Goal: Task Accomplishment & Management: Manage account settings

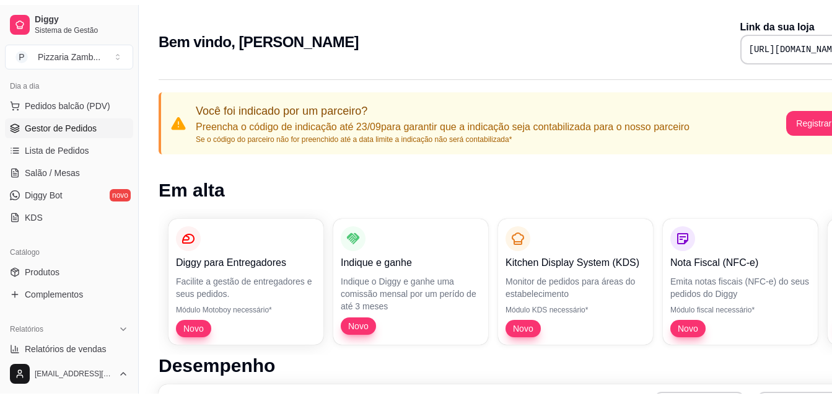
scroll to position [151, 0]
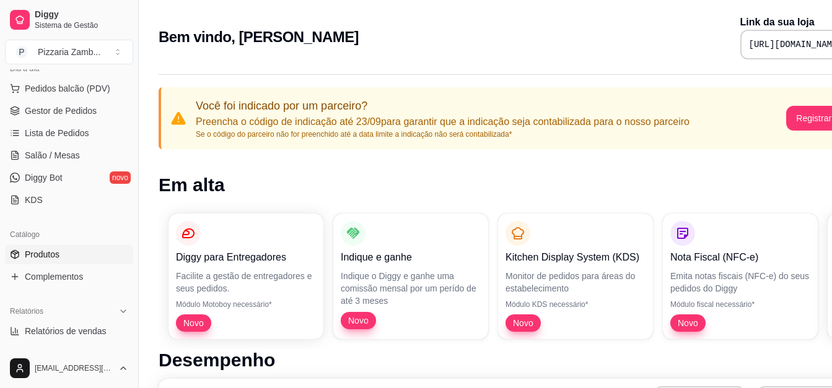
click at [83, 263] on link "Produtos" at bounding box center [69, 255] width 128 height 20
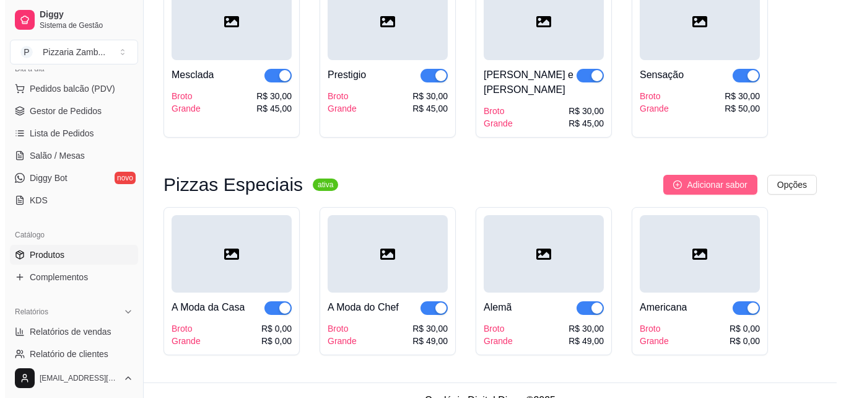
scroll to position [1797, 0]
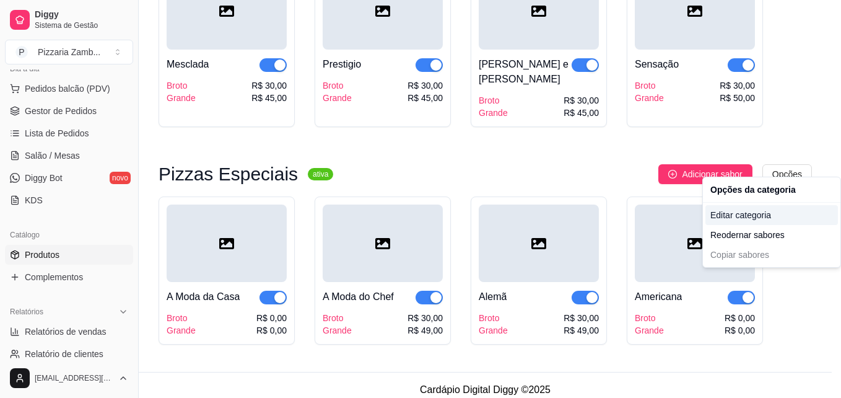
click at [763, 222] on div "Editar categoria" at bounding box center [772, 215] width 133 height 20
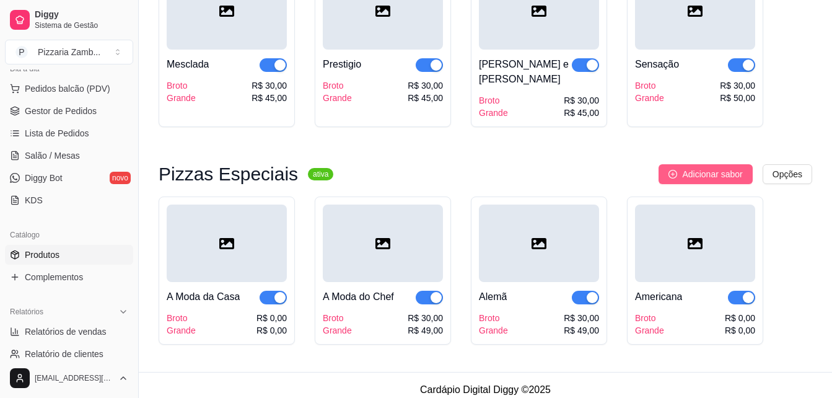
click at [699, 173] on button "Adicionar sabor" at bounding box center [706, 174] width 94 height 20
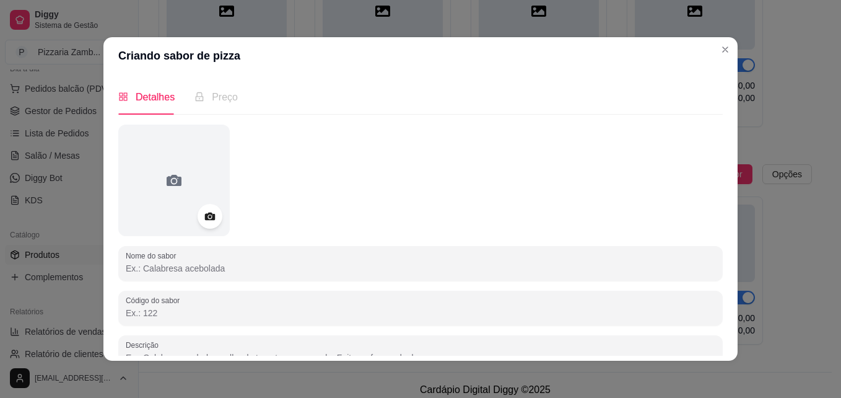
click at [190, 269] on input "Nome do sabor" at bounding box center [421, 268] width 590 height 12
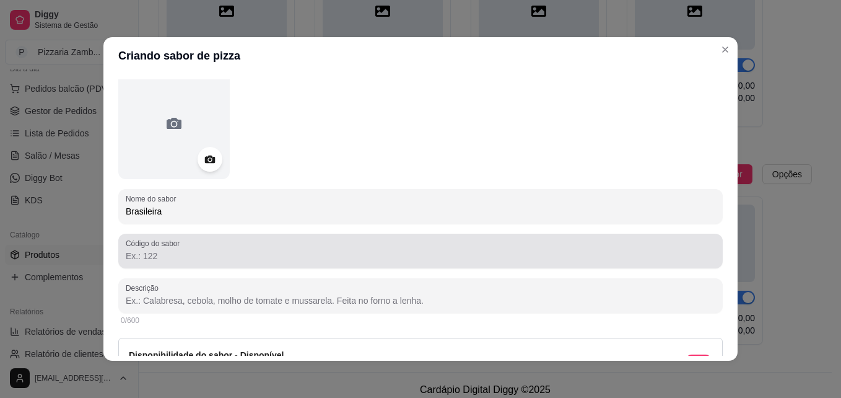
scroll to position [58, 0]
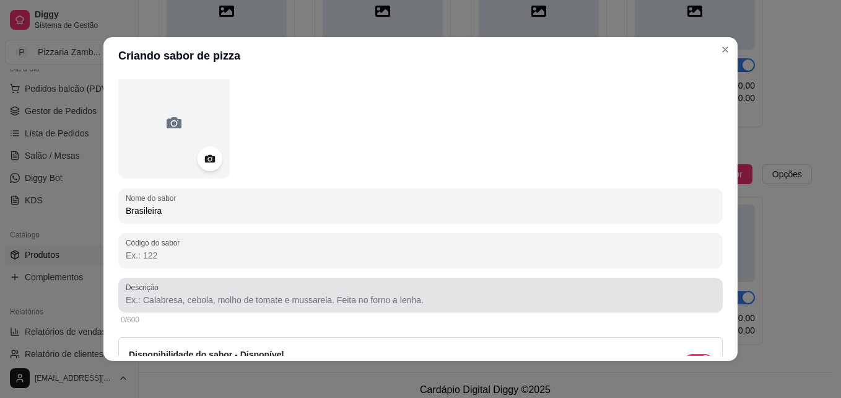
type input "Brasileira"
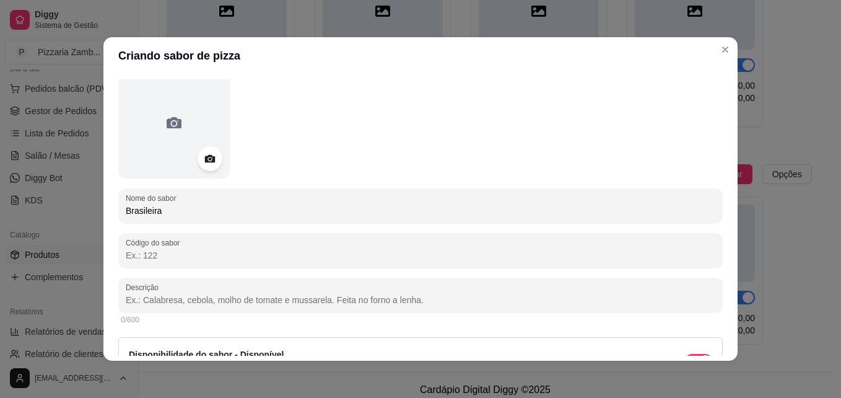
click at [165, 295] on input "Descrição" at bounding box center [421, 300] width 590 height 12
click at [176, 302] on input "Atum, Palmito,Cebola," at bounding box center [421, 300] width 590 height 12
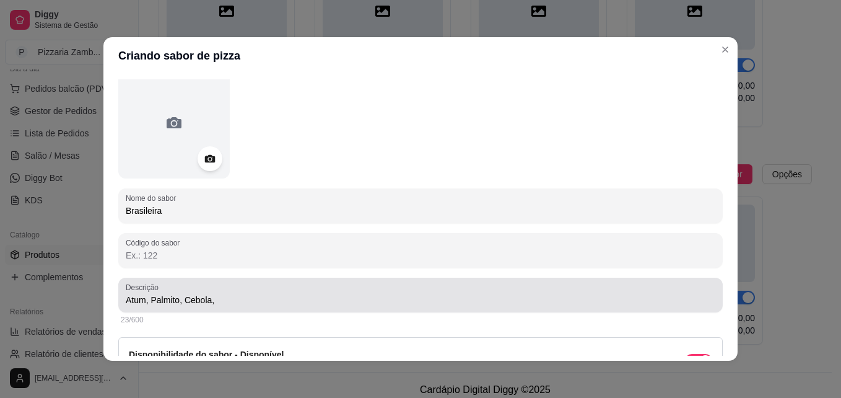
click at [244, 292] on div "Atum, Palmito, Cebola," at bounding box center [421, 294] width 590 height 25
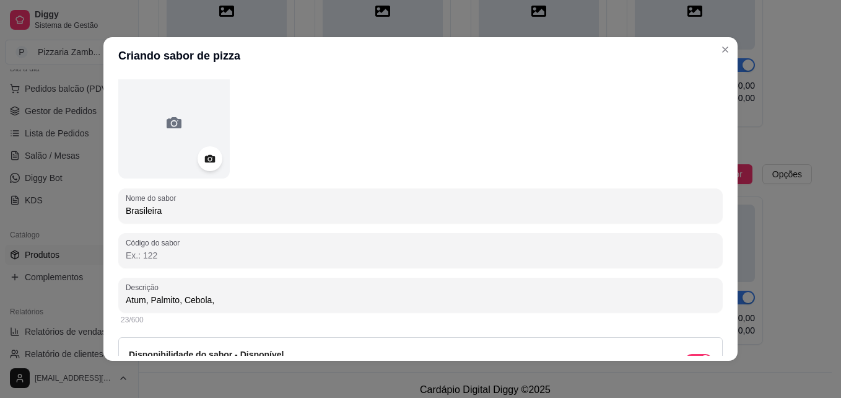
click at [223, 299] on input "Atum, Palmito, Cebola," at bounding box center [421, 300] width 590 height 12
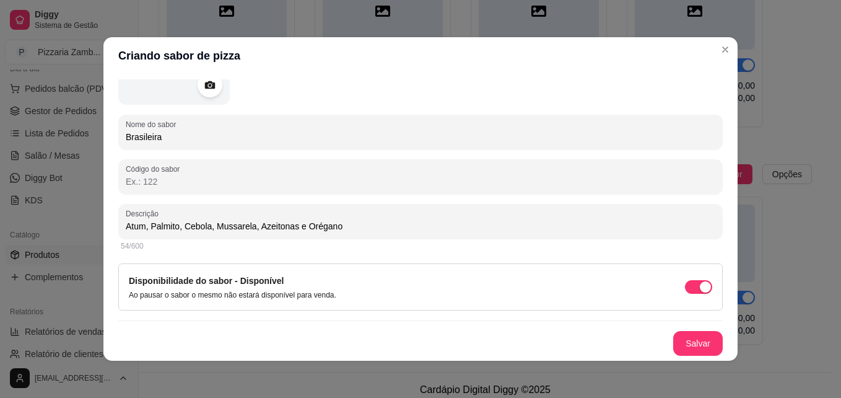
scroll to position [2, 0]
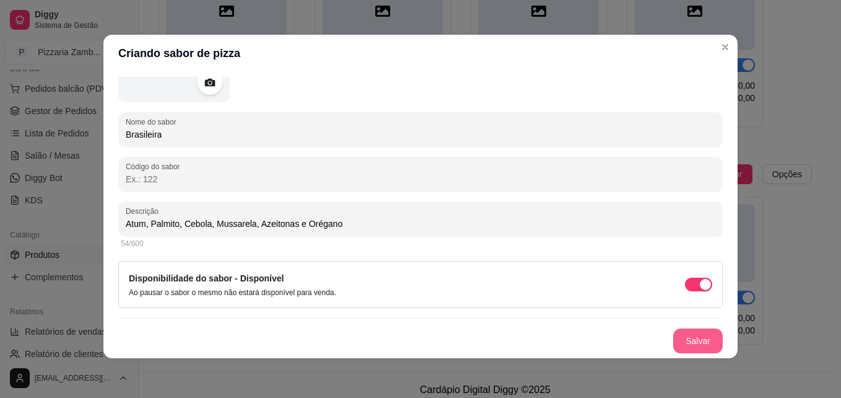
type input "Atum, Palmito, Cebola, Mussarela, Azeitonas e Orégano"
click at [679, 335] on button "Salvar" at bounding box center [698, 341] width 48 height 24
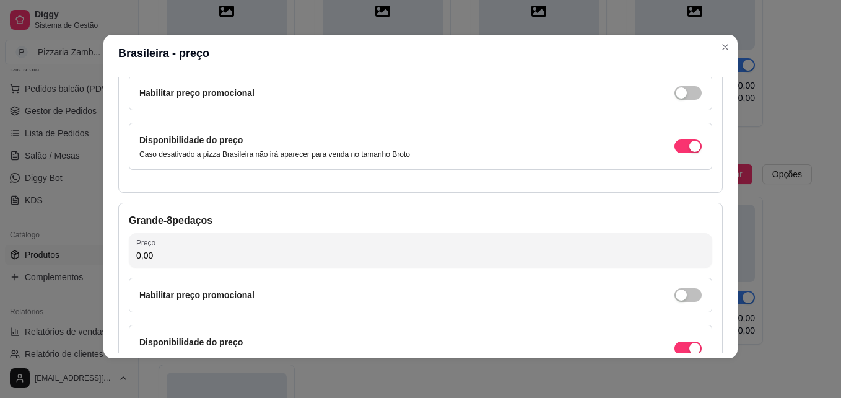
scroll to position [141, 0]
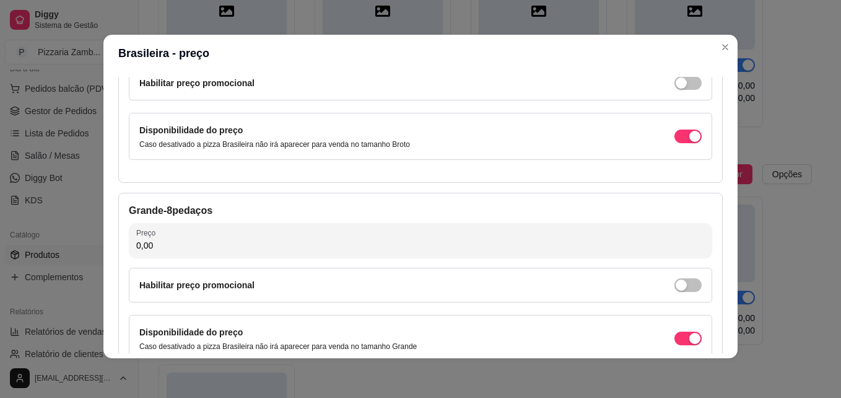
click at [300, 250] on input "0,00" at bounding box center [420, 245] width 569 height 12
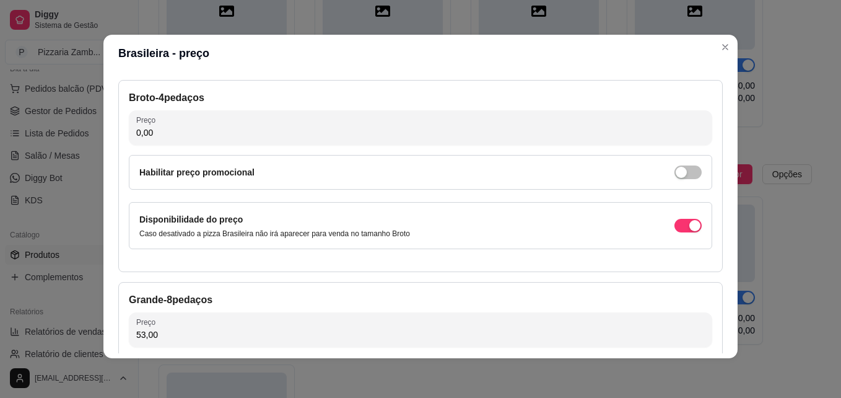
scroll to position [51, 0]
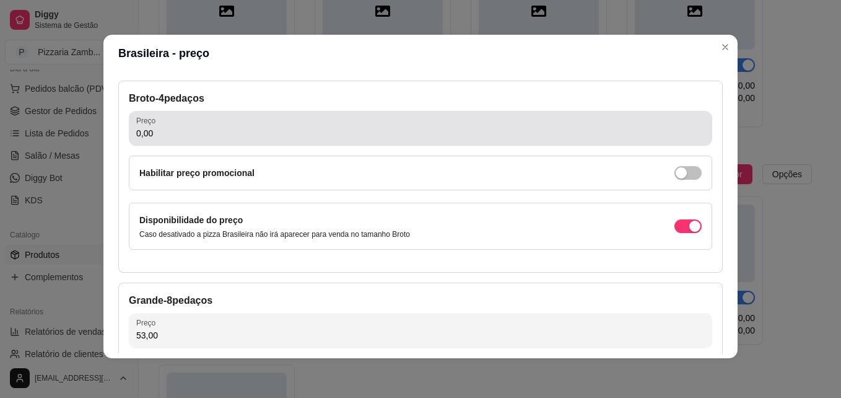
type input "53,00"
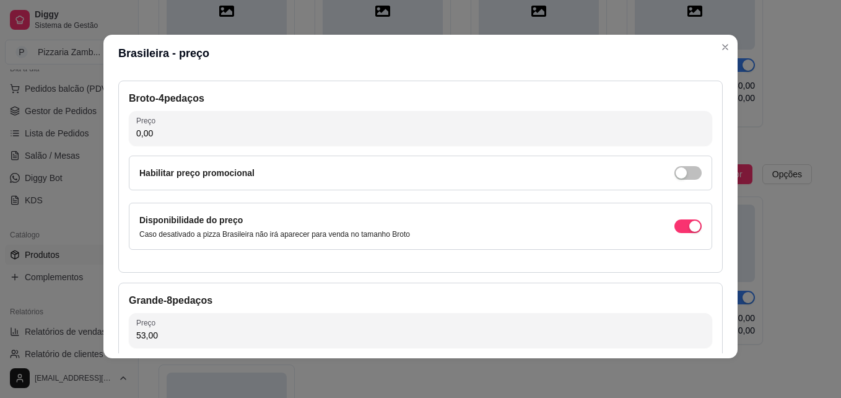
click at [247, 128] on input "0,00" at bounding box center [420, 133] width 569 height 12
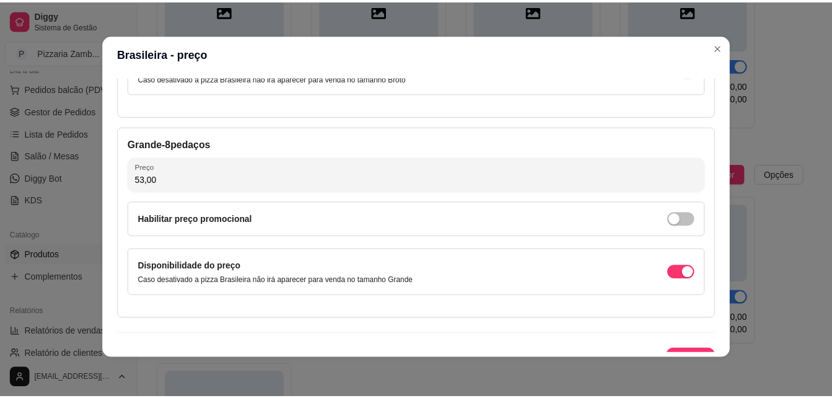
scroll to position [228, 0]
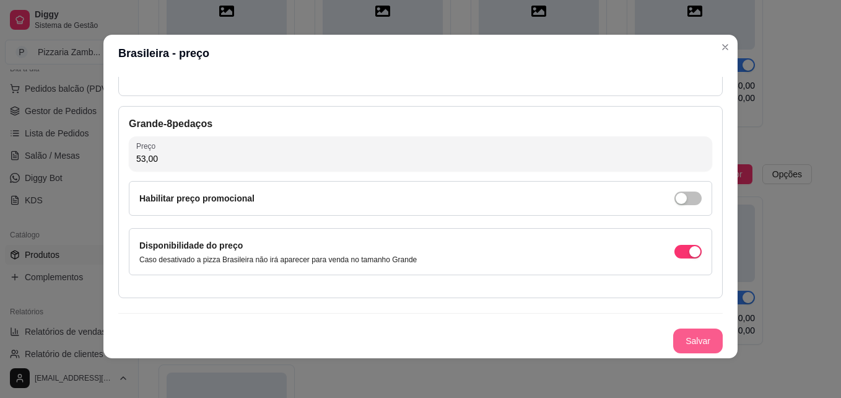
type input "35,00"
click at [685, 333] on button "Salvar" at bounding box center [698, 341] width 48 height 24
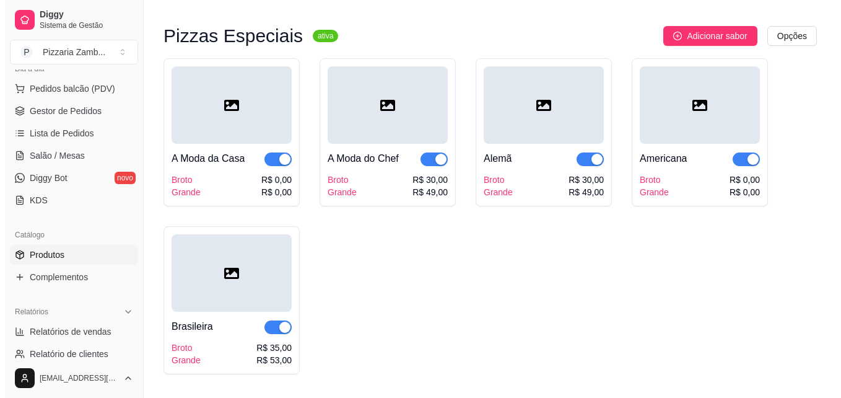
scroll to position [1966, 0]
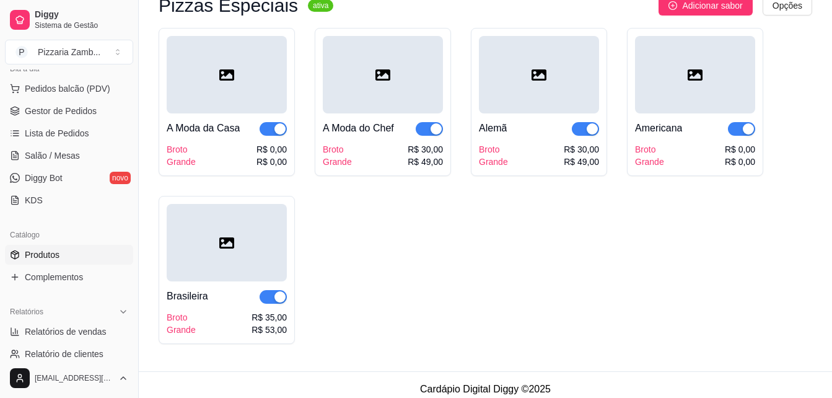
click at [193, 289] on div "Brasileira" at bounding box center [188, 296] width 42 height 15
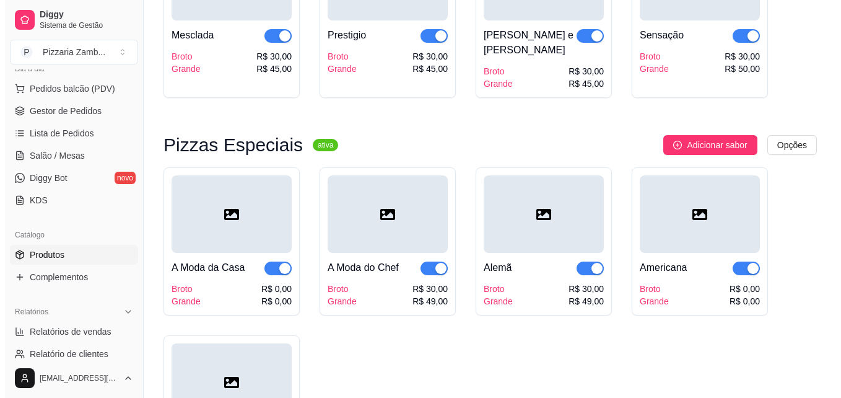
scroll to position [1826, 0]
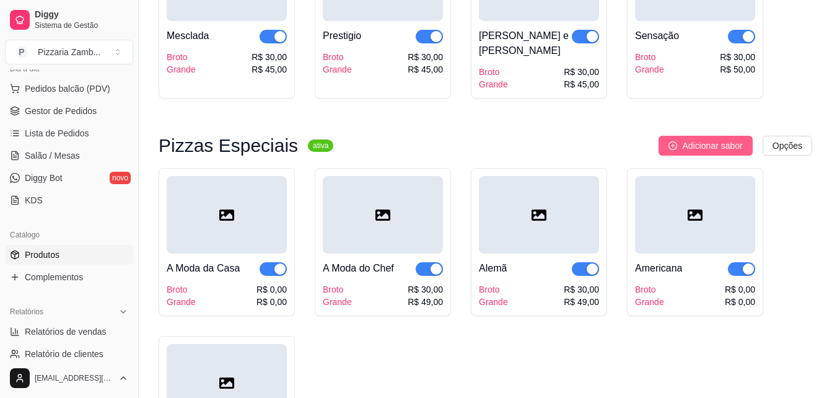
click at [698, 139] on span "Adicionar sabor" at bounding box center [712, 146] width 60 height 14
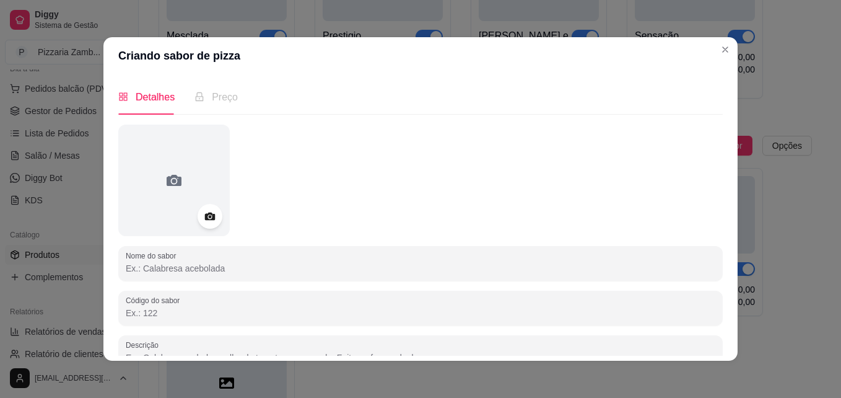
click at [197, 271] on input "Nome do sabor" at bounding box center [421, 268] width 590 height 12
type input "c"
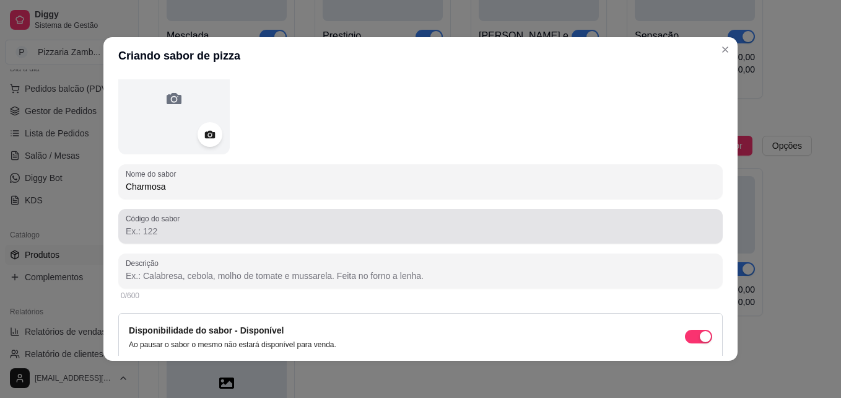
scroll to position [88, 0]
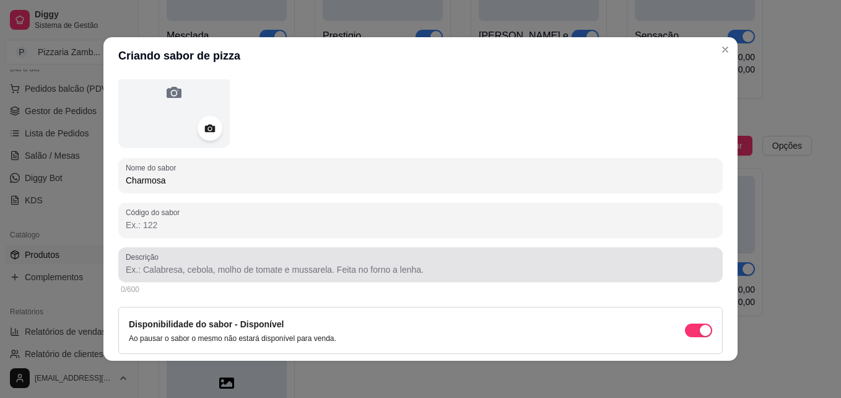
type input "Charmosa"
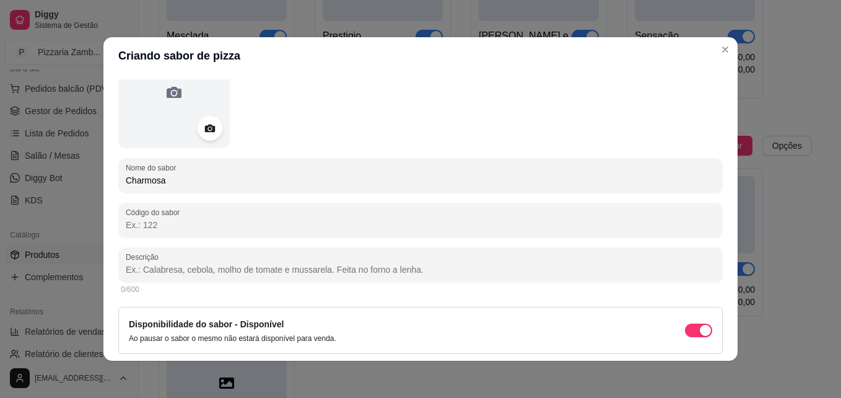
click at [186, 273] on input "Descrição" at bounding box center [421, 269] width 590 height 12
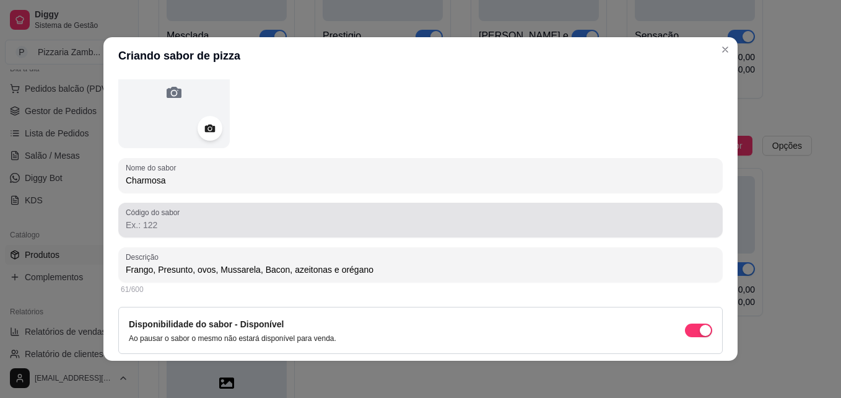
scroll to position [131, 0]
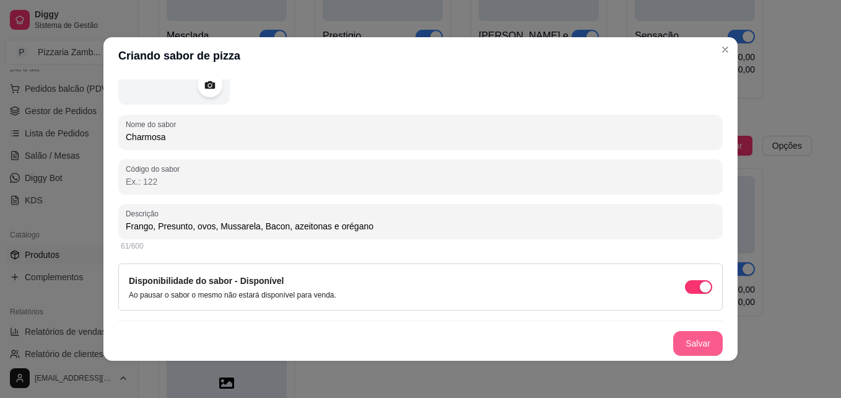
type input "Frango, Presunto, ovos, Mussarela, Bacon, azeitonas e orégano"
click at [684, 339] on button "Salvar" at bounding box center [698, 343] width 48 height 24
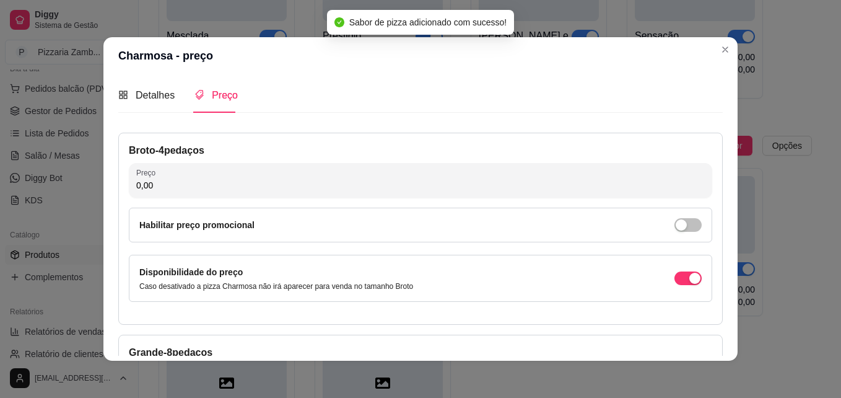
scroll to position [1, 0]
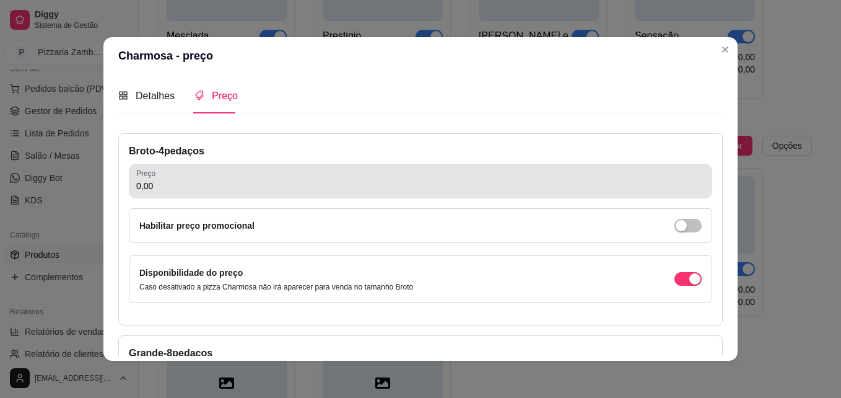
click at [161, 177] on div "0,00" at bounding box center [420, 181] width 569 height 25
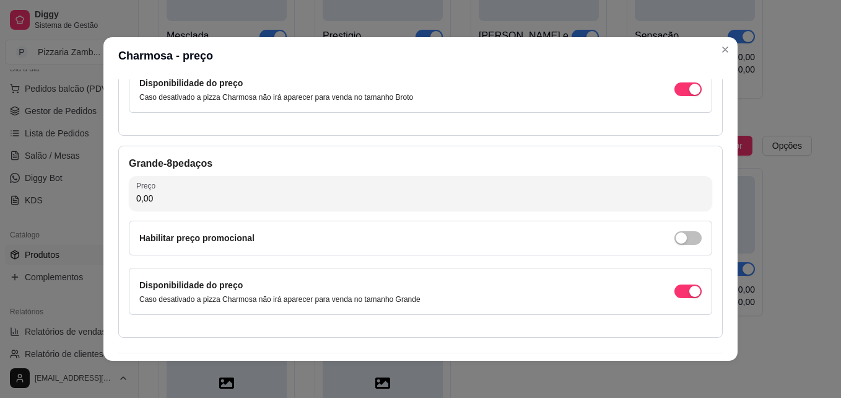
scroll to position [193, 0]
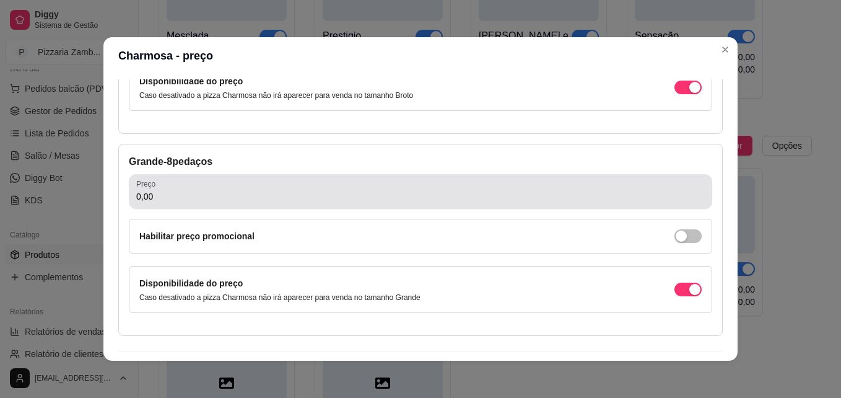
type input "35,00"
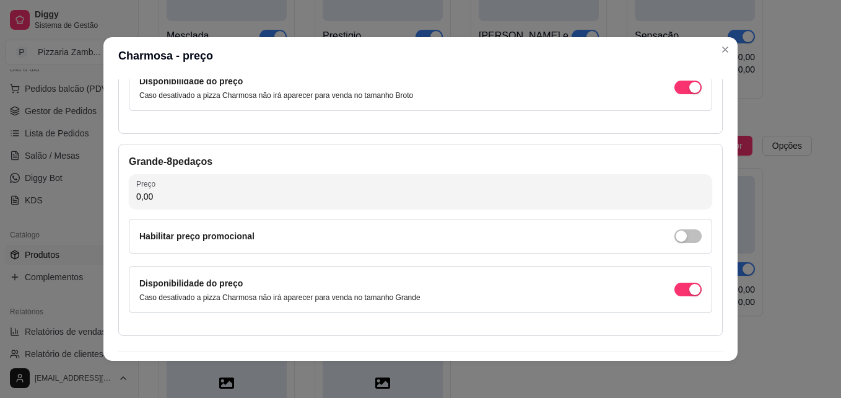
click at [163, 192] on input "0,00" at bounding box center [420, 196] width 569 height 12
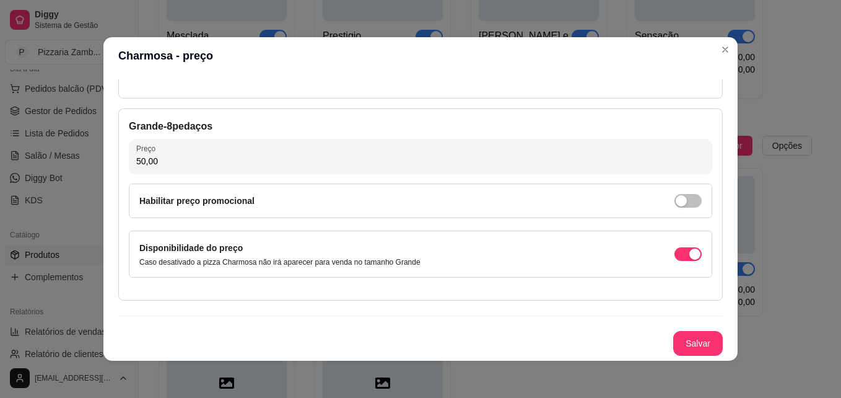
scroll to position [2, 0]
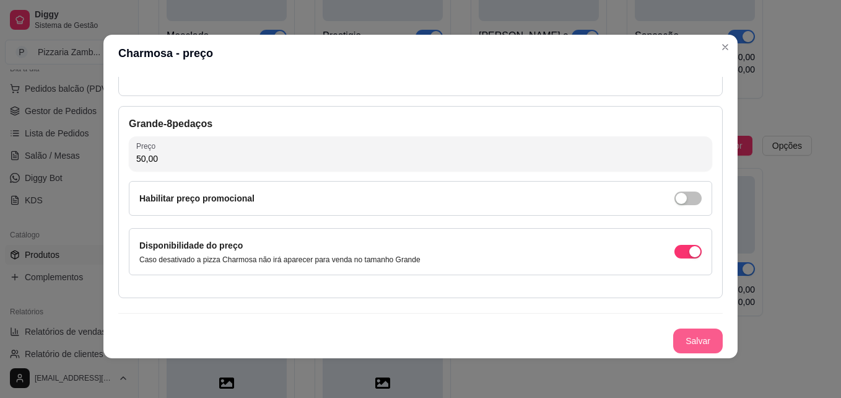
type input "50,00"
click at [687, 342] on button "Salvar" at bounding box center [698, 341] width 48 height 24
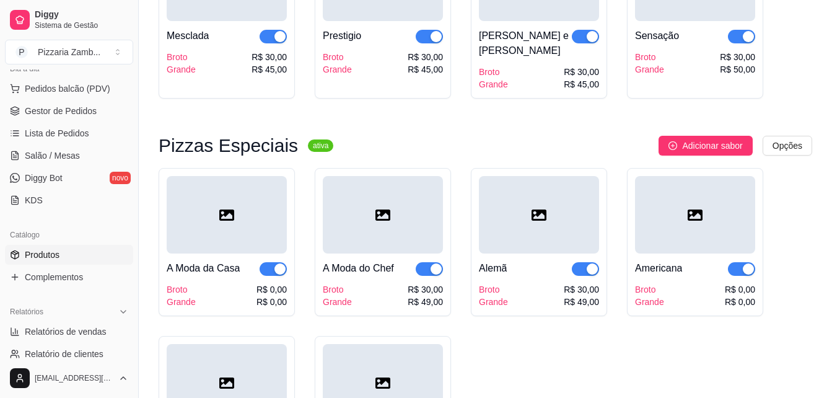
click at [212, 261] on div "A Moda da Casa" at bounding box center [203, 268] width 73 height 15
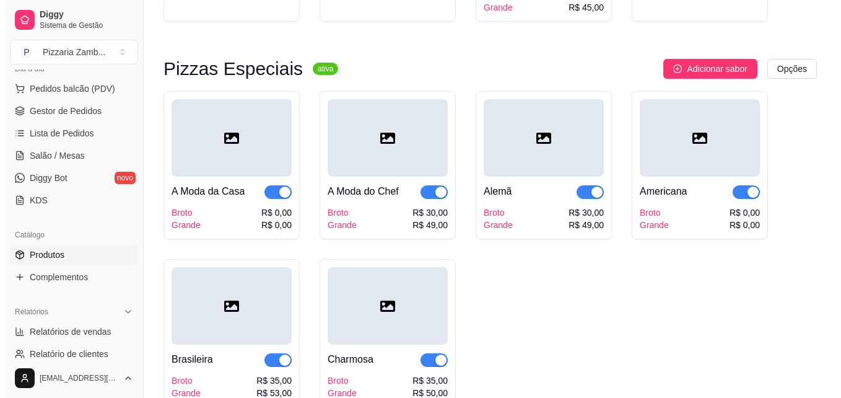
scroll to position [1902, 0]
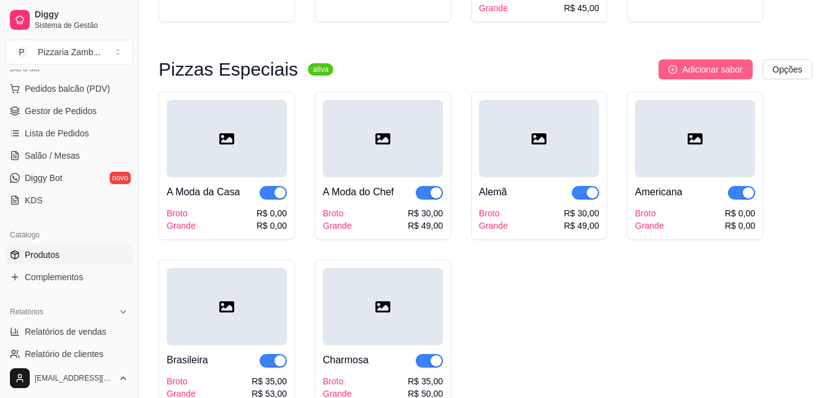
click at [694, 63] on span "Adicionar sabor" at bounding box center [712, 70] width 60 height 14
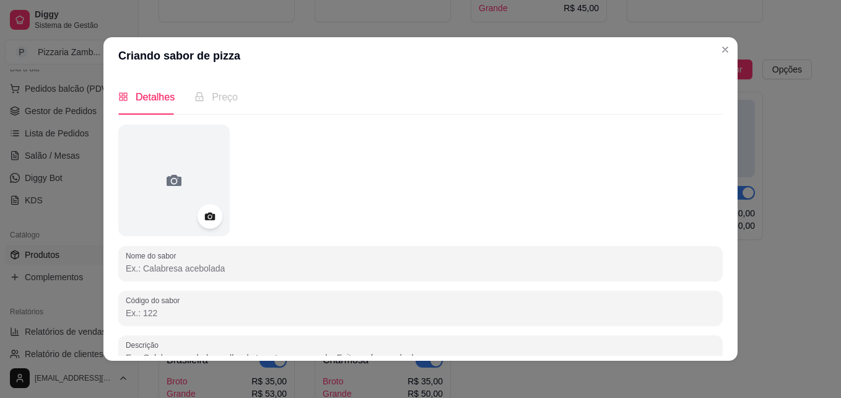
click at [199, 271] on input "Nome do sabor" at bounding box center [421, 268] width 590 height 12
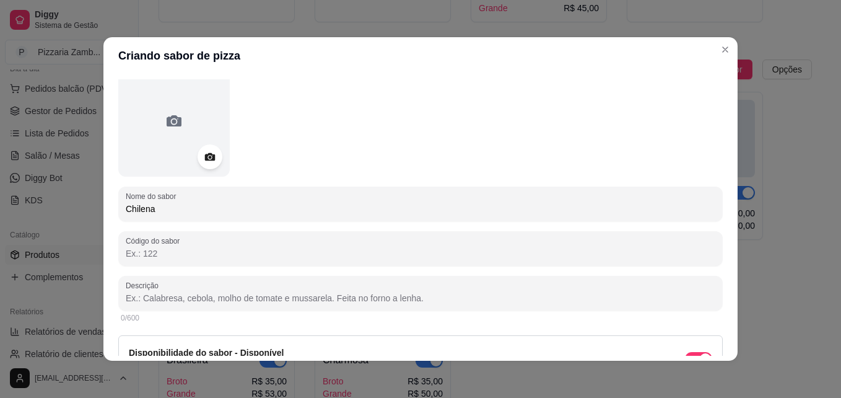
scroll to position [71, 0]
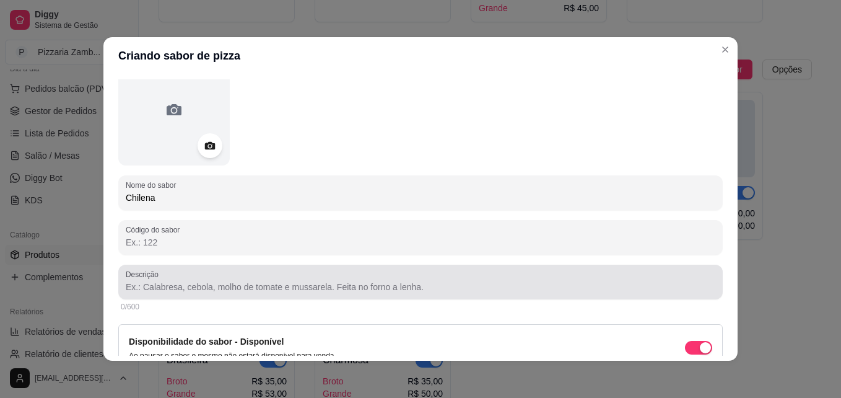
type input "Chilena"
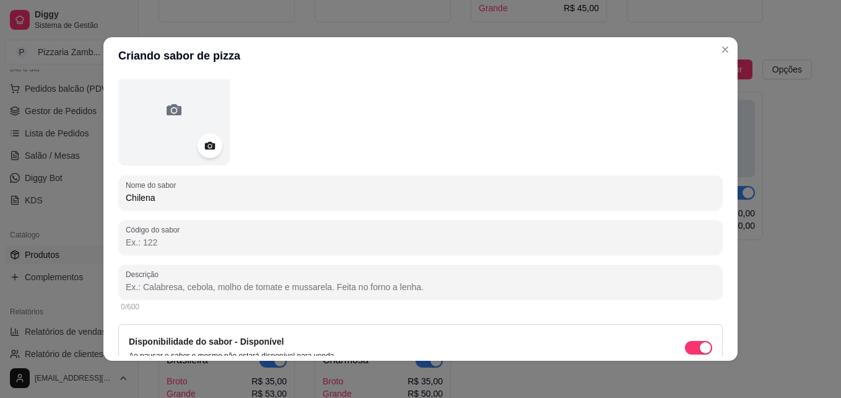
click at [175, 288] on input "Descrição" at bounding box center [421, 287] width 590 height 12
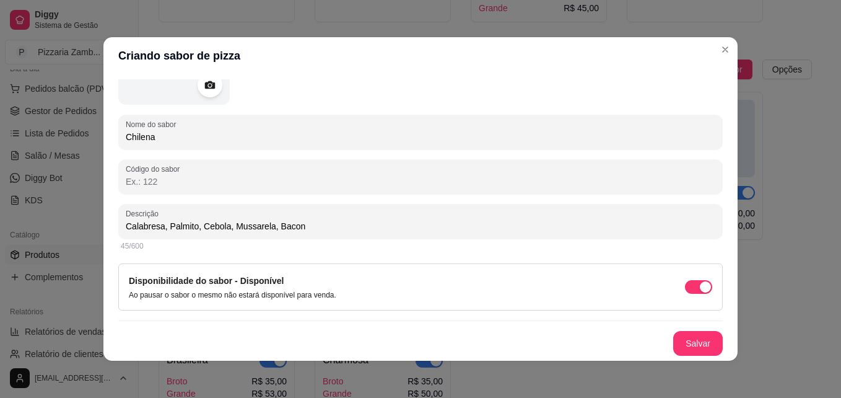
scroll to position [131, 0]
click at [367, 239] on div "66/600" at bounding box center [420, 246] width 605 height 15
click at [369, 227] on input "Calabresa, Palmito, Cebola, Mussarela, Bacon, Azeitonas e Oregano" at bounding box center [421, 226] width 590 height 12
click at [352, 227] on input "Calabresa, Palmito, Cebola, Mussarela, Bacon, Azeitonas e Oregano" at bounding box center [421, 226] width 590 height 12
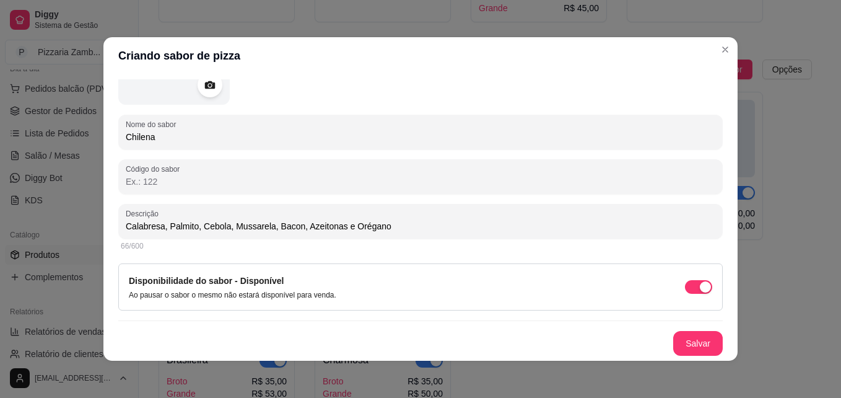
click at [444, 223] on input "Calabresa, Palmito, Cebola, Mussarela, Bacon, Azeitonas e Orégano" at bounding box center [421, 226] width 590 height 12
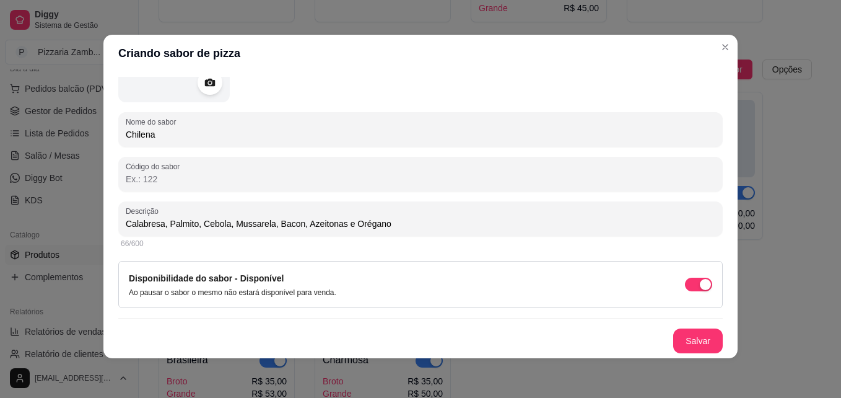
type input "Calabresa, Palmito, Cebola, Mussarela, Bacon, Azeitonas e Orégano"
click at [613, 69] on header "Criando sabor de pizza" at bounding box center [420, 53] width 634 height 37
click at [705, 330] on button "Salvar" at bounding box center [698, 341] width 48 height 24
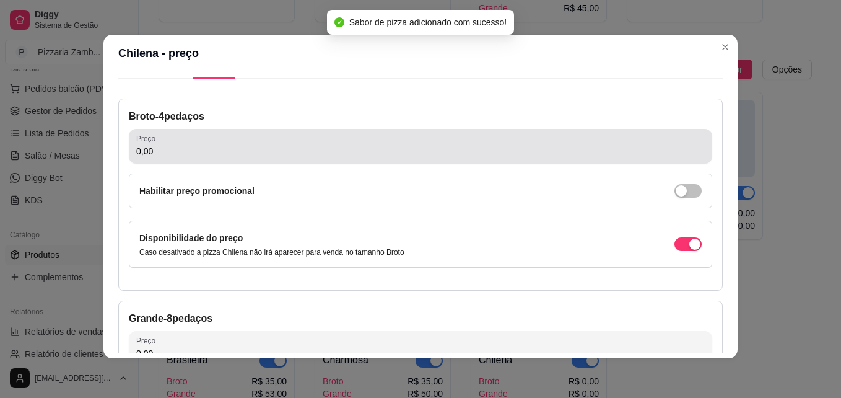
scroll to position [0, 0]
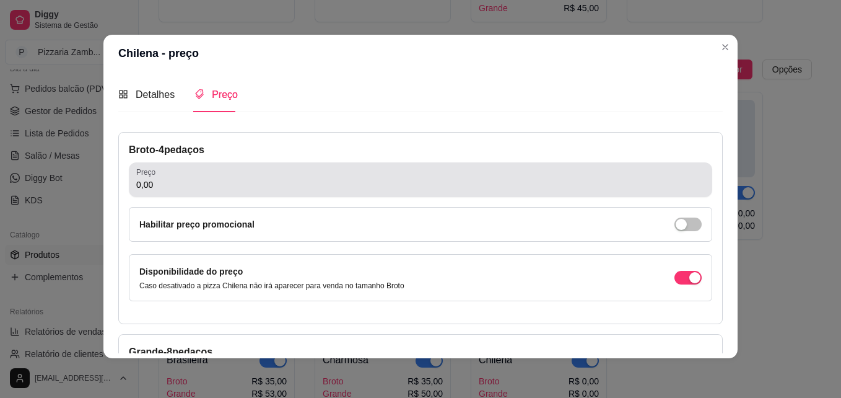
click at [235, 192] on div "0,00" at bounding box center [420, 179] width 569 height 25
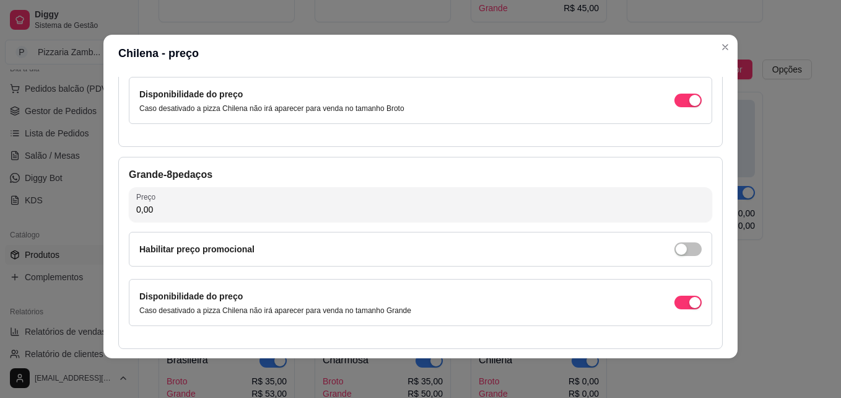
scroll to position [180, 0]
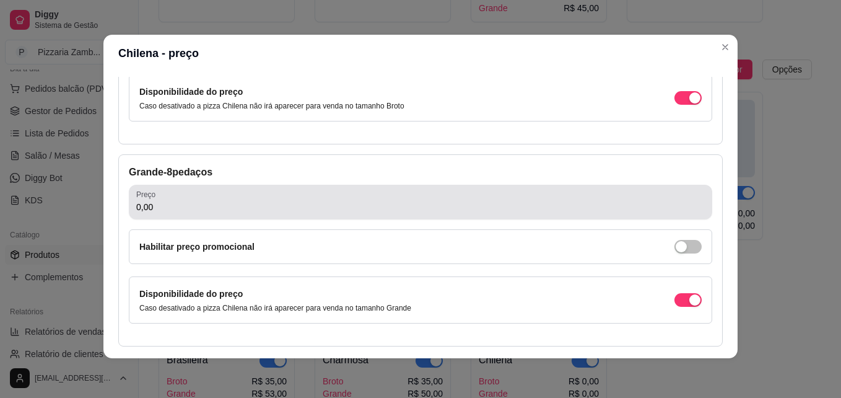
drag, startPoint x: 235, startPoint y: 192, endPoint x: 438, endPoint y: 68, distance: 238.0
click at [438, 68] on header "Chilena - preço" at bounding box center [420, 53] width 634 height 37
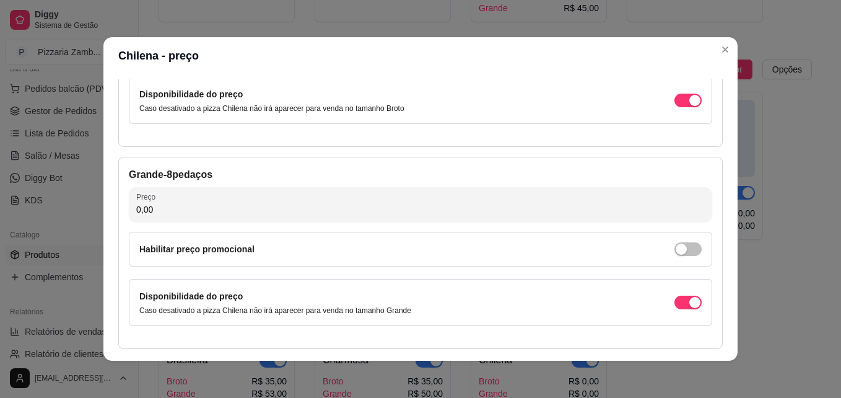
scroll to position [0, 0]
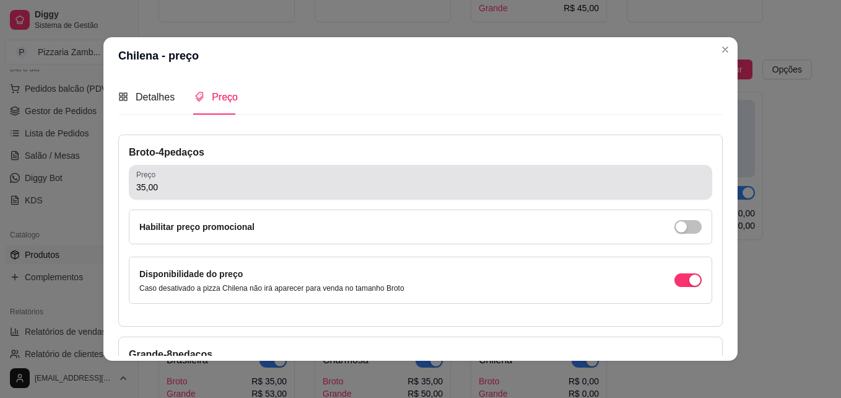
click at [174, 192] on input "35,00" at bounding box center [420, 187] width 569 height 12
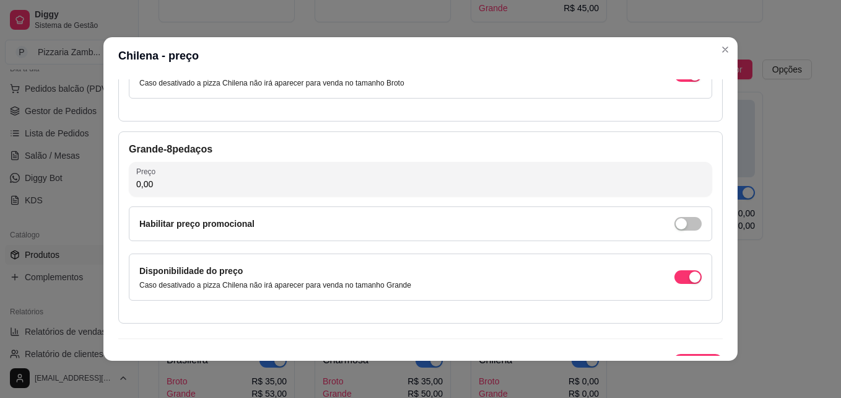
scroll to position [208, 0]
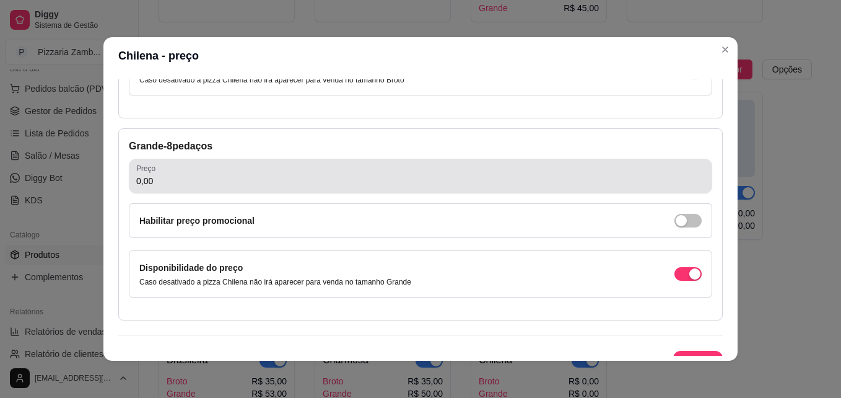
type input "30,00"
click at [175, 192] on div "Preço 0,00" at bounding box center [421, 176] width 584 height 35
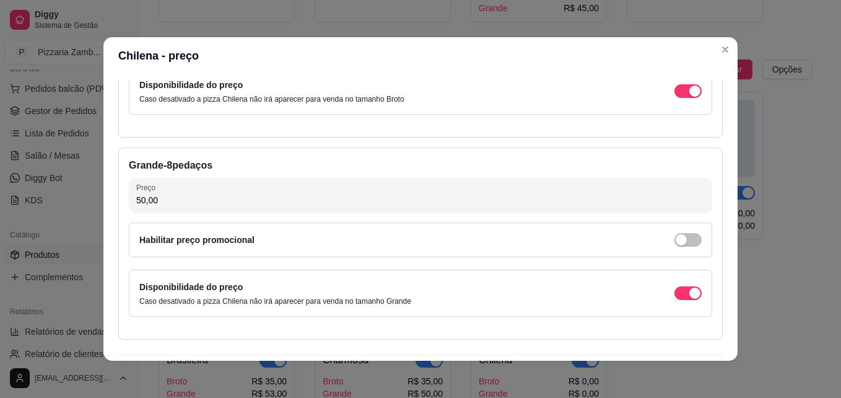
scroll to position [228, 0]
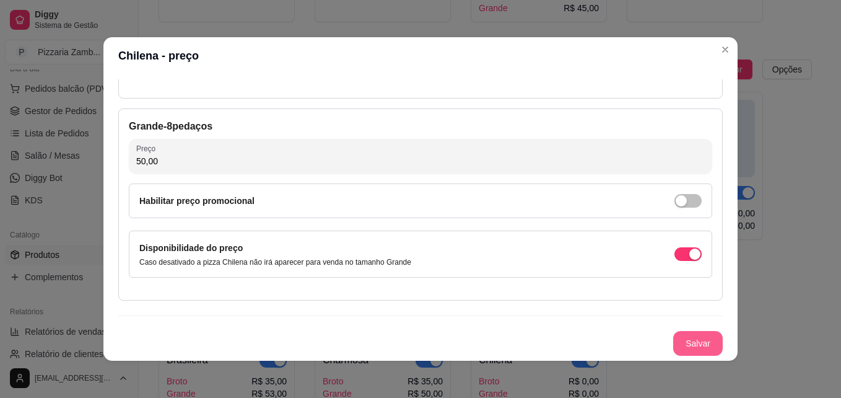
type input "50,00"
click at [674, 348] on button "Salvar" at bounding box center [698, 343] width 48 height 24
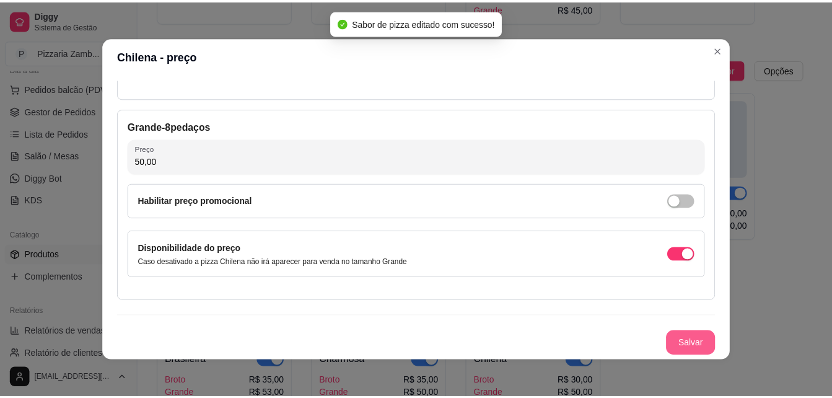
scroll to position [2, 0]
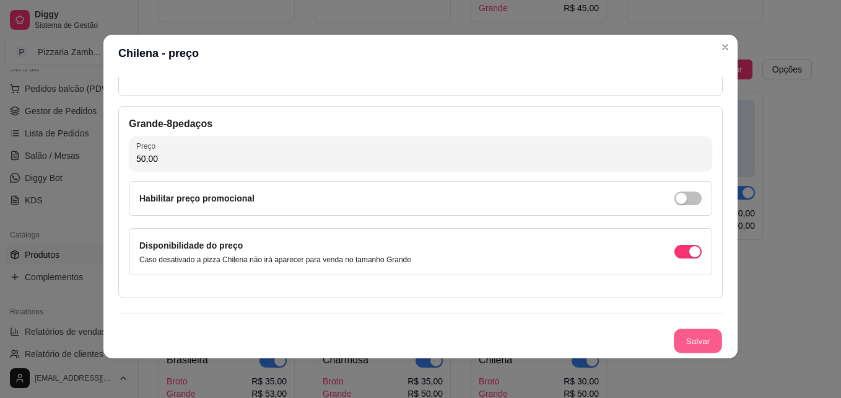
click at [687, 341] on button "Salvar" at bounding box center [698, 341] width 48 height 24
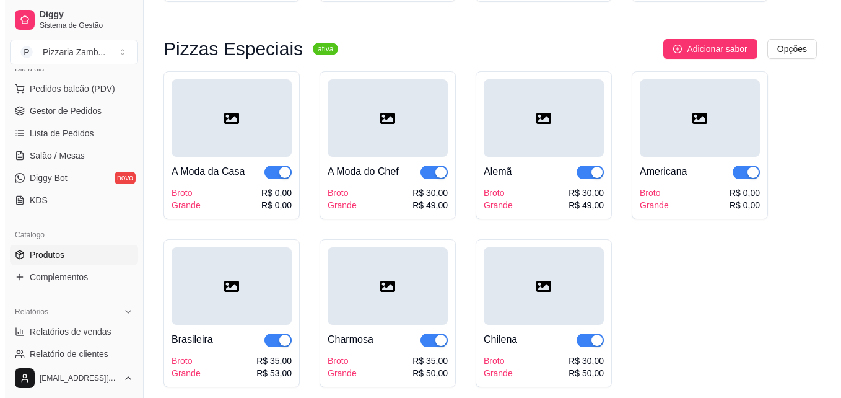
scroll to position [1913, 0]
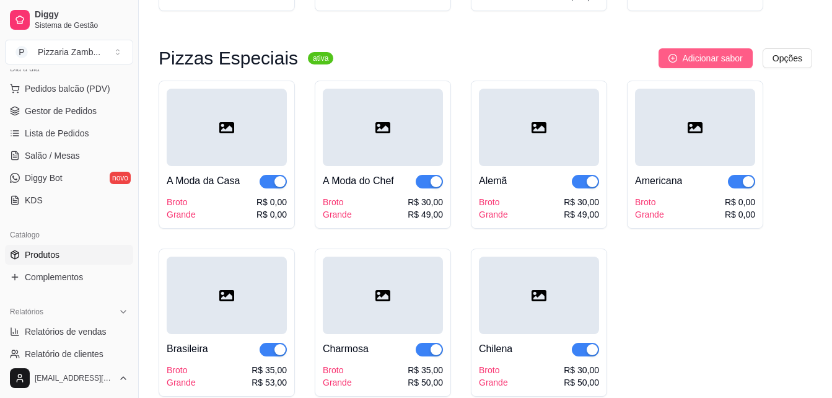
click at [713, 51] on span "Adicionar sabor" at bounding box center [712, 58] width 60 height 14
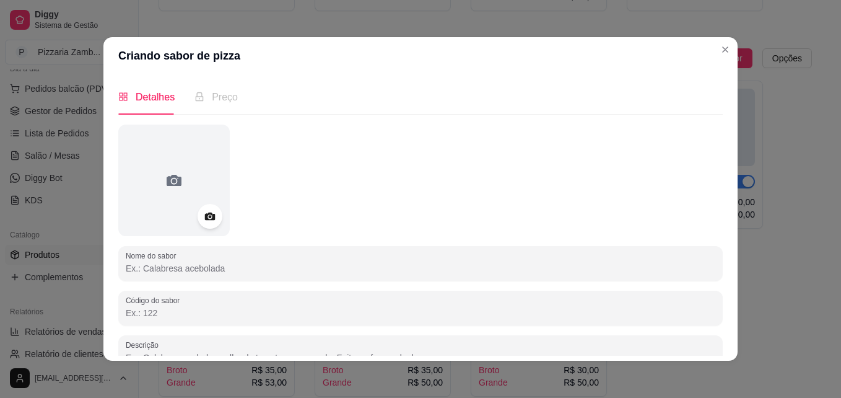
click at [167, 273] on input "Nome do sabor" at bounding box center [421, 268] width 590 height 12
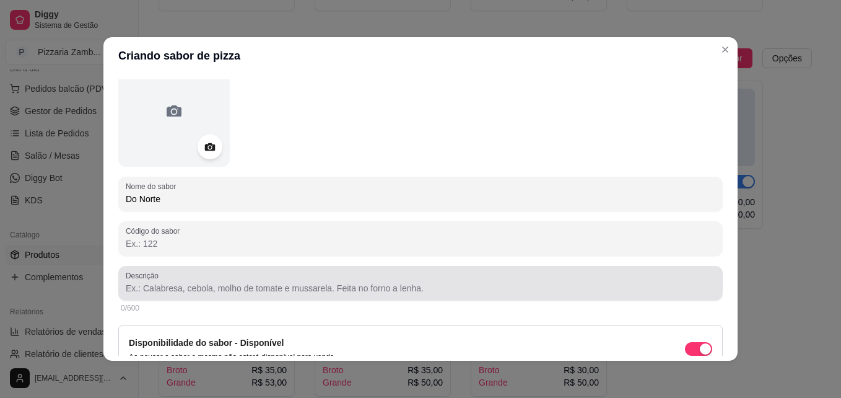
scroll to position [70, 0]
type input "Do Norte"
click at [149, 279] on label "Descrição" at bounding box center [144, 274] width 37 height 11
click at [149, 281] on input "Descrição" at bounding box center [421, 287] width 590 height 12
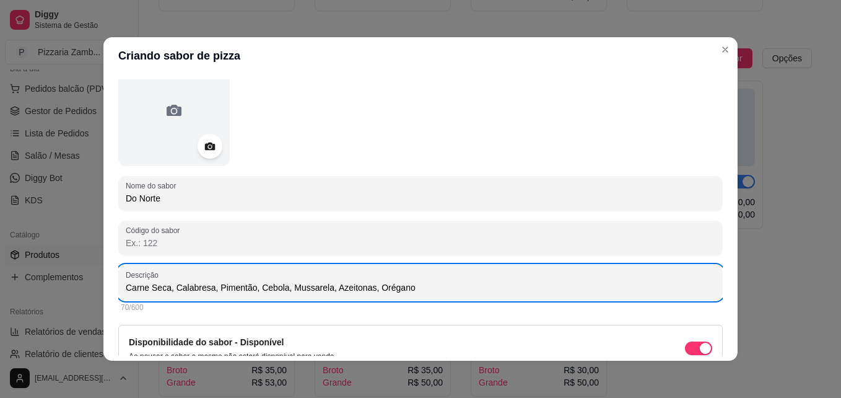
scroll to position [131, 0]
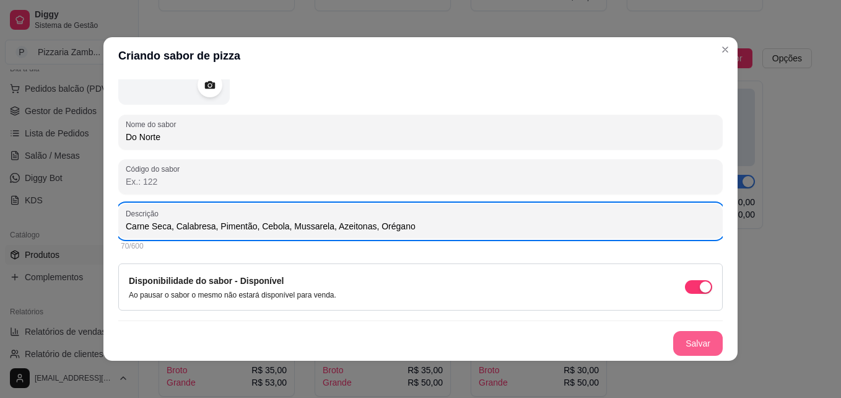
type input "Carne Seca, Calabresa, Pimentão, Cebola, Mussarela, Azeitonas, Orégano"
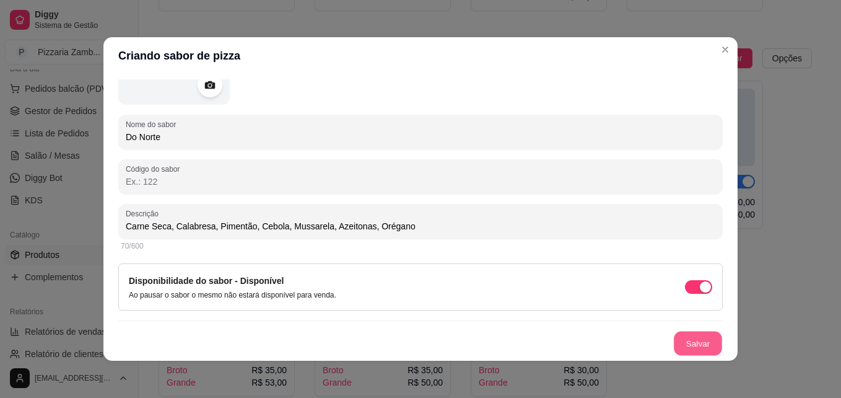
click at [692, 343] on button "Salvar" at bounding box center [698, 343] width 48 height 24
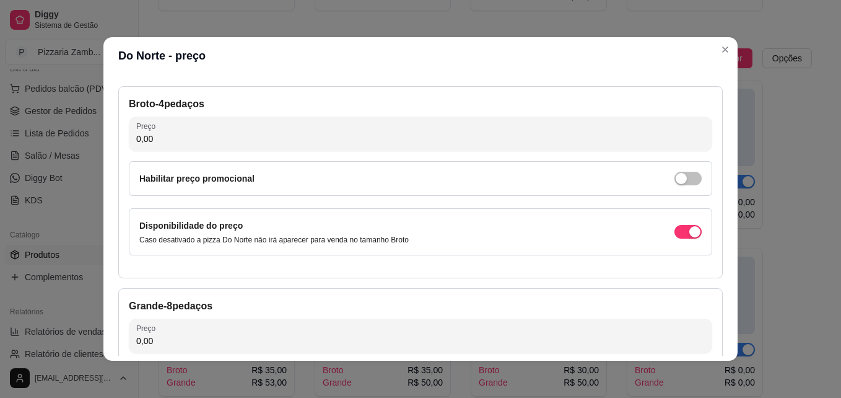
scroll to position [0, 0]
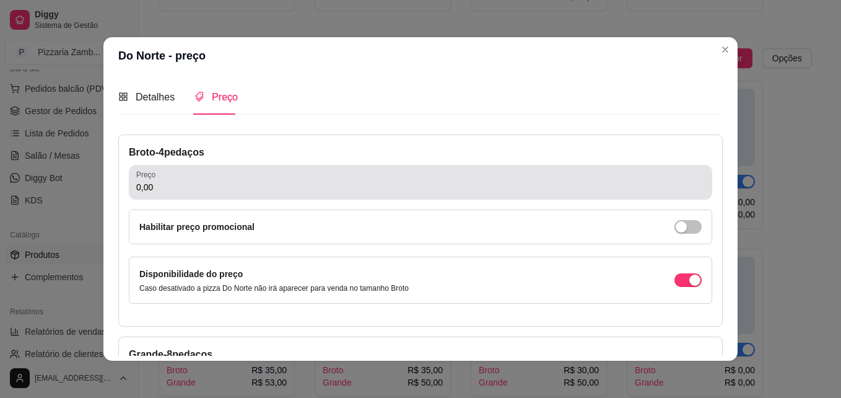
click at [270, 195] on div "Preço 0,00" at bounding box center [421, 182] width 584 height 35
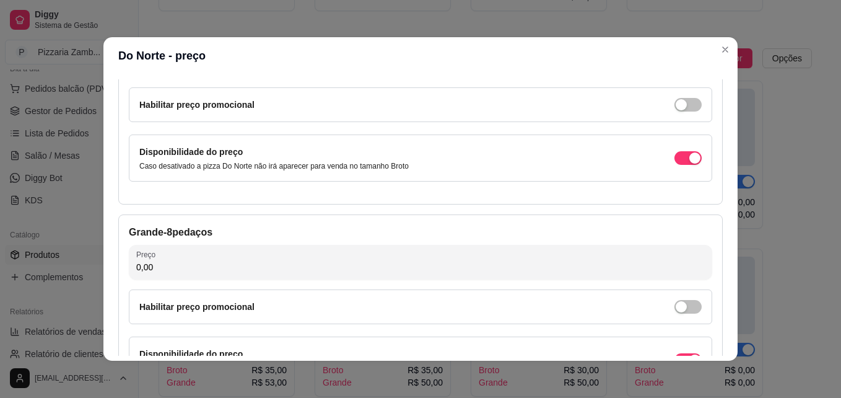
scroll to position [132, 0]
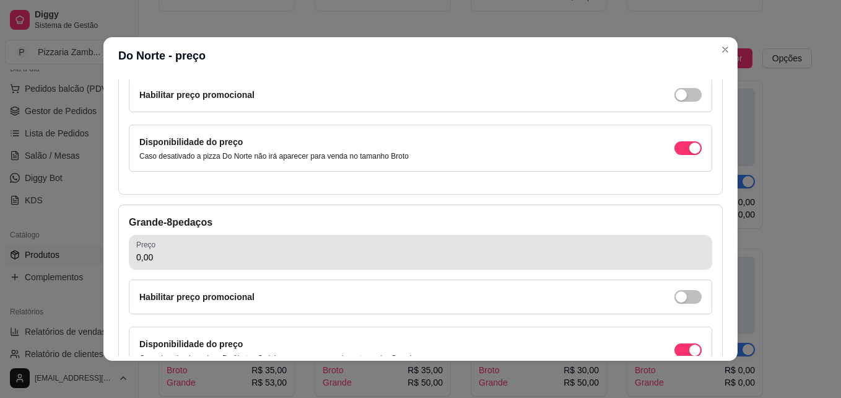
type input "35,00"
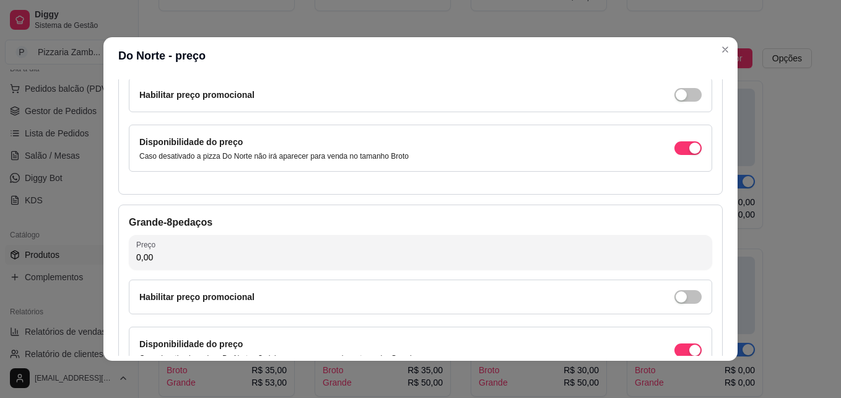
click at [199, 252] on input "0,00" at bounding box center [420, 257] width 569 height 12
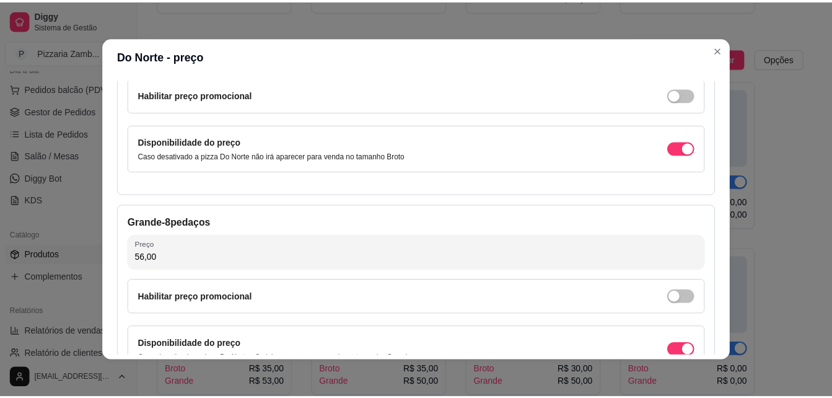
scroll to position [228, 0]
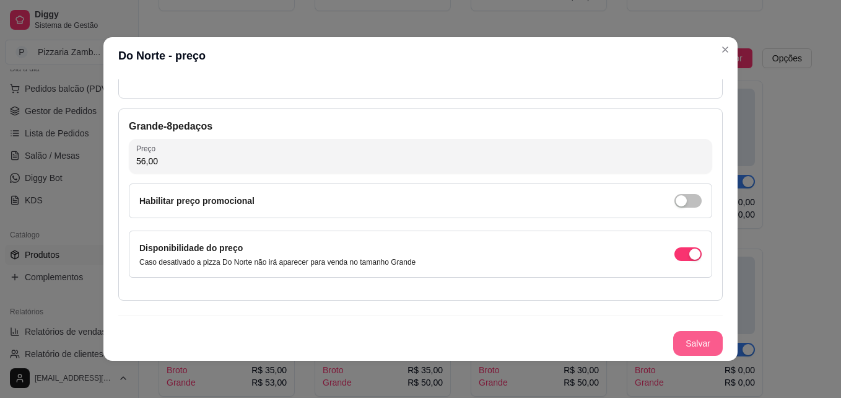
type input "56,00"
click at [696, 340] on button "Salvar" at bounding box center [698, 343] width 48 height 24
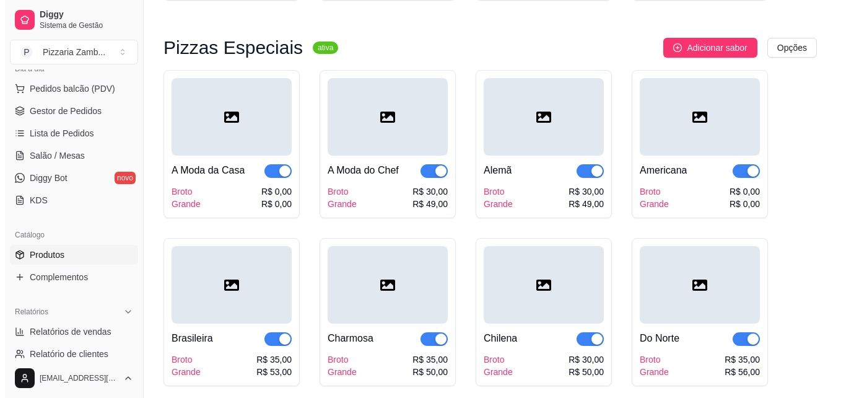
scroll to position [1923, 0]
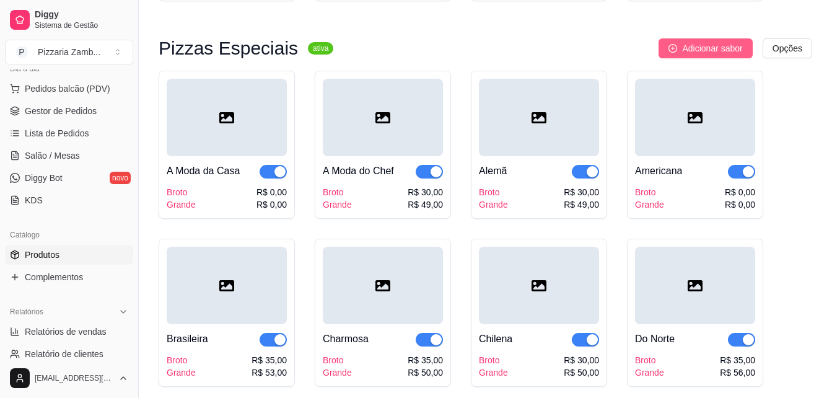
click at [745, 47] on button "Adicionar sabor" at bounding box center [706, 48] width 94 height 20
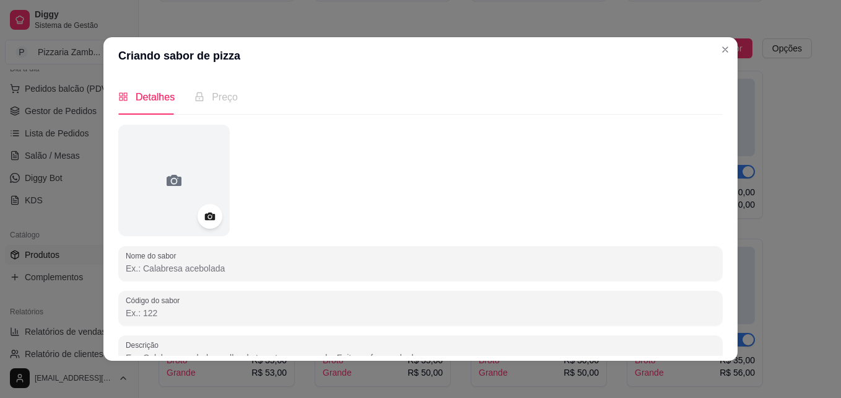
click at [232, 271] on input "Nome do sabor" at bounding box center [421, 268] width 590 height 12
type input "s"
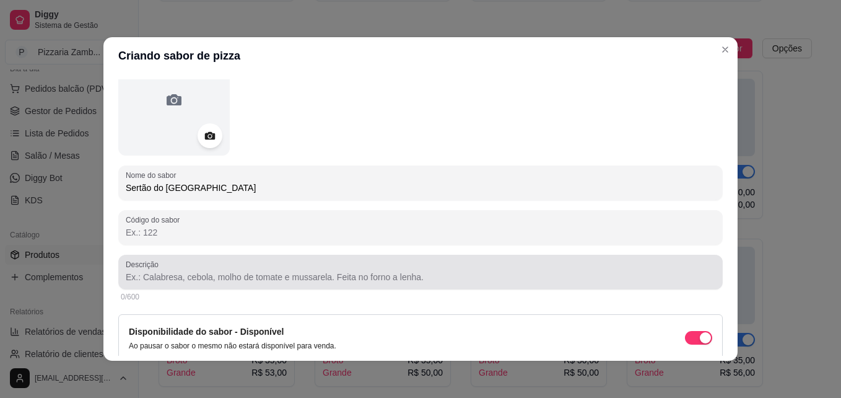
scroll to position [82, 0]
type input "Sertão do Brasil"
click at [232, 271] on input "Descrição" at bounding box center [421, 275] width 590 height 12
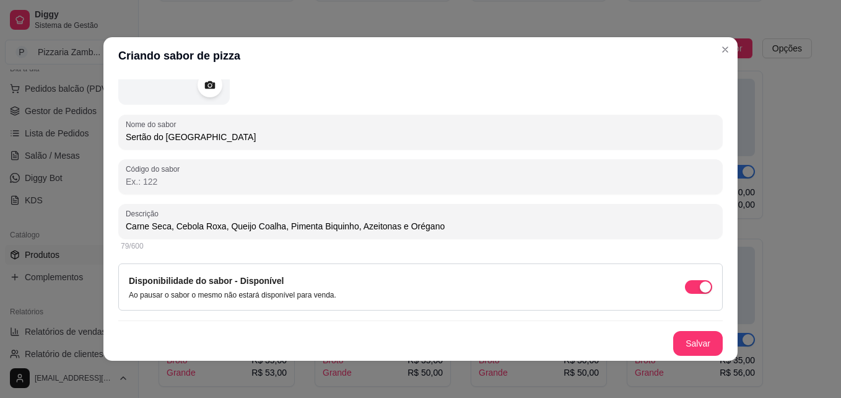
scroll to position [2, 0]
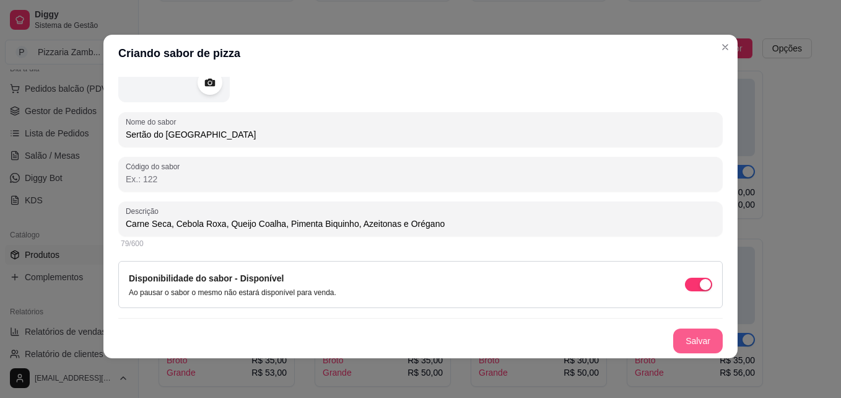
type input "Carne Seca, Cebola Roxa, Queijo Coalha, Pimenta Biquinho, Azeitonas e Orégano"
click at [686, 331] on button "Salvar" at bounding box center [698, 341] width 48 height 24
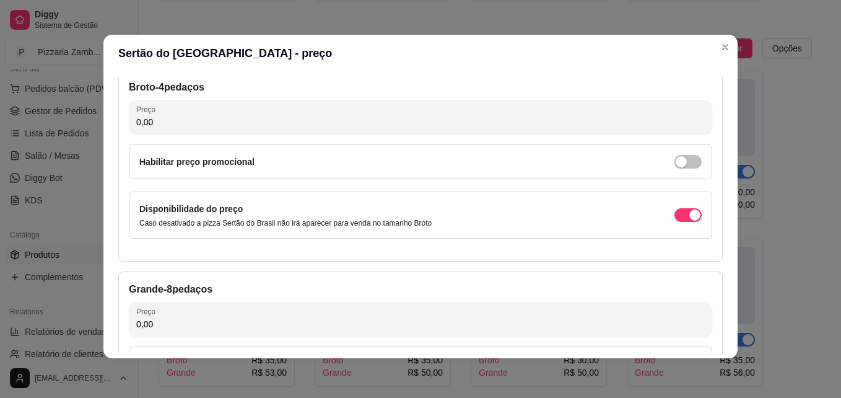
scroll to position [62, 0]
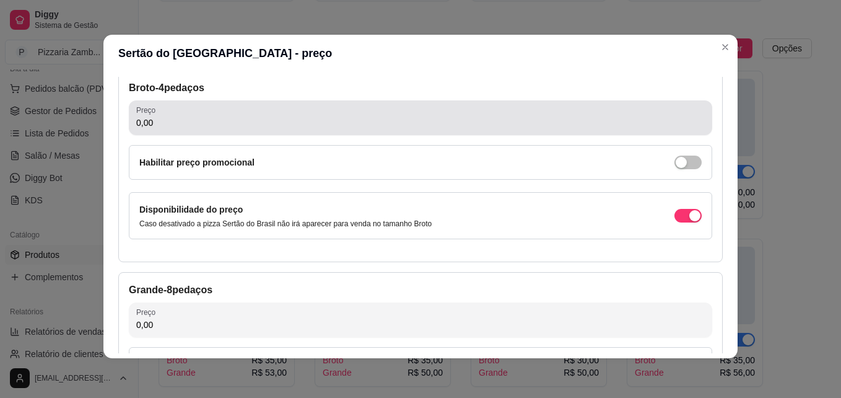
click at [227, 133] on div "Preço 0,00" at bounding box center [421, 117] width 584 height 35
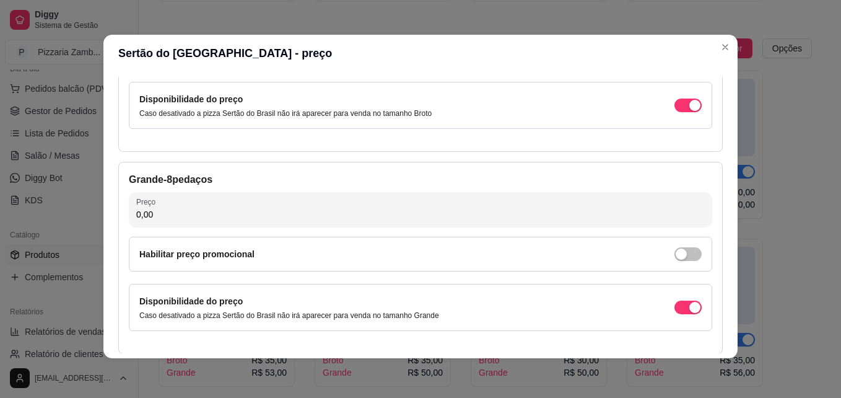
scroll to position [173, 0]
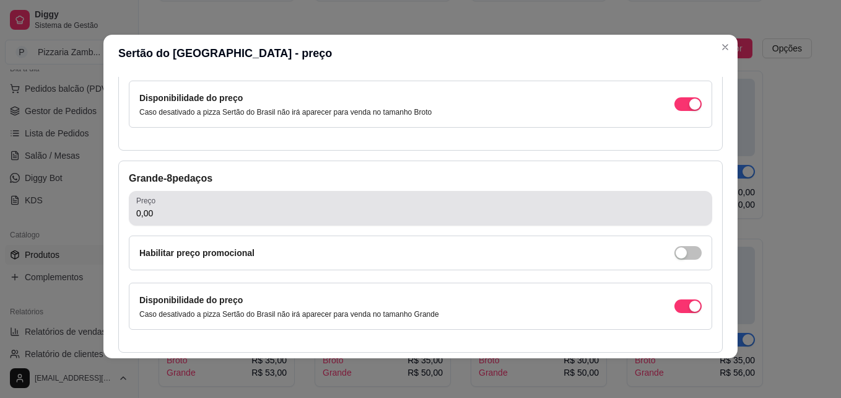
type input "35,00"
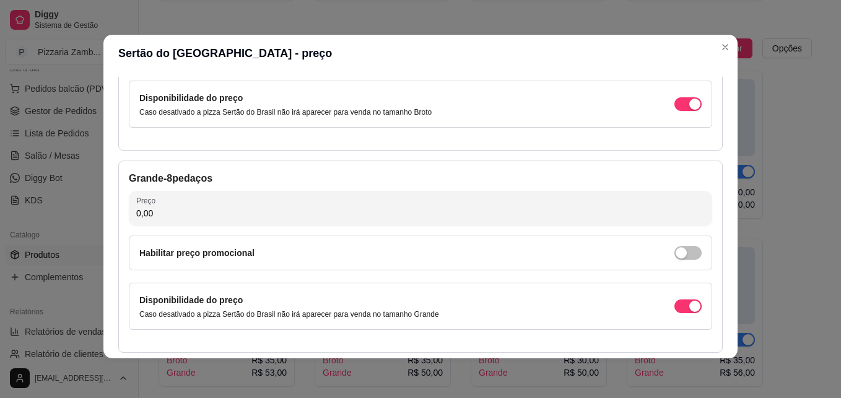
click at [209, 217] on input "0,00" at bounding box center [420, 213] width 569 height 12
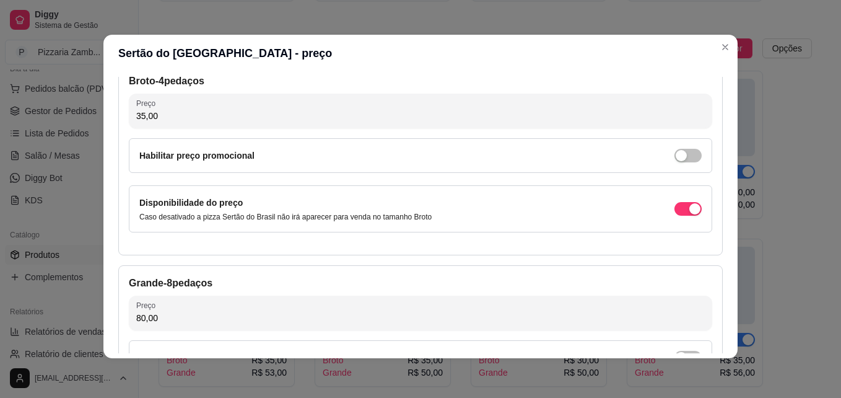
scroll to position [68, 0]
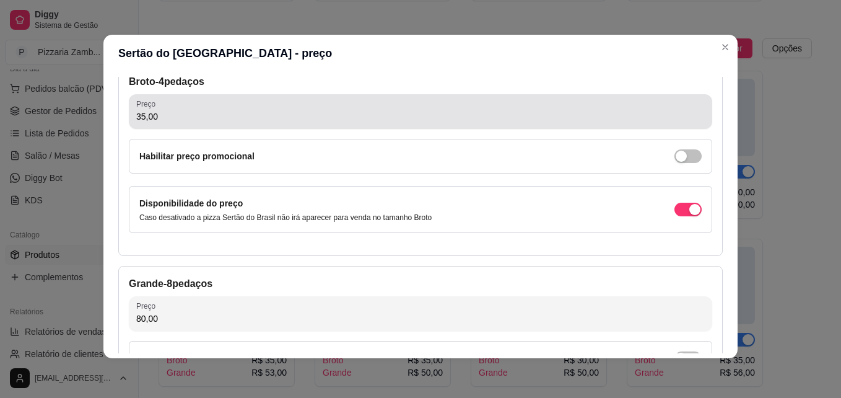
type input "80,00"
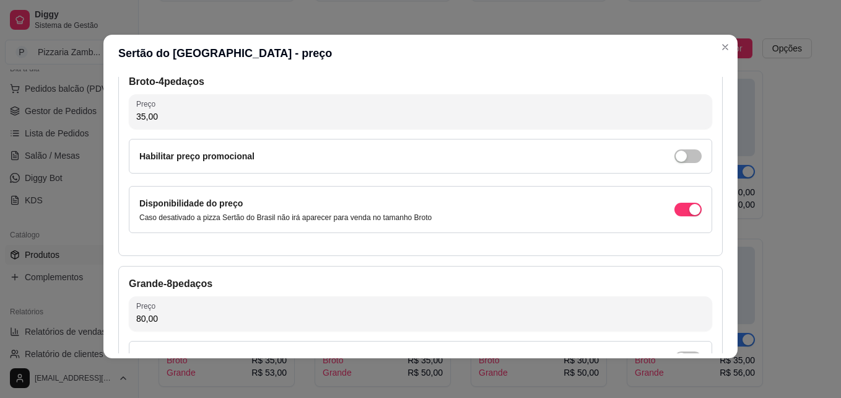
click at [157, 123] on input "35,00" at bounding box center [420, 116] width 569 height 12
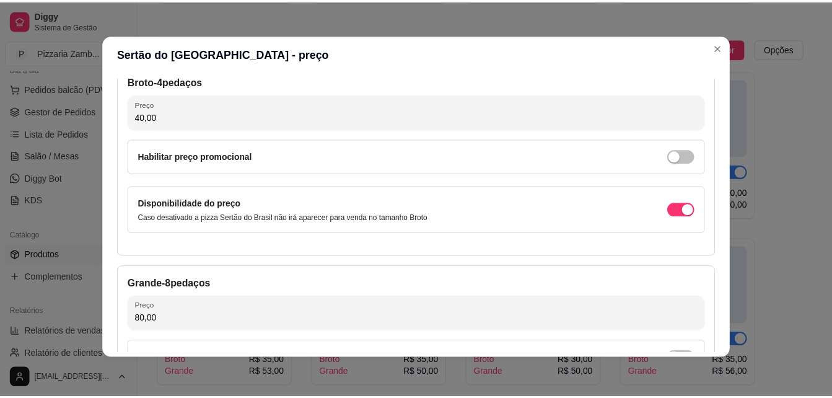
scroll to position [228, 0]
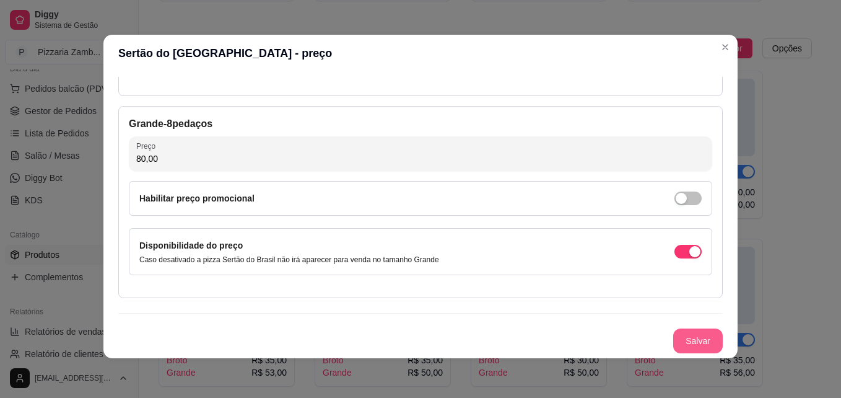
type input "40,00"
click at [693, 340] on button "Salvar" at bounding box center [698, 341] width 48 height 24
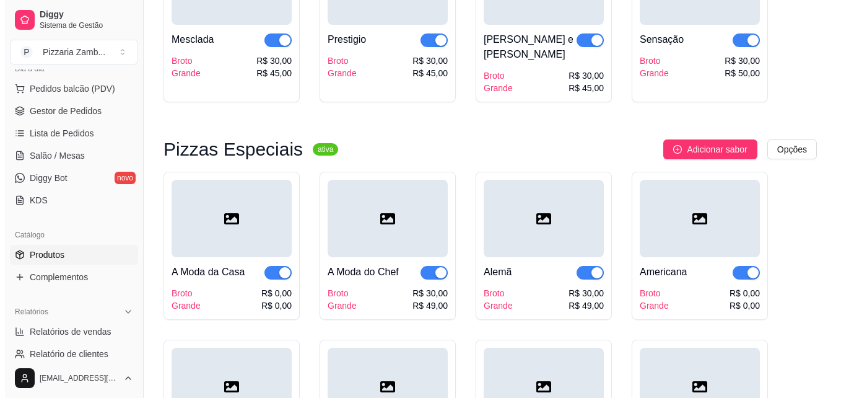
scroll to position [1815, 0]
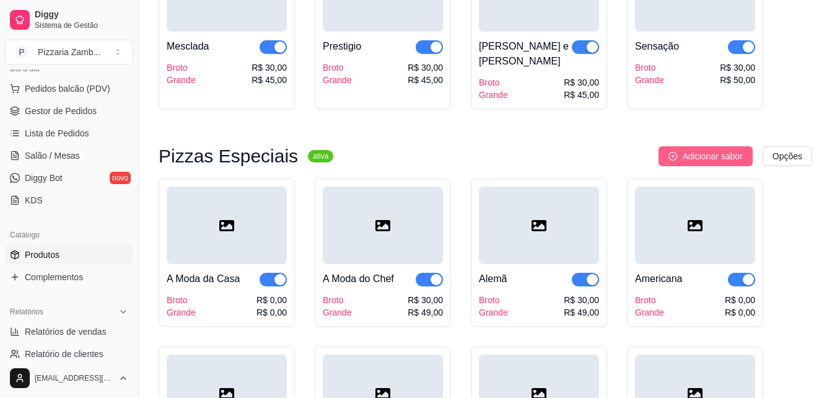
click at [729, 149] on span "Adicionar sabor" at bounding box center [712, 156] width 60 height 14
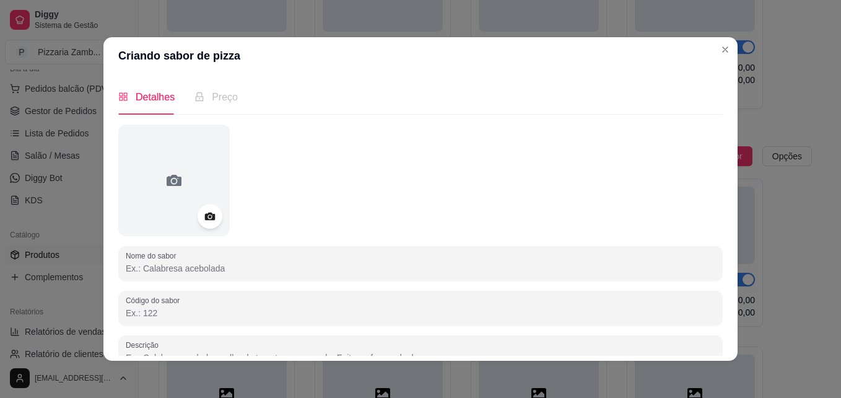
click at [247, 273] on input "Nome do sabor" at bounding box center [421, 268] width 590 height 12
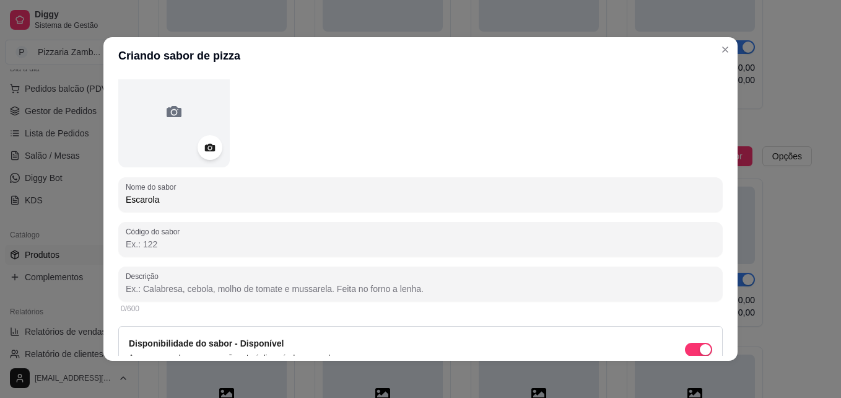
scroll to position [71, 0]
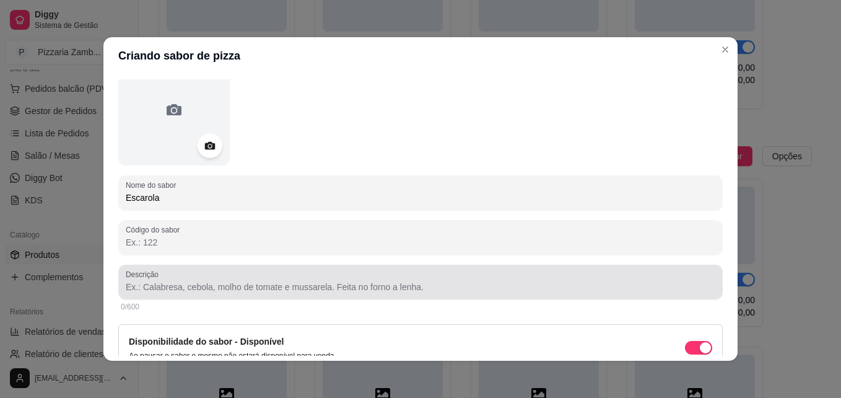
type input "Escarola"
click at [230, 297] on div "Descrição" at bounding box center [420, 282] width 605 height 35
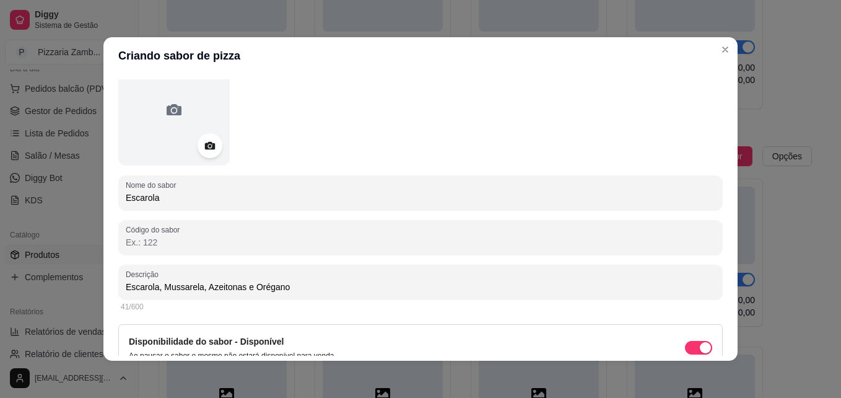
scroll to position [131, 0]
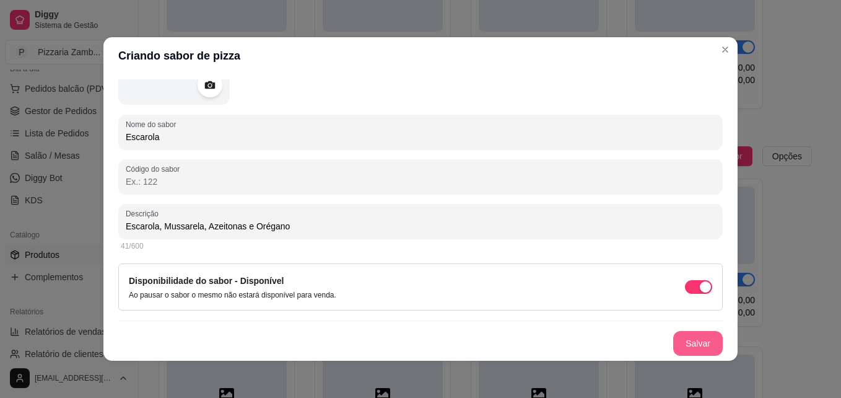
type input "Escarola, Mussarela, Azeitonas e Orégano"
click at [687, 343] on button "Salvar" at bounding box center [698, 343] width 48 height 24
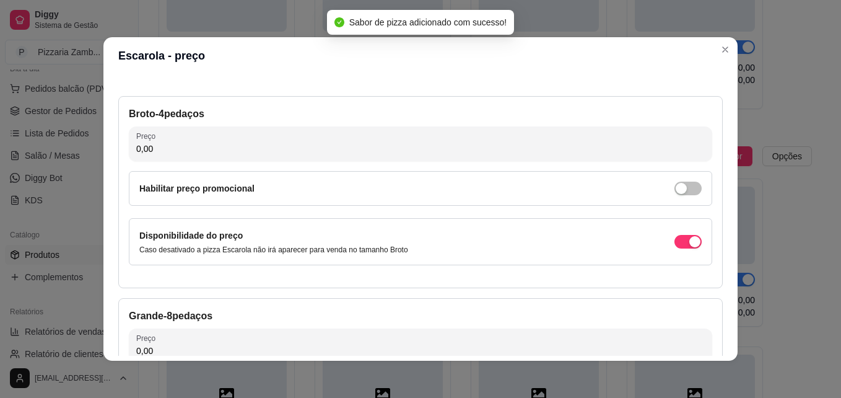
scroll to position [38, 0]
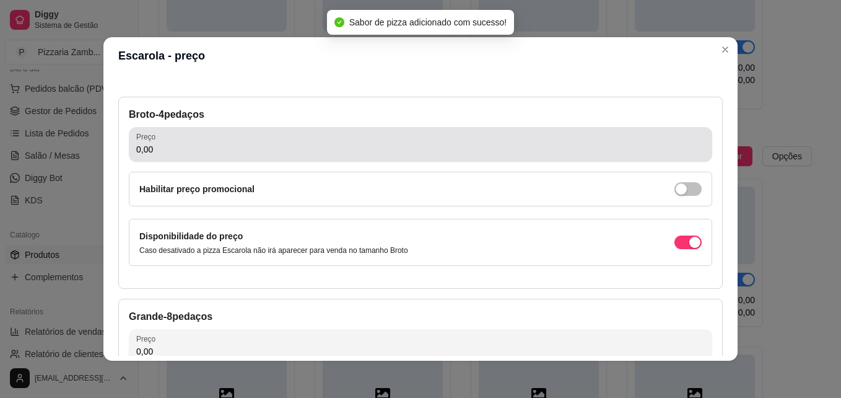
click at [374, 150] on input "0,00" at bounding box center [420, 149] width 569 height 12
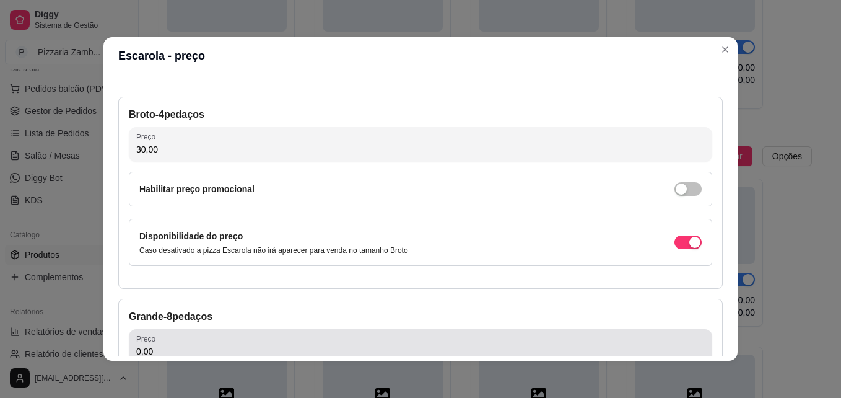
type input "30,00"
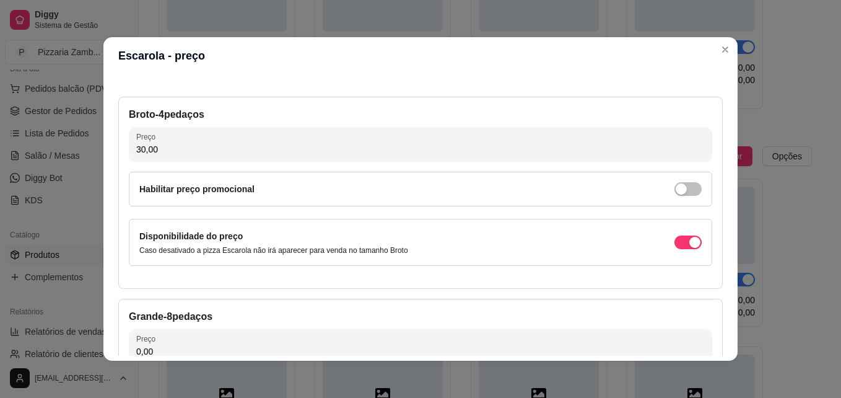
click at [216, 351] on input "0,00" at bounding box center [420, 351] width 569 height 12
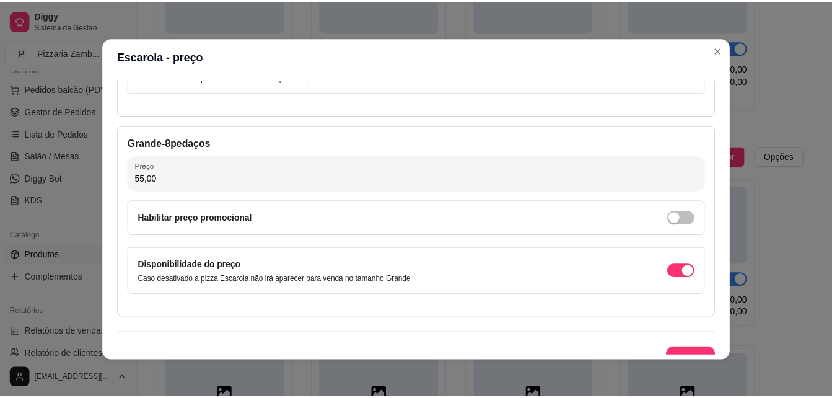
scroll to position [228, 0]
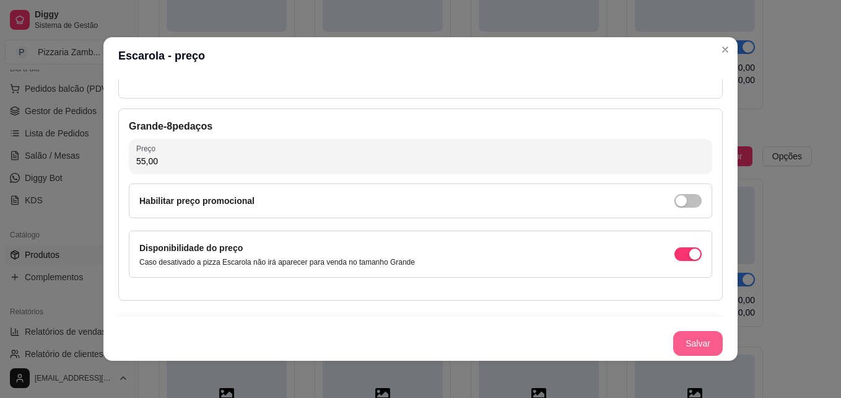
type input "55,00"
click at [683, 335] on button "Salvar" at bounding box center [698, 343] width 48 height 24
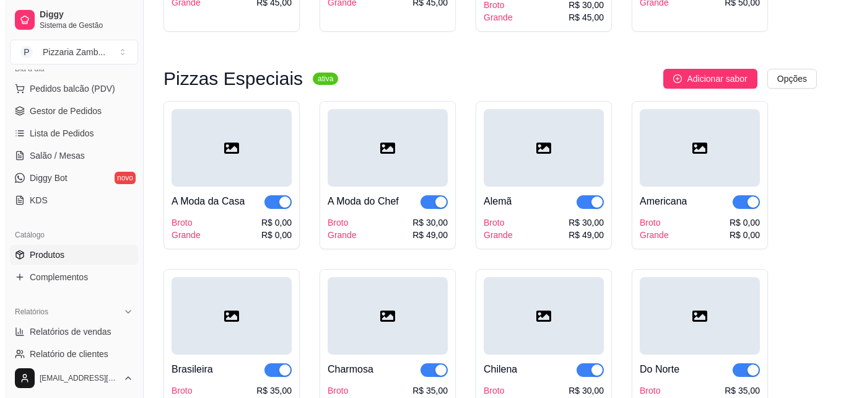
scroll to position [1891, 0]
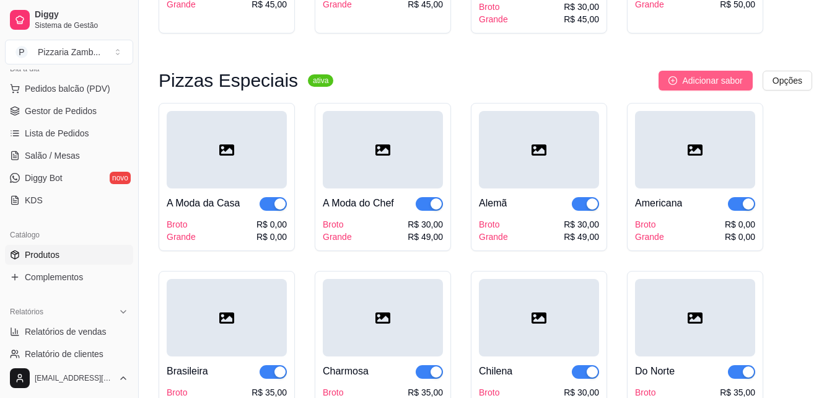
click at [720, 74] on span "Adicionar sabor" at bounding box center [712, 81] width 60 height 14
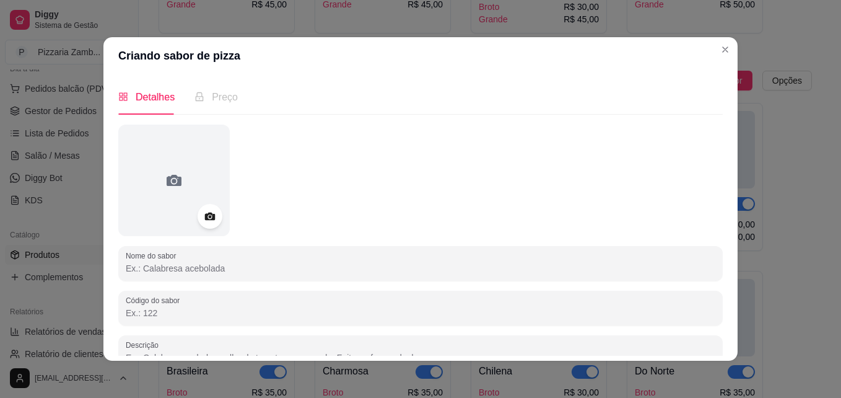
click at [274, 262] on input "Nome do sabor" at bounding box center [421, 268] width 590 height 12
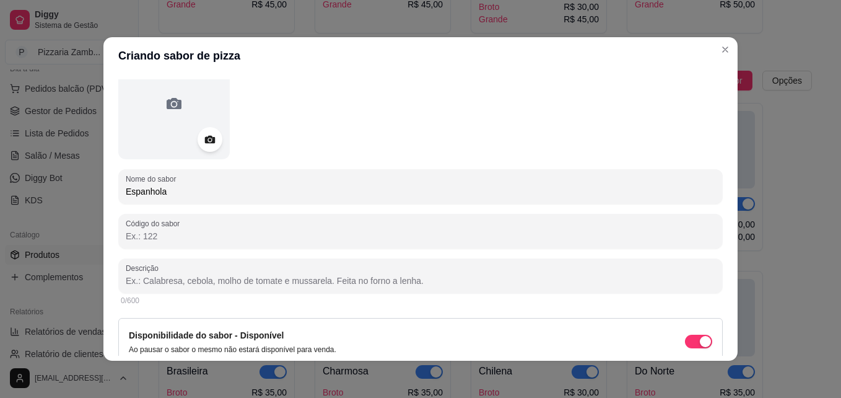
scroll to position [77, 0]
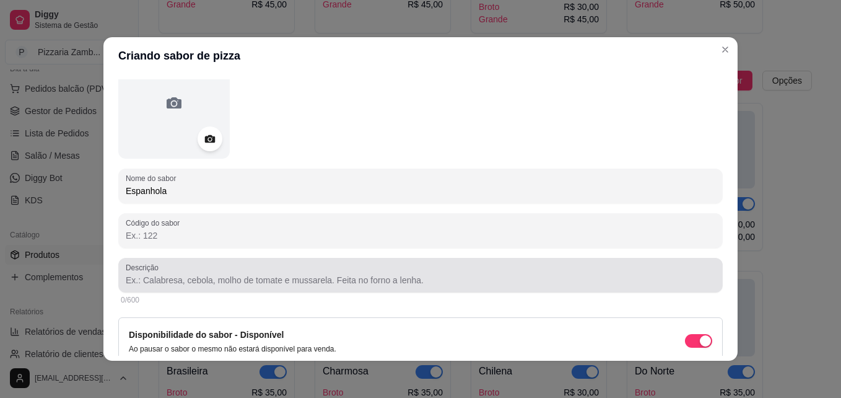
type input "Espanhola"
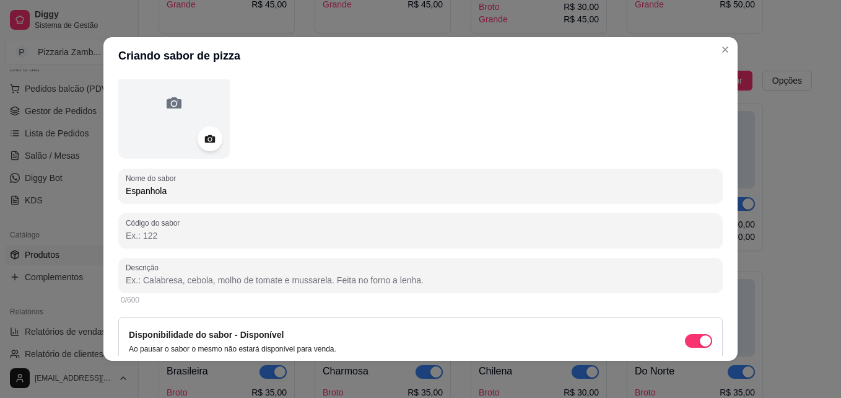
click at [190, 274] on input "Descrição" at bounding box center [421, 280] width 590 height 12
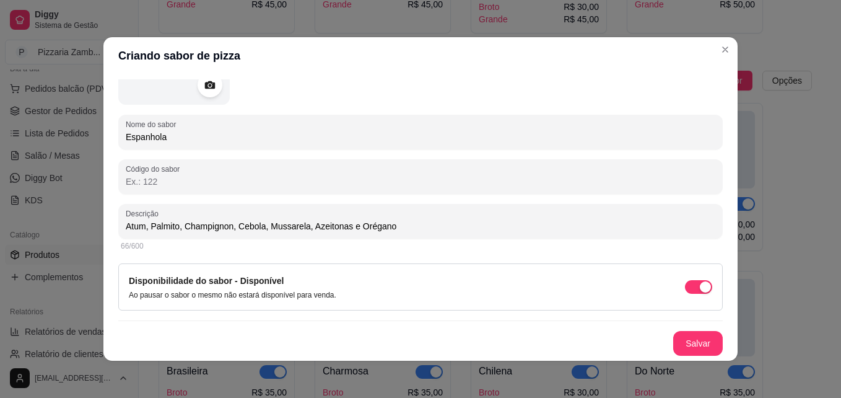
scroll to position [2, 0]
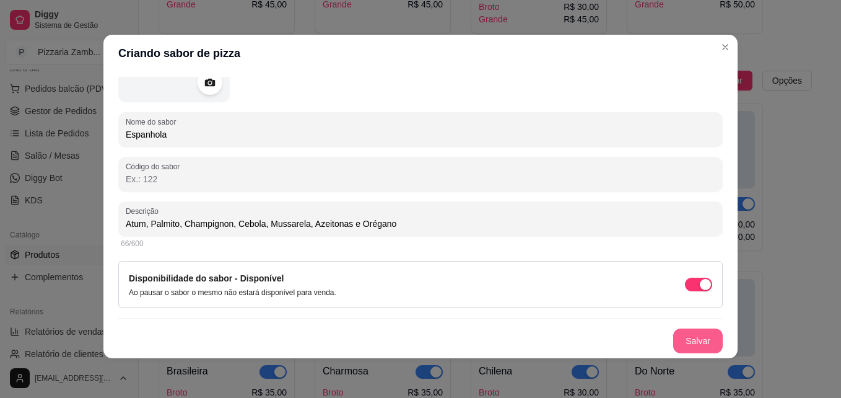
type input "Atum, Palmito, Champignon, Cebola, Mussarela, Azeitonas e Orégano"
click at [674, 333] on button "Salvar" at bounding box center [698, 341] width 48 height 24
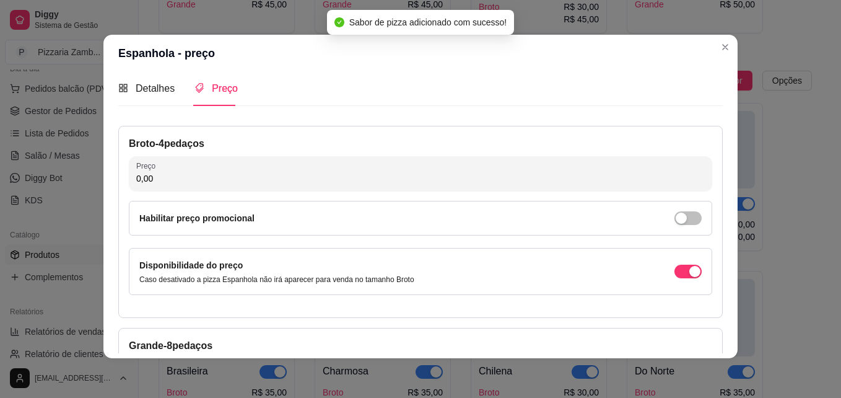
scroll to position [0, 0]
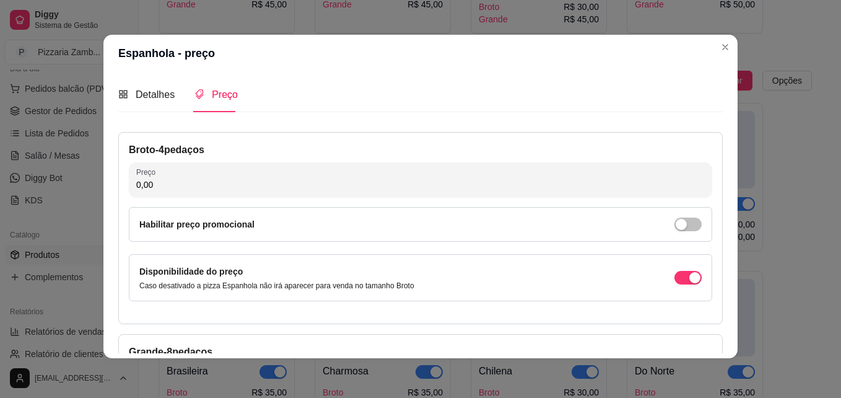
click at [278, 186] on input "0,00" at bounding box center [420, 184] width 569 height 12
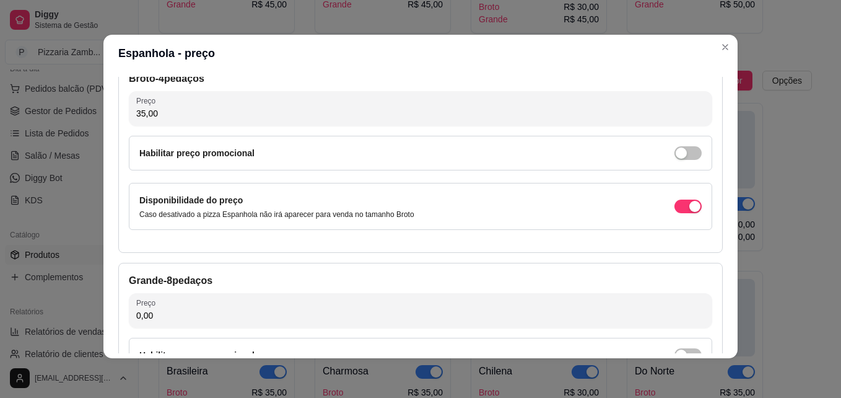
scroll to position [79, 0]
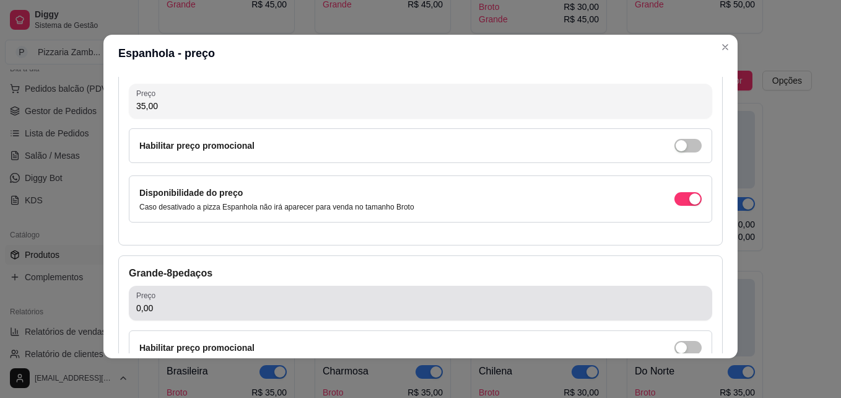
type input "35,00"
click at [208, 294] on div "0,00" at bounding box center [420, 303] width 569 height 25
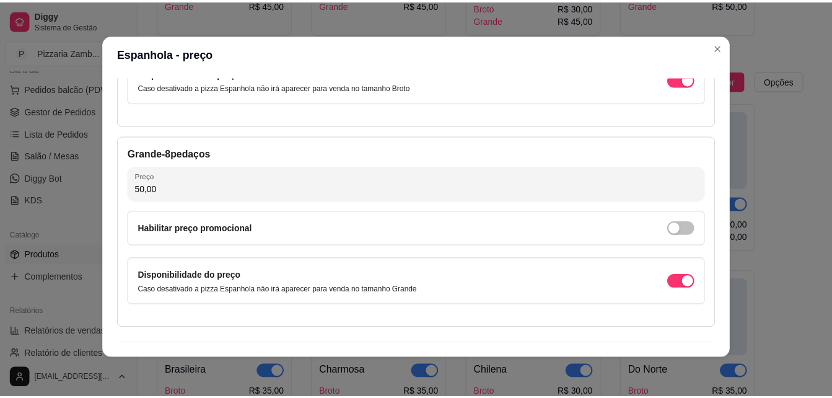
scroll to position [228, 0]
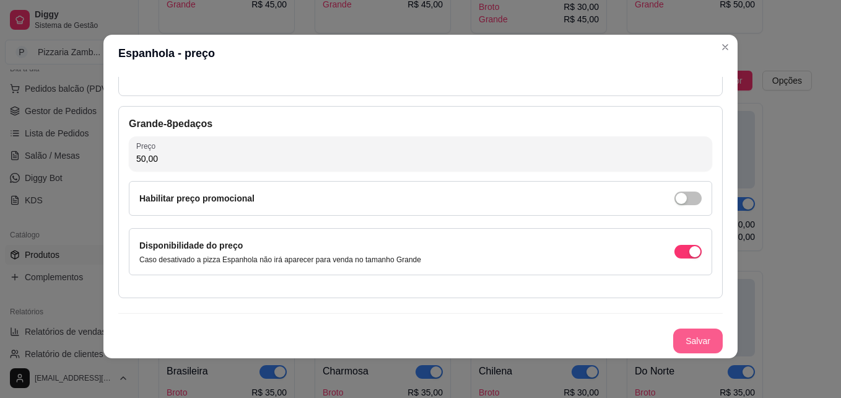
type input "50,00"
click at [682, 343] on button "Salvar" at bounding box center [698, 340] width 50 height 25
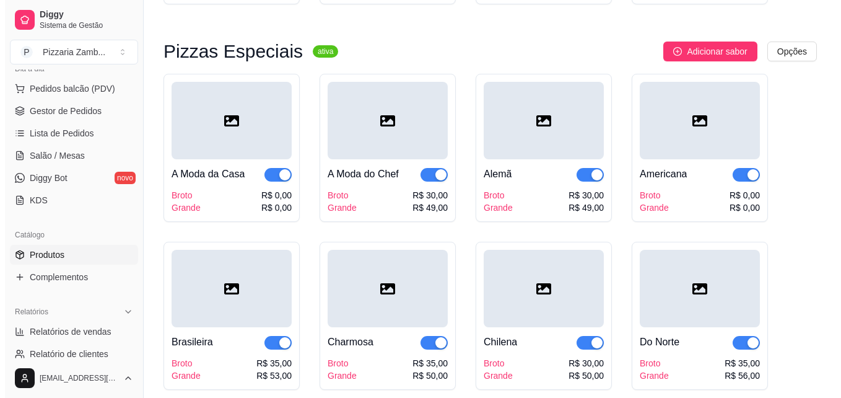
scroll to position [1924, 0]
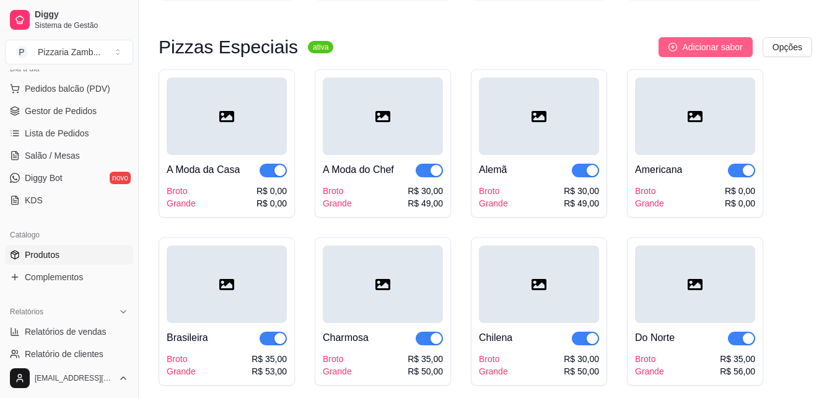
click at [725, 40] on span "Adicionar sabor" at bounding box center [712, 47] width 60 height 14
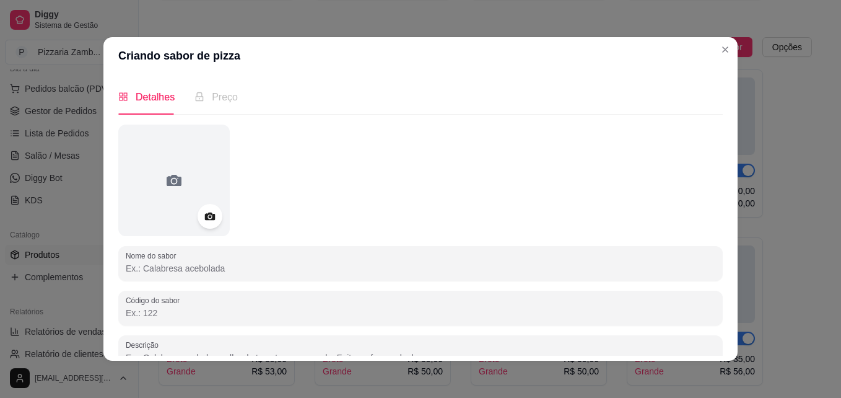
click at [210, 263] on input "Nome do sabor" at bounding box center [421, 268] width 590 height 12
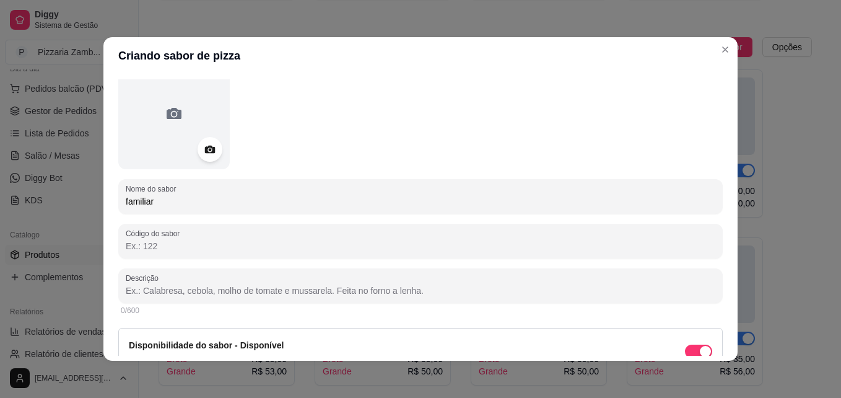
scroll to position [69, 0]
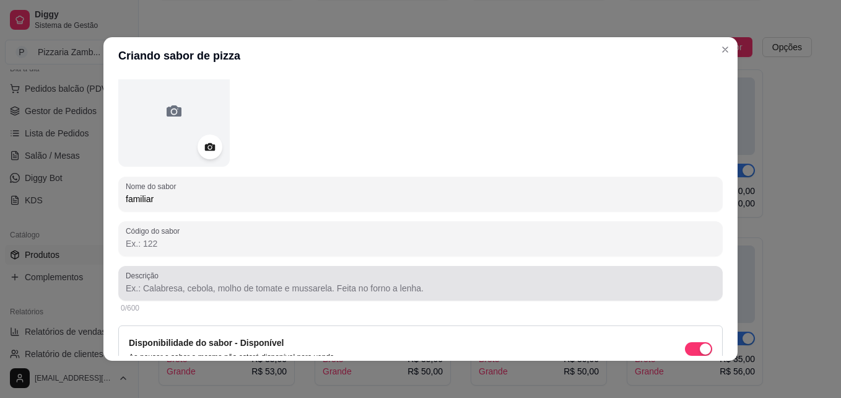
type input "familiar"
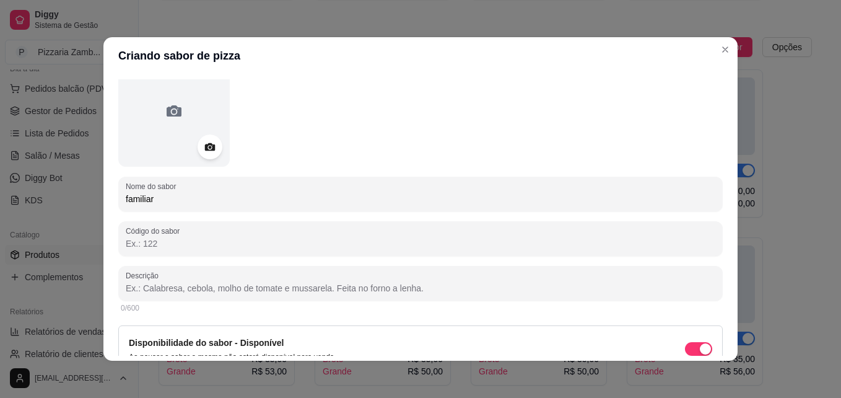
click at [197, 283] on input "Descrição" at bounding box center [421, 288] width 590 height 12
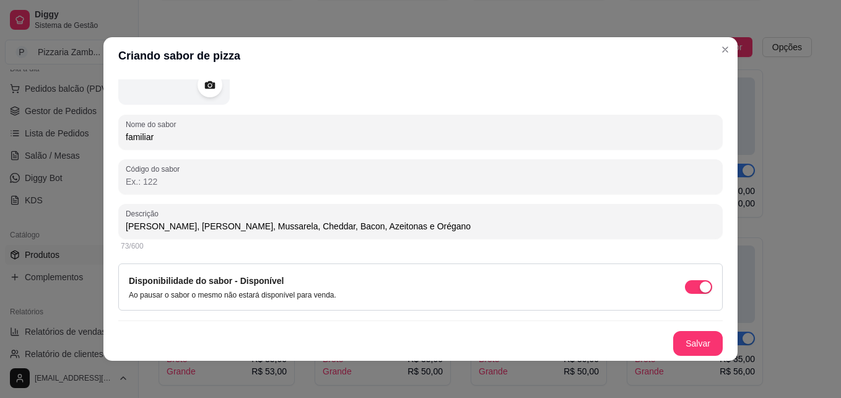
scroll to position [2, 0]
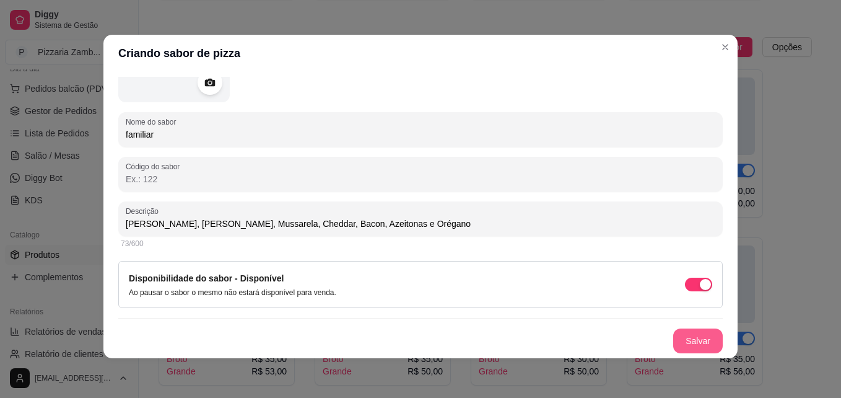
type input "Frango Desfiado, Escarola, Mussarela, Cheddar, Bacon, Azeitonas e Orégano"
click at [677, 331] on button "Salvar" at bounding box center [698, 341] width 48 height 24
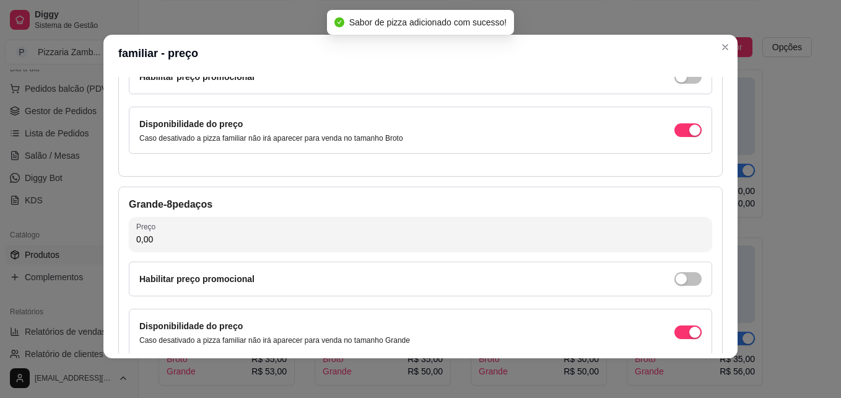
scroll to position [40, 0]
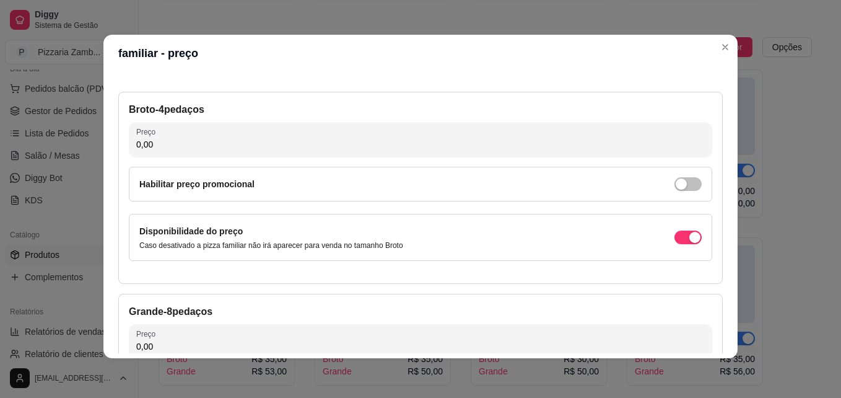
click at [444, 149] on input "0,00" at bounding box center [420, 144] width 569 height 12
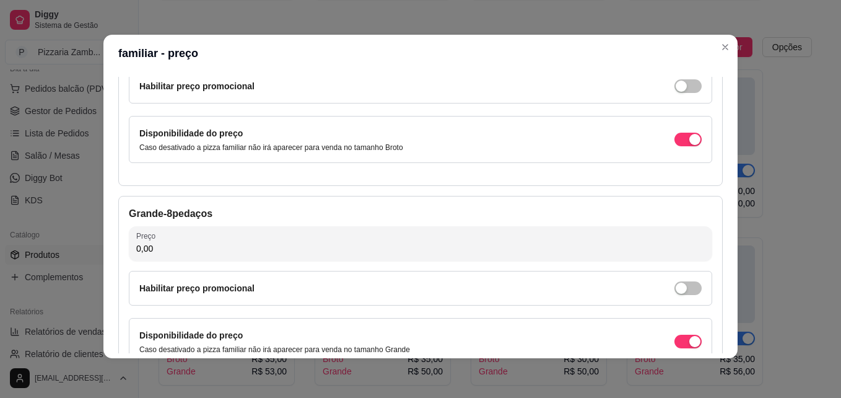
scroll to position [140, 0]
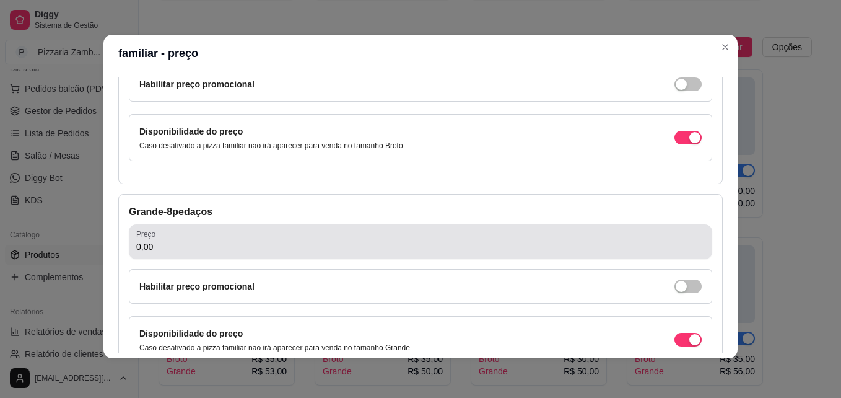
type input "30,00"
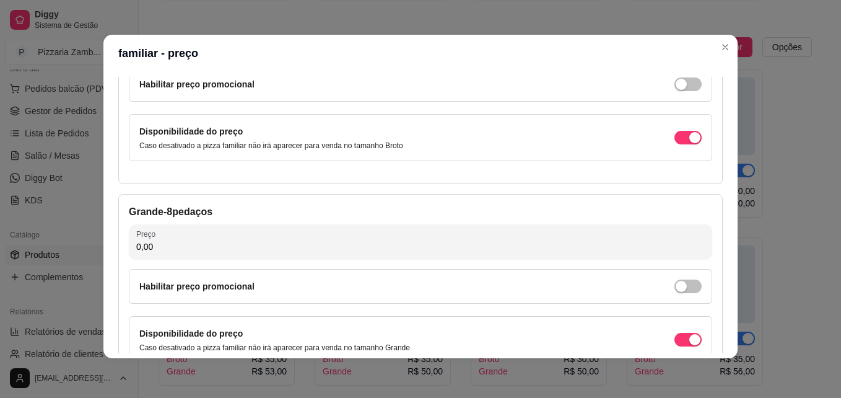
click at [422, 244] on input "0,00" at bounding box center [420, 246] width 569 height 12
type input "48,00"
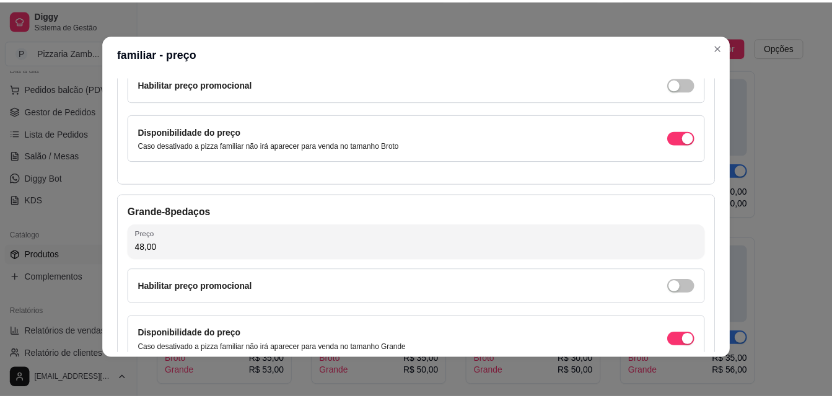
scroll to position [228, 0]
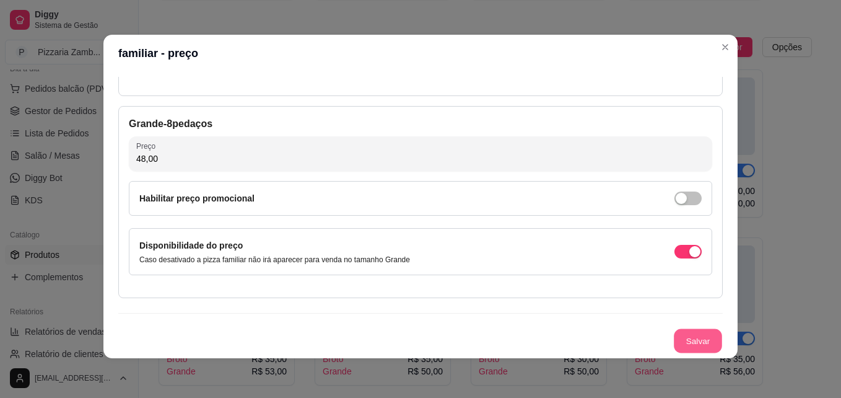
click at [692, 337] on button "Salvar" at bounding box center [698, 341] width 48 height 24
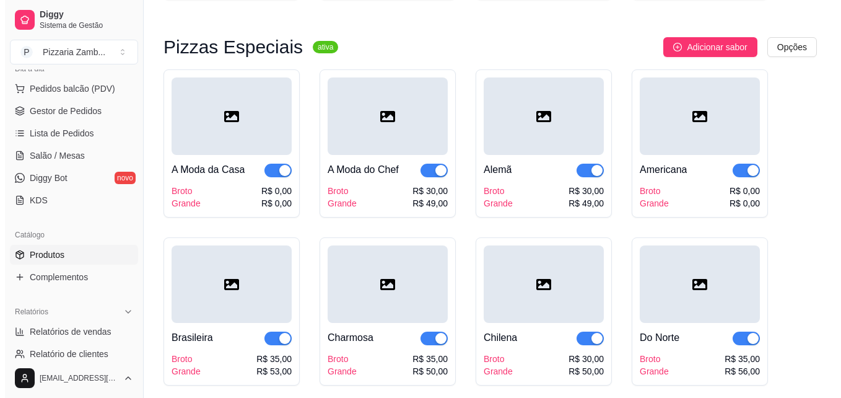
scroll to position [1918, 0]
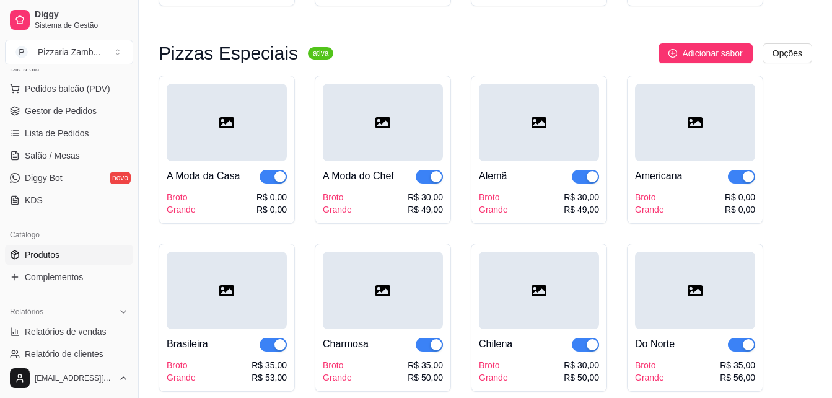
click at [722, 46] on span "Adicionar sabor" at bounding box center [712, 53] width 60 height 14
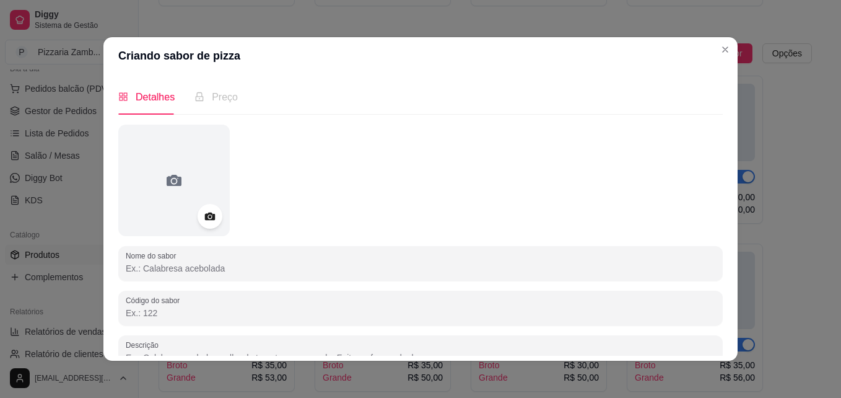
click at [255, 269] on input "Nome do sabor" at bounding box center [421, 268] width 590 height 12
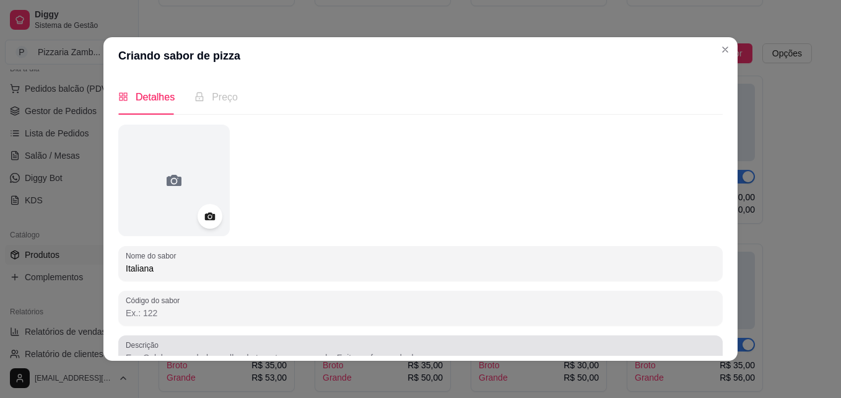
type input "Italiana"
click at [203, 354] on input "Descrição" at bounding box center [421, 357] width 590 height 12
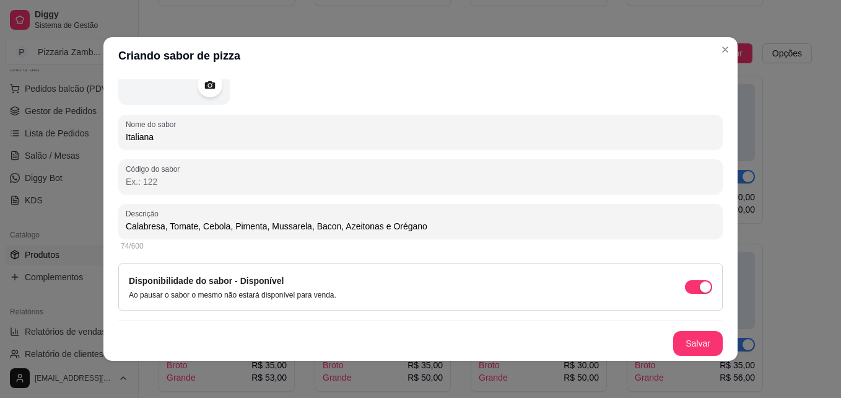
scroll to position [2, 0]
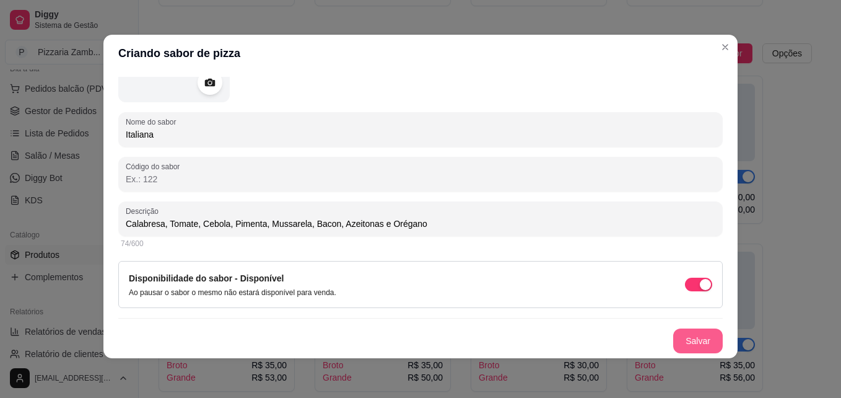
type input "Calabresa, Tomate, Cebola, Pimenta, Mussarela, Bacon, Azeitonas e Orégano"
click at [691, 339] on button "Salvar" at bounding box center [698, 341] width 48 height 24
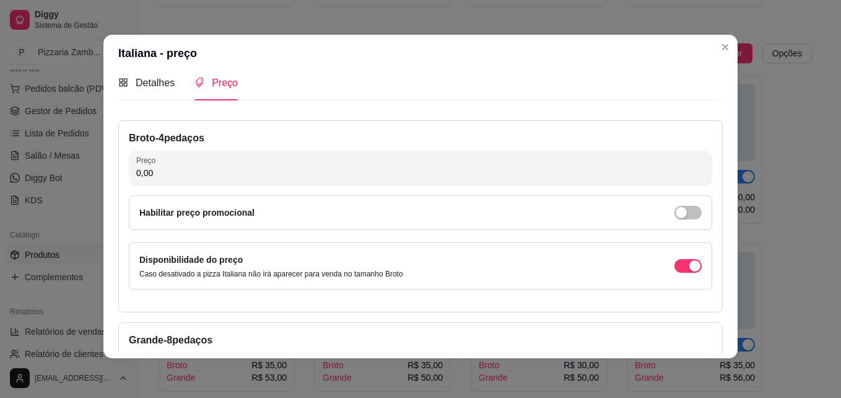
scroll to position [0, 0]
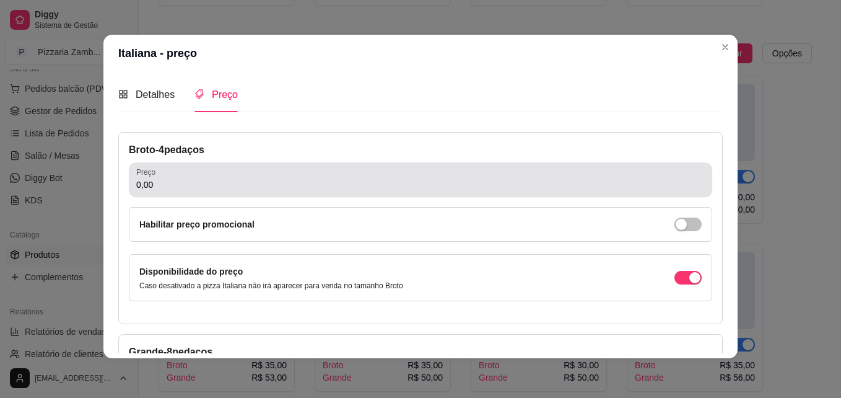
click at [208, 173] on div "0,00" at bounding box center [420, 179] width 569 height 25
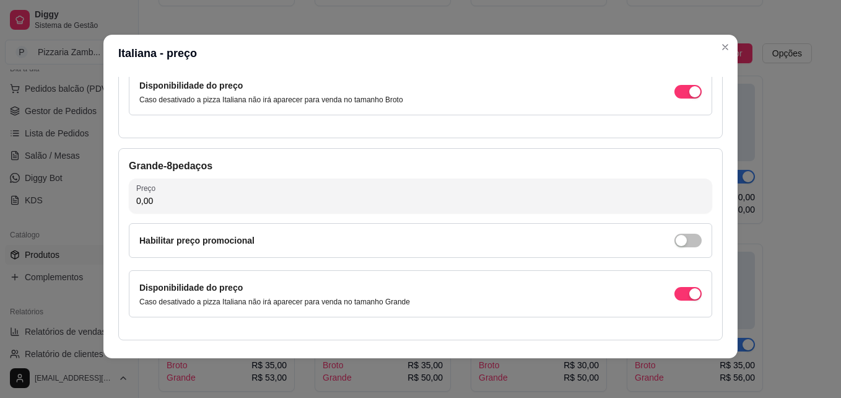
scroll to position [186, 0]
type input "30,00"
click at [212, 154] on div "Grande - 8 pedaços Preço 0,00 Habilitar preço promocional Disponibilidade do pr…" at bounding box center [420, 243] width 605 height 192
click at [188, 206] on input "0,00" at bounding box center [420, 200] width 569 height 12
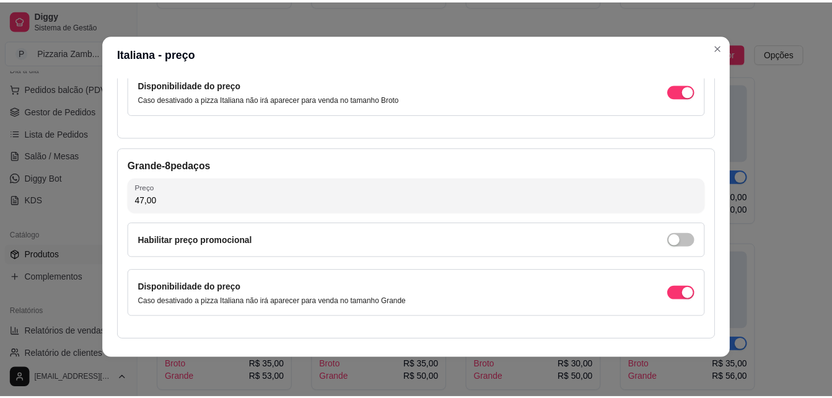
scroll to position [228, 0]
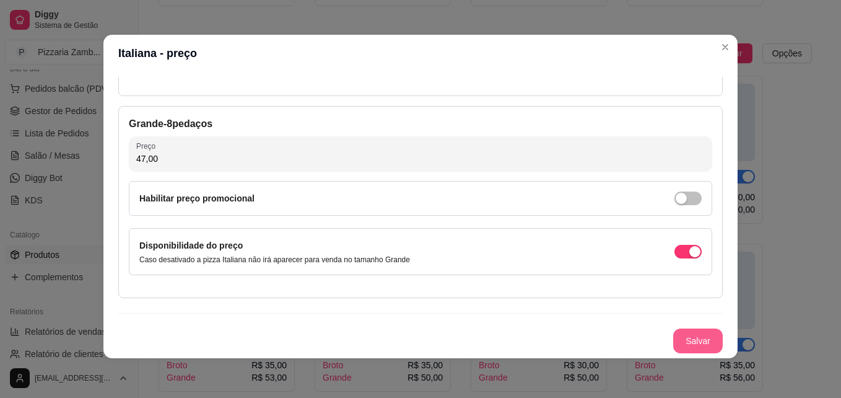
type input "47,00"
click at [688, 338] on button "Salvar" at bounding box center [698, 341] width 48 height 24
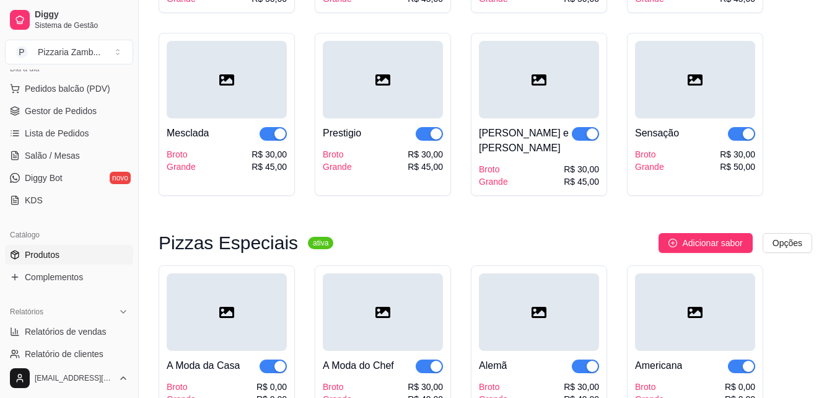
scroll to position [1728, 0]
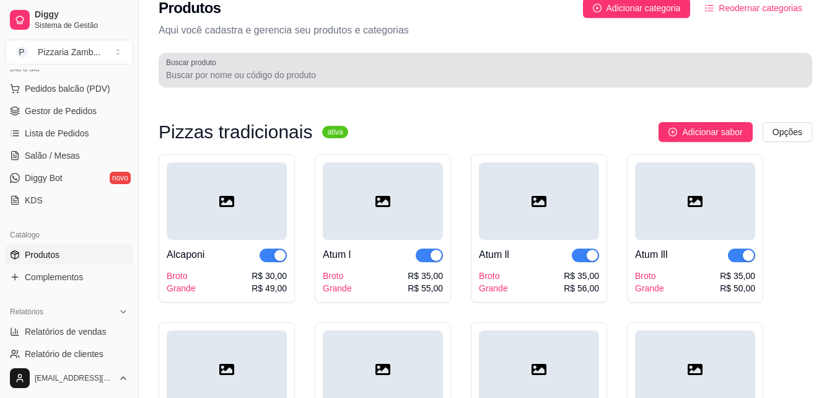
scroll to position [0, 0]
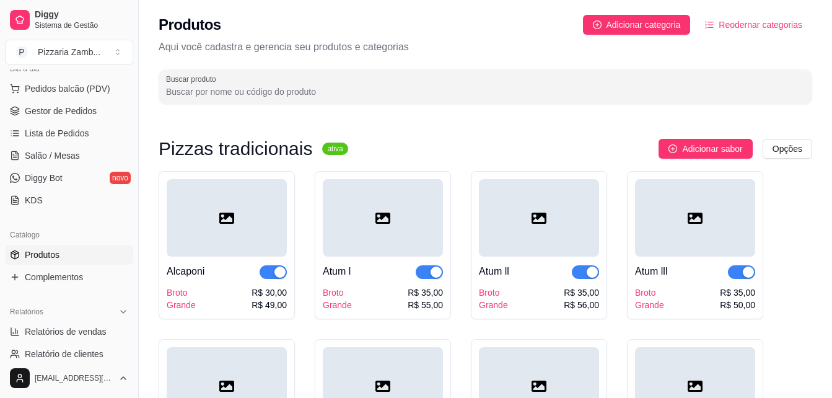
click at [776, 27] on span "Reodernar categorias" at bounding box center [761, 25] width 84 height 14
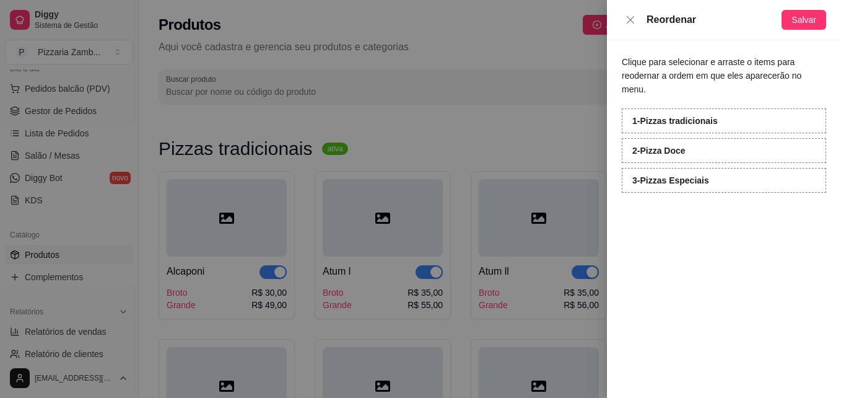
drag, startPoint x: 657, startPoint y: 143, endPoint x: 525, endPoint y: 85, distance: 144.0
click at [525, 85] on div at bounding box center [420, 199] width 841 height 398
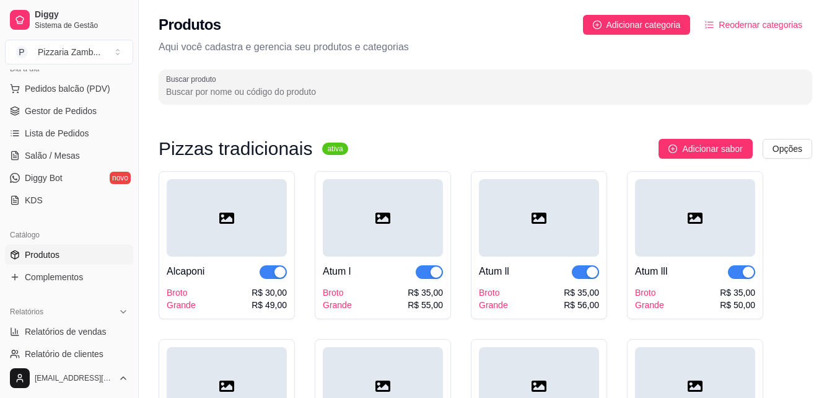
click at [759, 17] on button "Reodernar categorias" at bounding box center [753, 25] width 117 height 20
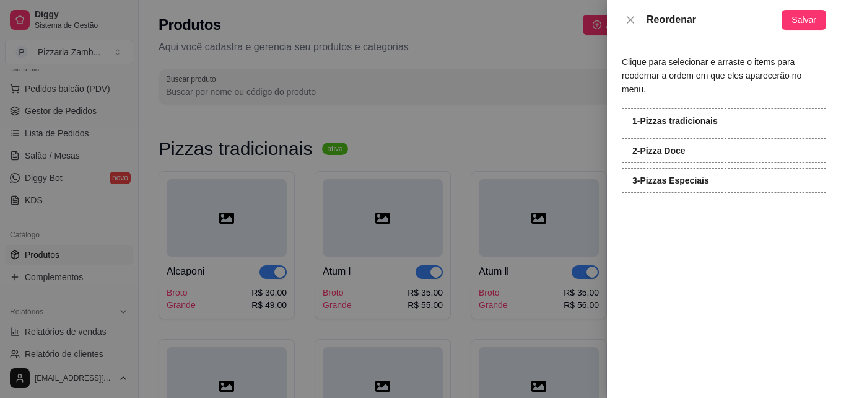
click at [670, 146] on strong "2 - Pizza Doce" at bounding box center [659, 151] width 53 height 10
click at [667, 175] on strong "3 - Pizzas Especiais" at bounding box center [671, 180] width 77 height 10
click at [634, 175] on strong "3 - Pizzas Especiais" at bounding box center [671, 180] width 77 height 10
click at [637, 138] on div "2 - Pizza Doce" at bounding box center [724, 150] width 204 height 25
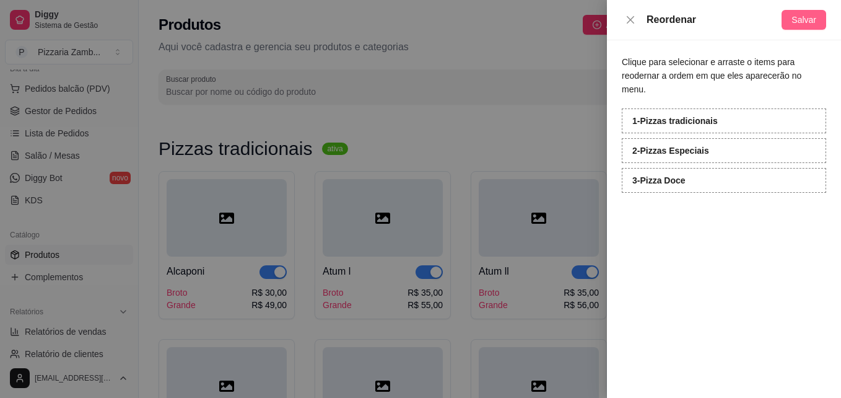
click at [802, 12] on button "Salvar" at bounding box center [804, 20] width 45 height 20
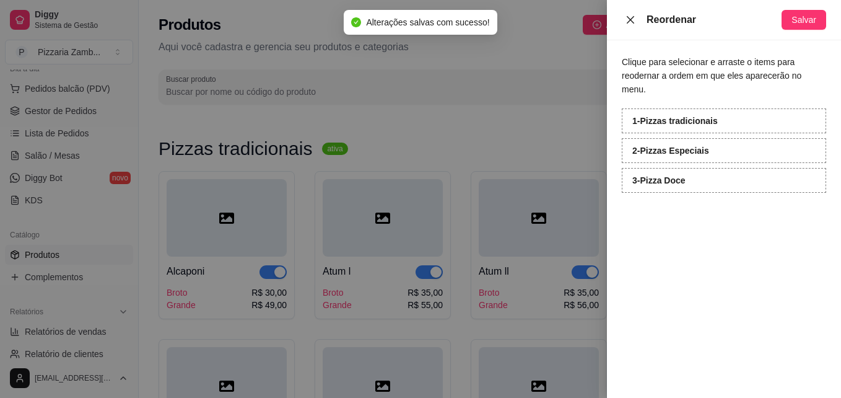
click at [629, 20] on icon "close" at bounding box center [630, 18] width 7 height 7
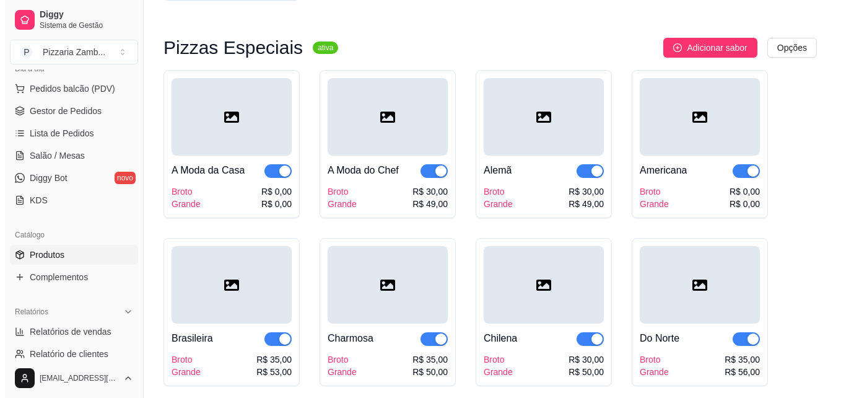
scroll to position [1523, 0]
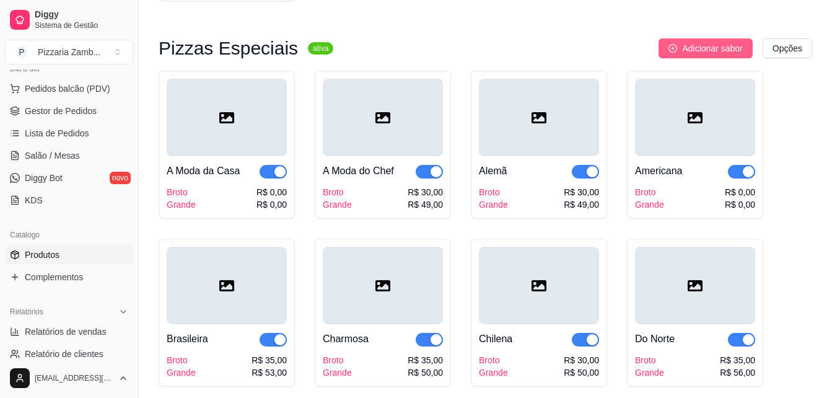
click at [704, 53] on span "Adicionar sabor" at bounding box center [712, 49] width 60 height 14
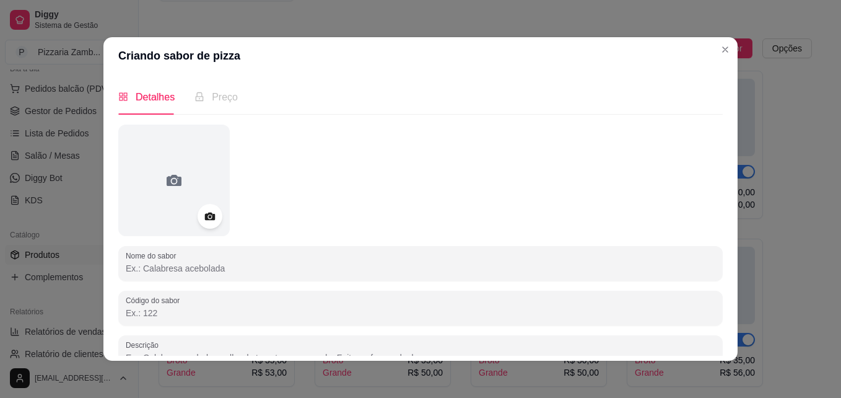
click at [160, 265] on input "Nome do sabor" at bounding box center [421, 268] width 590 height 12
type input "J"
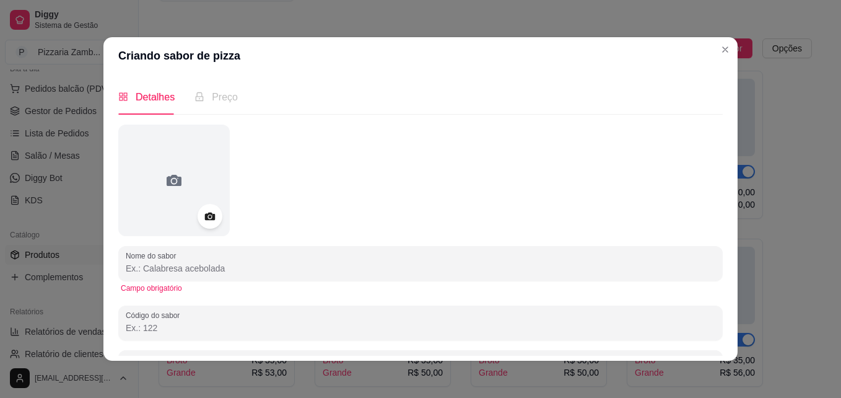
type input "j"
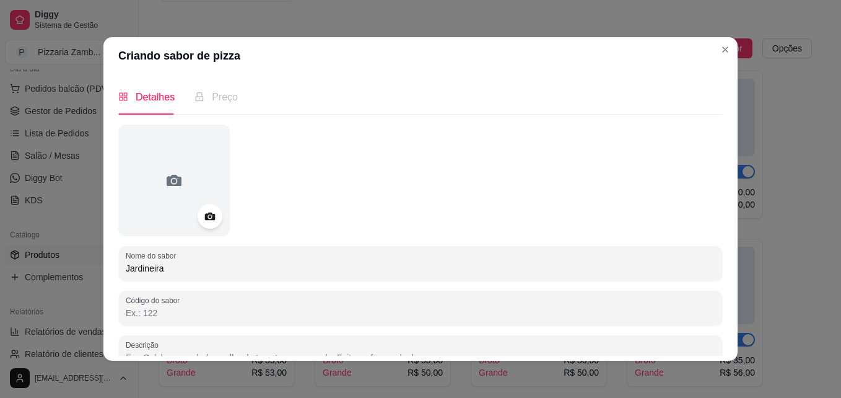
type input "Jardineira"
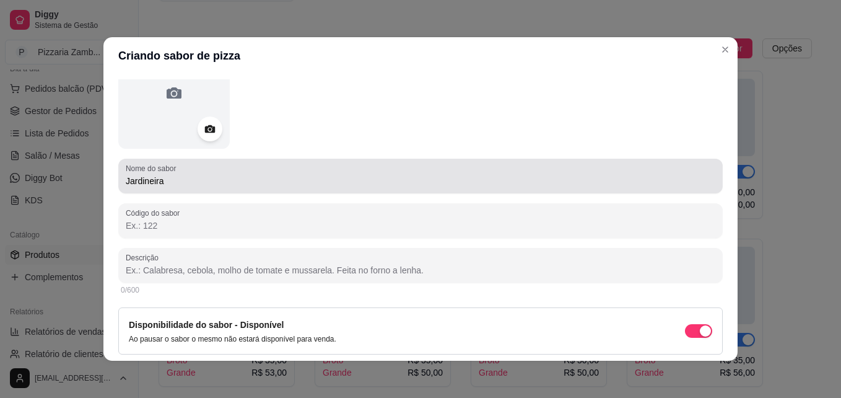
scroll to position [88, 0]
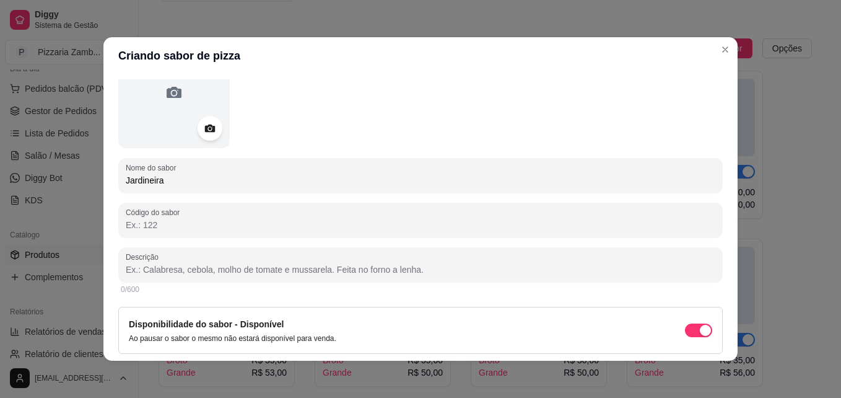
click at [169, 268] on input "Descrição" at bounding box center [421, 269] width 590 height 12
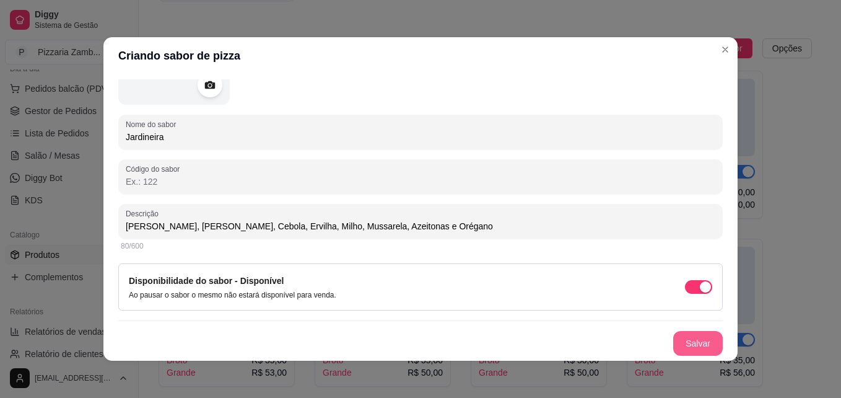
type input "Frango Desfiado, Palmito, Cebola, Ervilha, Milho, Mussarela, Azeitonas e Orégano"
click at [682, 341] on button "Salvar" at bounding box center [698, 343] width 48 height 24
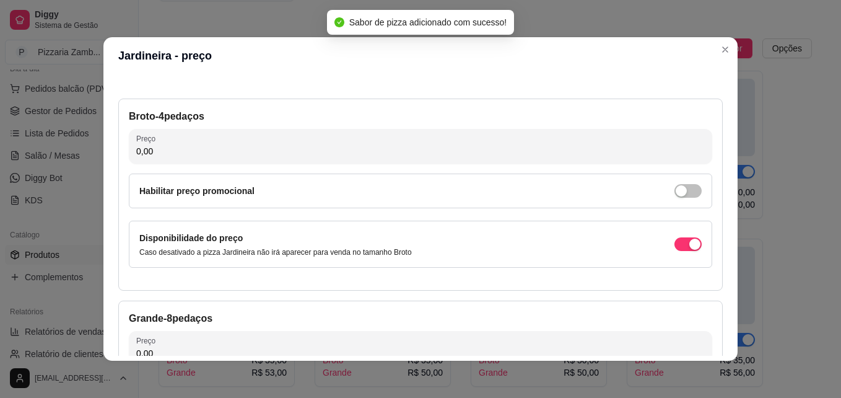
scroll to position [0, 0]
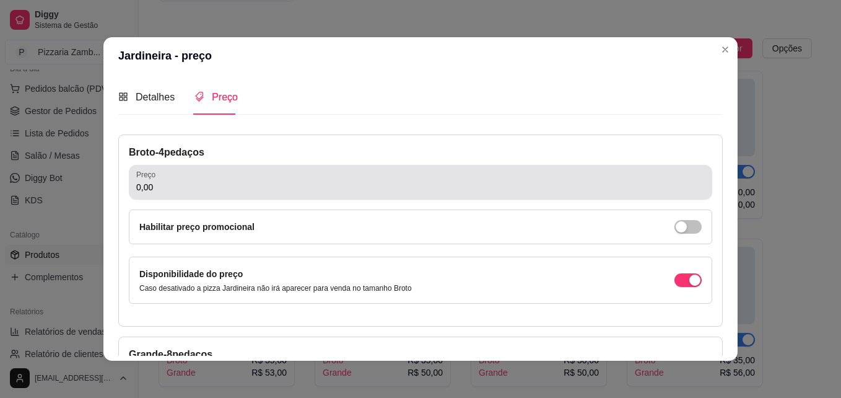
click at [235, 195] on div "0,00" at bounding box center [420, 182] width 569 height 25
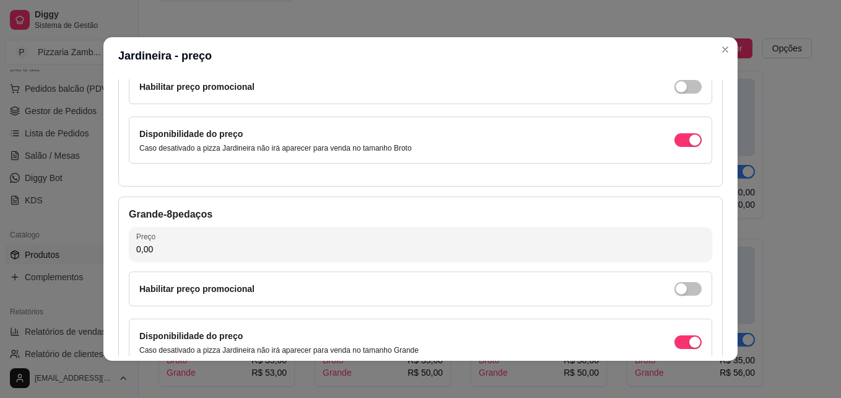
scroll to position [141, 0]
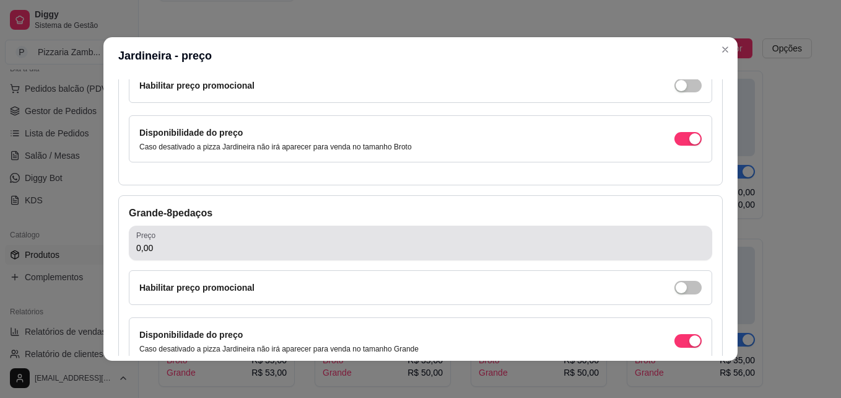
type input "30,00"
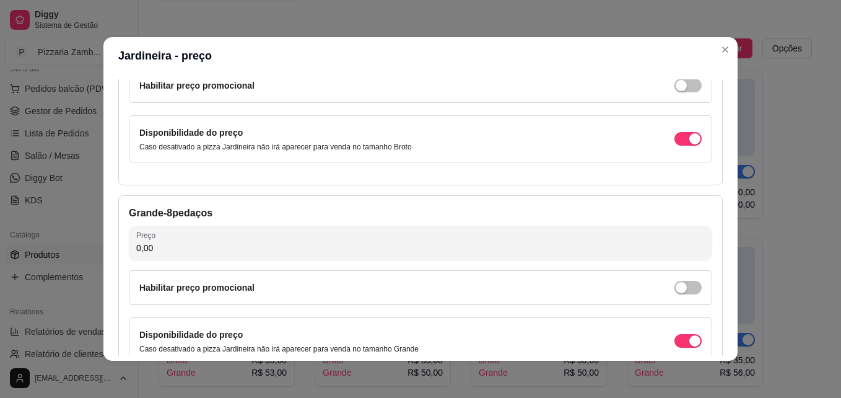
click at [202, 243] on input "0,00" at bounding box center [420, 248] width 569 height 12
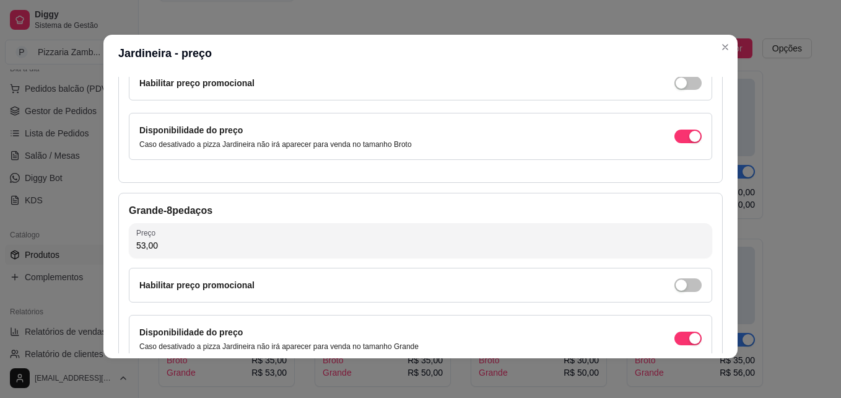
scroll to position [228, 0]
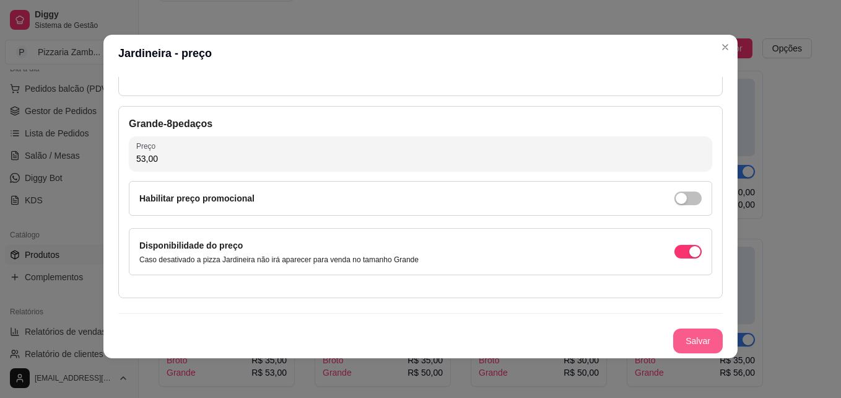
type input "53,00"
click at [693, 345] on button "Salvar" at bounding box center [698, 341] width 48 height 24
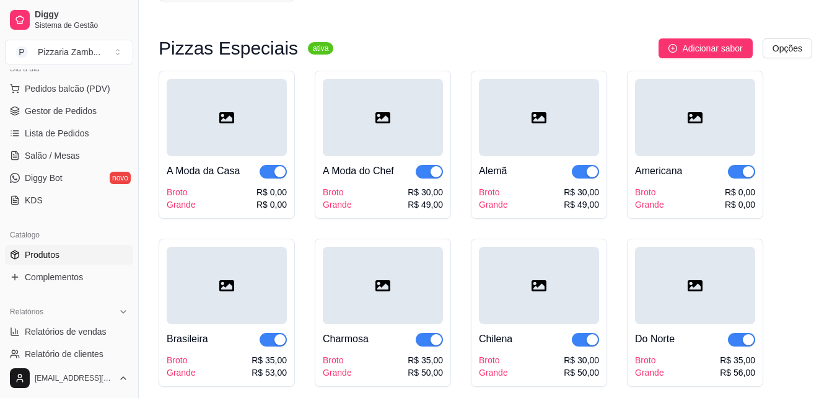
click at [719, 48] on span "Adicionar sabor" at bounding box center [712, 49] width 60 height 14
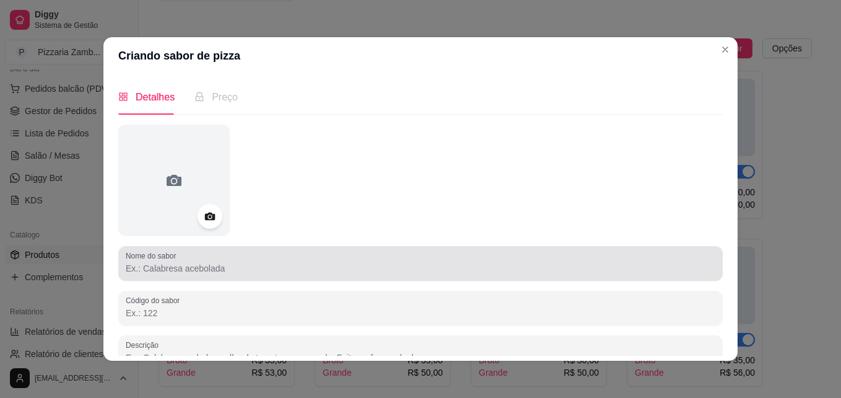
click at [243, 250] on div "Nome do sabor" at bounding box center [420, 263] width 605 height 35
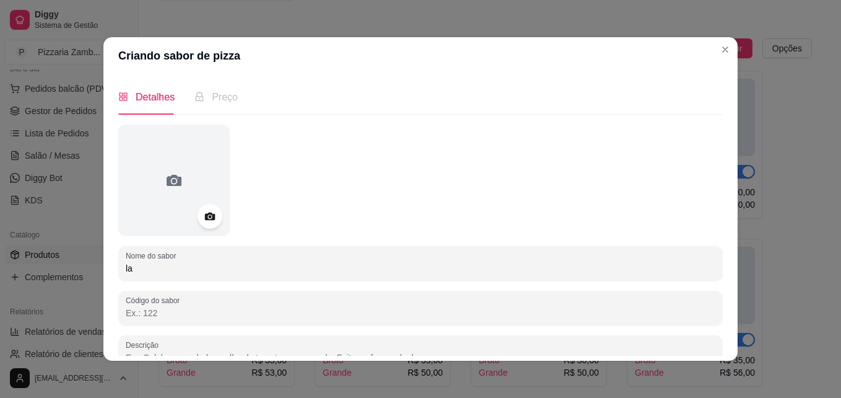
type input "l"
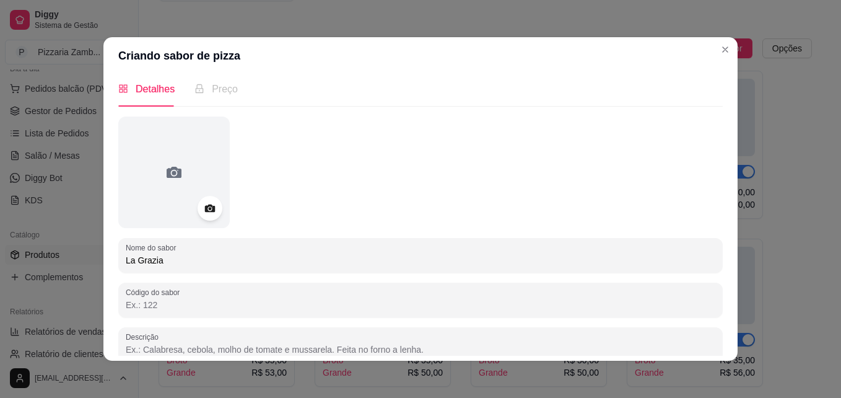
type input "La Grazia"
drag, startPoint x: 245, startPoint y: 223, endPoint x: 208, endPoint y: 343, distance: 125.2
click at [208, 343] on div at bounding box center [421, 344] width 590 height 25
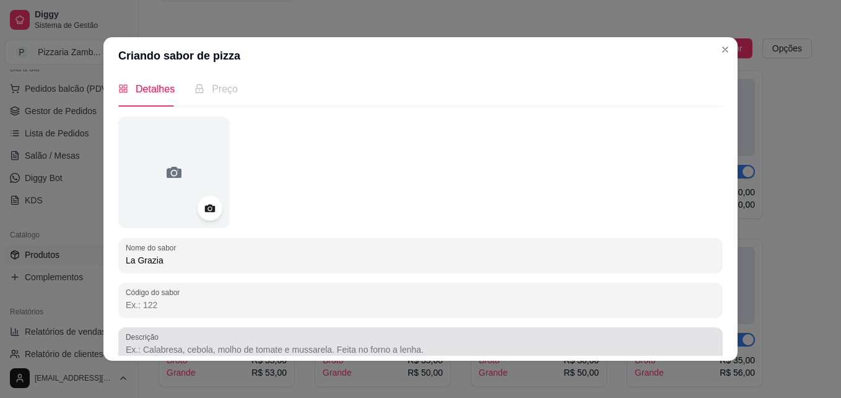
click at [208, 343] on div at bounding box center [421, 344] width 590 height 25
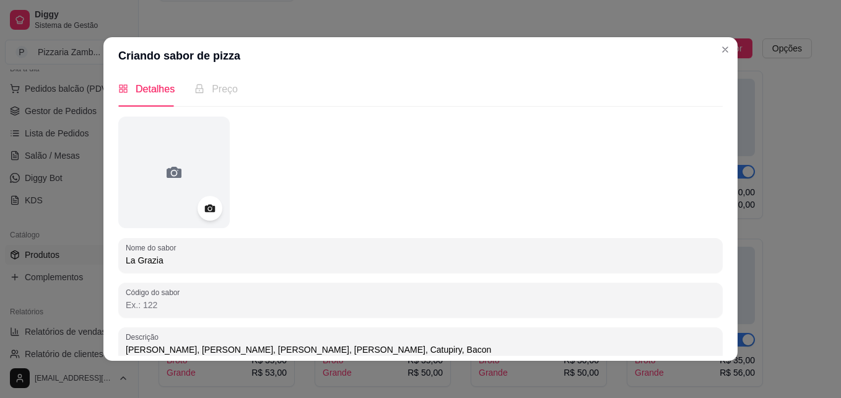
scroll to position [131, 0]
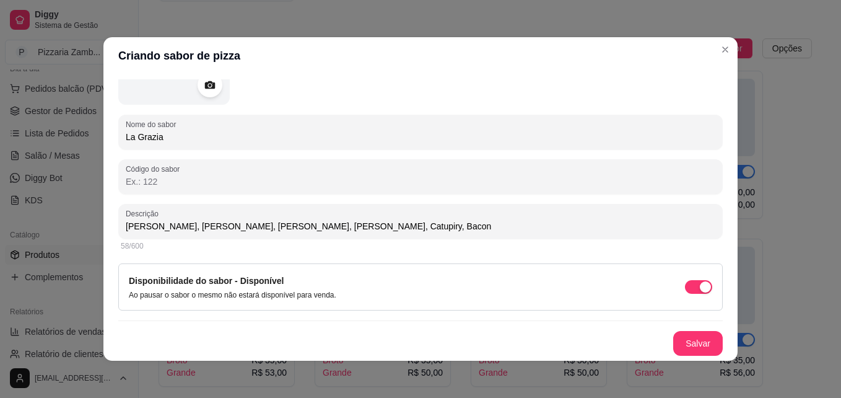
type input "Frango Desfiado, Milho, Bacon, Mussarela, Catupiry, Bacon"
click at [613, 309] on div "Disponibilidade do sabor - Disponível Ao pausar o sabor o mesmo não estará disp…" at bounding box center [420, 286] width 605 height 47
click at [686, 351] on button "Salvar" at bounding box center [698, 343] width 48 height 24
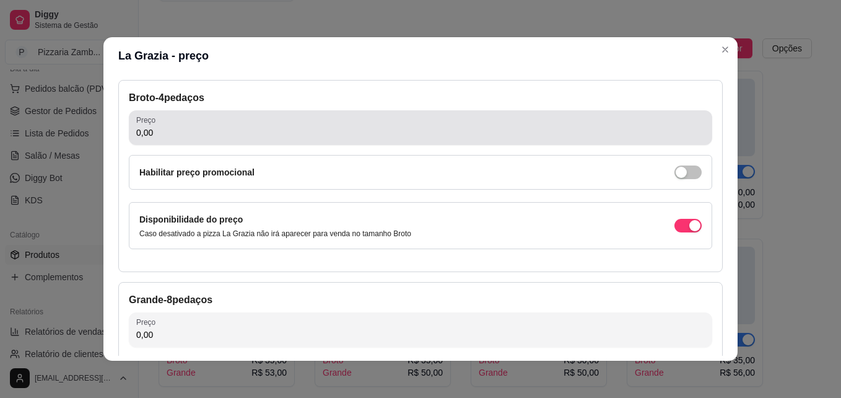
scroll to position [53, 0]
click at [357, 142] on div "Preço 0,00" at bounding box center [421, 129] width 584 height 35
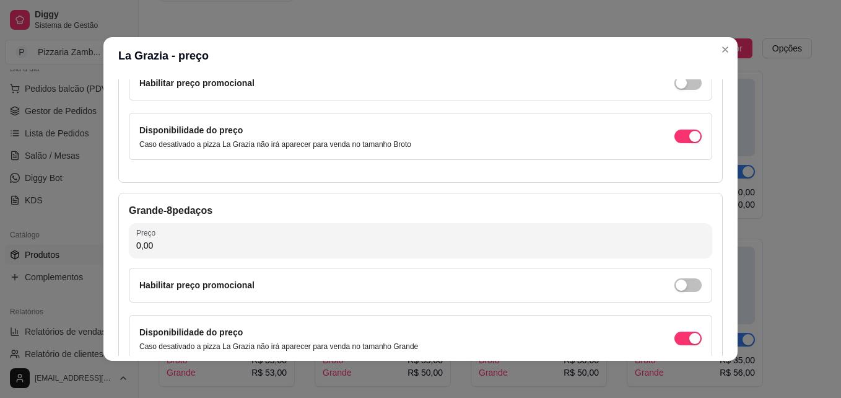
scroll to position [145, 0]
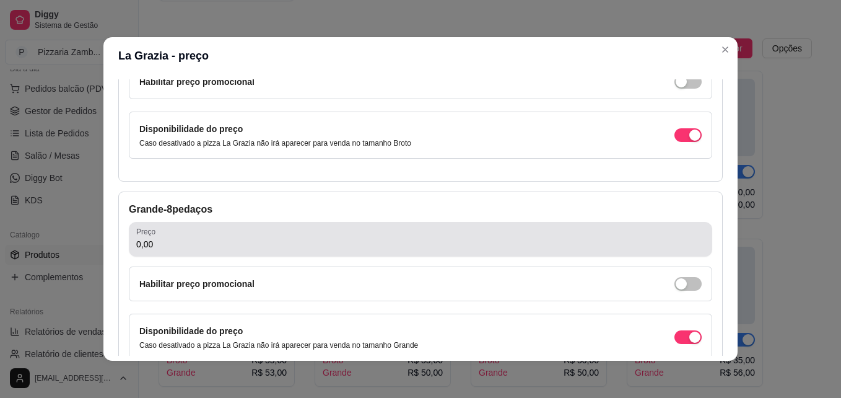
type input "30,00"
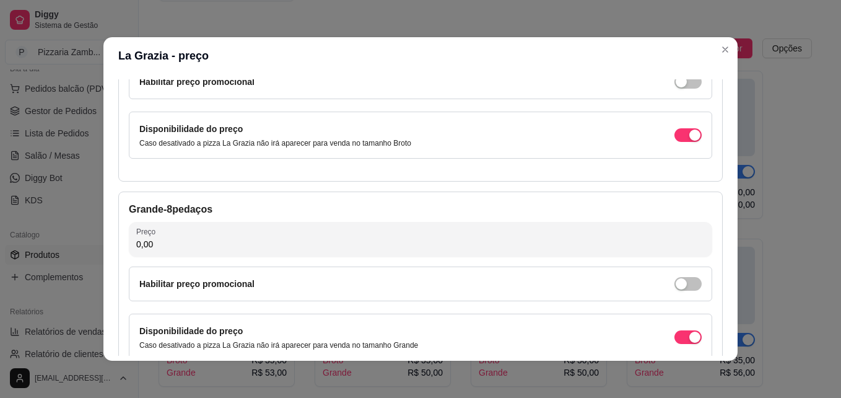
click at [303, 246] on input "0,00" at bounding box center [420, 244] width 569 height 12
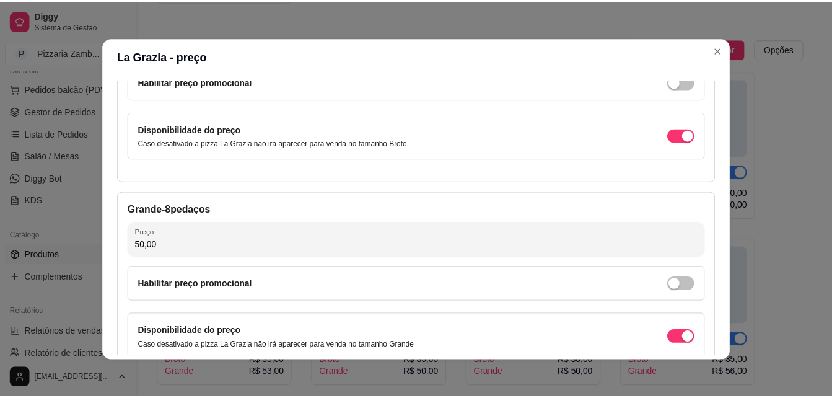
scroll to position [228, 0]
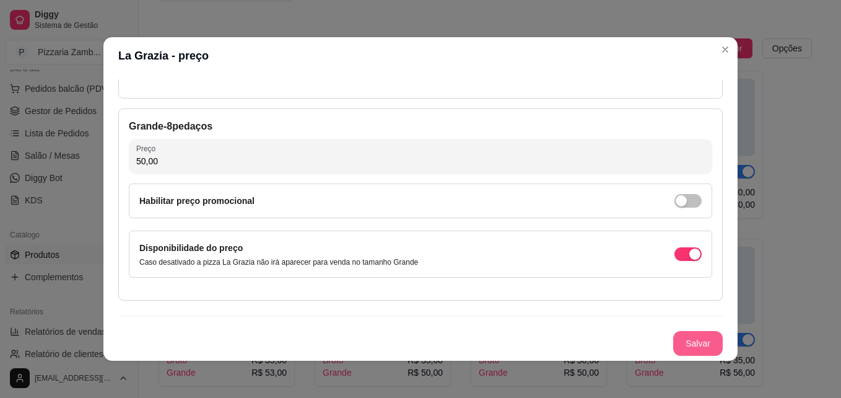
type input "50,00"
click at [686, 344] on button "Salvar" at bounding box center [698, 343] width 50 height 25
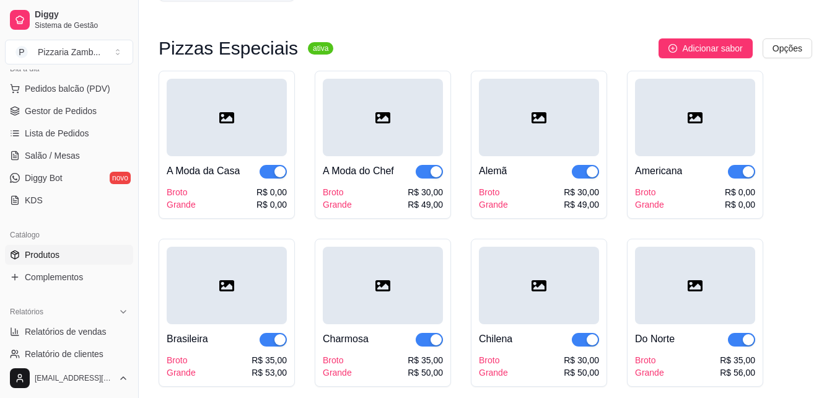
click at [722, 49] on span "Adicionar sabor" at bounding box center [712, 49] width 60 height 14
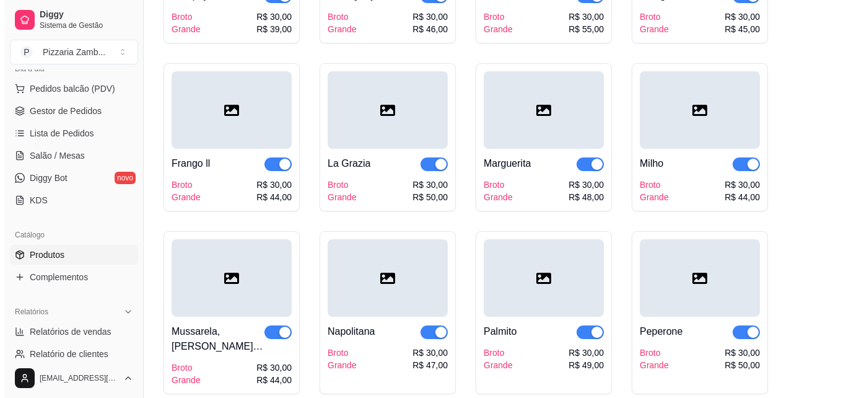
scroll to position [794, 0]
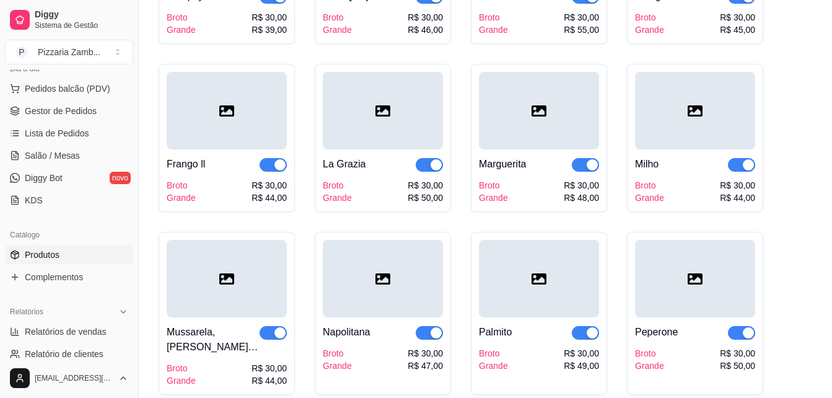
click at [397, 128] on div at bounding box center [383, 110] width 120 height 77
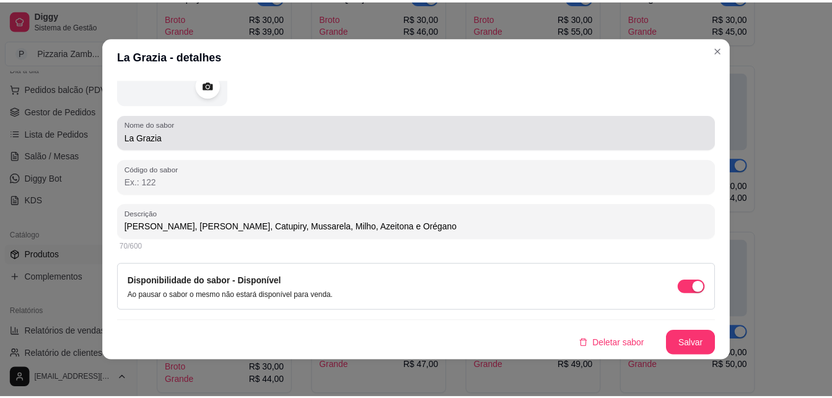
scroll to position [2, 0]
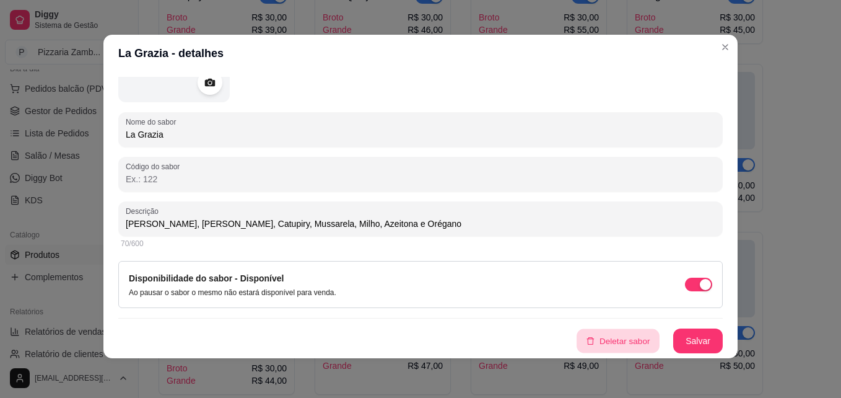
click at [608, 340] on button "Deletar sabor" at bounding box center [618, 341] width 83 height 24
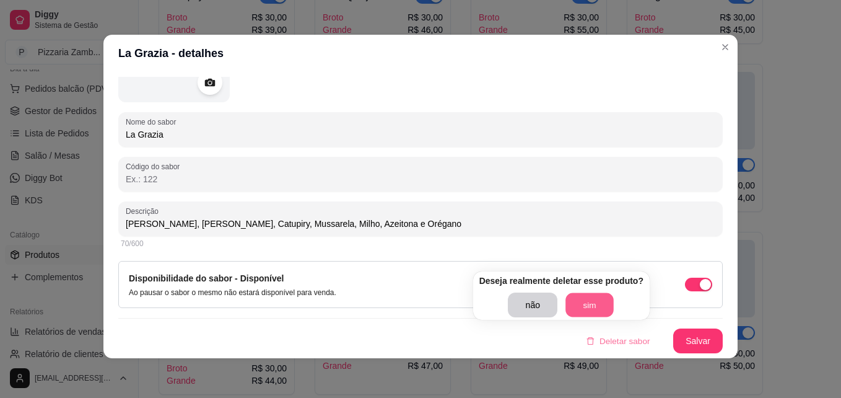
click at [596, 295] on button "sim" at bounding box center [590, 305] width 48 height 24
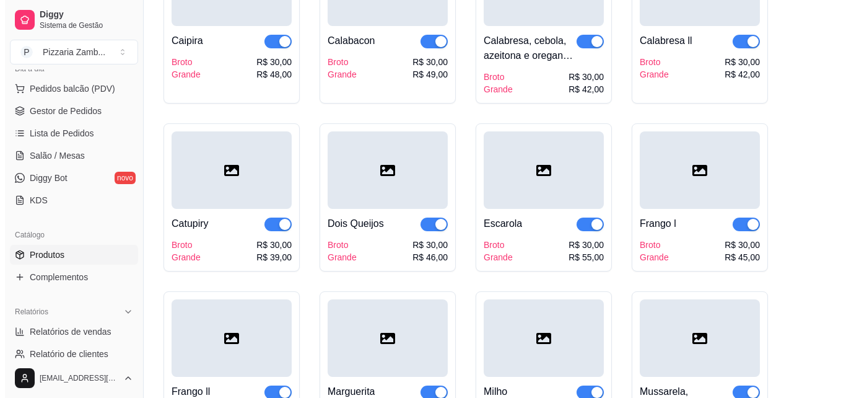
scroll to position [567, 0]
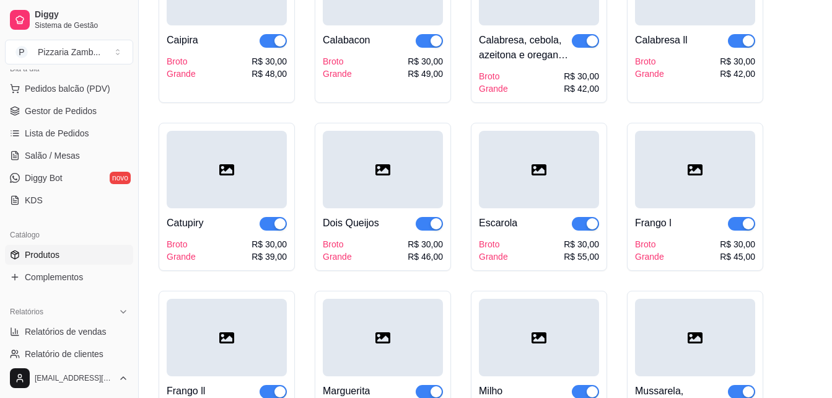
drag, startPoint x: 556, startPoint y: 172, endPoint x: 489, endPoint y: 224, distance: 84.4
click at [489, 224] on div "Escarola" at bounding box center [498, 223] width 38 height 15
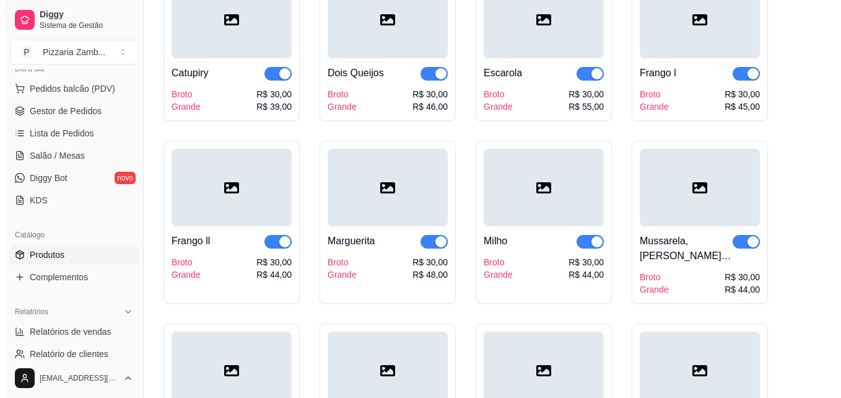
scroll to position [719, 0]
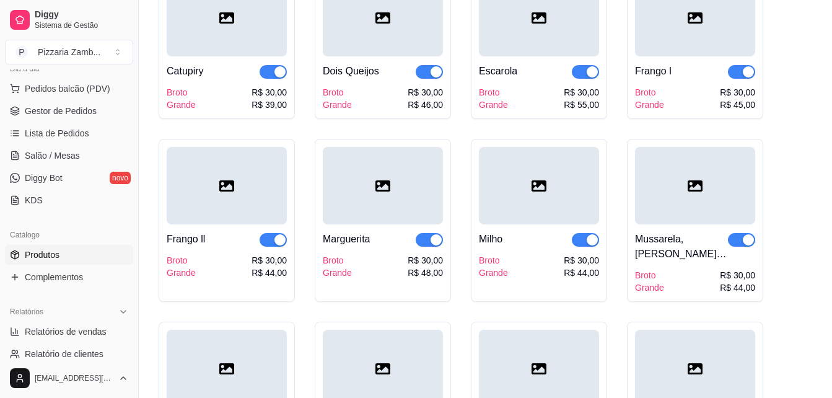
click at [527, 67] on div "Escarola" at bounding box center [539, 71] width 120 height 15
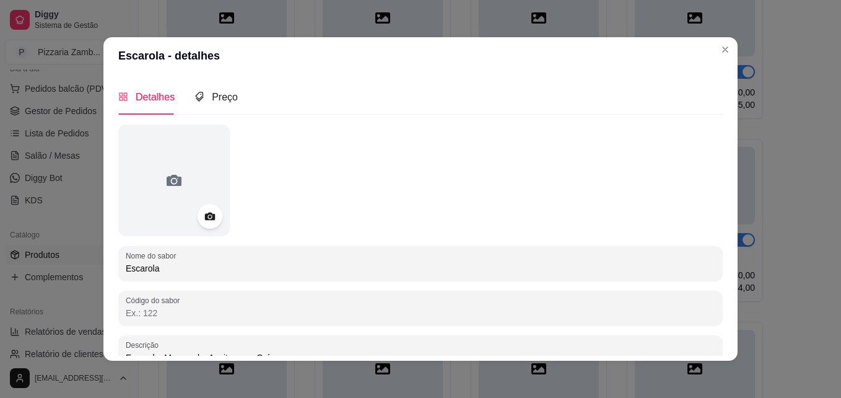
click at [155, 100] on span "Detalhes" at bounding box center [155, 97] width 39 height 11
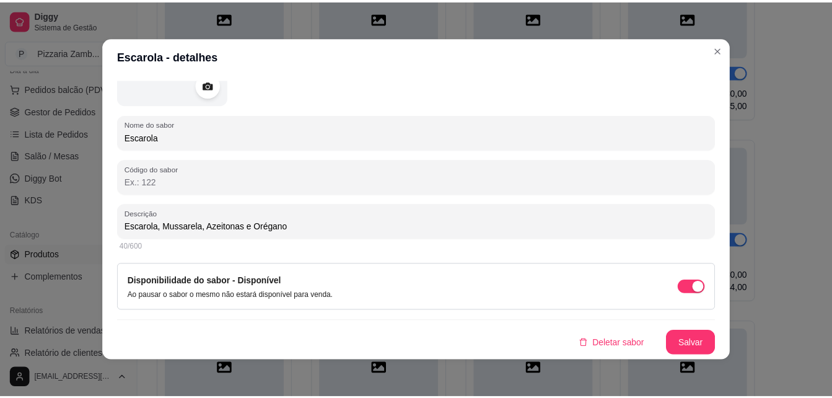
scroll to position [2, 0]
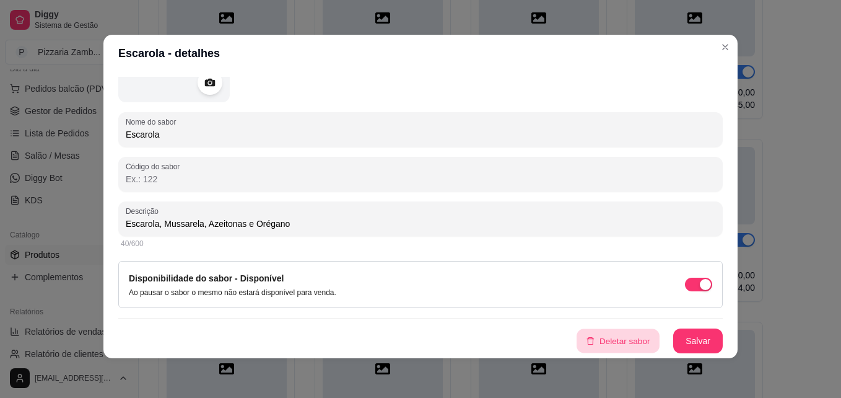
click at [611, 346] on button "Deletar sabor" at bounding box center [618, 341] width 83 height 24
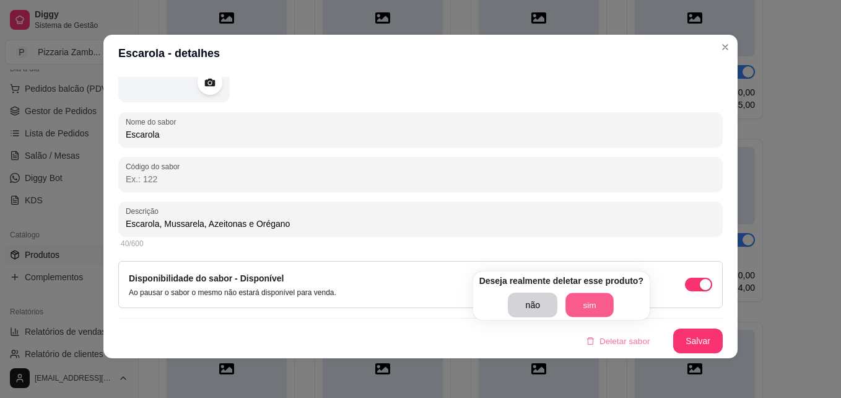
click at [605, 313] on button "sim" at bounding box center [590, 305] width 48 height 24
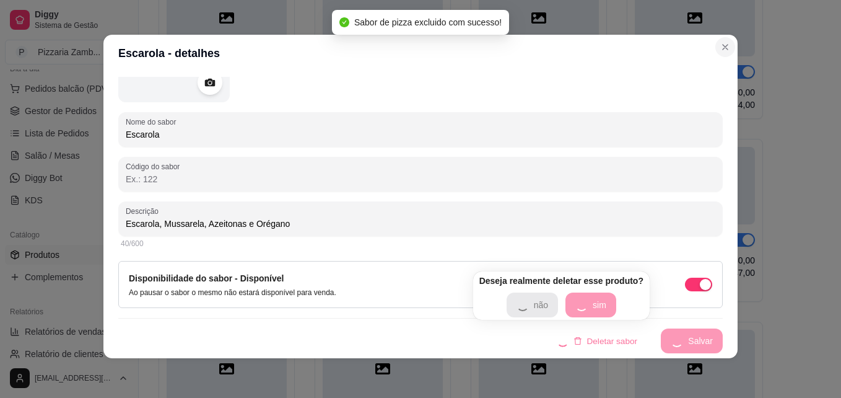
click at [716, 41] on button "Close" at bounding box center [726, 47] width 20 height 20
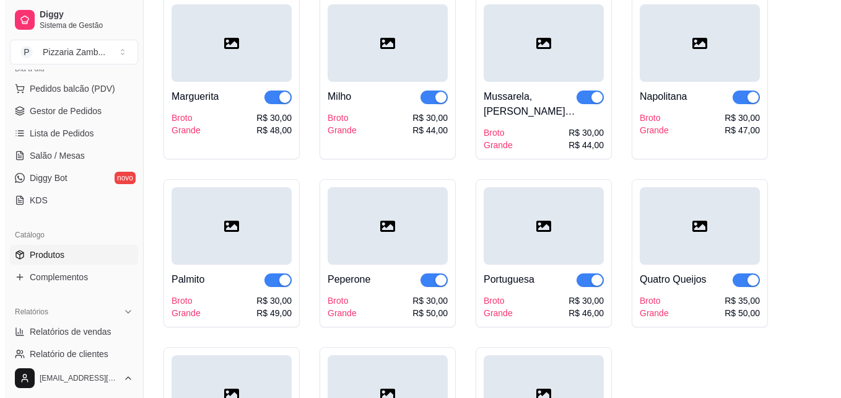
scroll to position [855, 0]
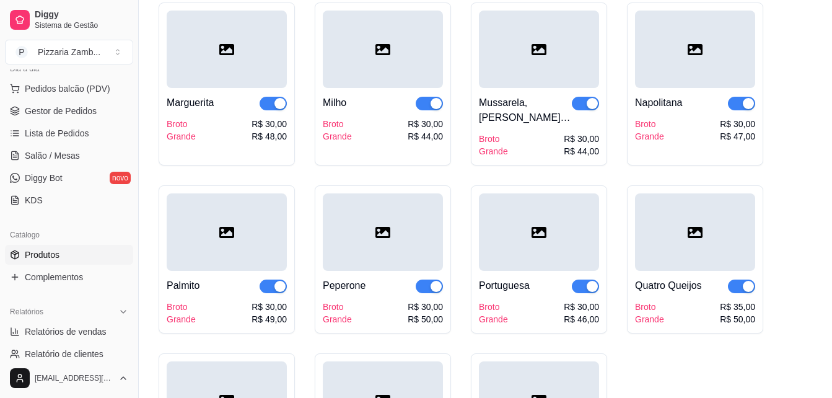
click at [383, 280] on div "Peperone" at bounding box center [383, 285] width 120 height 15
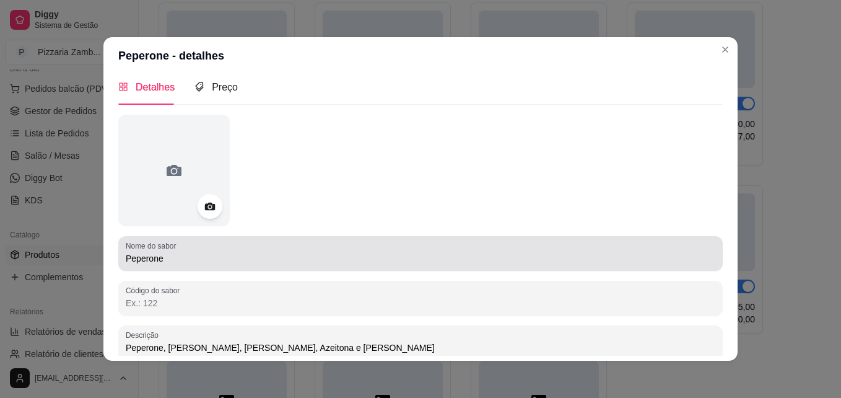
scroll to position [0, 0]
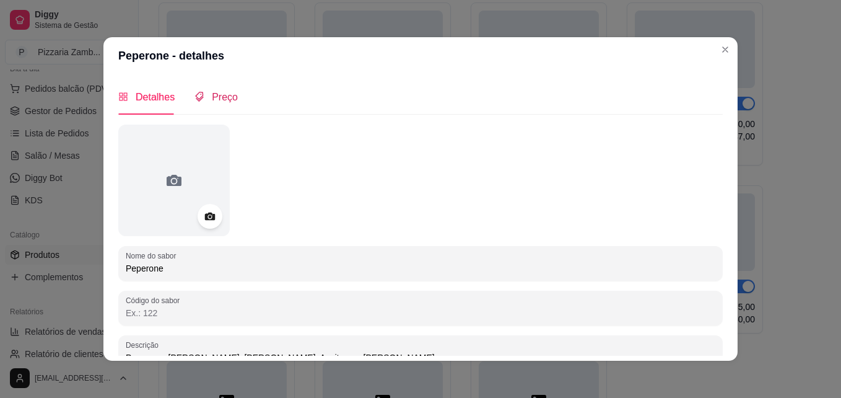
click at [212, 100] on span "Preço" at bounding box center [225, 97] width 26 height 11
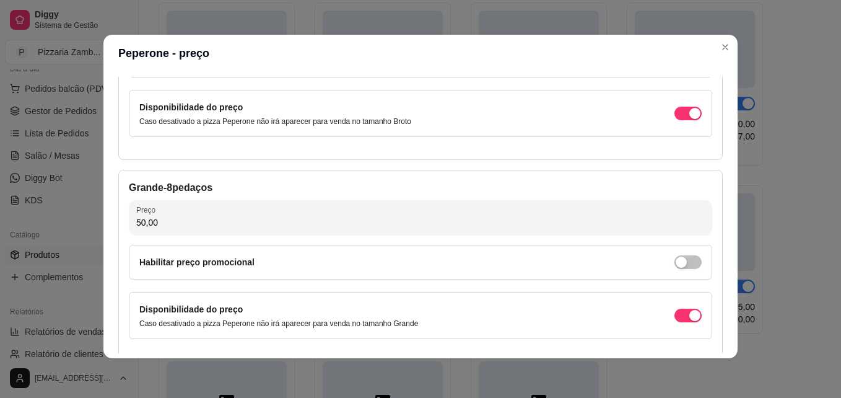
scroll to position [228, 0]
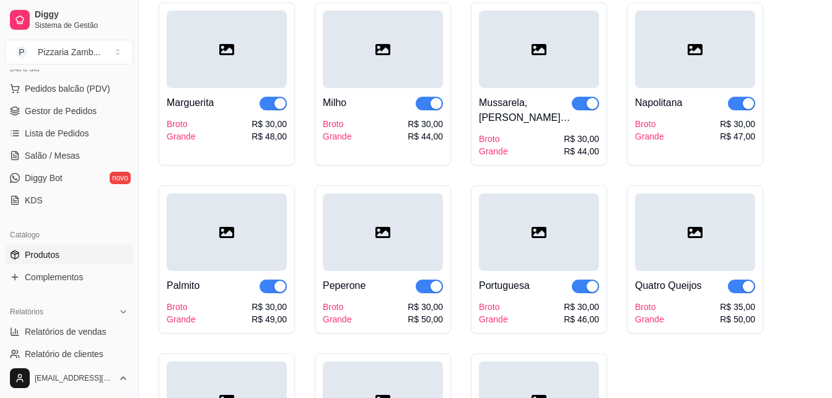
click at [361, 248] on div at bounding box center [383, 231] width 120 height 77
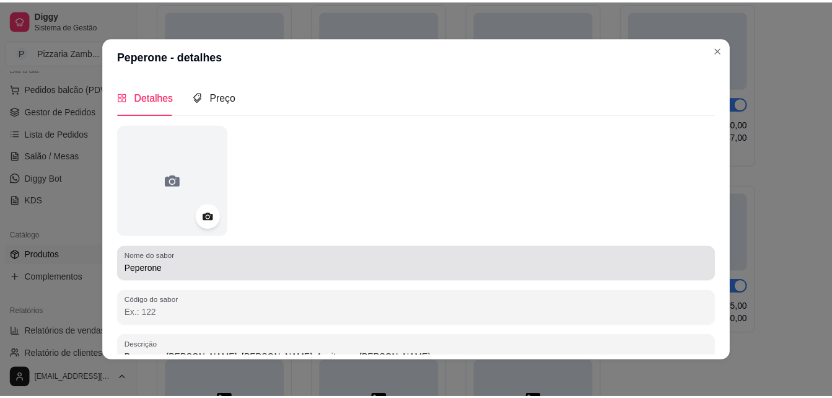
scroll to position [131, 0]
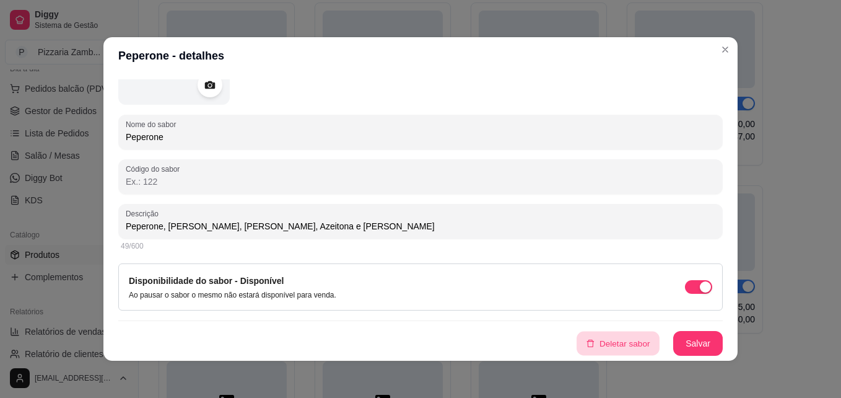
click at [606, 338] on button "Deletar sabor" at bounding box center [618, 343] width 83 height 24
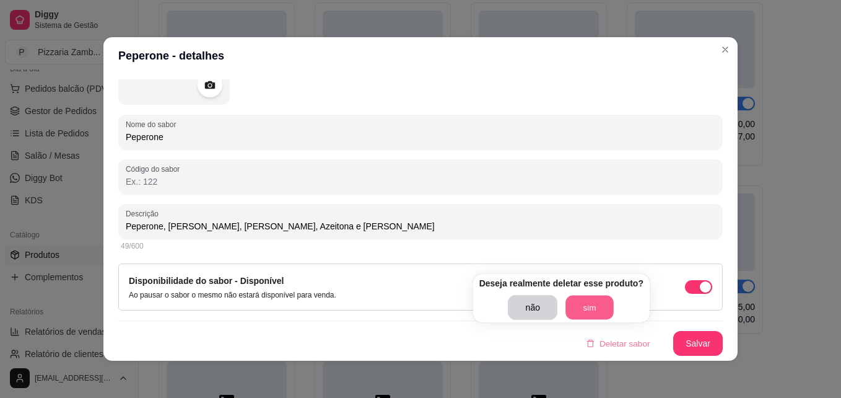
click at [605, 296] on button "sim" at bounding box center [590, 307] width 48 height 24
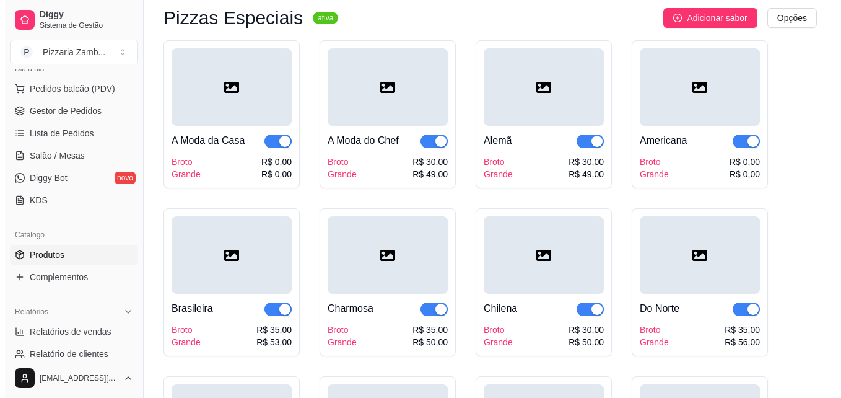
scroll to position [1383, 0]
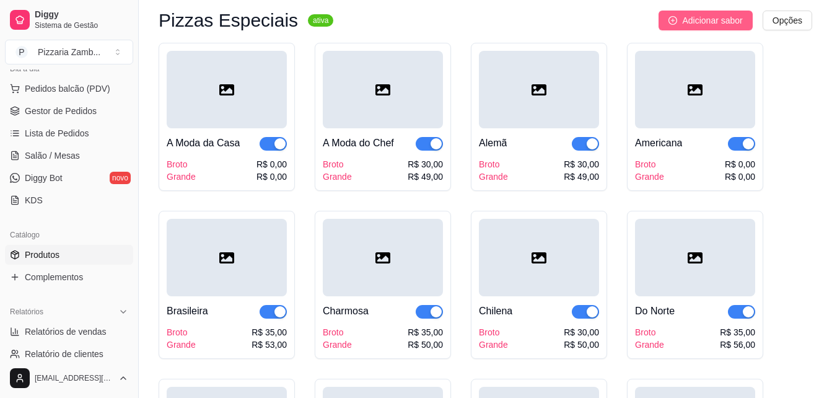
click at [724, 15] on button "Adicionar sabor" at bounding box center [706, 21] width 94 height 20
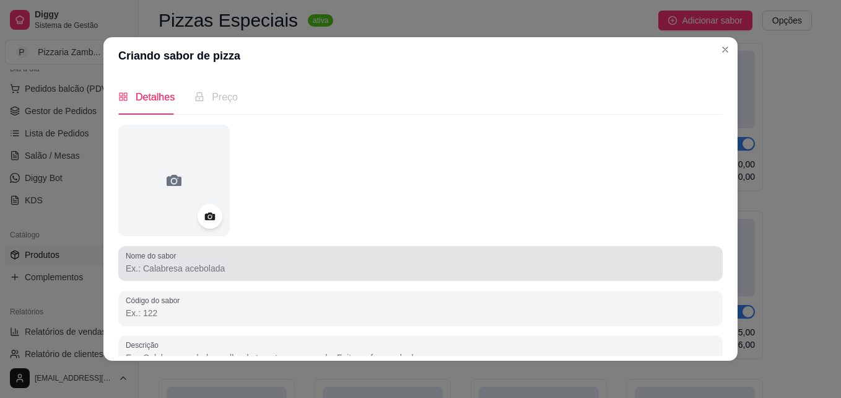
click at [177, 258] on div at bounding box center [421, 263] width 590 height 25
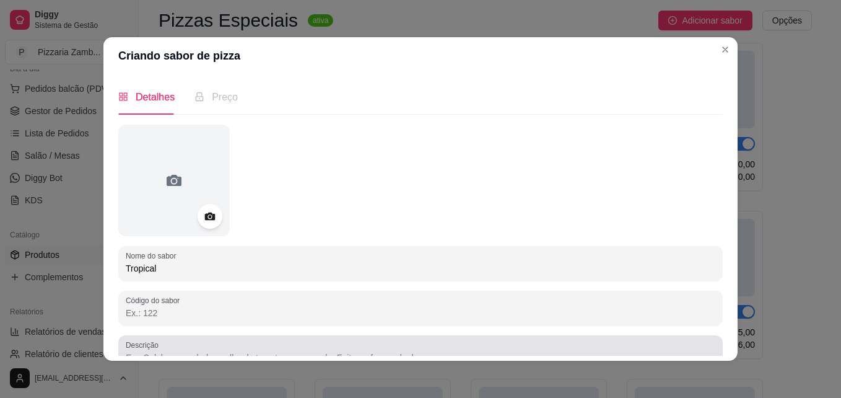
type input "Tropical"
click at [162, 338] on div "Descrição" at bounding box center [420, 352] width 605 height 35
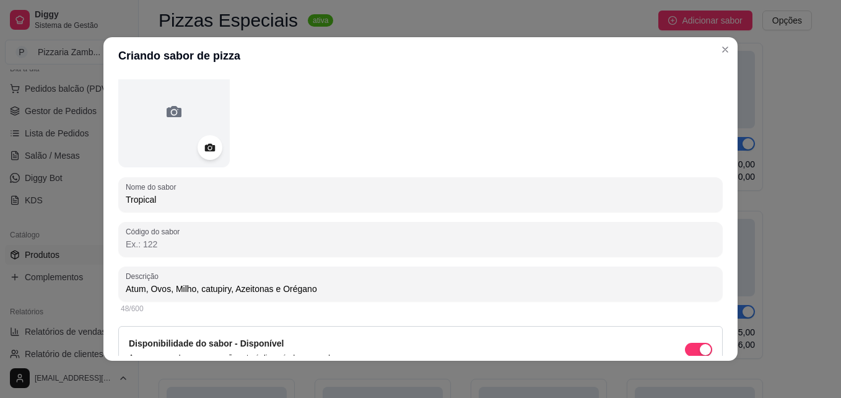
scroll to position [131, 0]
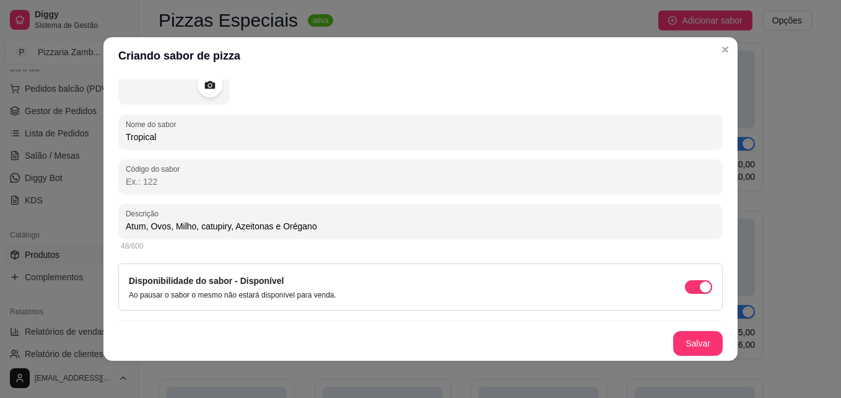
type input "Atum, Ovos, Milho, catupiry, Azeitonas e Orégano"
click at [163, 338] on div "Salvar" at bounding box center [420, 343] width 605 height 25
click at [680, 340] on button "Salvar" at bounding box center [698, 343] width 48 height 24
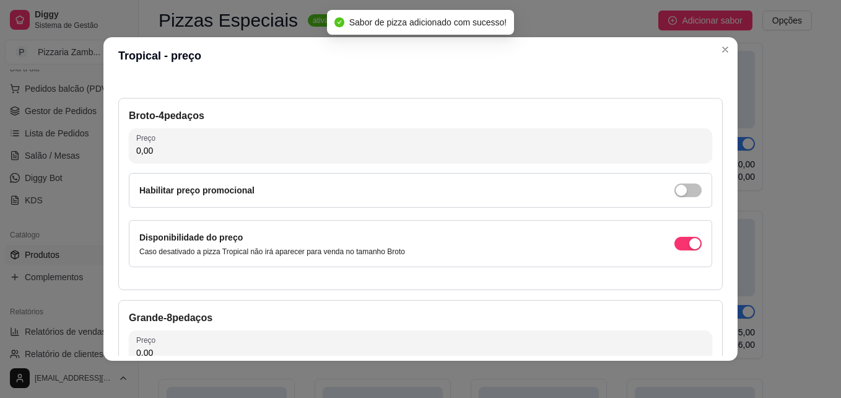
scroll to position [41, 0]
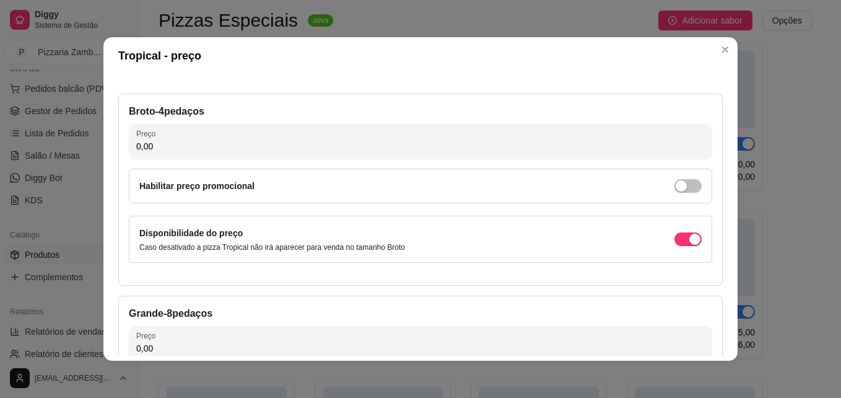
drag, startPoint x: 396, startPoint y: 151, endPoint x: 271, endPoint y: 146, distance: 125.2
click at [271, 146] on input "0,00" at bounding box center [420, 146] width 569 height 12
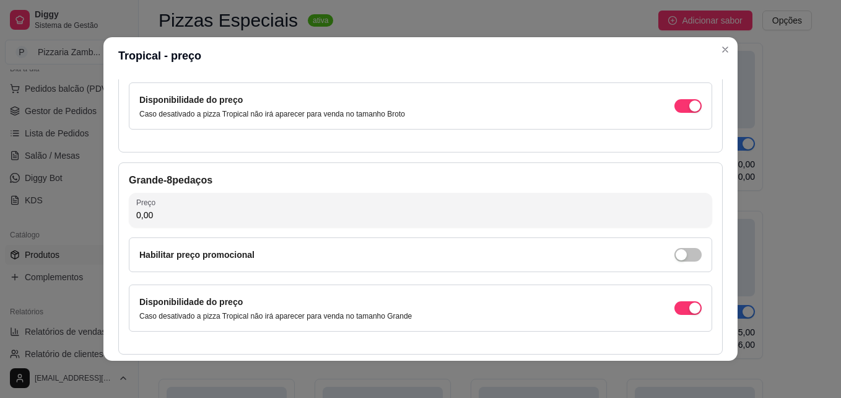
scroll to position [178, 0]
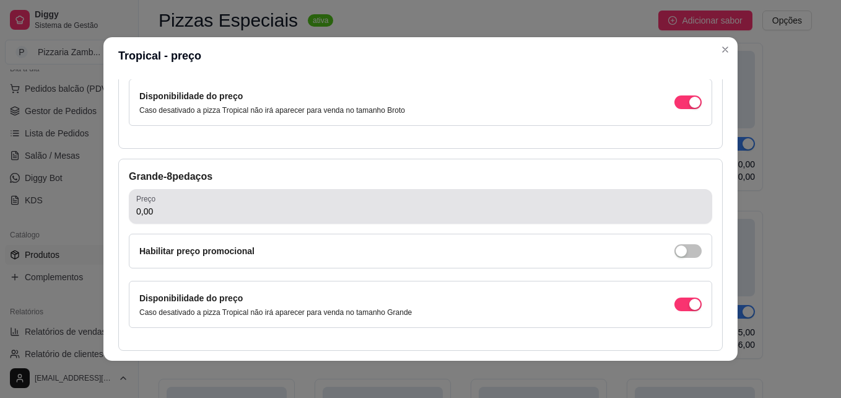
type input "35,00"
click at [233, 222] on div "Preço 0,00" at bounding box center [421, 206] width 584 height 35
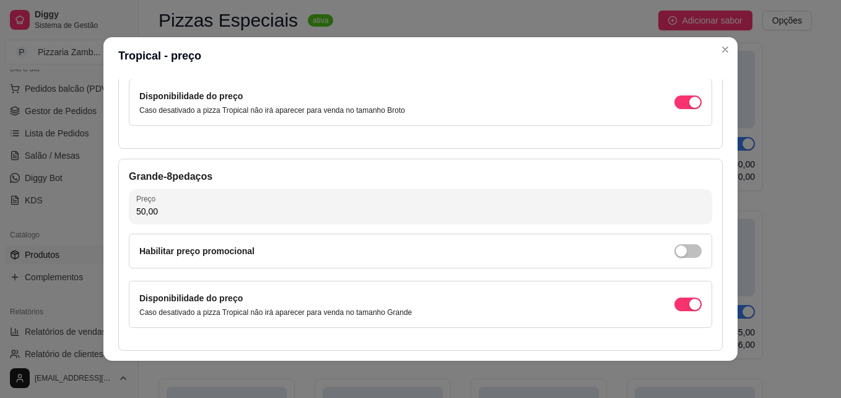
scroll to position [228, 0]
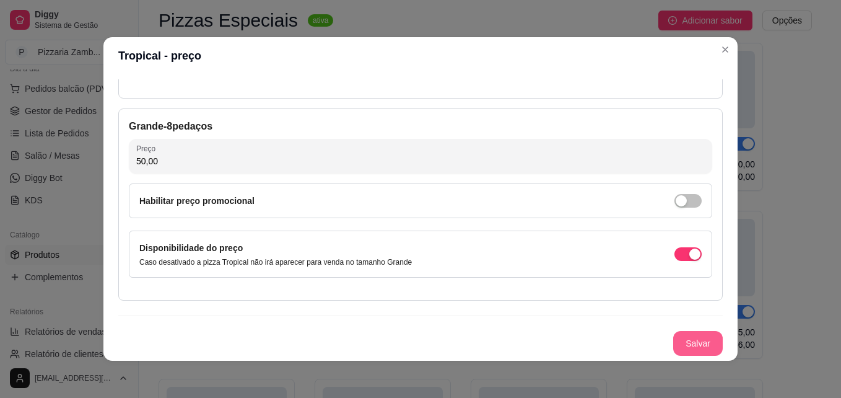
type input "50,00"
click at [691, 342] on button "Salvar" at bounding box center [698, 343] width 48 height 24
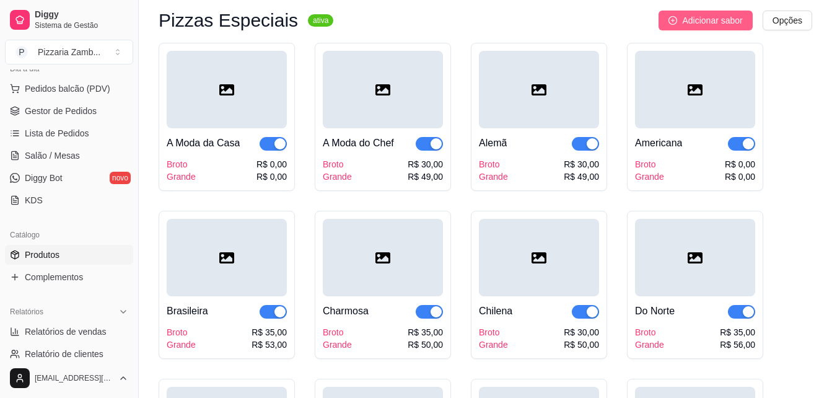
click at [721, 30] on button "Adicionar sabor" at bounding box center [706, 21] width 94 height 20
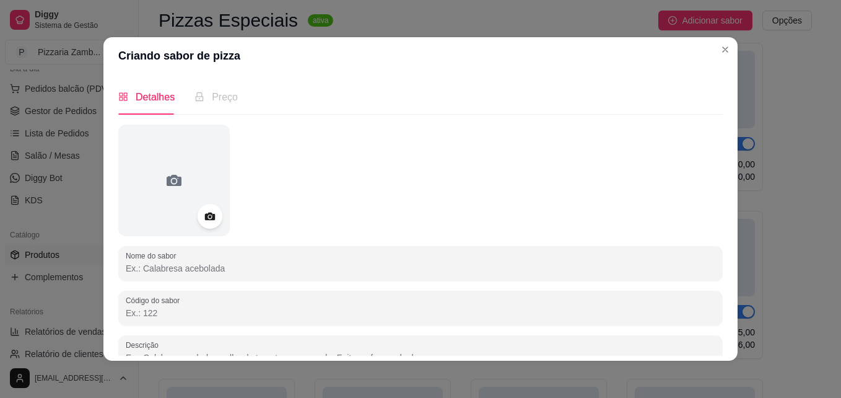
click at [325, 274] on input "Nome do sabor" at bounding box center [421, 268] width 590 height 12
type input "p"
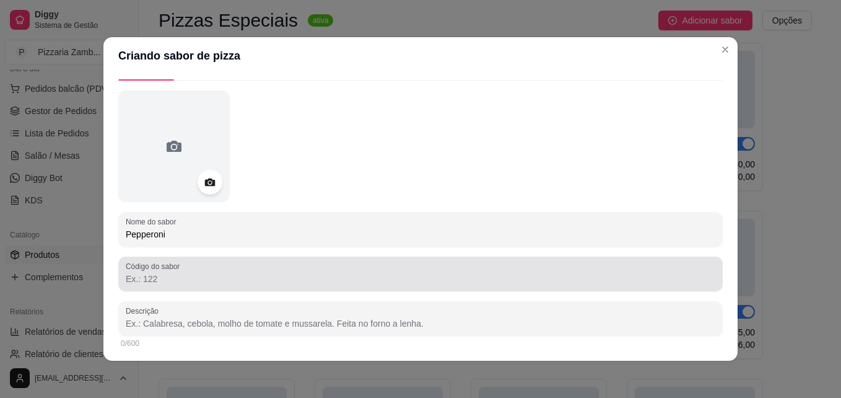
scroll to position [36, 0]
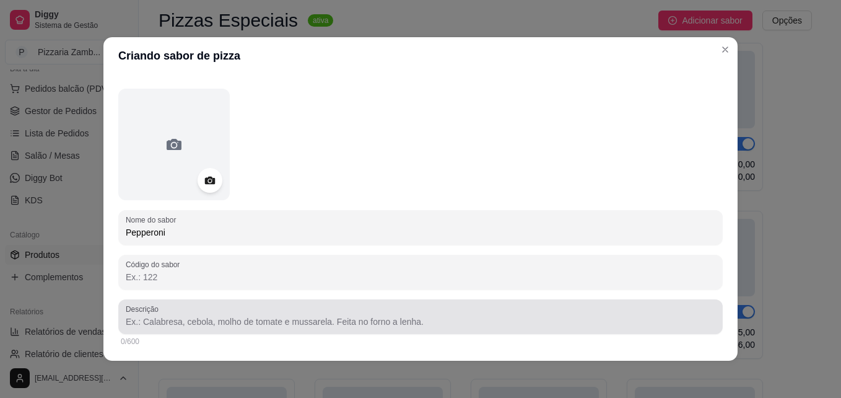
type input "Pepperoni"
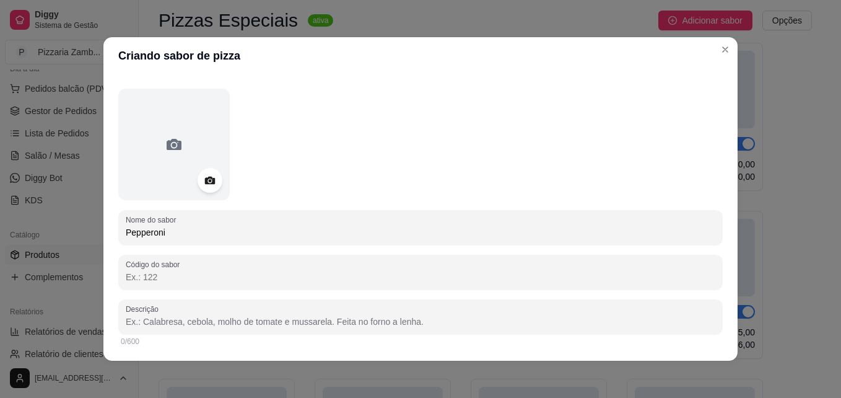
click at [326, 322] on input "Descrição" at bounding box center [421, 321] width 590 height 12
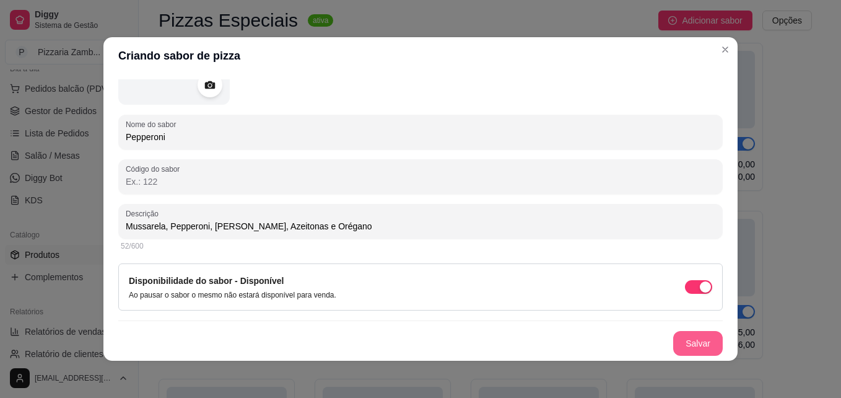
type input "Mussarela, Pepperoni, Parmesão, Azeitonas e Orégano"
click at [694, 343] on button "Salvar" at bounding box center [698, 343] width 48 height 24
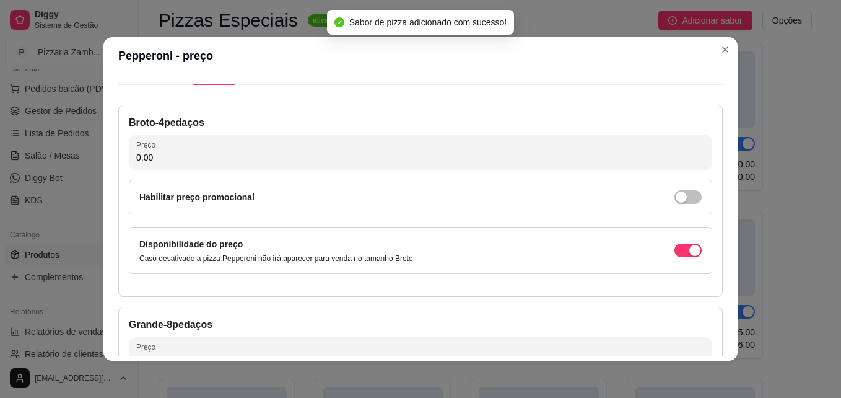
scroll to position [0, 0]
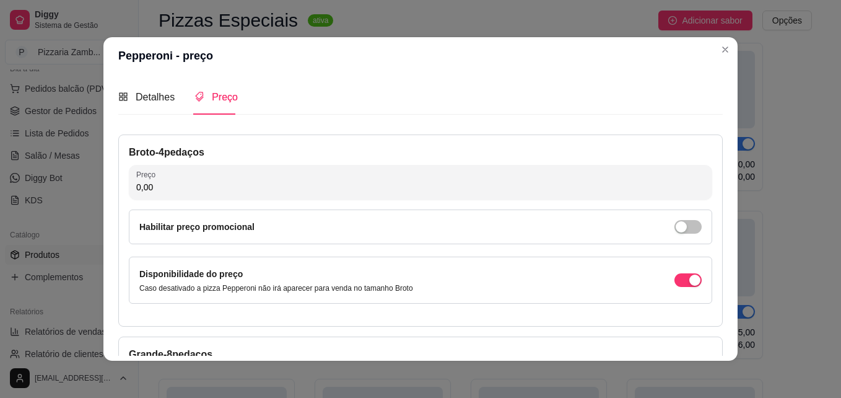
click at [431, 182] on input "0,00" at bounding box center [420, 187] width 569 height 12
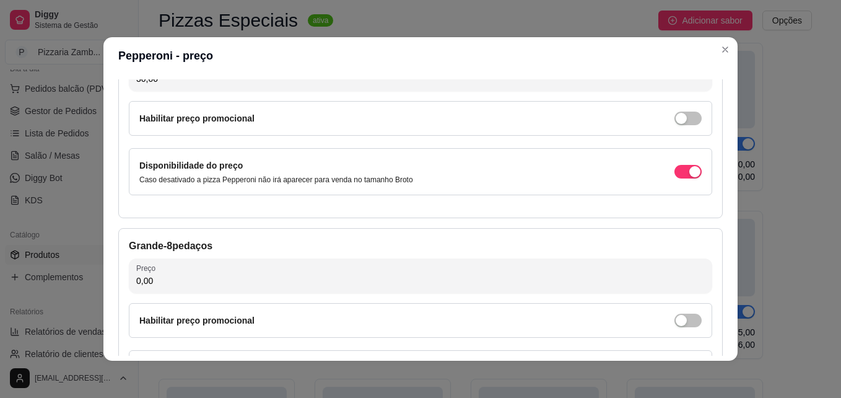
scroll to position [115, 0]
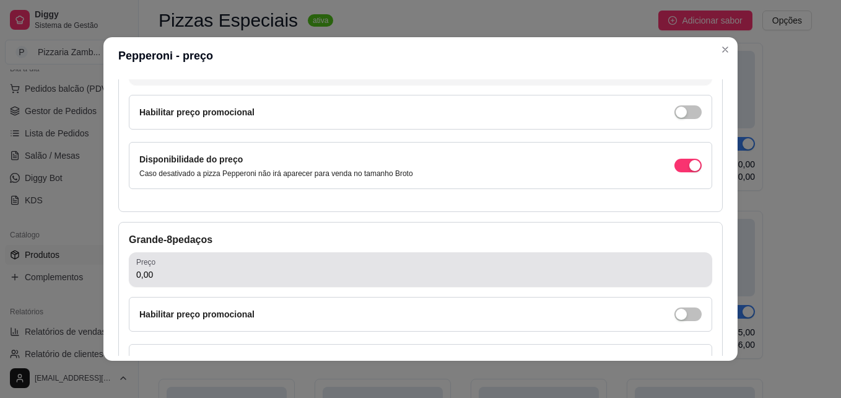
type input "30,00"
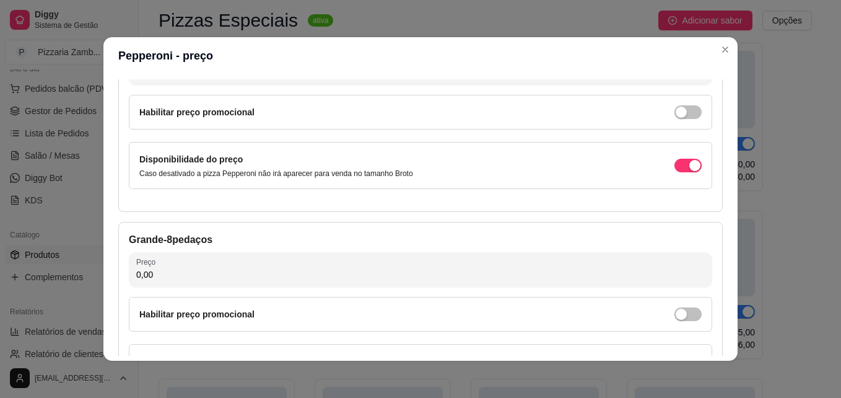
click at [289, 276] on input "0,00" at bounding box center [420, 274] width 569 height 12
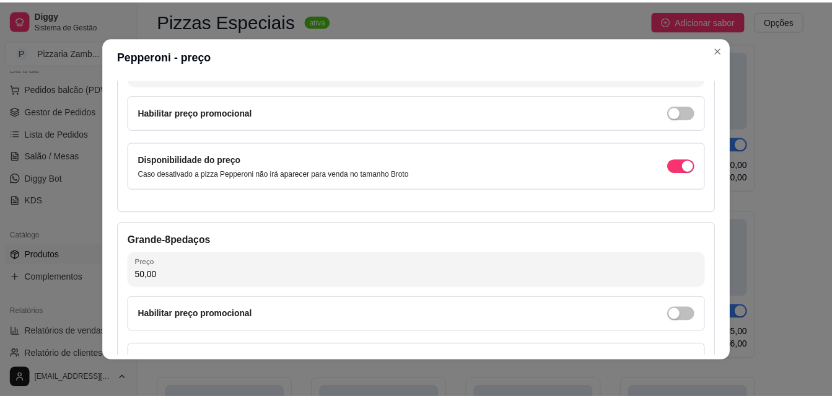
scroll to position [228, 0]
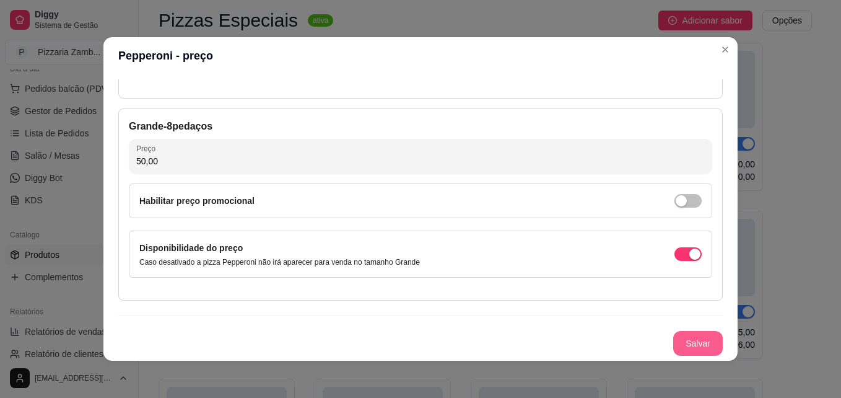
type input "50,00"
click at [675, 336] on button "Salvar" at bounding box center [698, 343] width 50 height 25
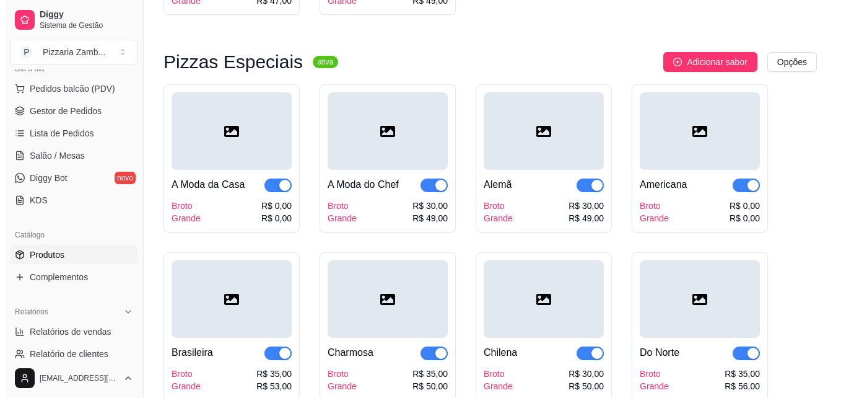
scroll to position [1341, 0]
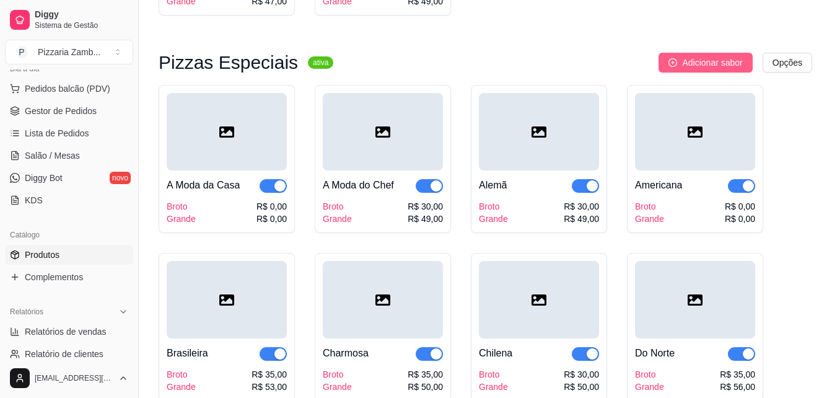
click at [700, 64] on span "Adicionar sabor" at bounding box center [712, 63] width 60 height 14
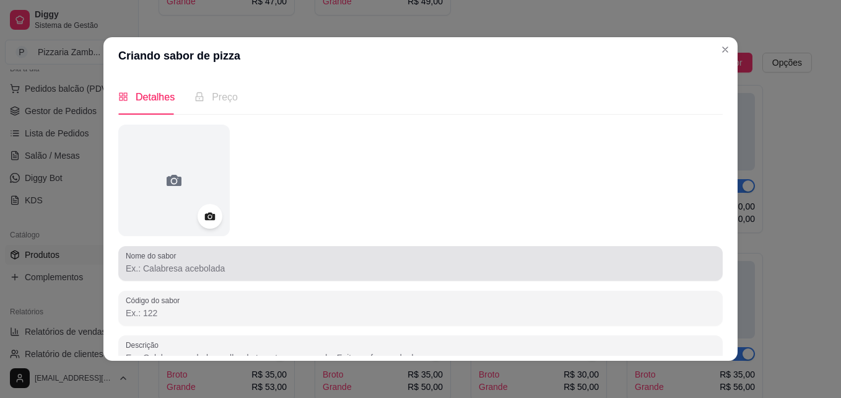
click at [458, 277] on div "Nome do sabor" at bounding box center [420, 263] width 605 height 35
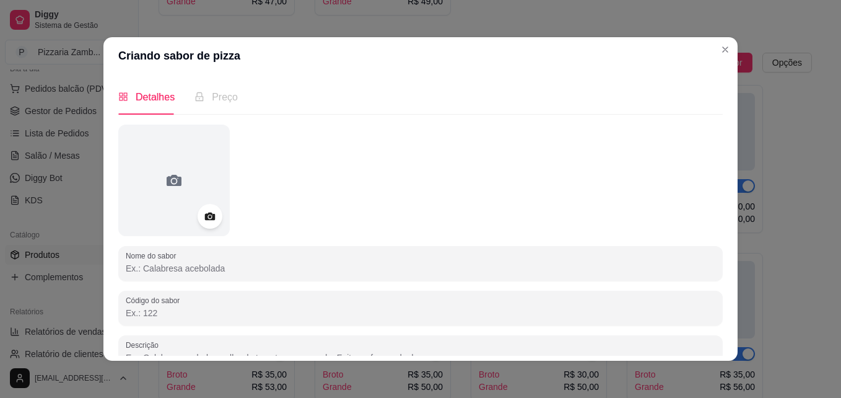
type input "p"
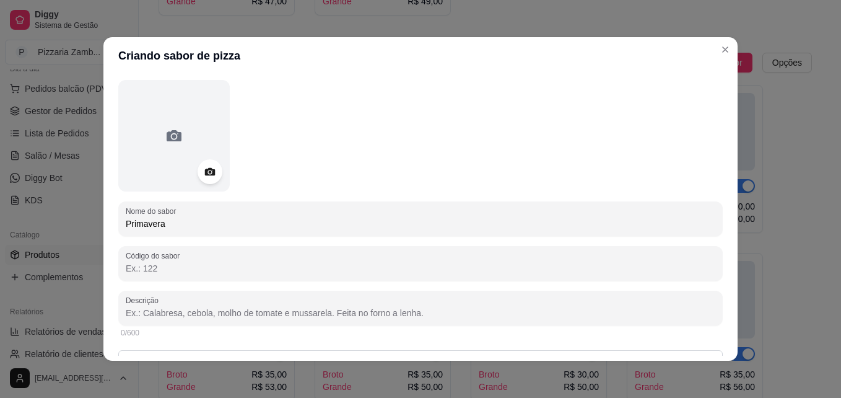
scroll to position [71, 0]
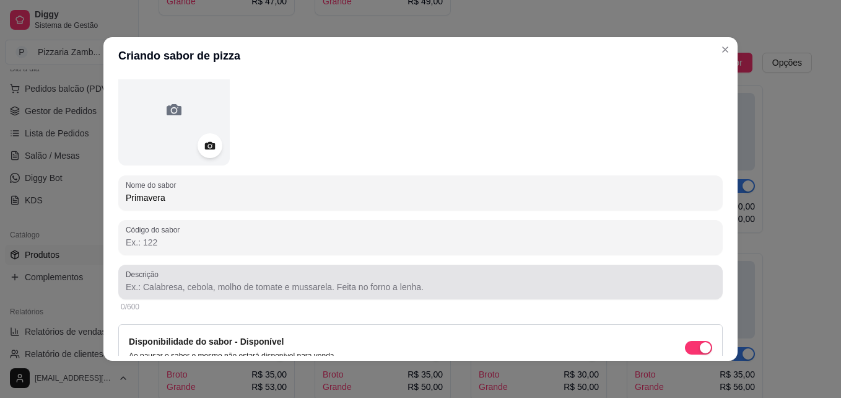
type input "Primavera"
click at [339, 276] on div at bounding box center [421, 281] width 590 height 25
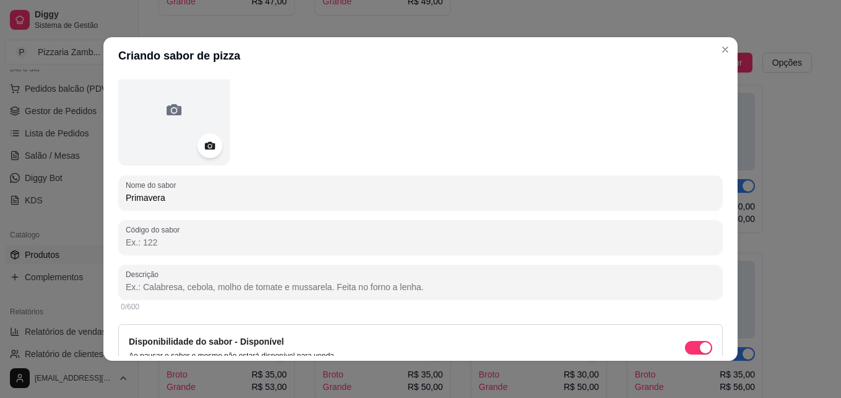
type input "p"
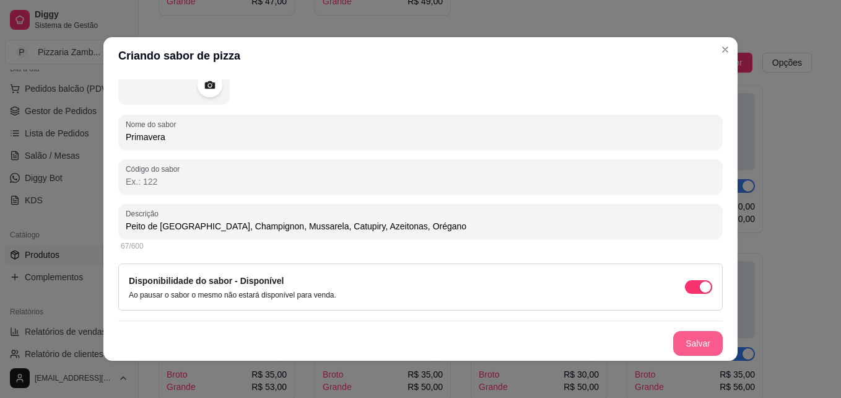
type input "Peito de Peru, Champignon, Mussarela, Catupiry, Azeitonas, Orégano"
click at [678, 336] on button "Salvar" at bounding box center [698, 343] width 48 height 24
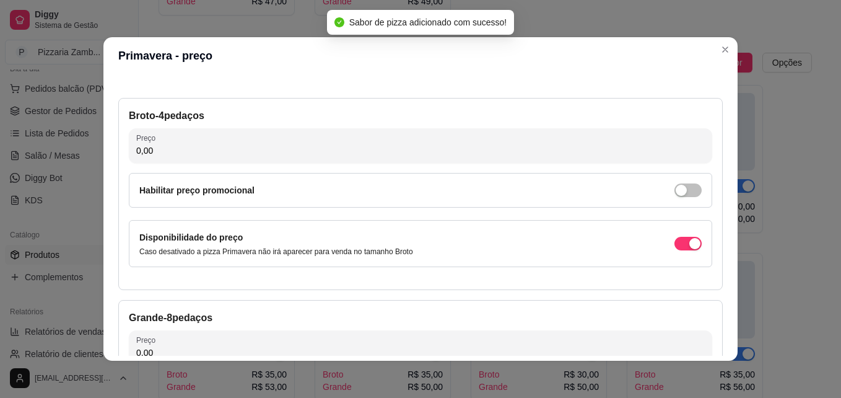
scroll to position [28, 0]
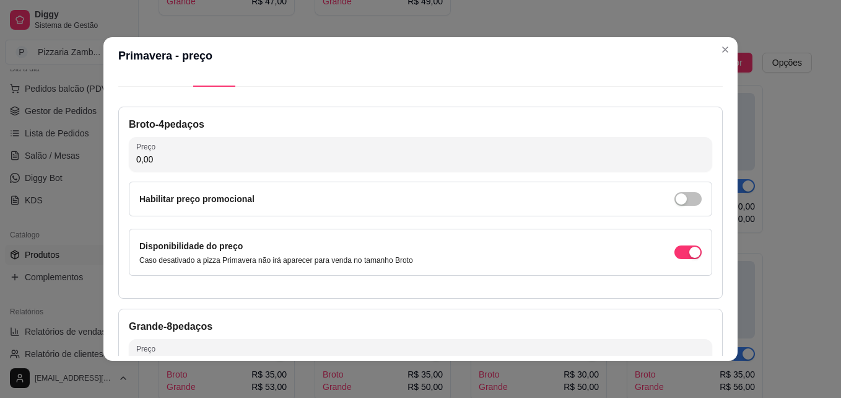
click at [436, 154] on input "0,00" at bounding box center [420, 159] width 569 height 12
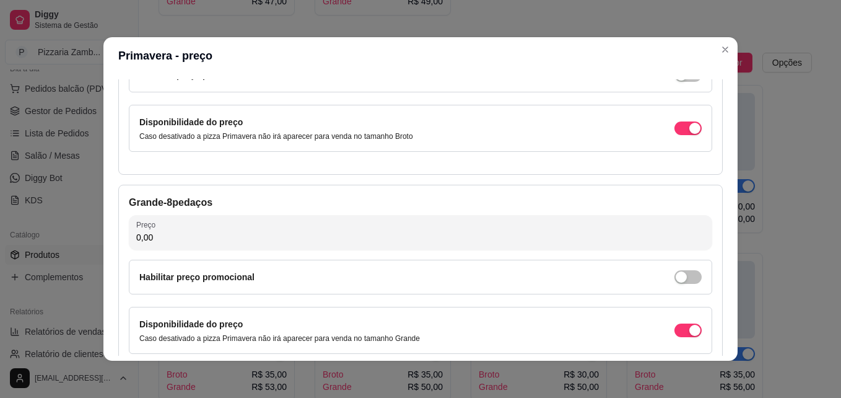
scroll to position [152, 0]
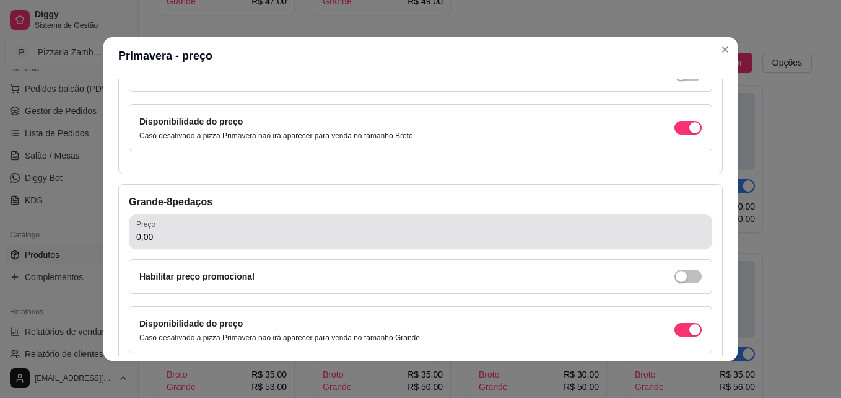
type input "35,00"
click at [324, 219] on div "Preço 0,00" at bounding box center [421, 231] width 584 height 35
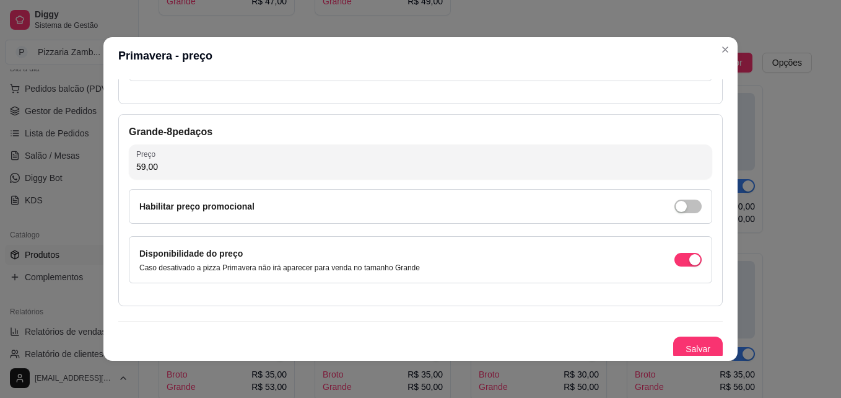
scroll to position [223, 0]
type input "59,00"
click at [688, 341] on button "Salvar" at bounding box center [698, 348] width 48 height 24
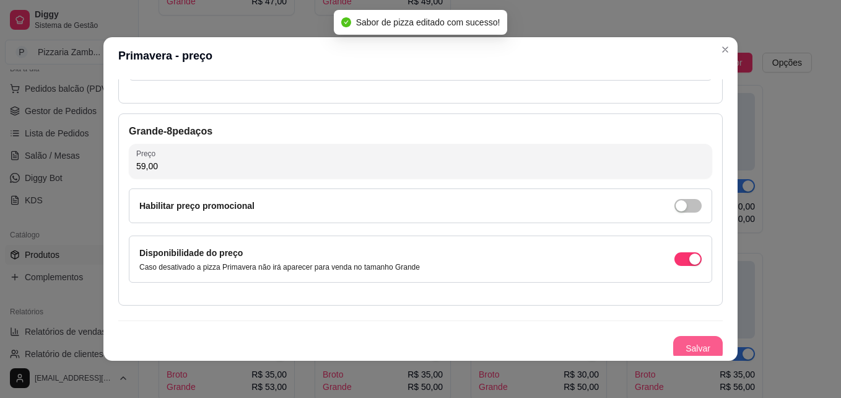
scroll to position [228, 0]
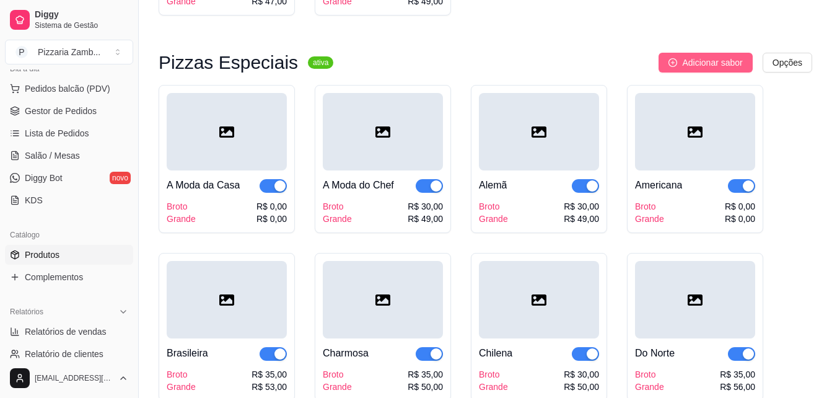
click at [723, 62] on span "Adicionar sabor" at bounding box center [712, 63] width 60 height 14
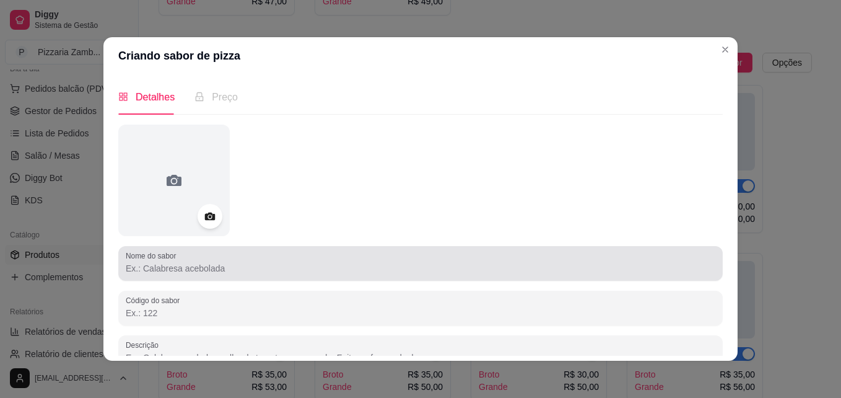
click at [302, 260] on div at bounding box center [421, 263] width 590 height 25
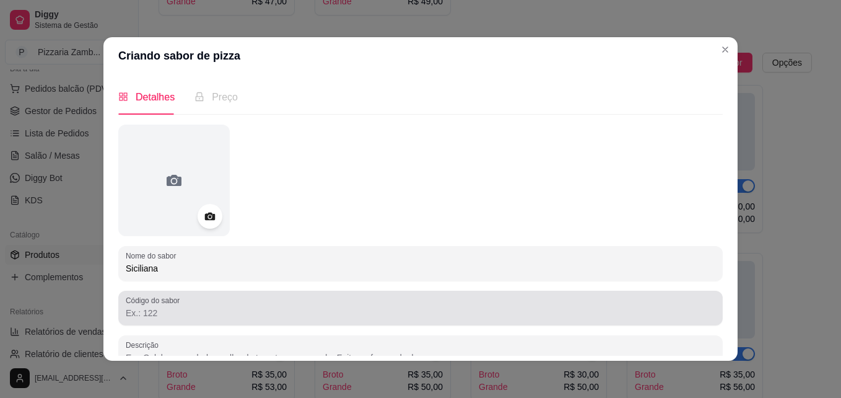
type input "Siciliana"
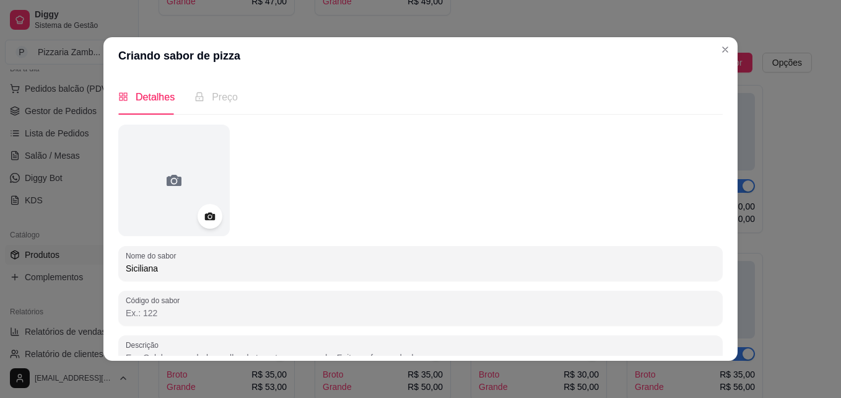
click at [263, 310] on input "Código do sabor" at bounding box center [421, 313] width 590 height 12
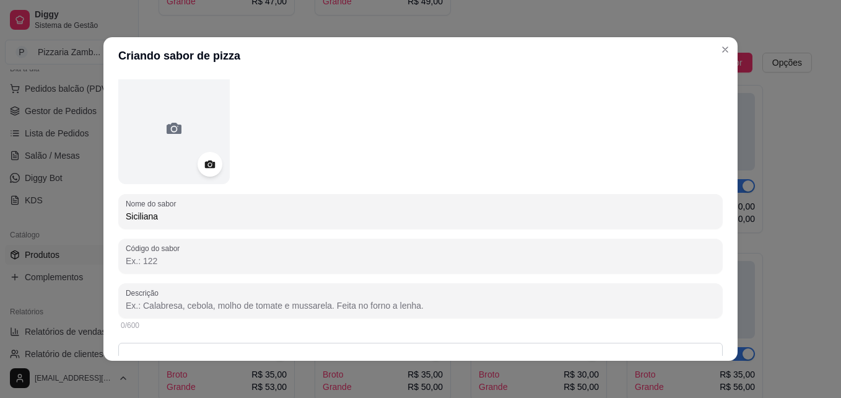
scroll to position [59, 0]
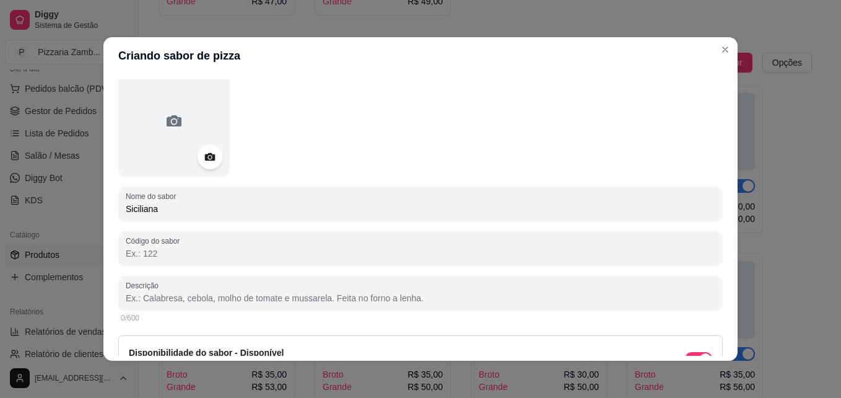
click at [263, 304] on input "Descrição" at bounding box center [421, 298] width 590 height 12
type input "p"
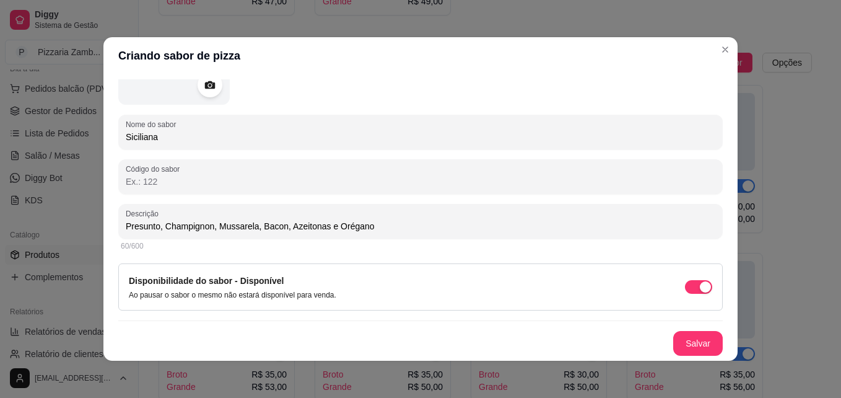
scroll to position [2, 0]
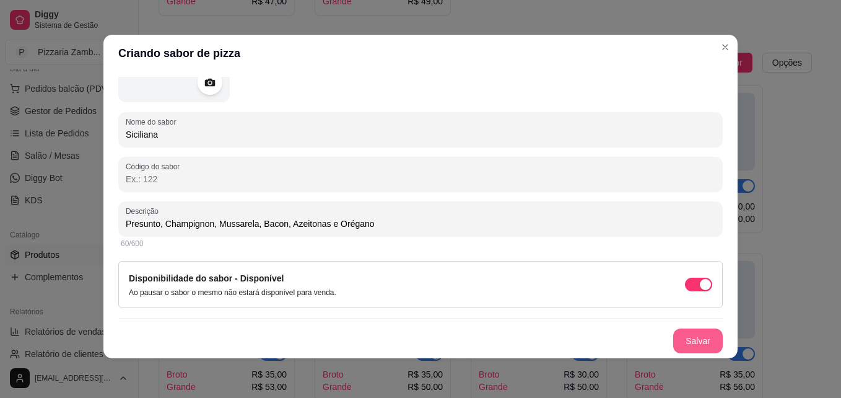
type input "Presunto, Champignon, Mussarela, Bacon, Azeitonas e Orégano"
click at [685, 344] on button "Salvar" at bounding box center [698, 341] width 48 height 24
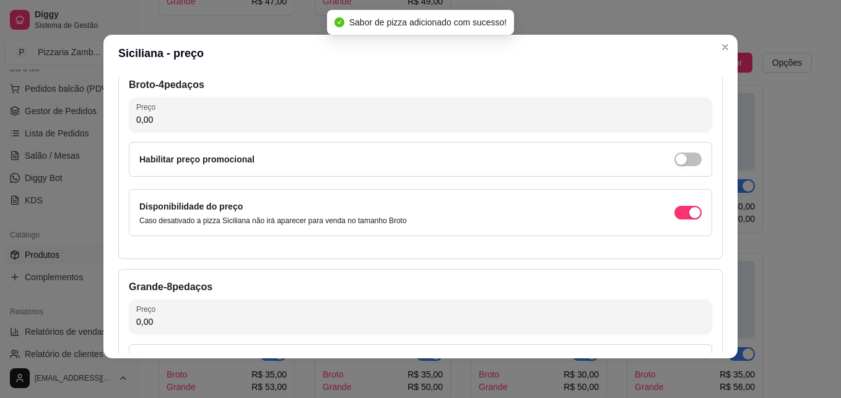
scroll to position [62, 0]
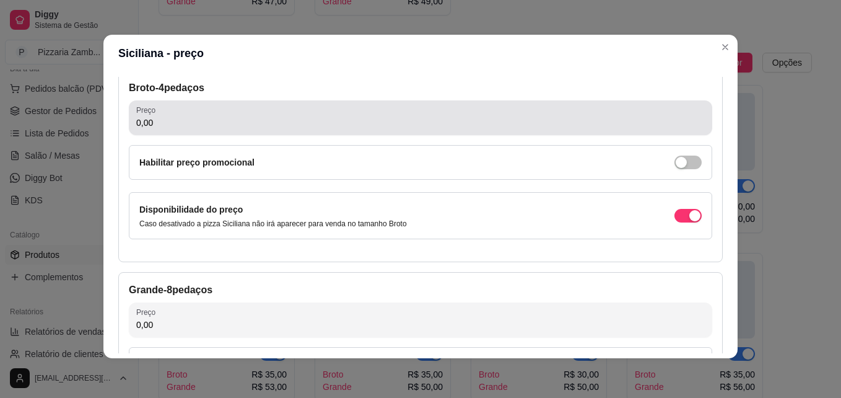
click at [495, 116] on div "0,00" at bounding box center [420, 117] width 569 height 25
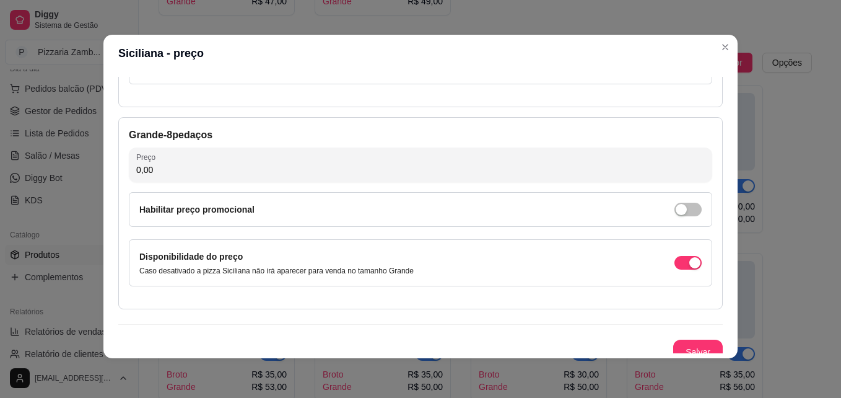
scroll to position [221, 0]
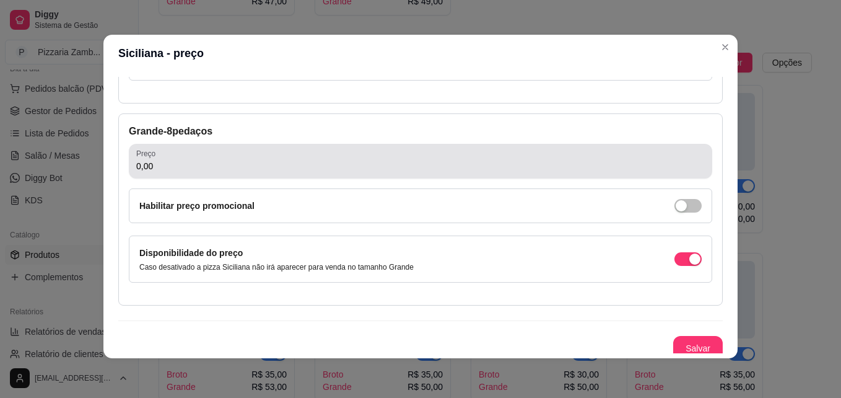
type input "30,00"
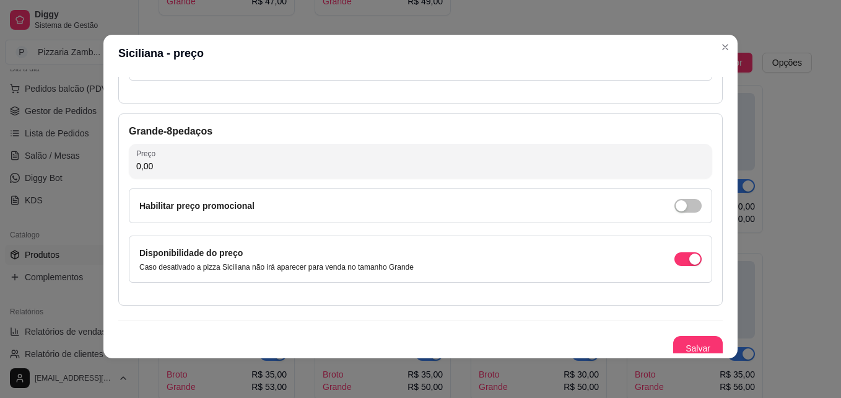
click at [455, 167] on input "0,00" at bounding box center [420, 166] width 569 height 12
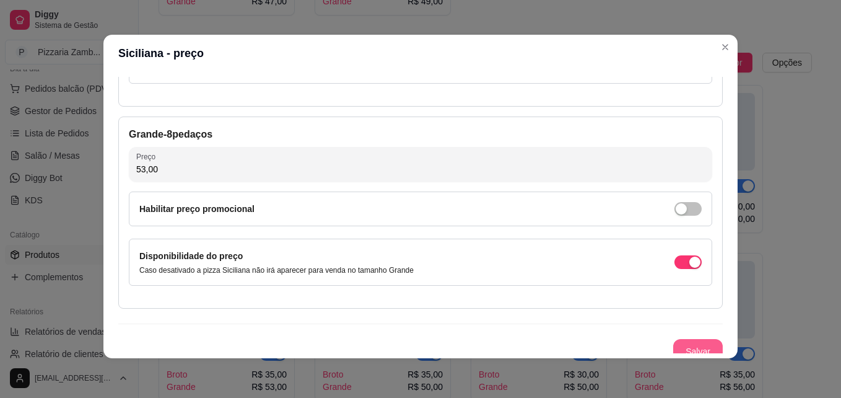
type input "53,00"
click at [685, 344] on button "Salvar" at bounding box center [698, 351] width 48 height 24
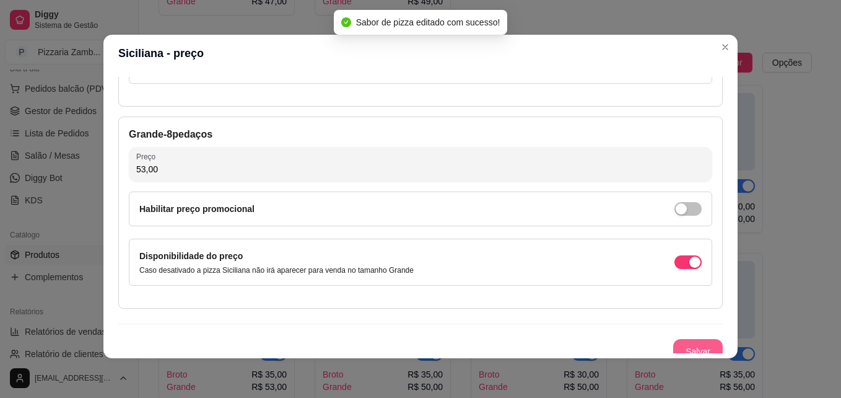
scroll to position [228, 0]
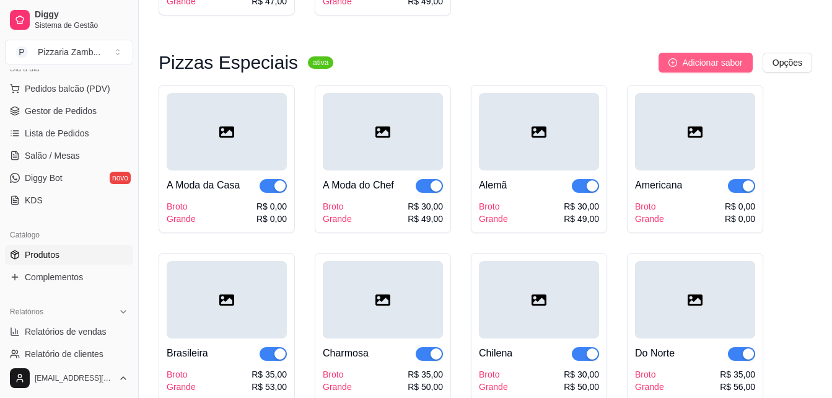
click at [722, 63] on span "Adicionar sabor" at bounding box center [712, 63] width 60 height 14
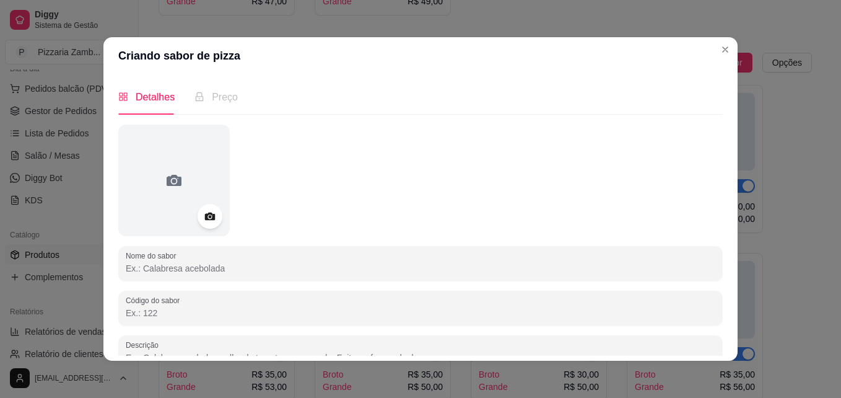
click at [300, 269] on input "Nome do sabor" at bounding box center [421, 268] width 590 height 12
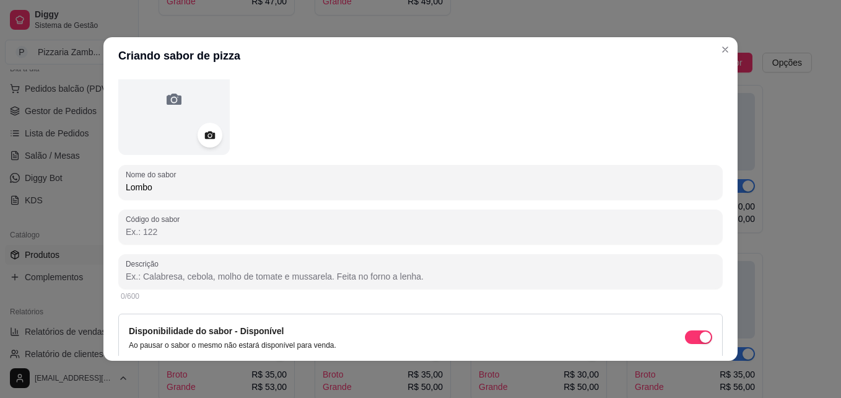
scroll to position [82, 0]
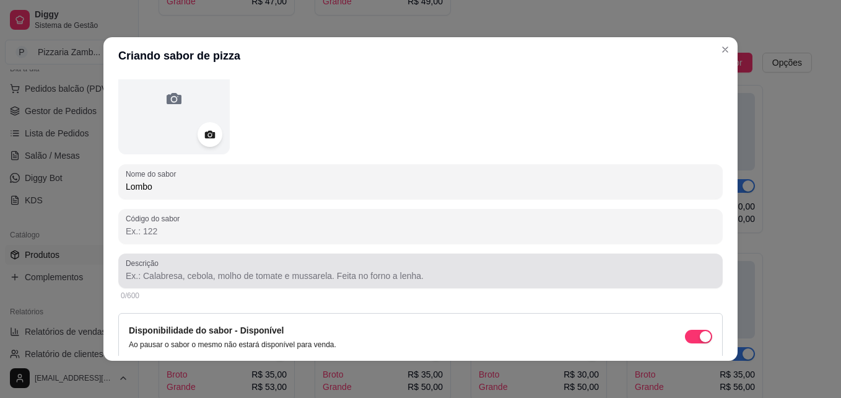
type input "Lombo"
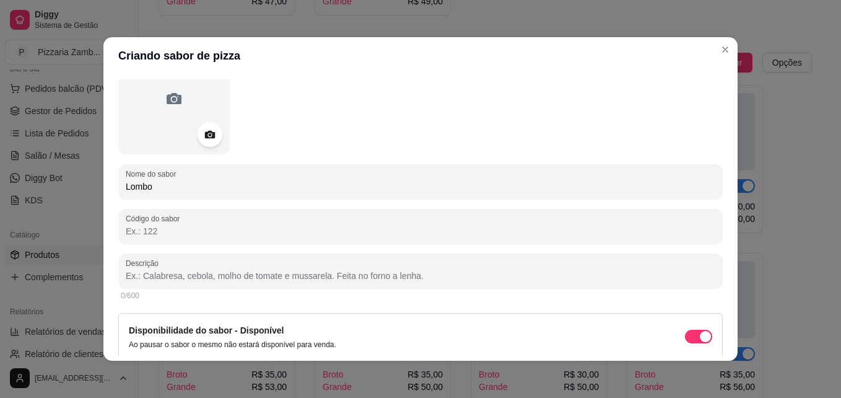
click at [295, 274] on input "Descrição" at bounding box center [421, 275] width 590 height 12
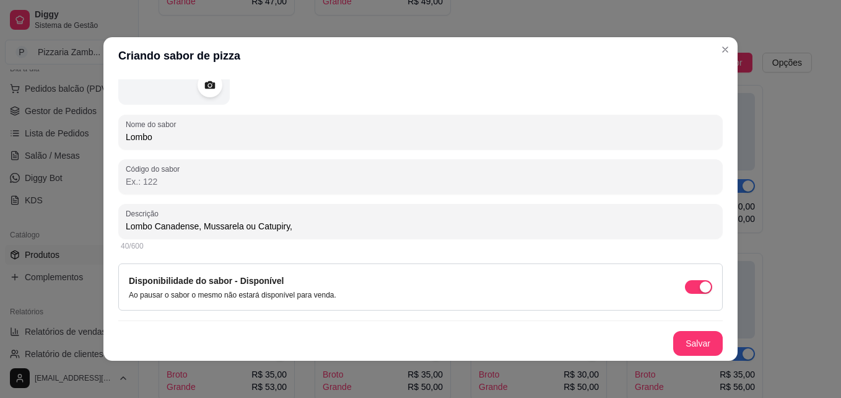
click at [246, 227] on input "Lombo Canadense, Mussarela ou Catupiry," at bounding box center [421, 226] width 590 height 12
click at [313, 222] on input "Lombo Canadense, Mussarela OU Catupiry," at bounding box center [421, 226] width 590 height 12
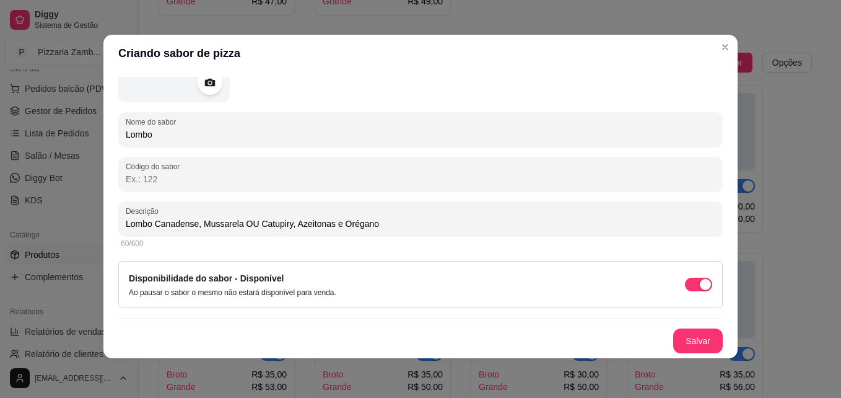
type input "Lombo Canadense, Mussarela OU Catupiry, Azeitonas e Orégano"
click at [677, 327] on div "Nome do sabor Lombo Código do sabor Descrição Lombo Canadense, Mussarela OU Cat…" at bounding box center [420, 172] width 605 height 362
click at [689, 332] on button "Salvar" at bounding box center [698, 341] width 48 height 24
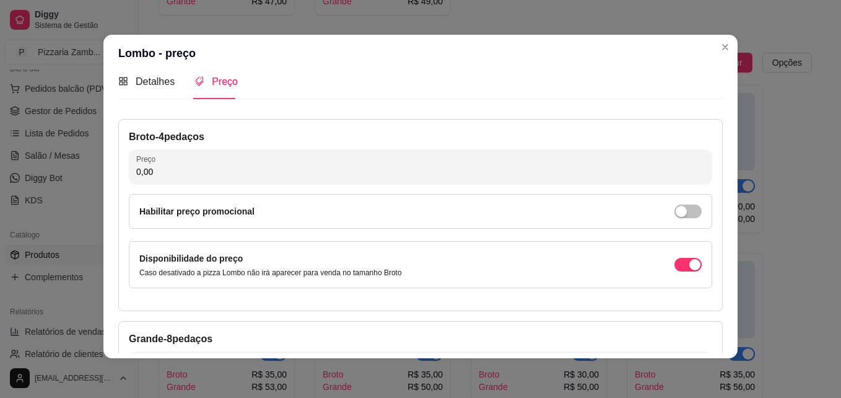
scroll to position [12, 0]
click at [497, 167] on input "0,00" at bounding box center [420, 172] width 569 height 12
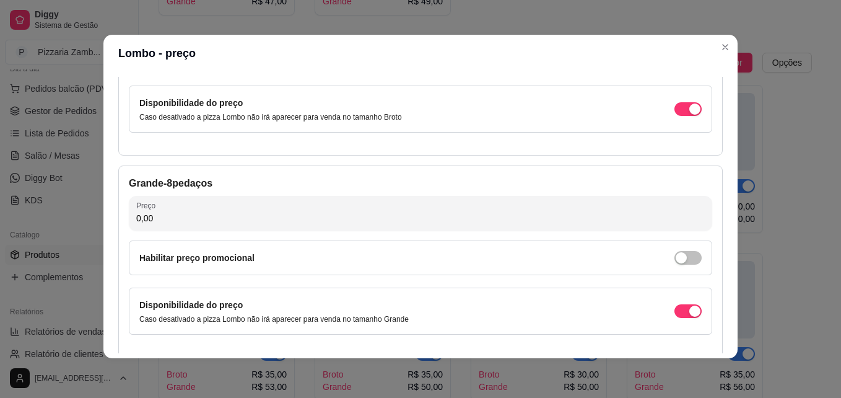
scroll to position [169, 0]
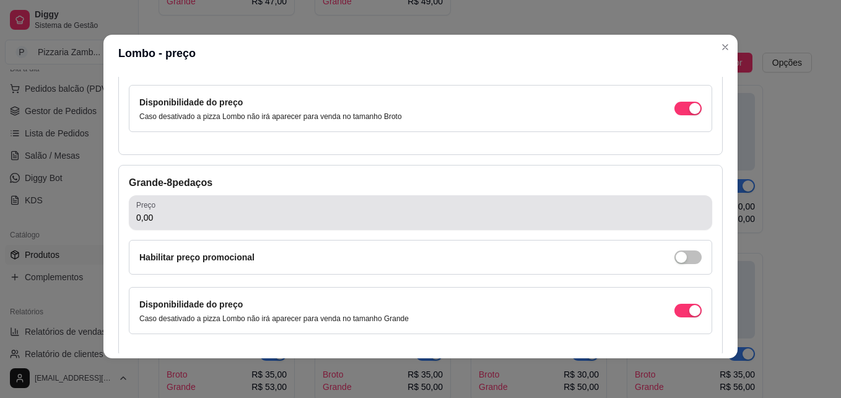
type input "30,00"
click at [414, 207] on div "0,00" at bounding box center [420, 212] width 569 height 25
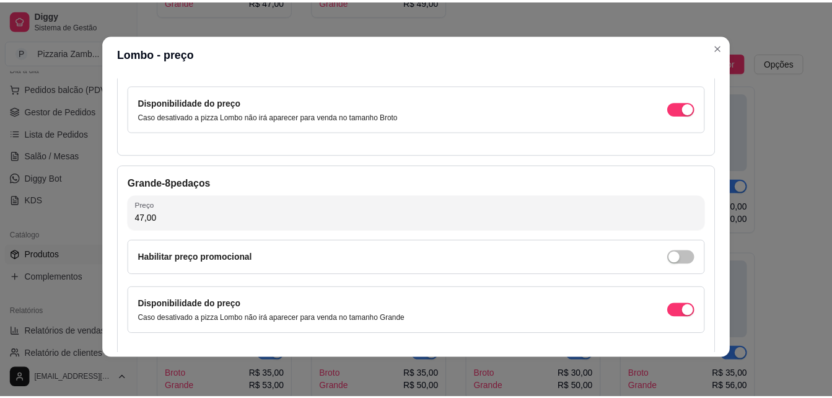
scroll to position [228, 0]
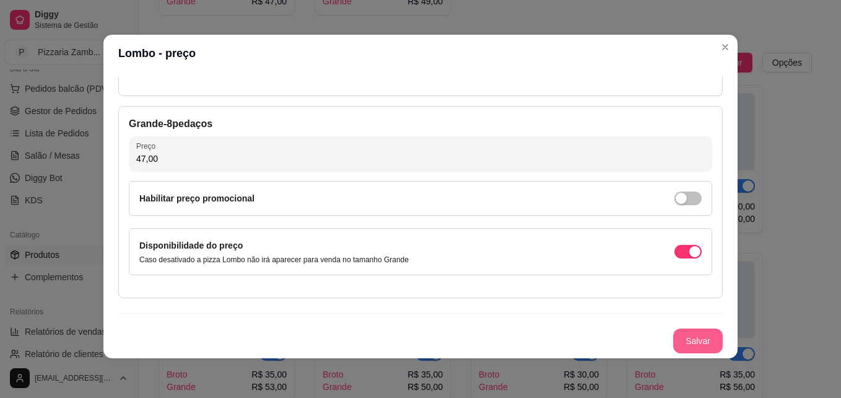
type input "47,00"
click at [688, 341] on button "Salvar" at bounding box center [698, 341] width 48 height 24
click at [700, 349] on button "Salvar" at bounding box center [698, 341] width 48 height 24
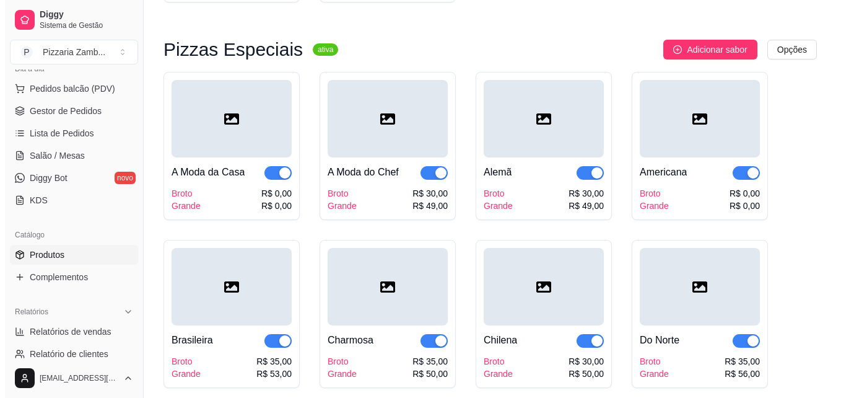
scroll to position [1353, 0]
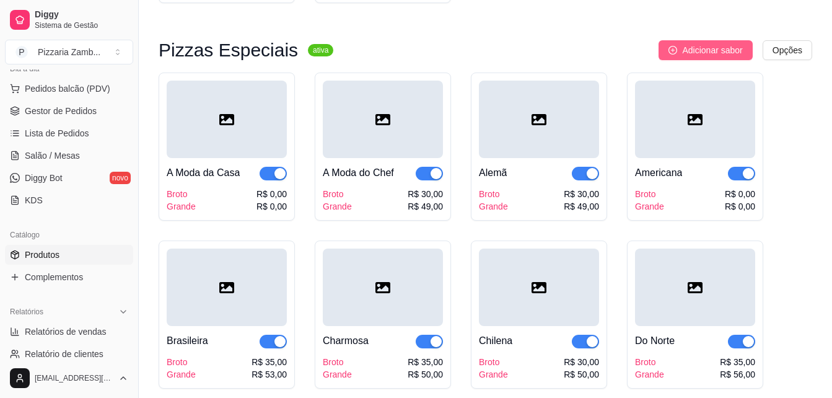
click at [720, 55] on span "Adicionar sabor" at bounding box center [712, 50] width 60 height 14
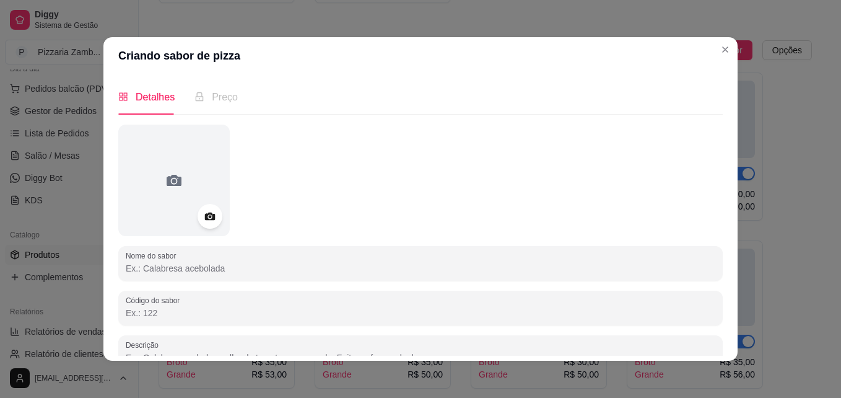
click at [250, 262] on input "Nome do sabor" at bounding box center [421, 268] width 590 height 12
type input "t"
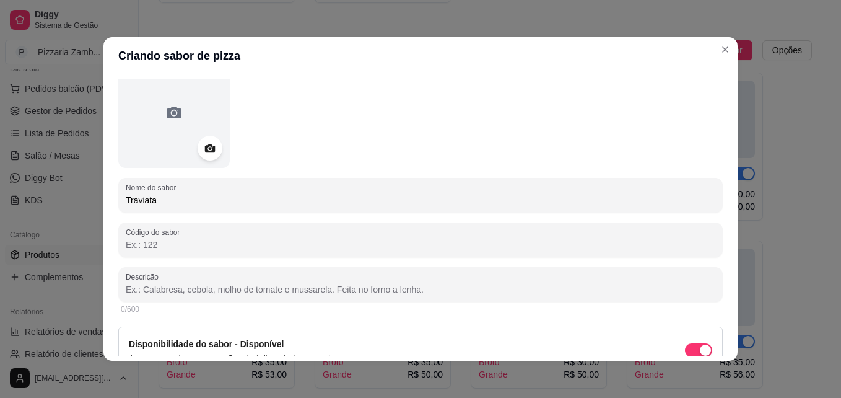
scroll to position [70, 0]
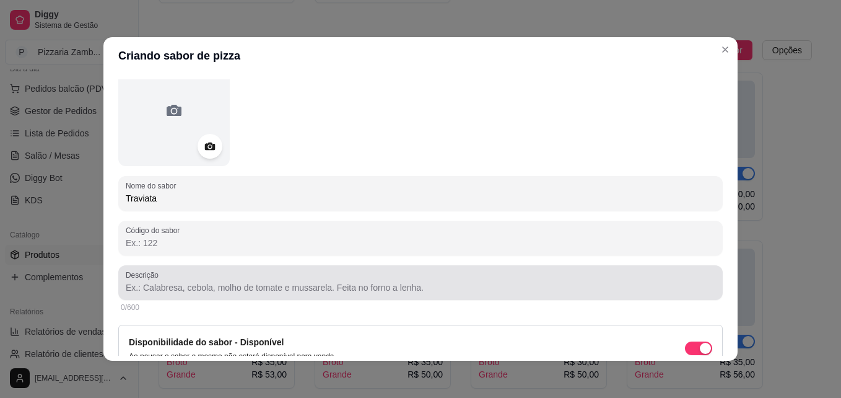
type input "Traviata"
click at [252, 275] on div at bounding box center [421, 282] width 590 height 25
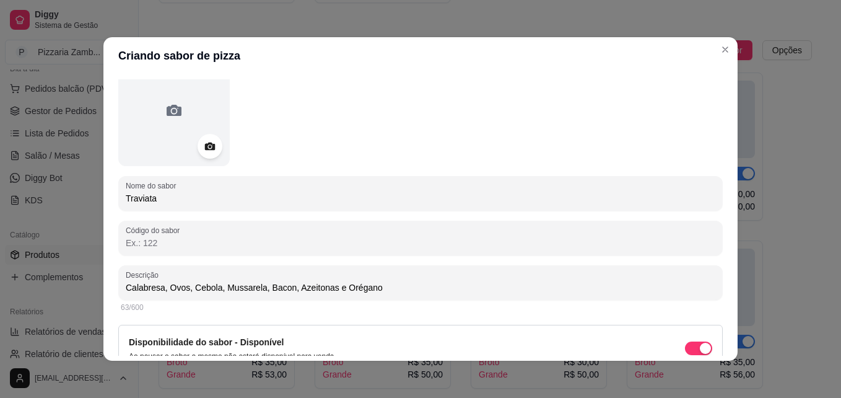
scroll to position [131, 0]
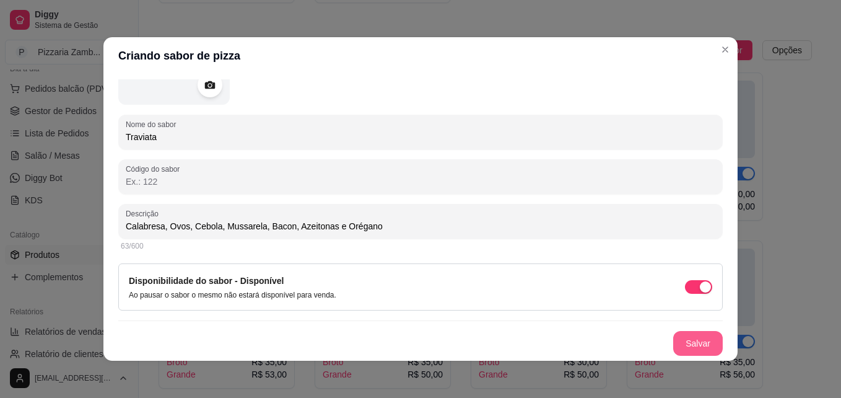
type input "Calabresa, Ovos, Cebola, Mussarela, Bacon, Azeitonas e Orégano"
click at [685, 341] on button "Salvar" at bounding box center [698, 343] width 48 height 24
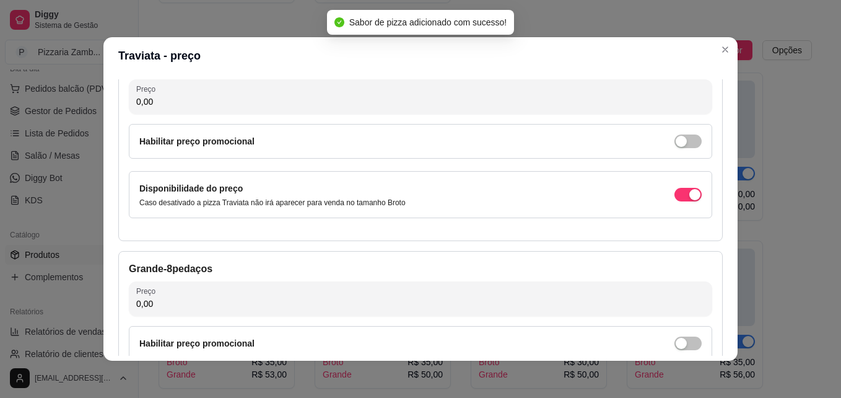
scroll to position [55, 0]
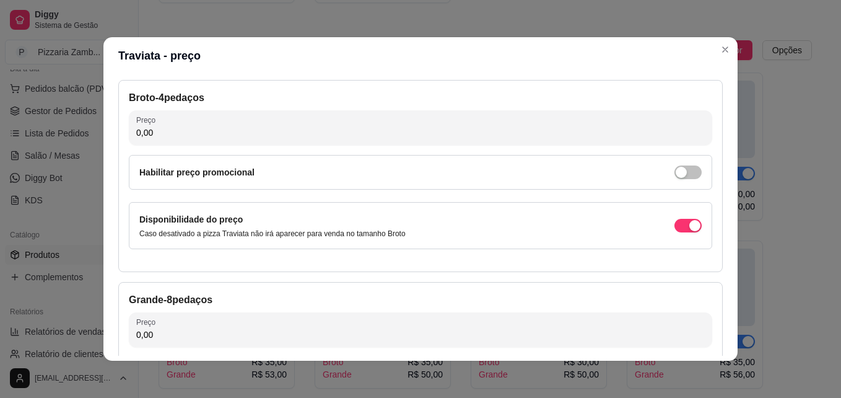
click at [438, 129] on input "0,00" at bounding box center [420, 132] width 569 height 12
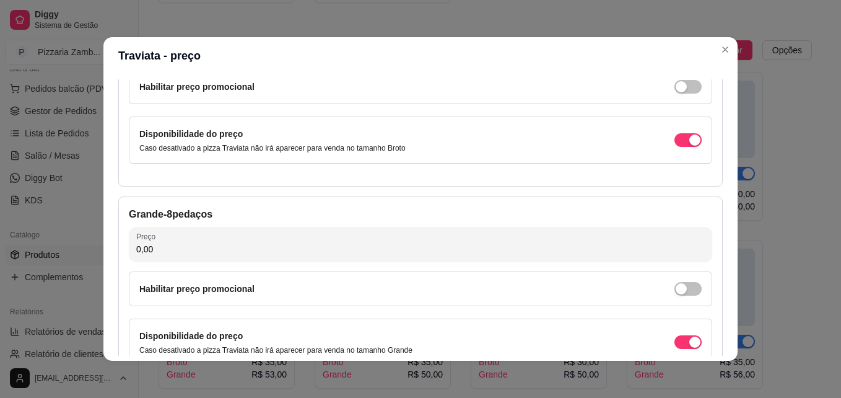
scroll to position [141, 0]
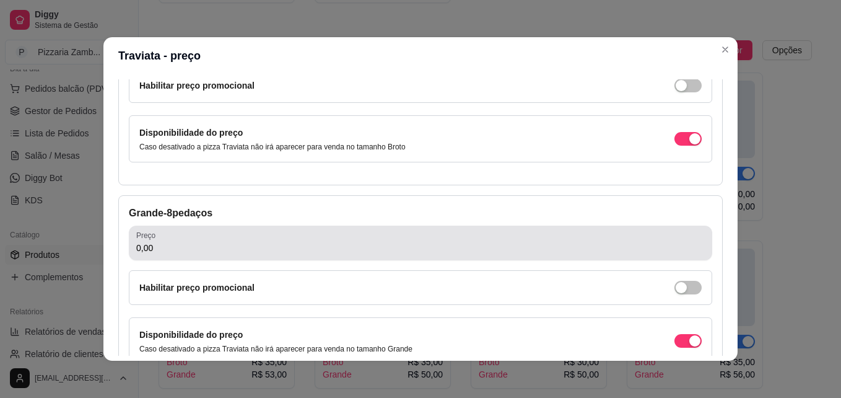
type input "30,00"
click at [359, 255] on div "0,00" at bounding box center [420, 242] width 569 height 25
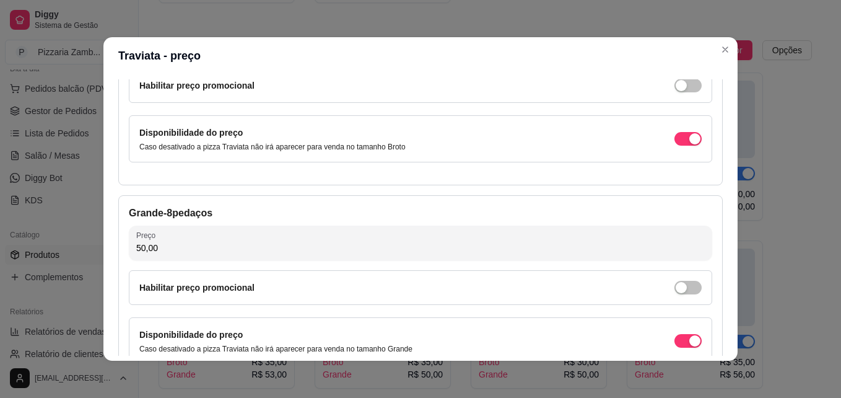
scroll to position [228, 0]
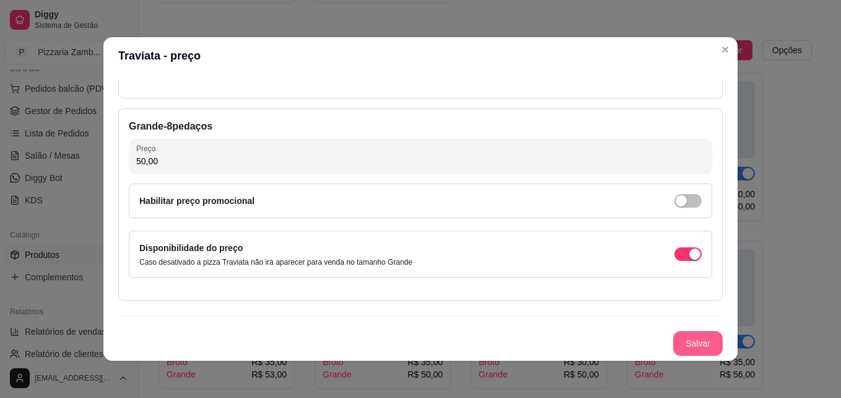
type input "50,00"
click at [699, 350] on button "Salvar" at bounding box center [698, 343] width 48 height 24
click at [699, 350] on div "Salvar" at bounding box center [420, 343] width 605 height 25
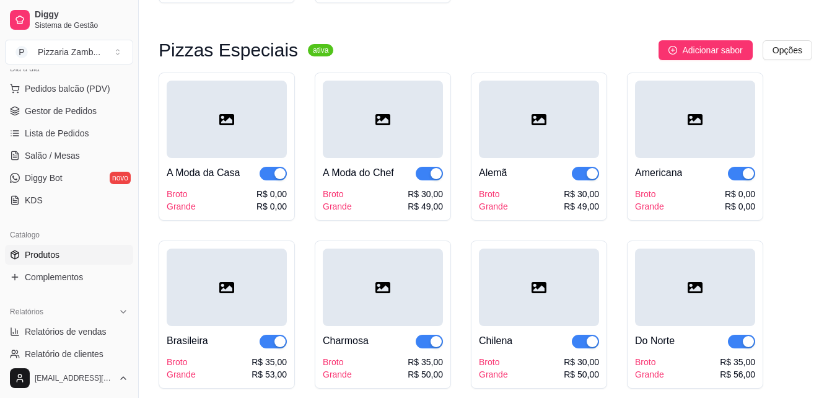
click at [723, 56] on span "Adicionar sabor" at bounding box center [712, 50] width 60 height 14
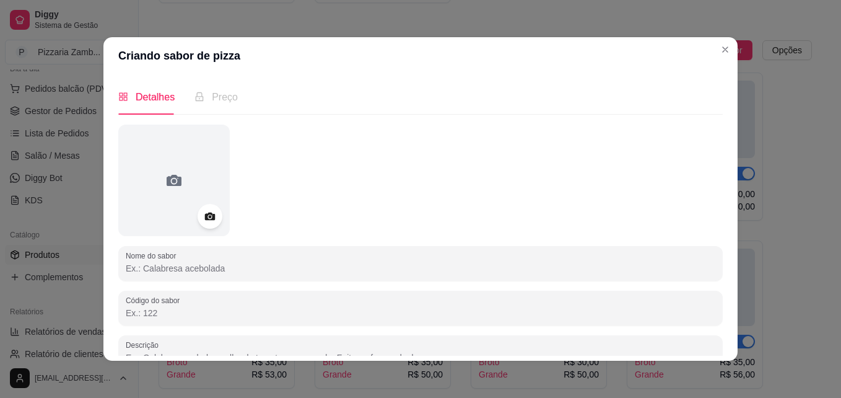
click at [204, 265] on input "Nome do sabor" at bounding box center [421, 268] width 590 height 12
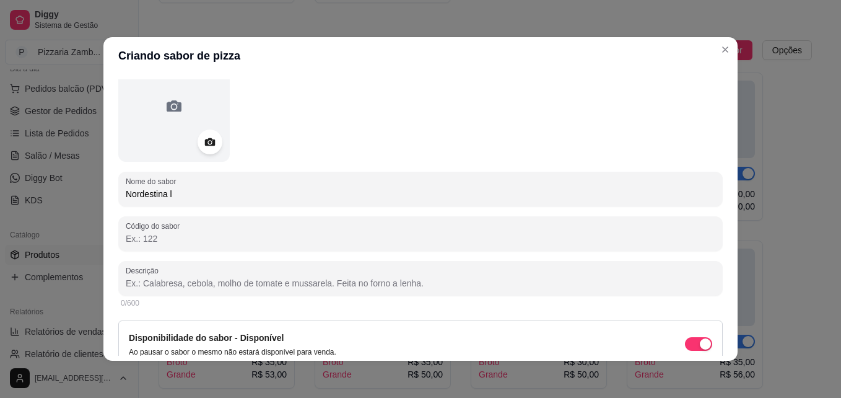
scroll to position [75, 0]
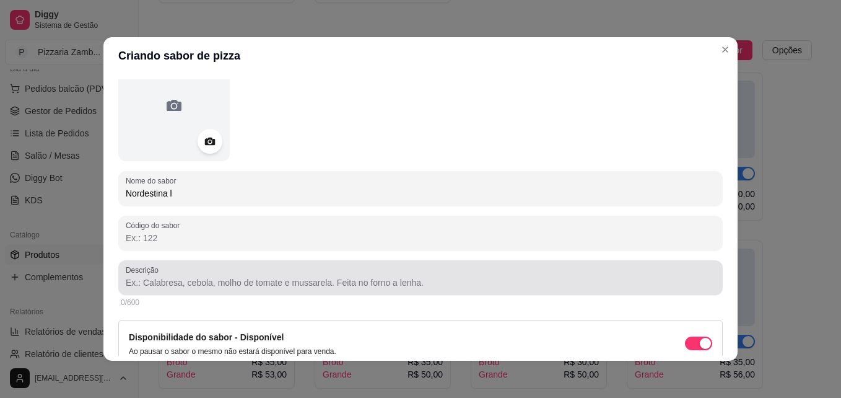
type input "Nordestina l"
click at [200, 276] on div at bounding box center [421, 277] width 590 height 25
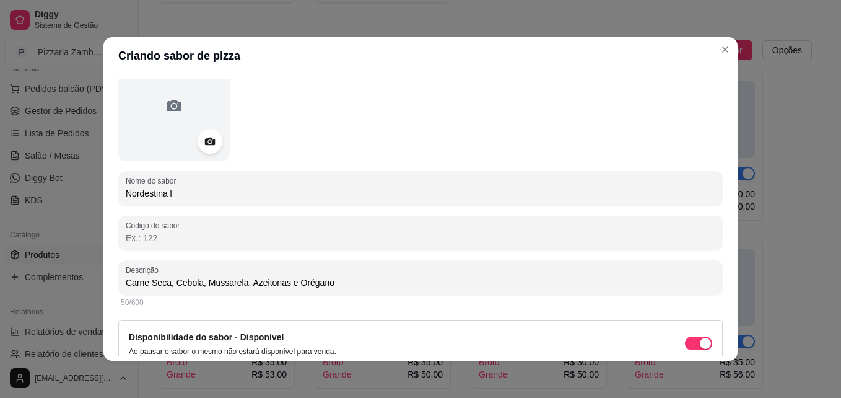
scroll to position [131, 0]
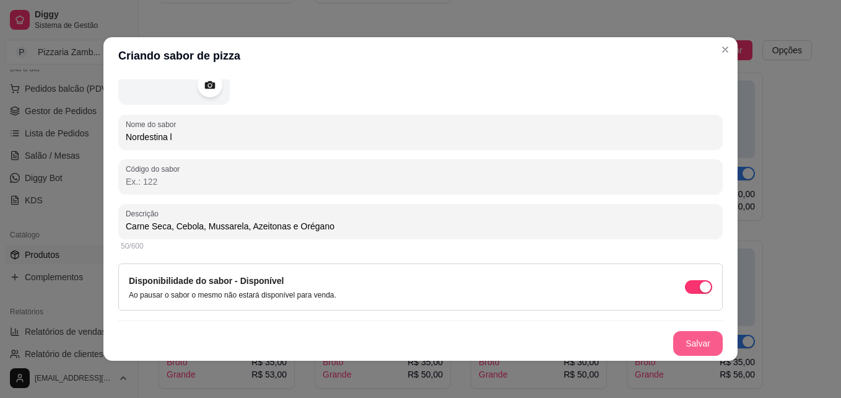
type input "Carne Seca, Cebola, Mussarela, Azeitonas e Orégano"
click at [686, 341] on button "Salvar" at bounding box center [698, 343] width 48 height 24
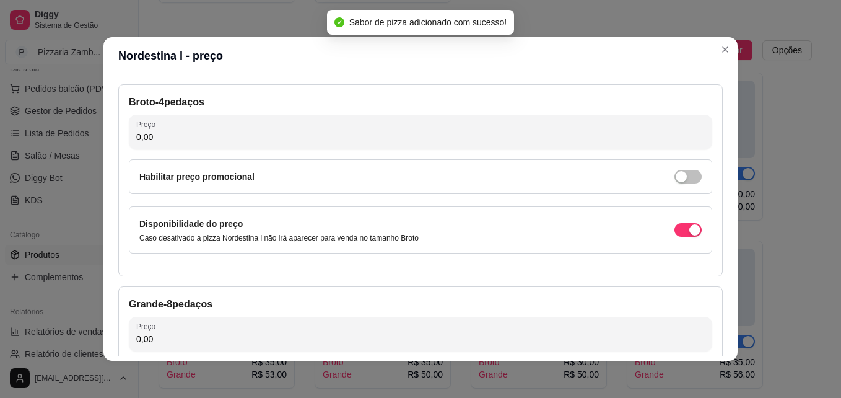
scroll to position [68, 0]
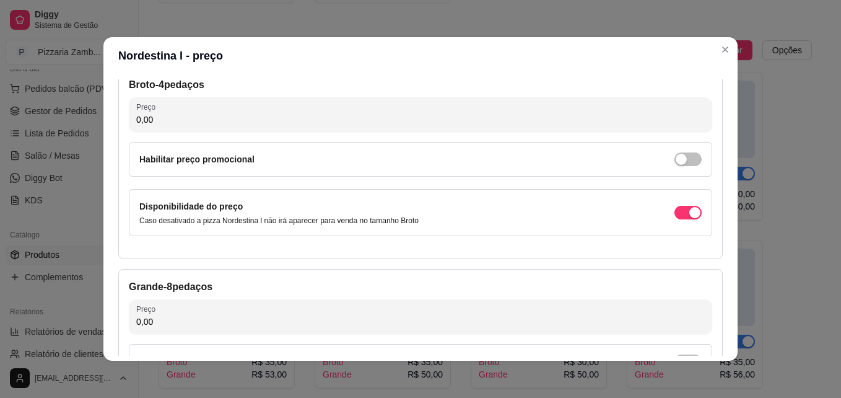
click at [421, 118] on input "0,00" at bounding box center [420, 119] width 569 height 12
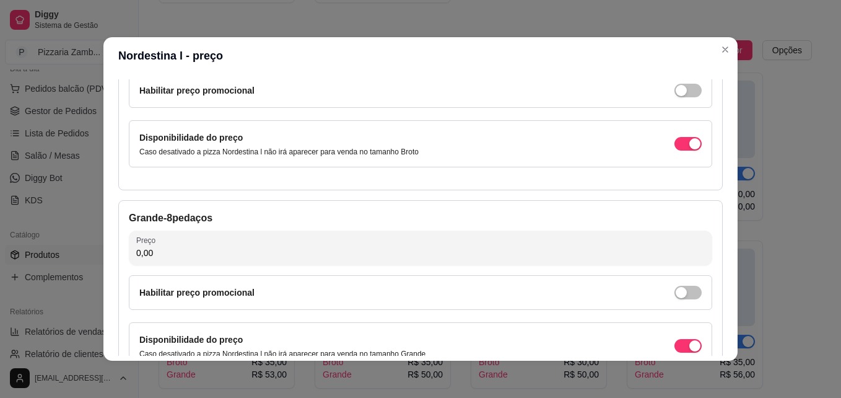
scroll to position [137, 0]
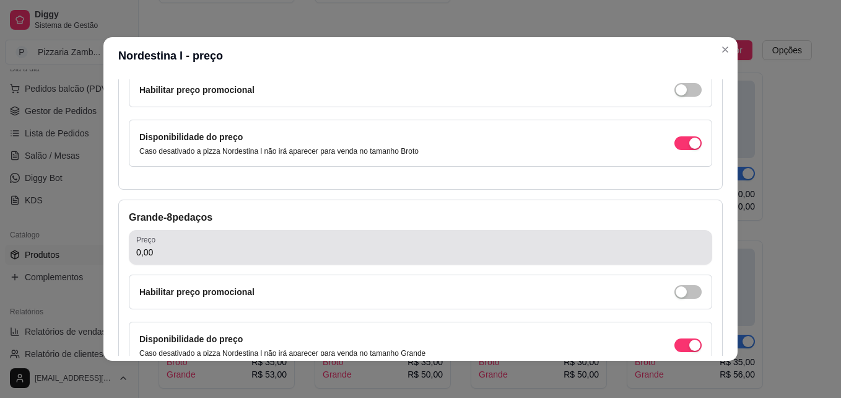
type input "35,00"
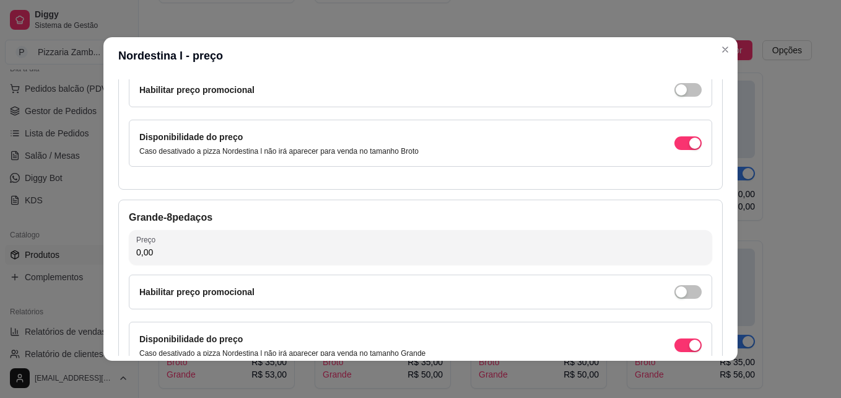
click at [266, 258] on input "0,00" at bounding box center [420, 252] width 569 height 12
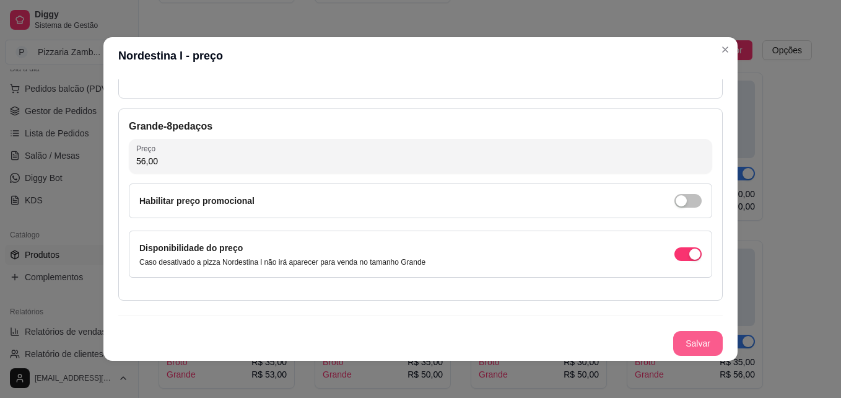
type input "56,00"
click at [688, 342] on button "Salvar" at bounding box center [698, 343] width 48 height 24
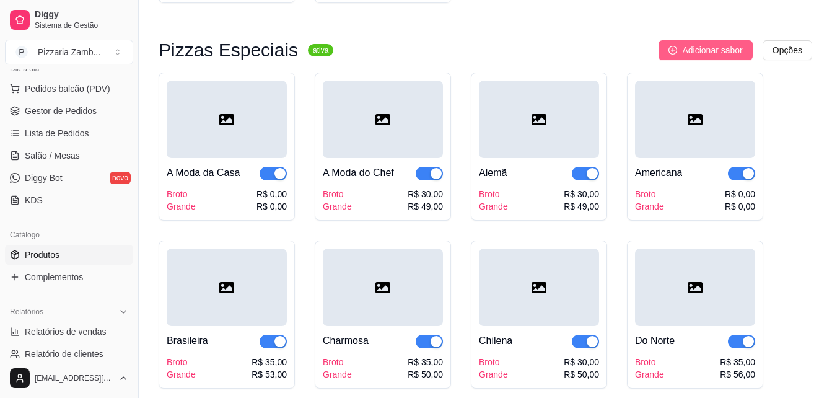
click at [716, 50] on span "Adicionar sabor" at bounding box center [712, 50] width 60 height 14
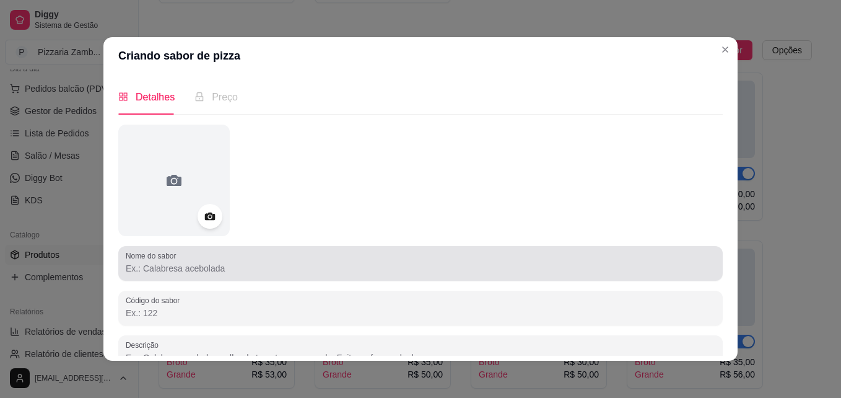
click at [287, 260] on div at bounding box center [421, 263] width 590 height 25
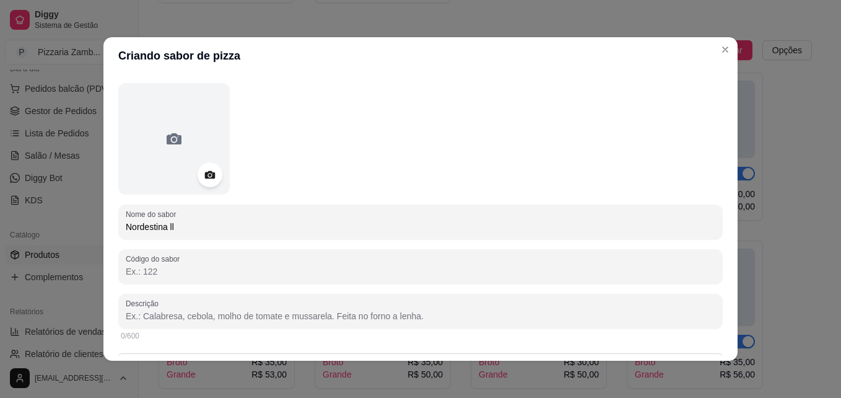
scroll to position [44, 0]
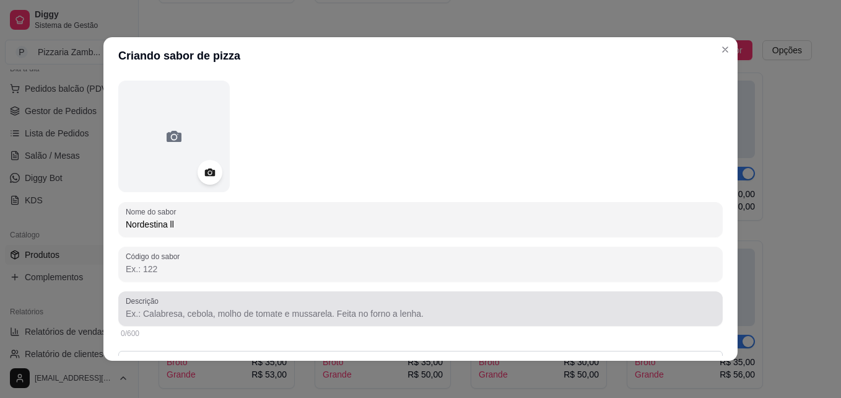
type input "Nordestina ll"
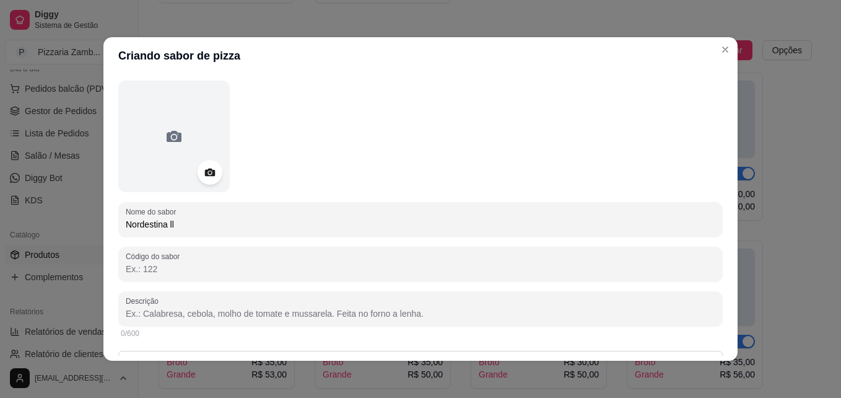
click at [252, 317] on input "Descrição" at bounding box center [421, 313] width 590 height 12
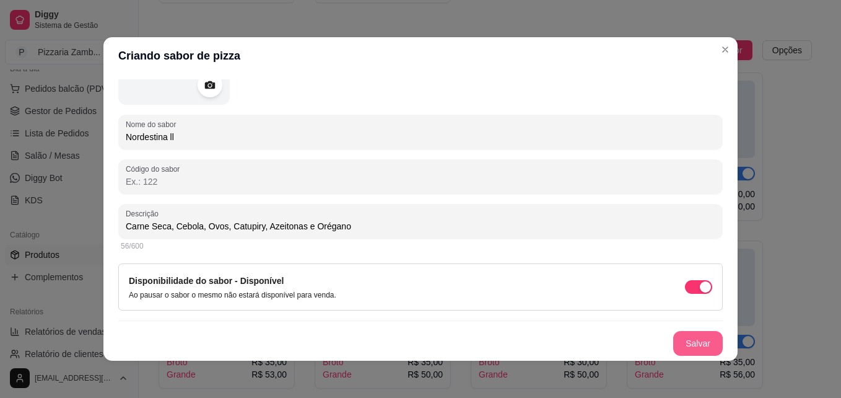
type input "Carne Seca, Cebola, Ovos, Catupiry, Azeitonas e Orégano"
click at [679, 346] on button "Salvar" at bounding box center [698, 343] width 48 height 24
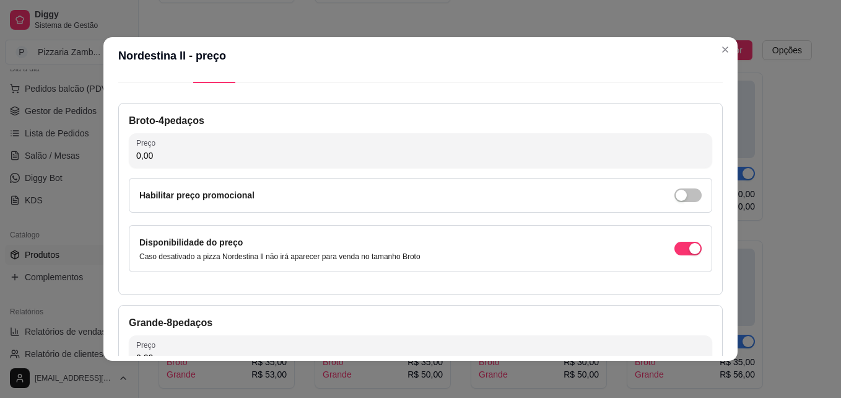
scroll to position [31, 0]
click at [378, 157] on input "0,00" at bounding box center [420, 156] width 569 height 12
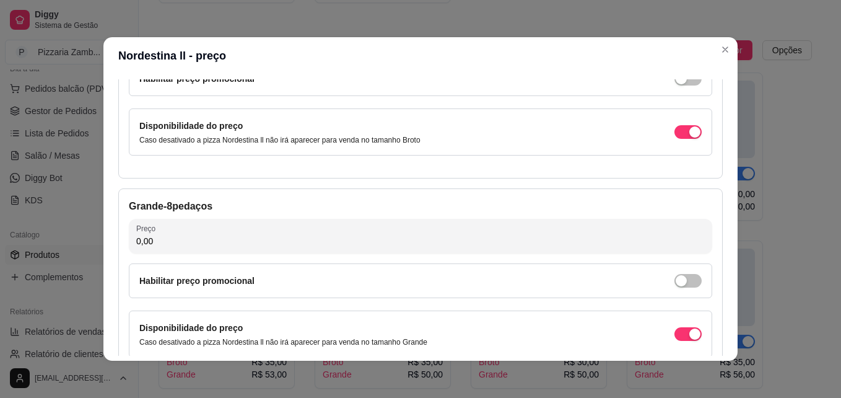
scroll to position [154, 0]
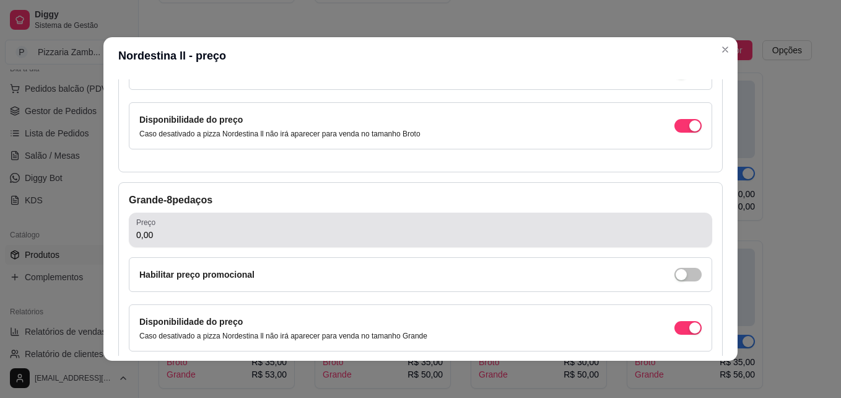
type input "35,00"
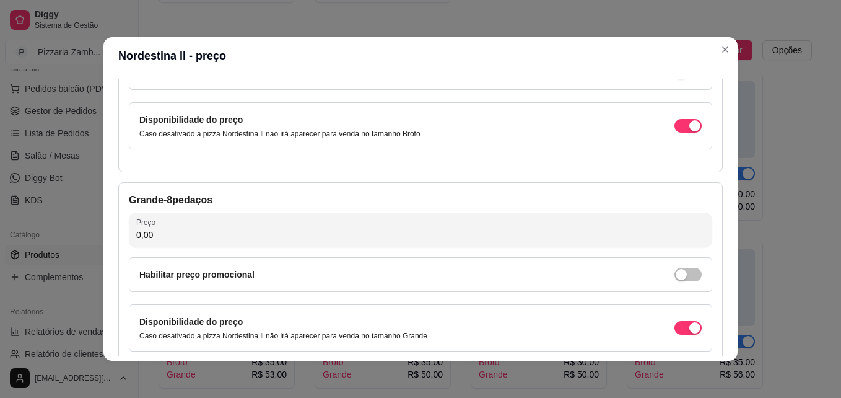
click at [334, 233] on input "0,00" at bounding box center [420, 235] width 569 height 12
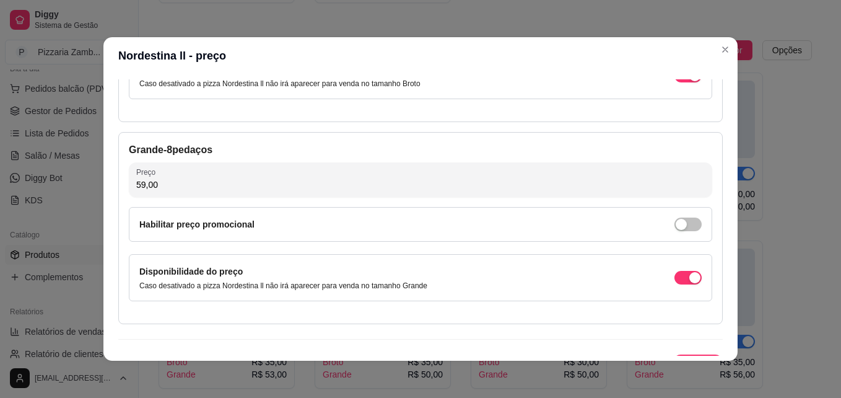
scroll to position [228, 0]
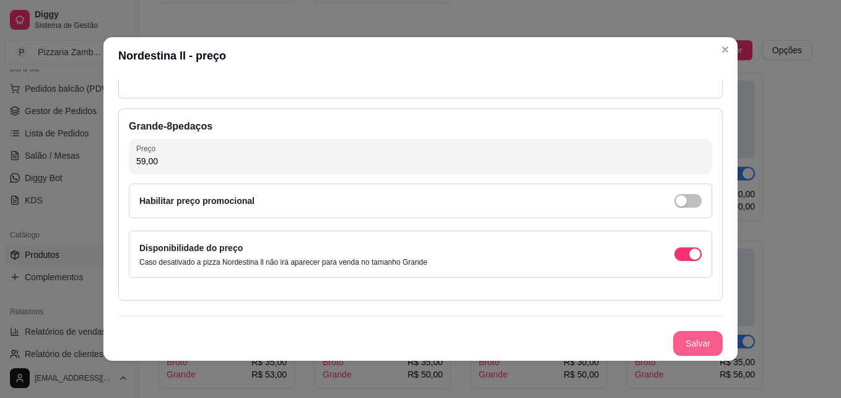
type input "59,00"
click at [683, 347] on button "Salvar" at bounding box center [698, 343] width 48 height 24
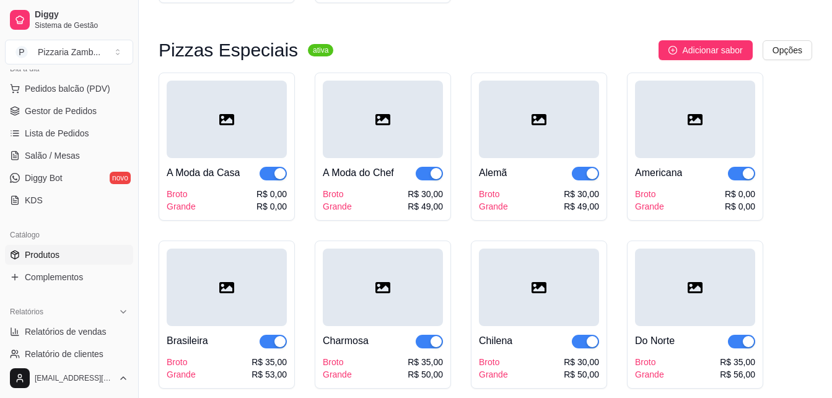
click at [722, 48] on span "Adicionar sabor" at bounding box center [712, 50] width 60 height 14
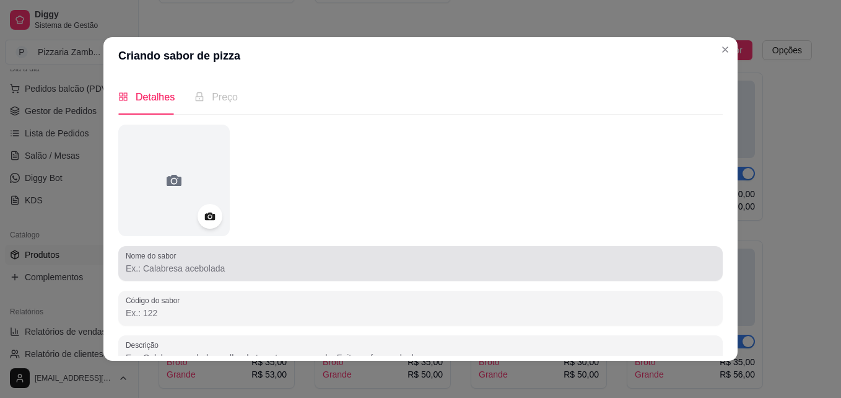
click at [267, 276] on div at bounding box center [421, 263] width 590 height 25
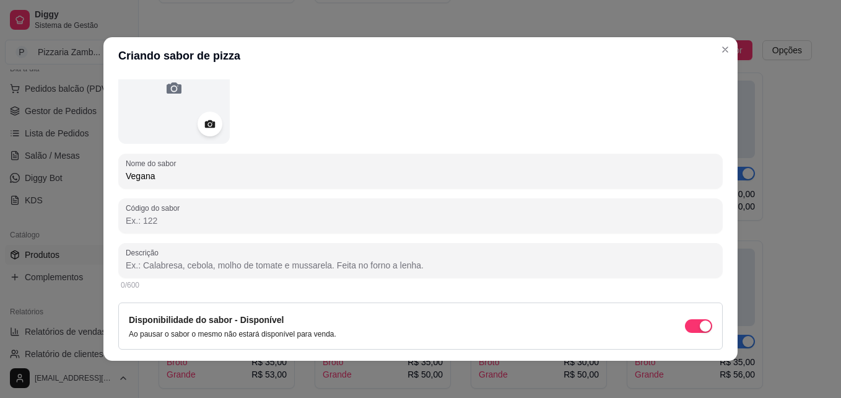
scroll to position [115, 0]
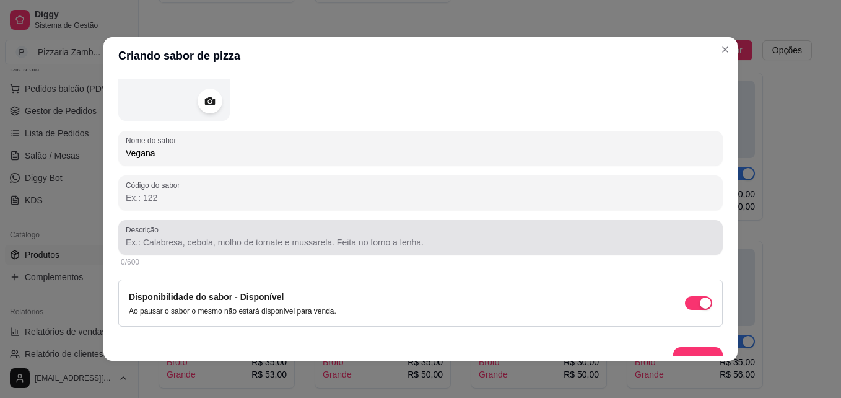
type input "Vegana"
click at [277, 232] on div at bounding box center [421, 237] width 590 height 25
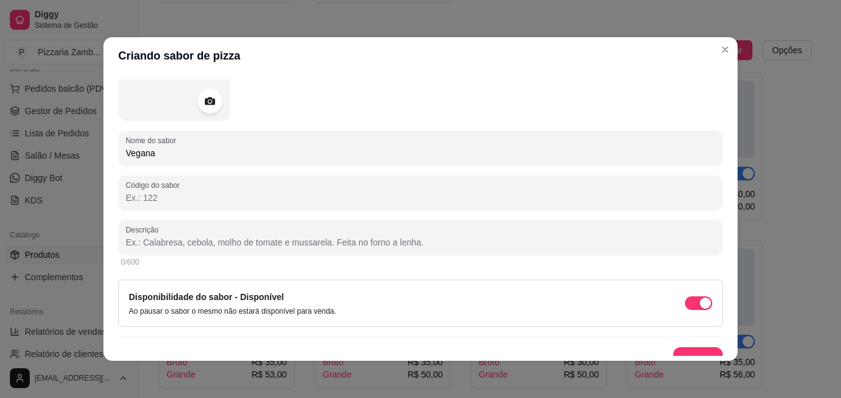
type input "e"
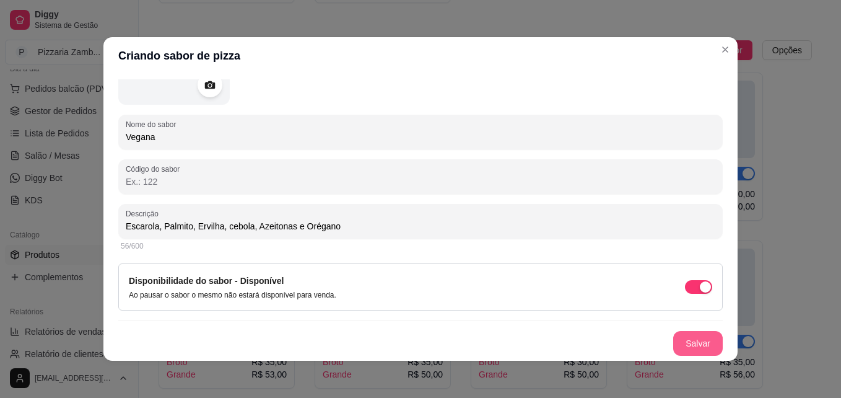
type input "Escarola, Palmito, Ervilha, cebola, Azeitonas e Orégano"
click at [693, 331] on button "Salvar" at bounding box center [698, 343] width 48 height 24
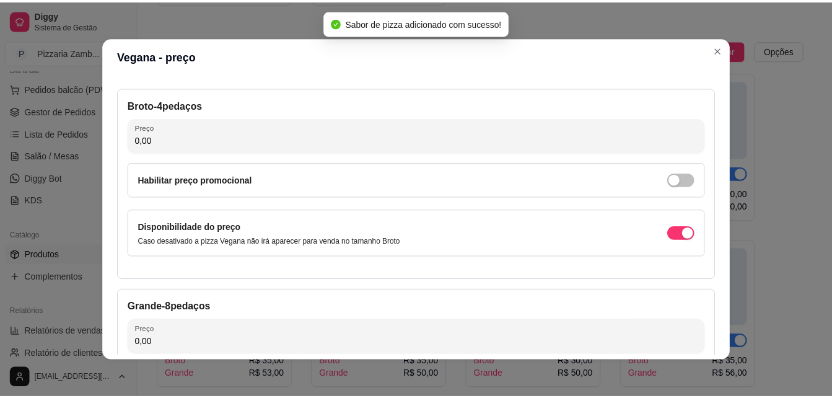
scroll to position [32, 0]
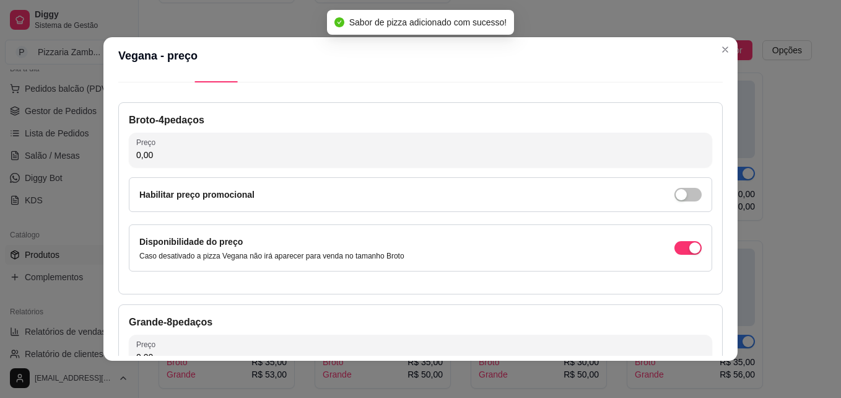
click at [548, 160] on input "0,00" at bounding box center [420, 155] width 569 height 12
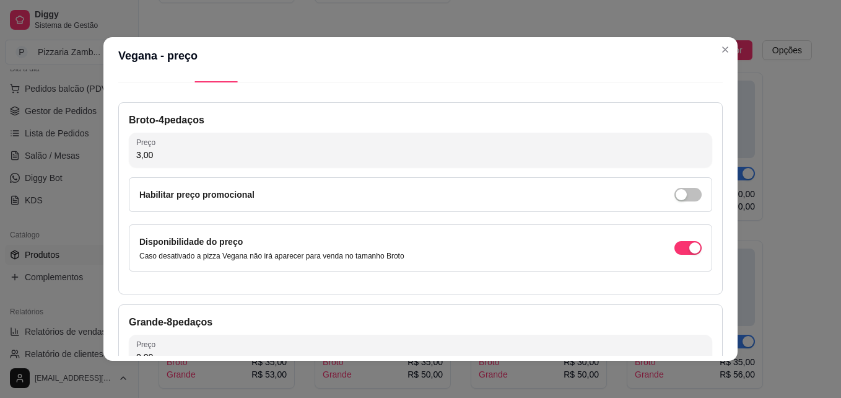
type input "30,00"
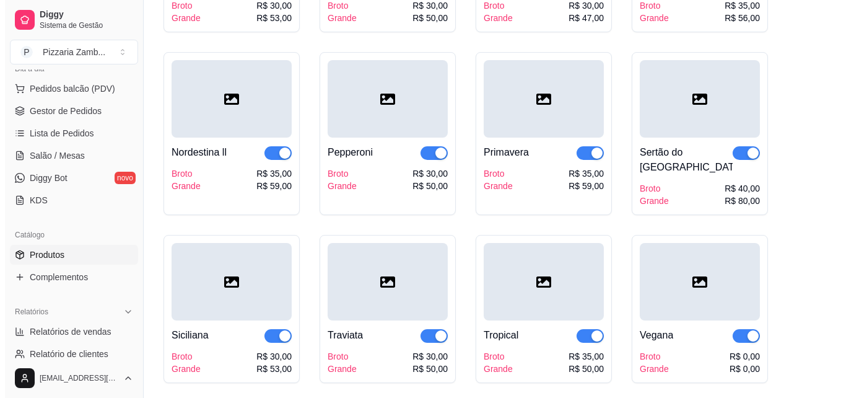
scroll to position [2054, 0]
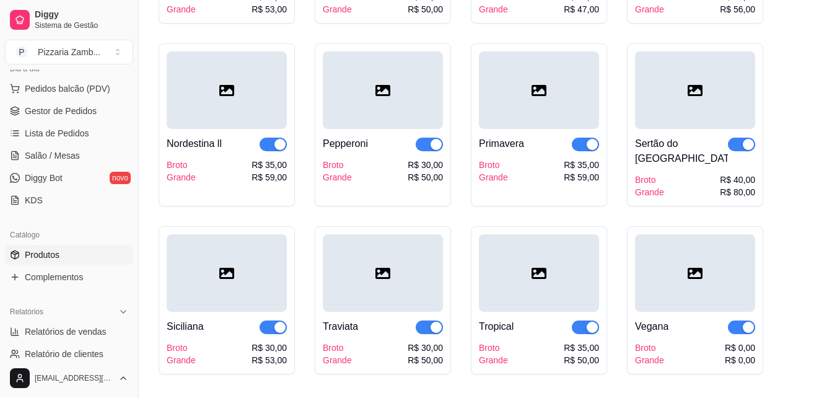
click at [671, 341] on div "Broto Grande R$ 0,00 R$ 0,00" at bounding box center [695, 353] width 120 height 25
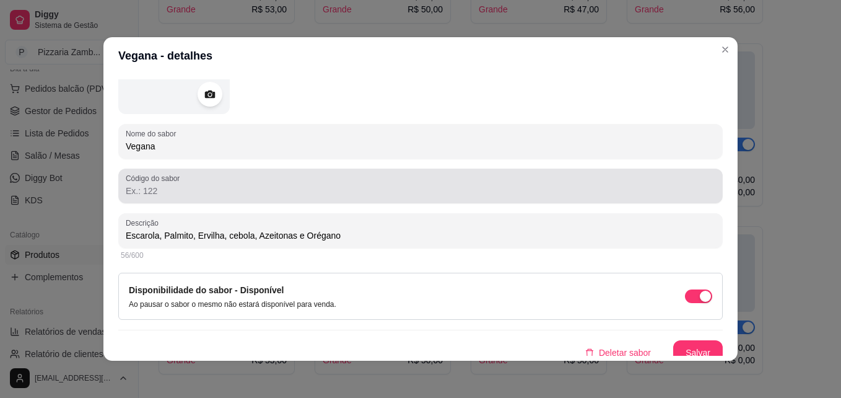
scroll to position [123, 0]
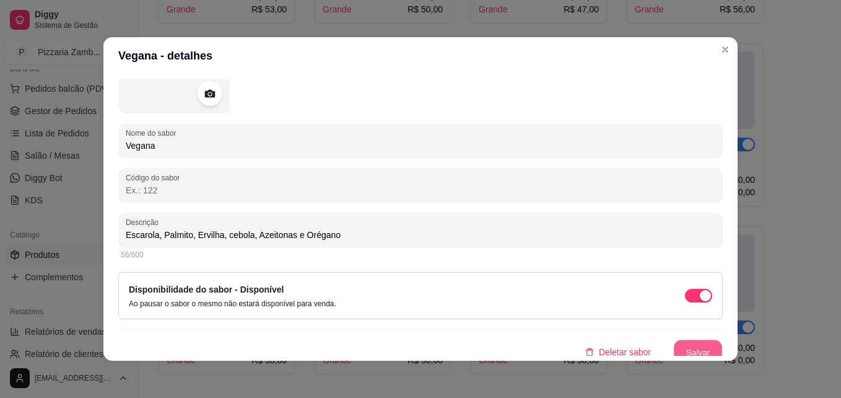
click at [690, 342] on button "Salvar" at bounding box center [698, 352] width 48 height 24
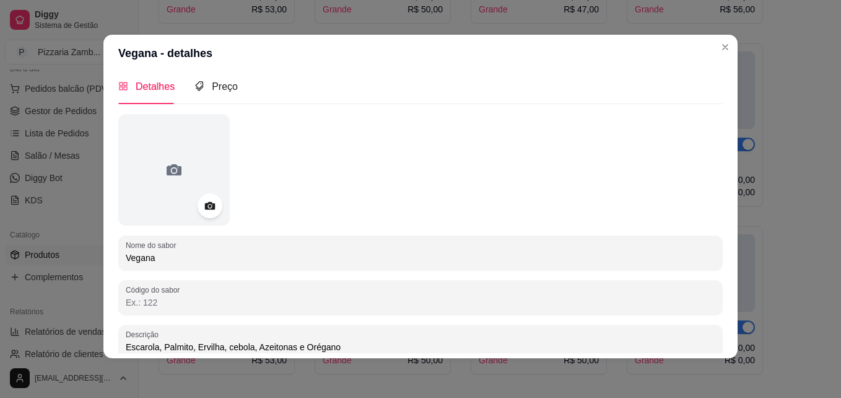
scroll to position [4, 0]
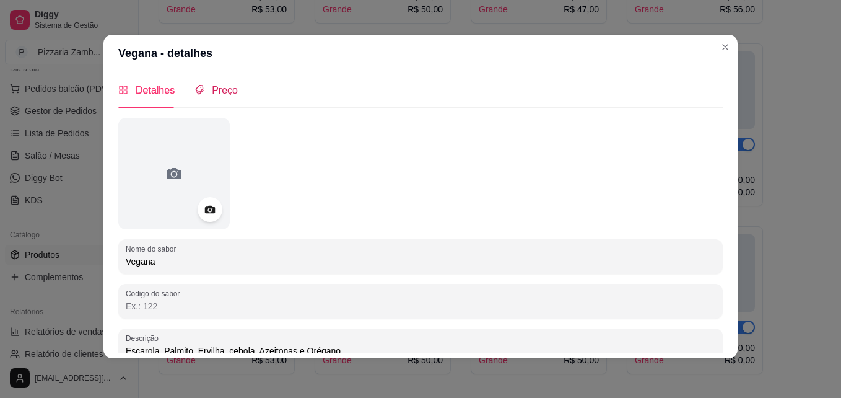
click at [221, 97] on div "Preço" at bounding box center [216, 89] width 43 height 15
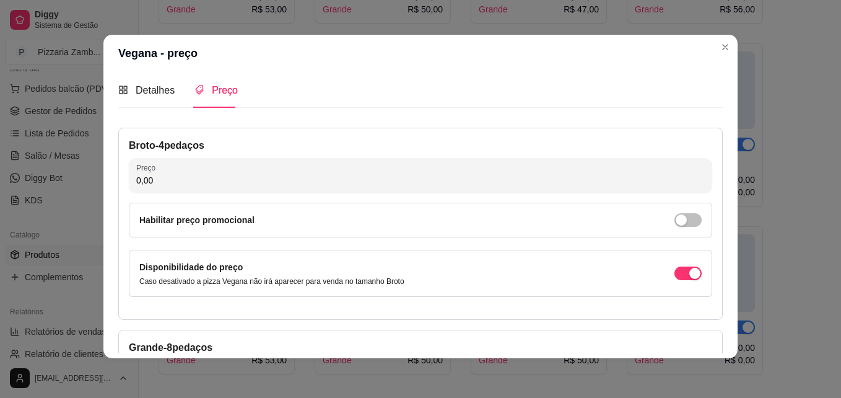
click at [198, 186] on input "0,00" at bounding box center [420, 180] width 569 height 12
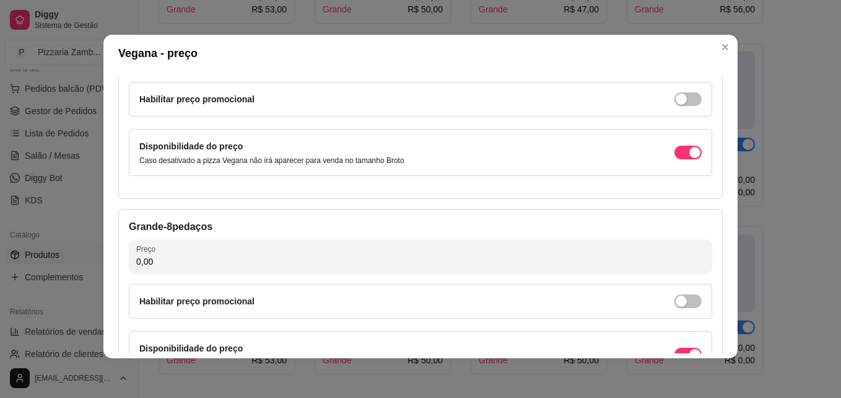
scroll to position [125, 0]
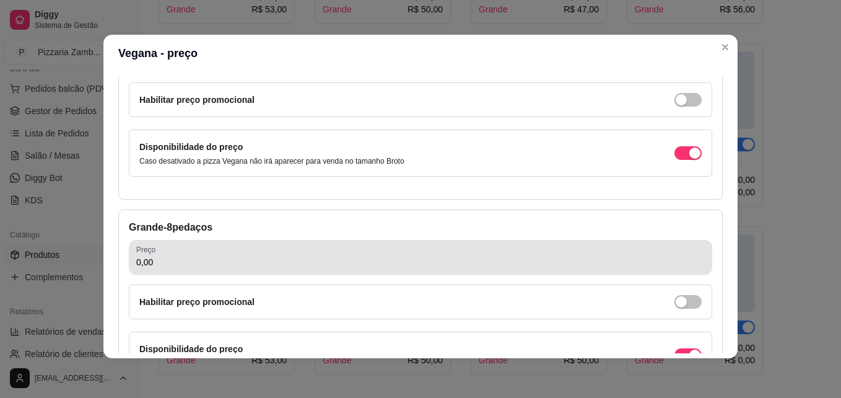
type input "30,00"
click at [182, 255] on div "0,00" at bounding box center [420, 257] width 569 height 25
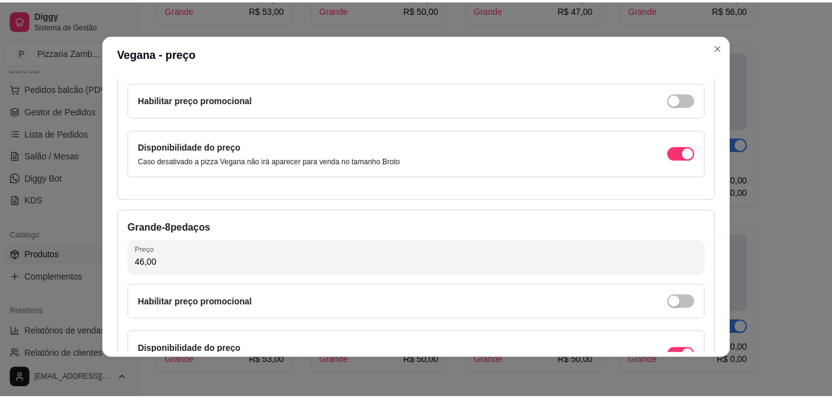
scroll to position [228, 0]
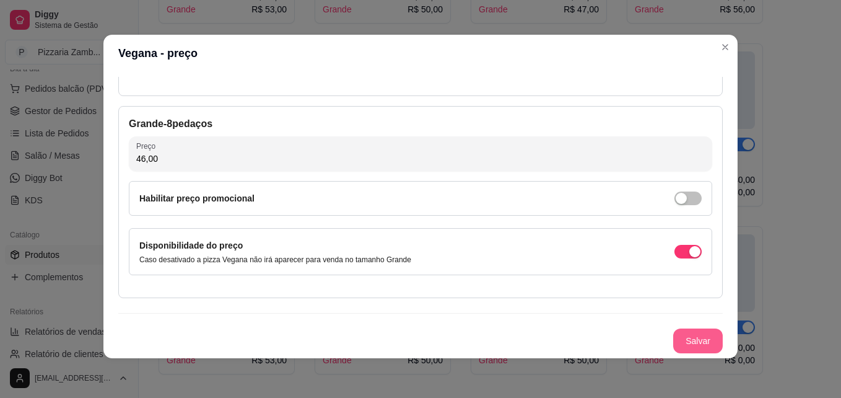
type input "46,00"
click at [673, 344] on button "Salvar" at bounding box center [698, 340] width 50 height 25
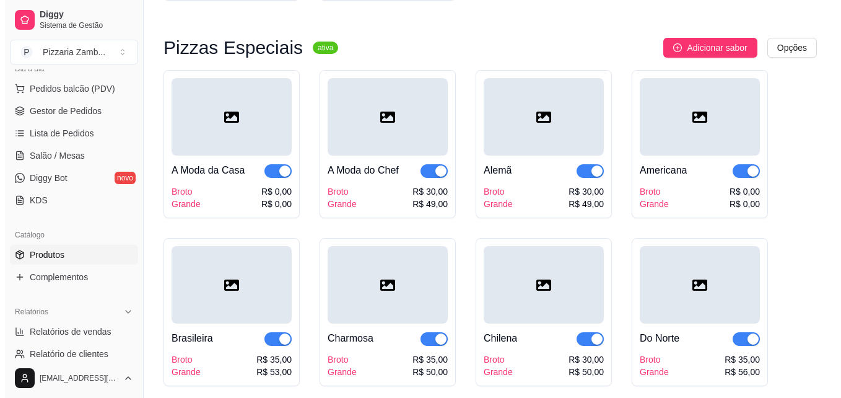
scroll to position [1355, 0]
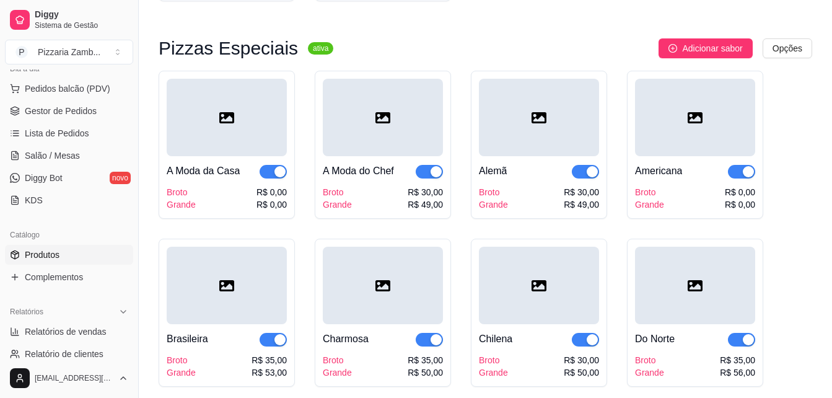
click at [722, 44] on button "Adicionar sabor" at bounding box center [706, 48] width 94 height 20
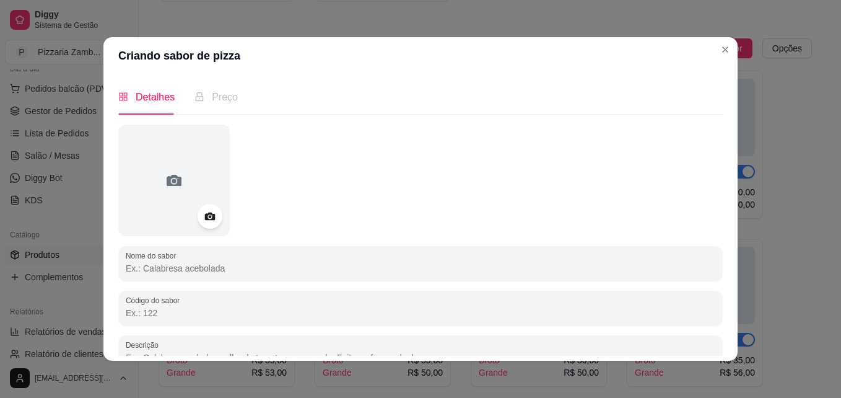
click at [183, 267] on input "Nome do sabor" at bounding box center [421, 268] width 590 height 12
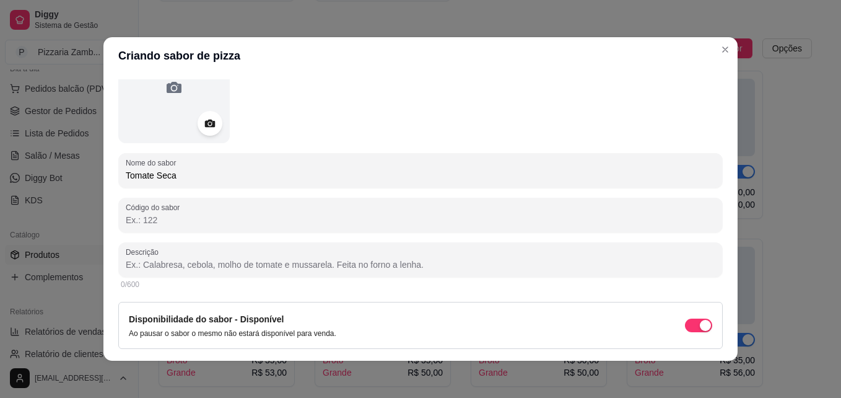
scroll to position [97, 0]
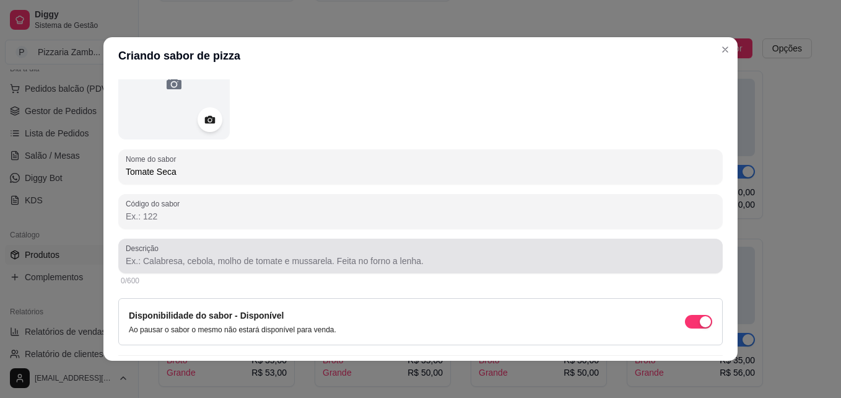
type input "Tomate Seca"
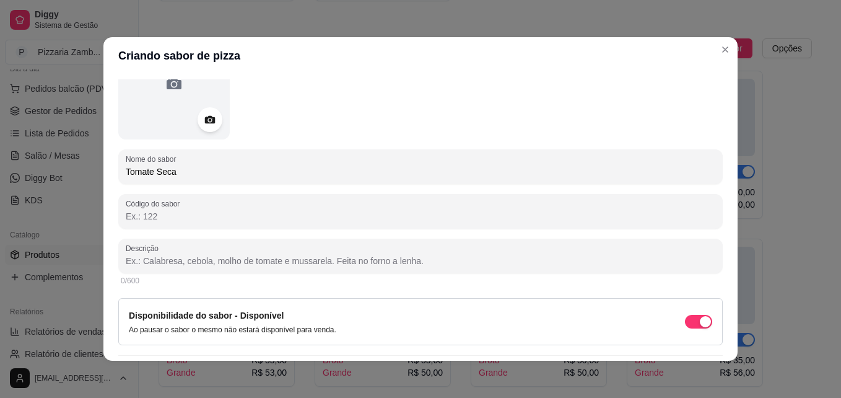
click at [183, 267] on input "Descrição" at bounding box center [421, 261] width 590 height 12
type input "m"
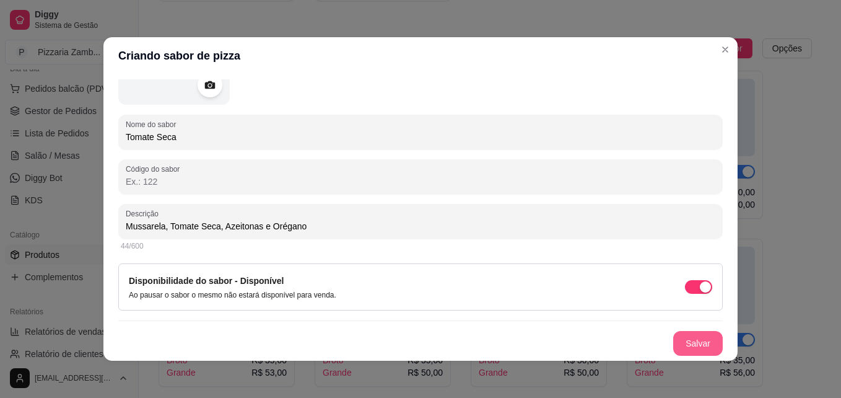
type input "Mussarela, Tomate Seca, Azeitonas e Orégano"
click at [674, 337] on button "Salvar" at bounding box center [698, 343] width 48 height 24
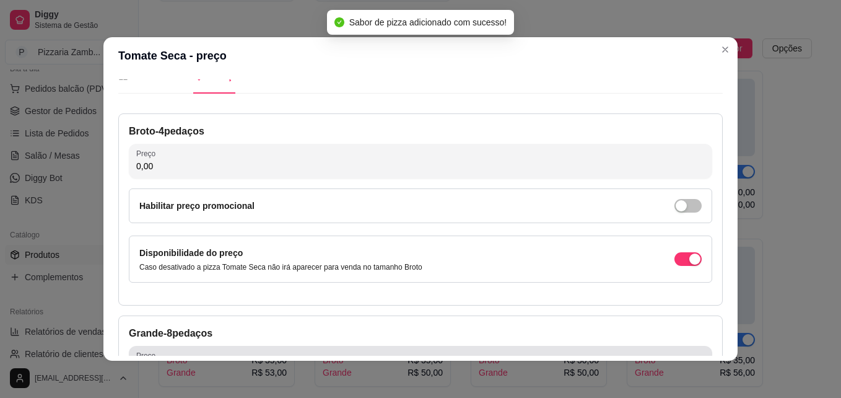
scroll to position [17, 0]
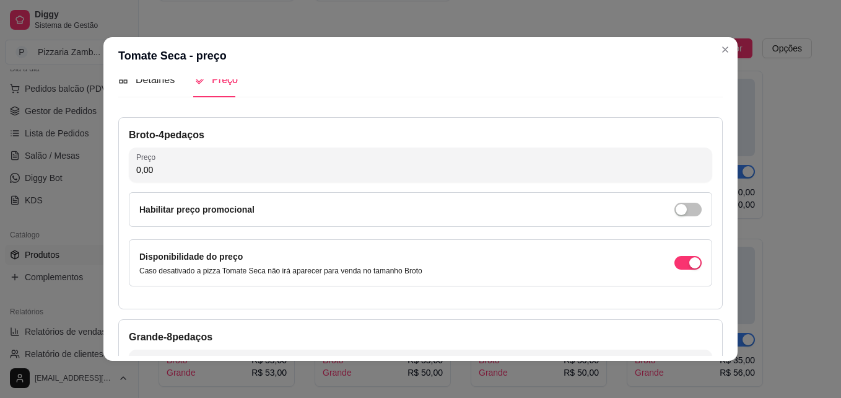
click at [439, 173] on input "0,00" at bounding box center [420, 170] width 569 height 12
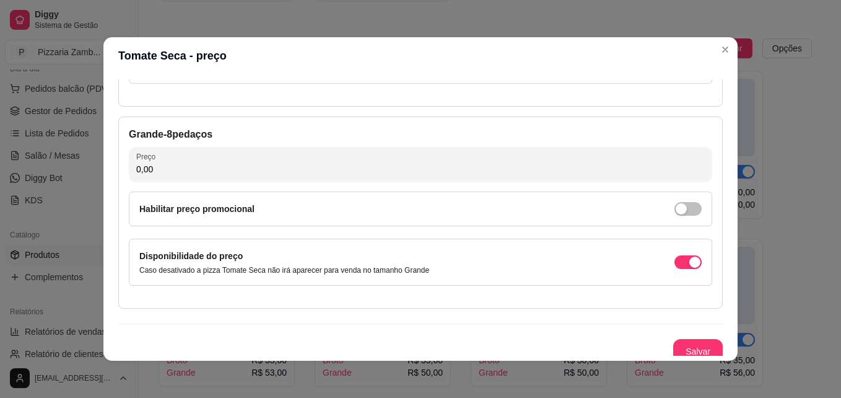
scroll to position [221, 0]
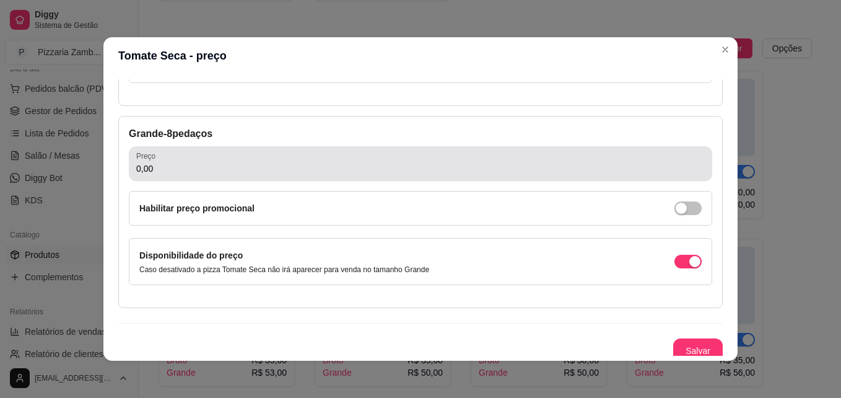
type input "30,00"
click at [304, 156] on div "0,00" at bounding box center [420, 163] width 569 height 25
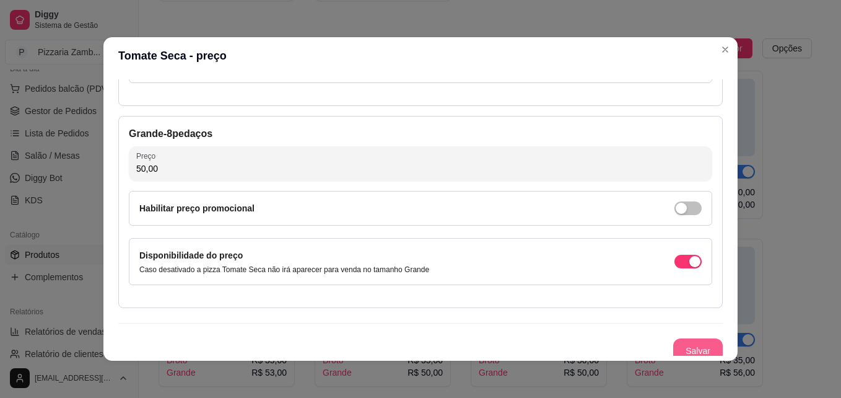
type input "50,00"
click at [683, 344] on button "Salvar" at bounding box center [698, 351] width 48 height 24
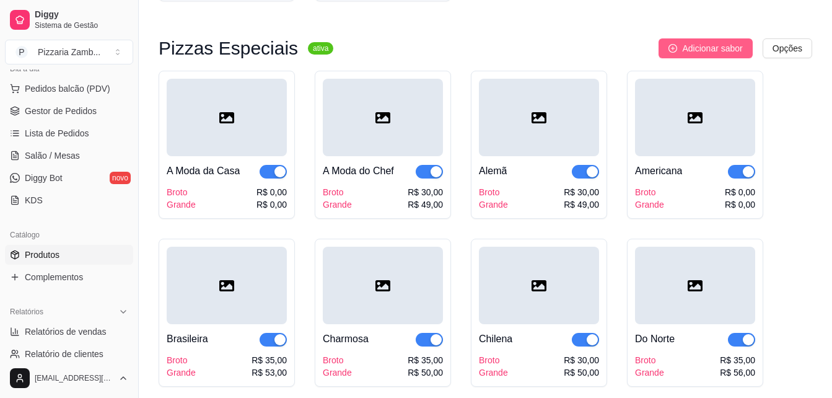
click at [725, 51] on span "Adicionar sabor" at bounding box center [712, 49] width 60 height 14
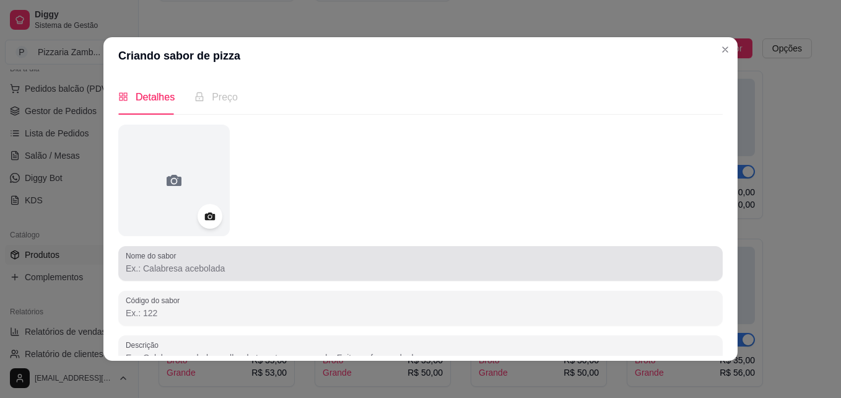
click at [227, 275] on div at bounding box center [421, 263] width 590 height 25
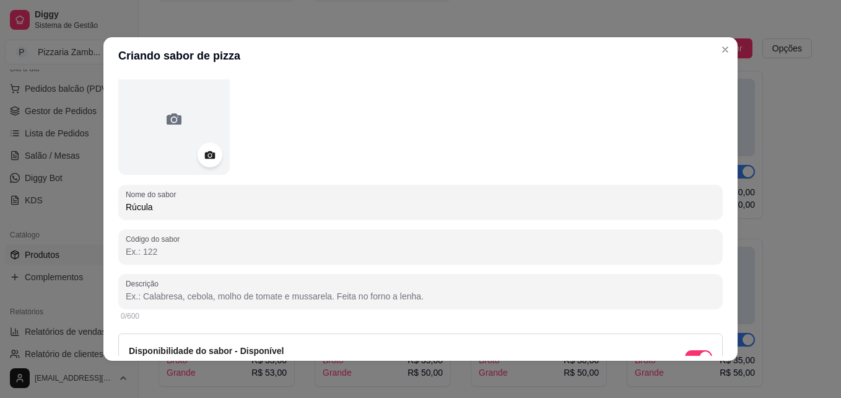
scroll to position [62, 0]
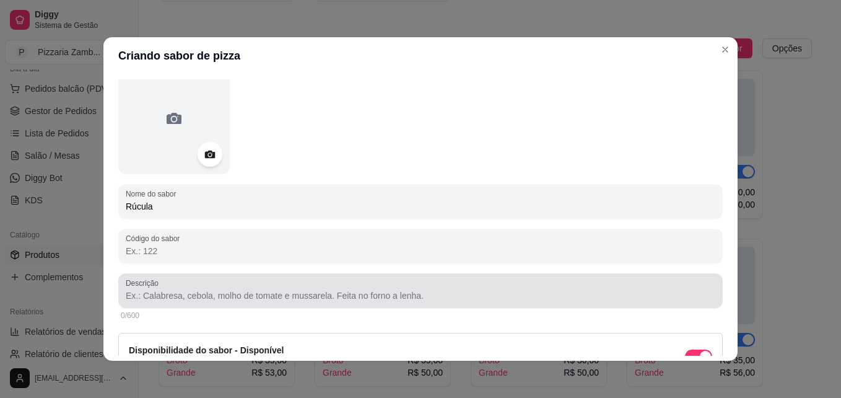
type input "Rúcula"
click at [222, 284] on div at bounding box center [421, 290] width 590 height 25
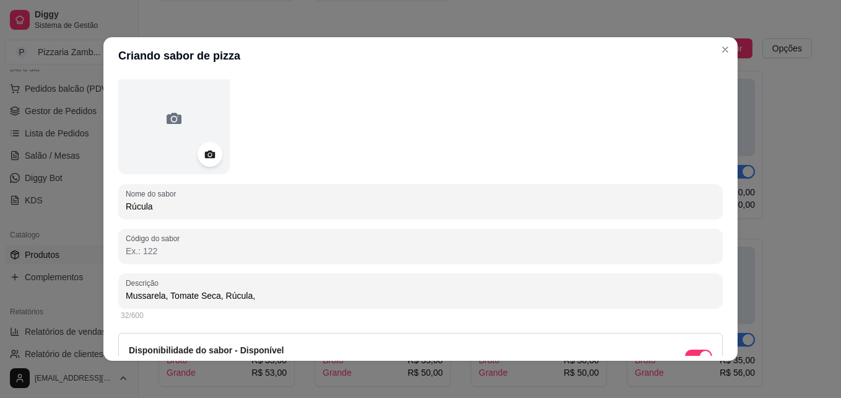
scroll to position [131, 0]
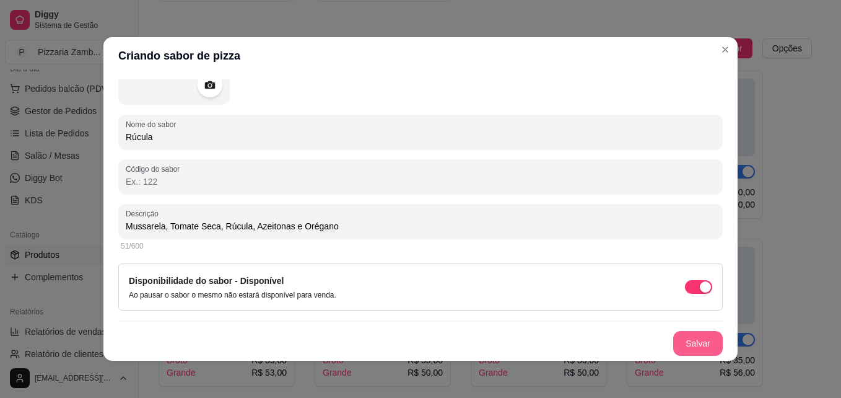
type input "Mussarela, Tomate Seca, Rúcula, Azeitonas e Orégano"
click at [696, 345] on button "Salvar" at bounding box center [698, 343] width 48 height 24
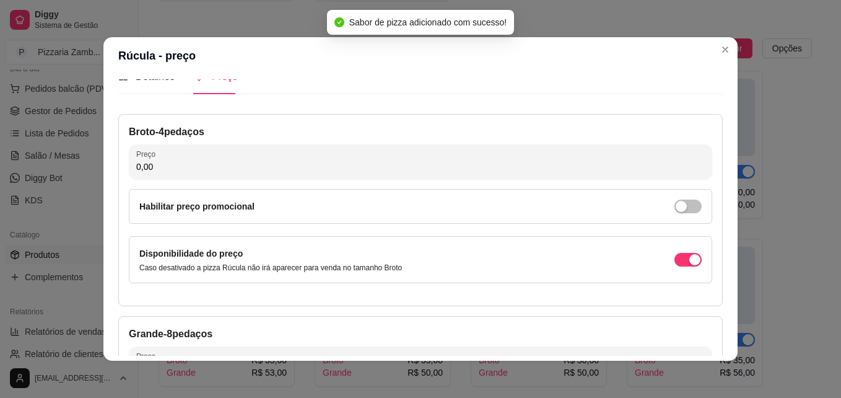
scroll to position [18, 0]
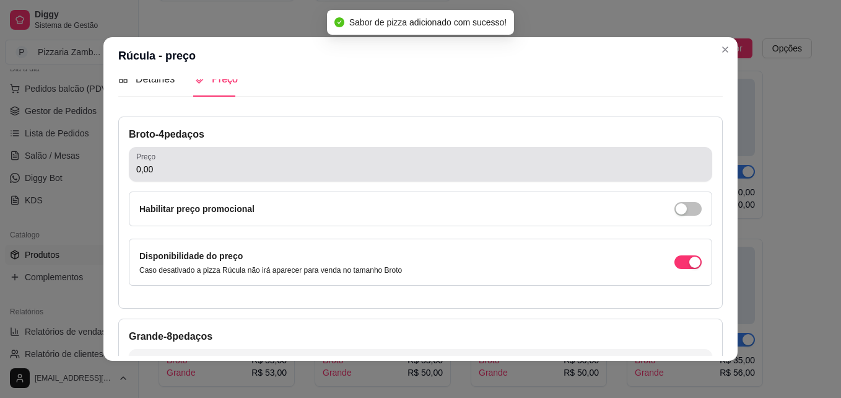
click at [303, 175] on input "0,00" at bounding box center [420, 169] width 569 height 12
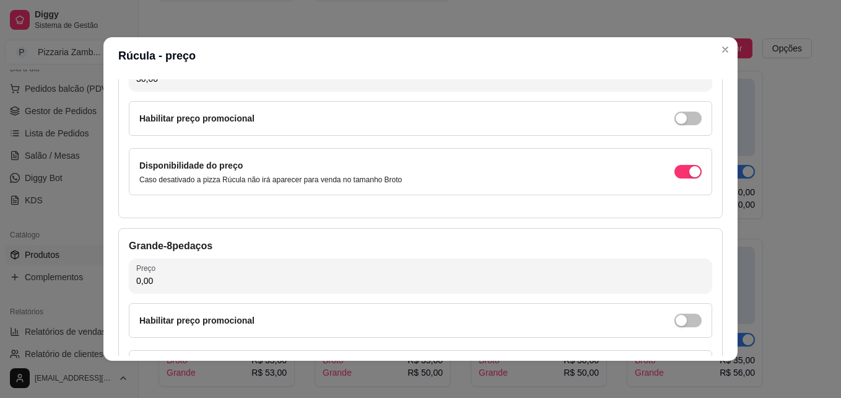
scroll to position [110, 0]
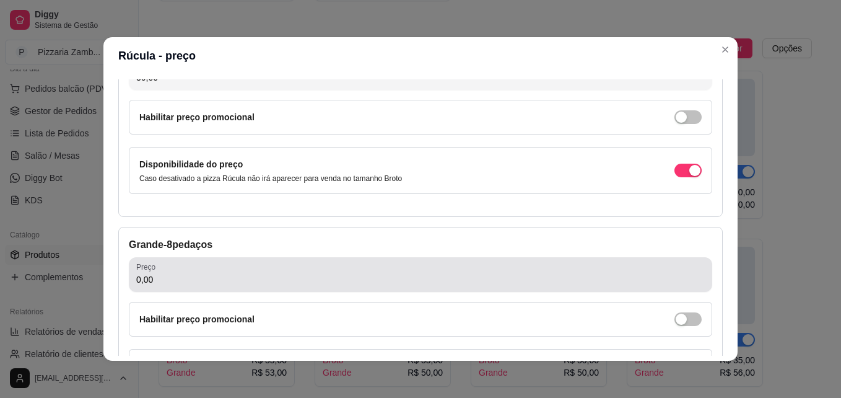
type input "30,00"
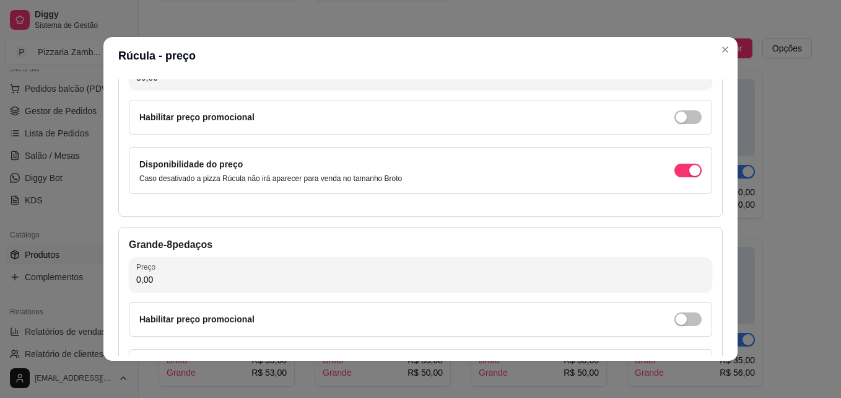
click at [209, 278] on input "0,00" at bounding box center [420, 279] width 569 height 12
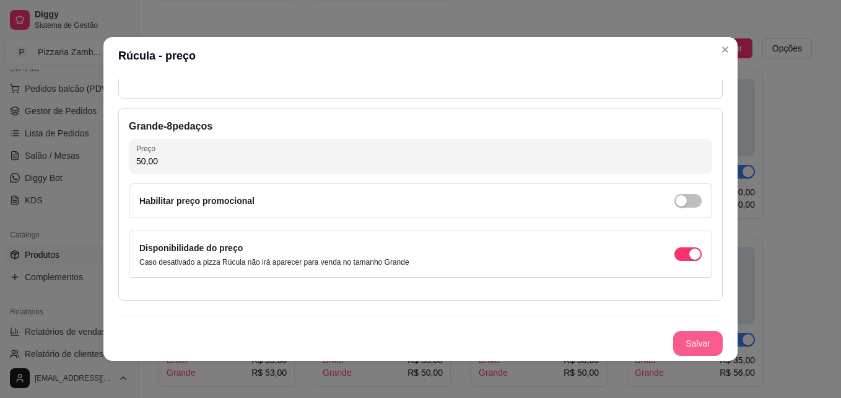
type input "50,00"
click at [704, 340] on button "Salvar" at bounding box center [698, 343] width 48 height 24
click at [678, 349] on button "Salvar" at bounding box center [698, 343] width 48 height 24
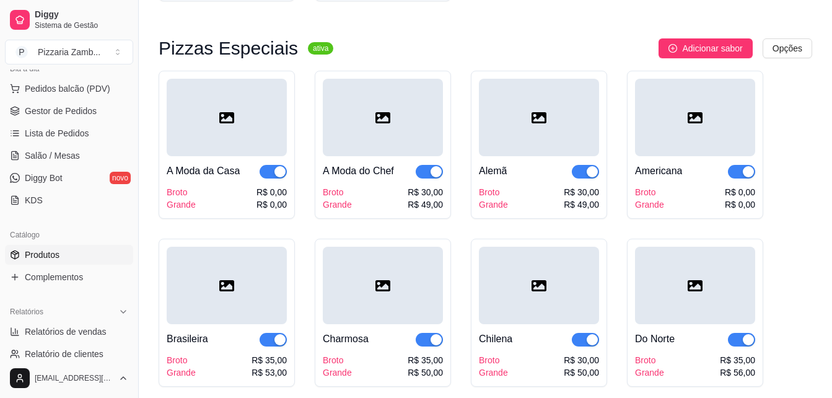
click at [721, 46] on span "Adicionar sabor" at bounding box center [712, 49] width 60 height 14
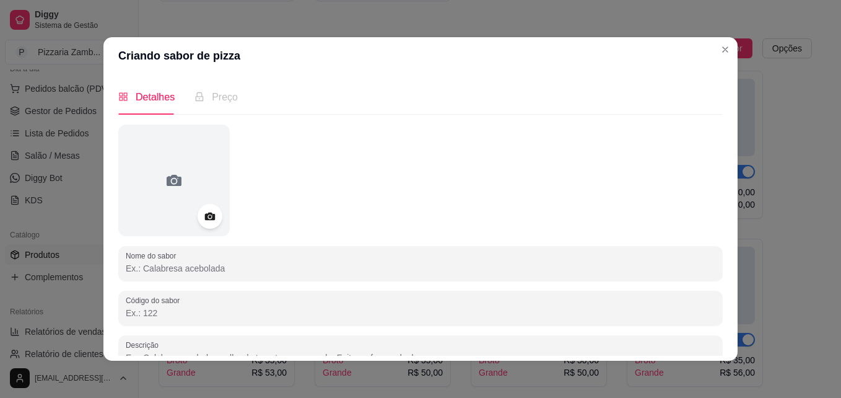
click at [211, 262] on input "Nome do sabor" at bounding box center [421, 268] width 590 height 12
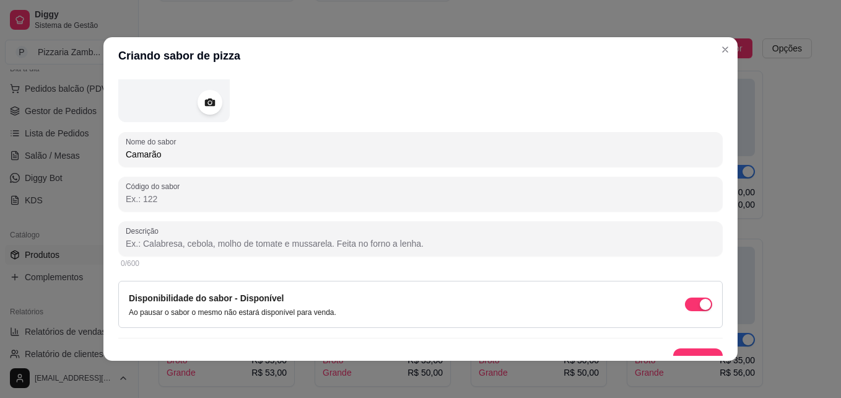
scroll to position [117, 0]
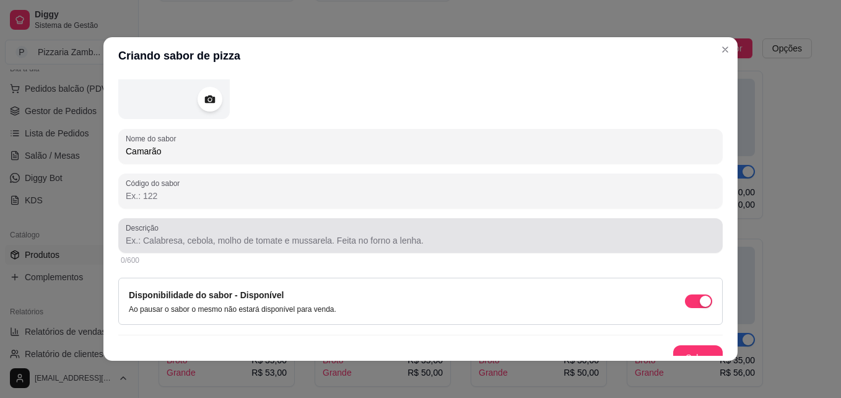
type input "Camarão"
click at [231, 227] on div at bounding box center [421, 235] width 590 height 25
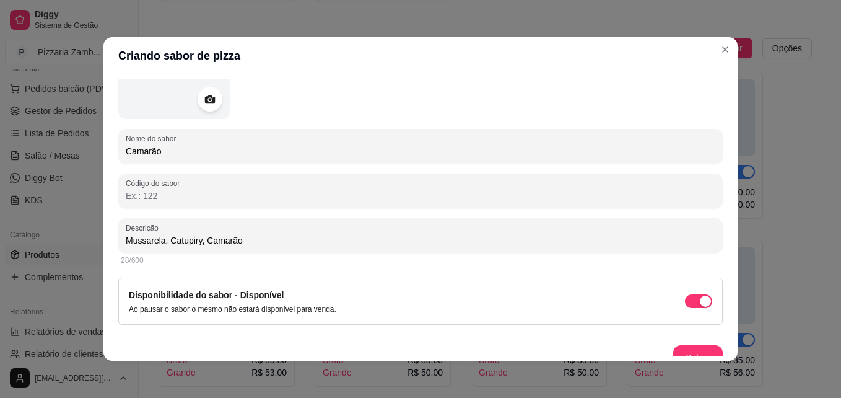
scroll to position [131, 0]
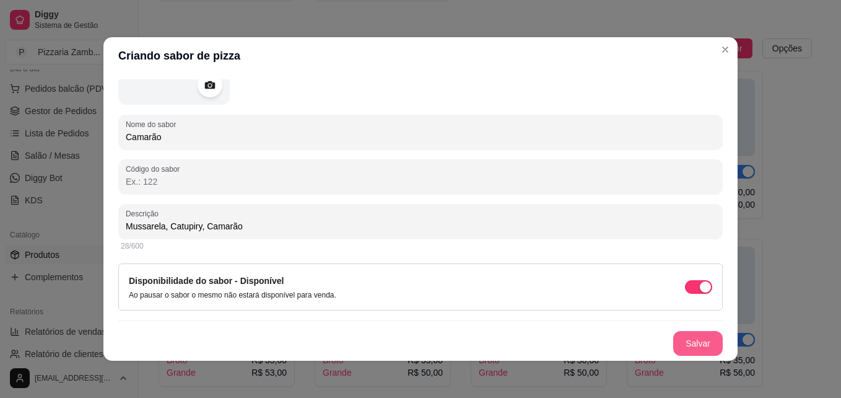
type input "Mussarela, Catupiry, Camarão"
click at [686, 345] on button "Salvar" at bounding box center [698, 343] width 48 height 24
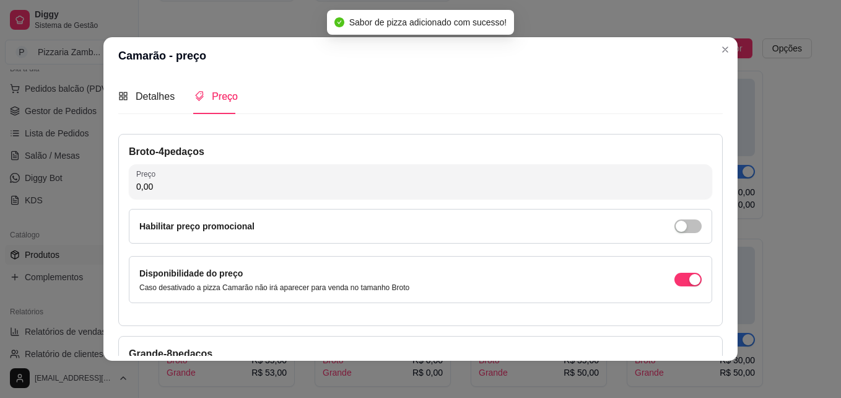
scroll to position [0, 0]
click at [429, 188] on input "0,00" at bounding box center [420, 187] width 569 height 12
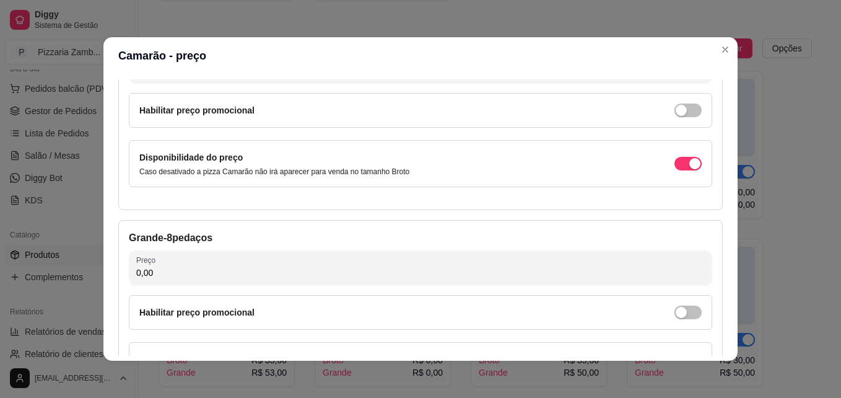
scroll to position [116, 0]
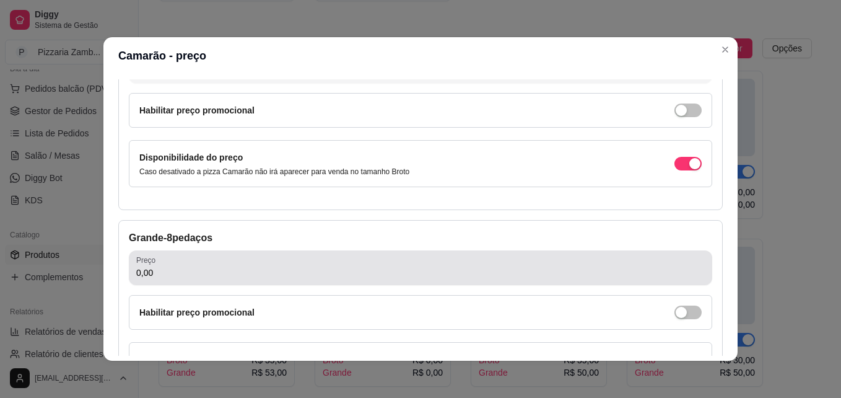
type input "35,00"
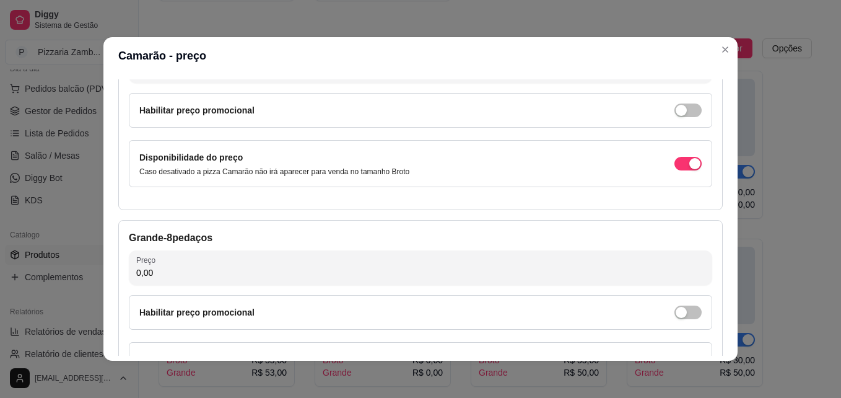
click at [352, 277] on input "0,00" at bounding box center [420, 272] width 569 height 12
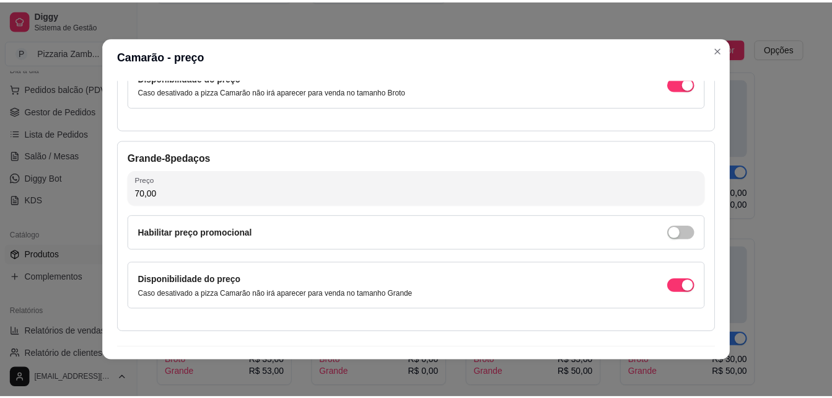
scroll to position [228, 0]
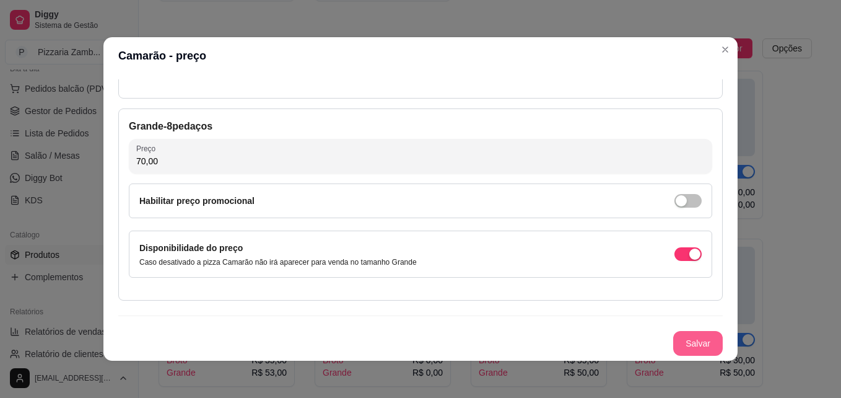
type input "70,00"
click at [690, 336] on button "Salvar" at bounding box center [698, 343] width 48 height 24
click at [686, 349] on button "Salvar" at bounding box center [698, 343] width 48 height 24
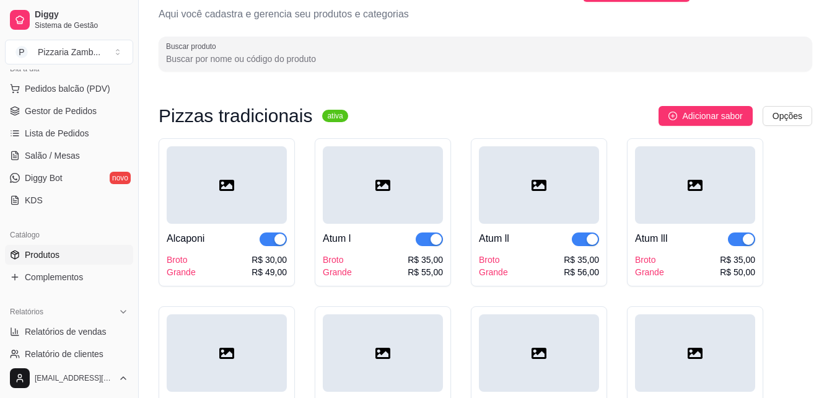
scroll to position [0, 0]
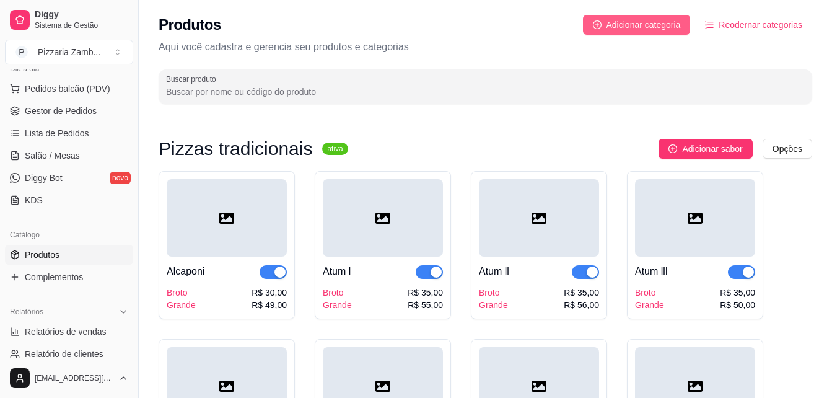
click at [677, 26] on span "Adicionar categoria" at bounding box center [643, 25] width 74 height 14
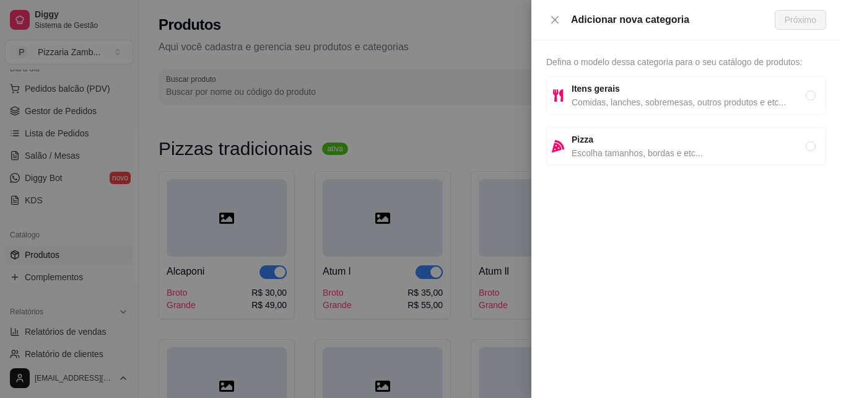
click at [601, 144] on span "Pizza" at bounding box center [689, 140] width 234 height 14
radio input "true"
click at [552, 26] on div "Adicionar nova categoria" at bounding box center [660, 19] width 229 height 15
click at [554, 22] on icon "close" at bounding box center [555, 20] width 10 height 10
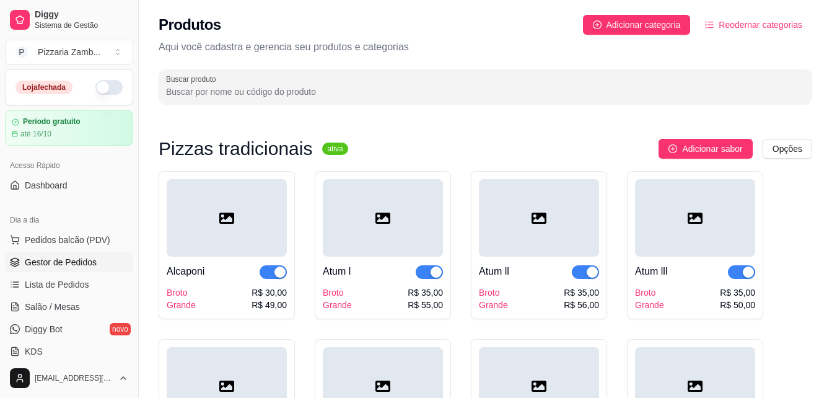
click at [40, 263] on span "Gestor de Pedidos" at bounding box center [61, 262] width 72 height 12
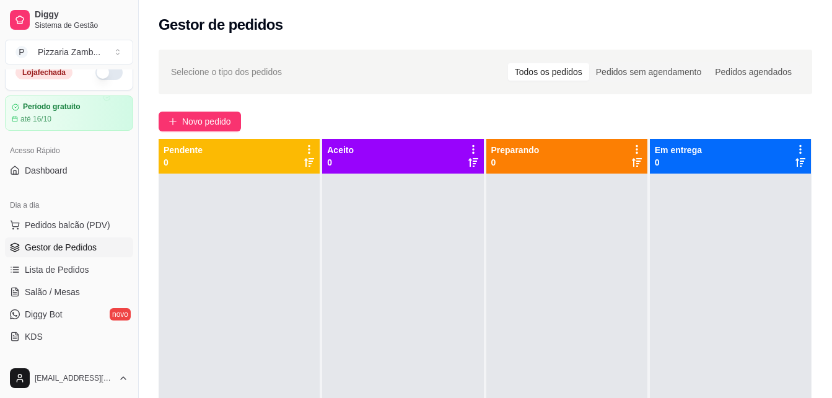
scroll to position [15, 0]
click at [110, 48] on button "P Pizzaria Zamb ..." at bounding box center [69, 52] width 128 height 25
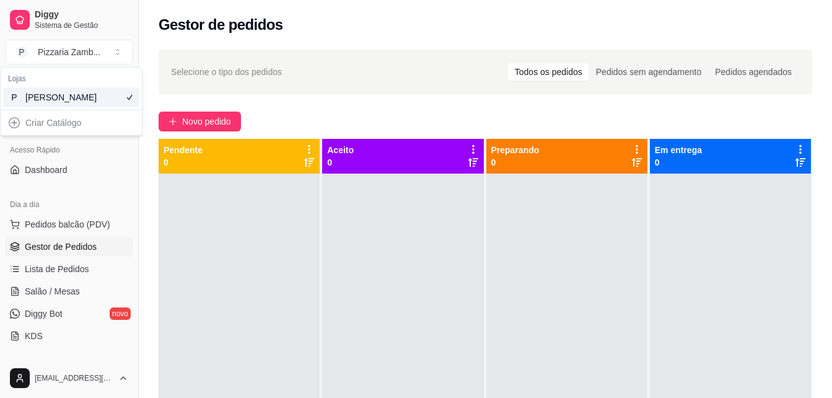
click at [67, 185] on div "Loja fechada Período gratuito até 16/10 Acesso Rápido Dashboard Dia a dia Pedid…" at bounding box center [69, 213] width 138 height 289
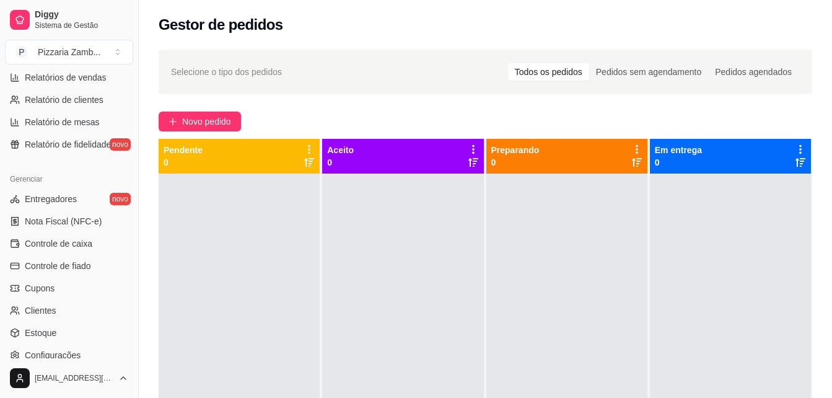
scroll to position [407, 0]
click at [53, 196] on span "Entregadores" at bounding box center [51, 197] width 52 height 12
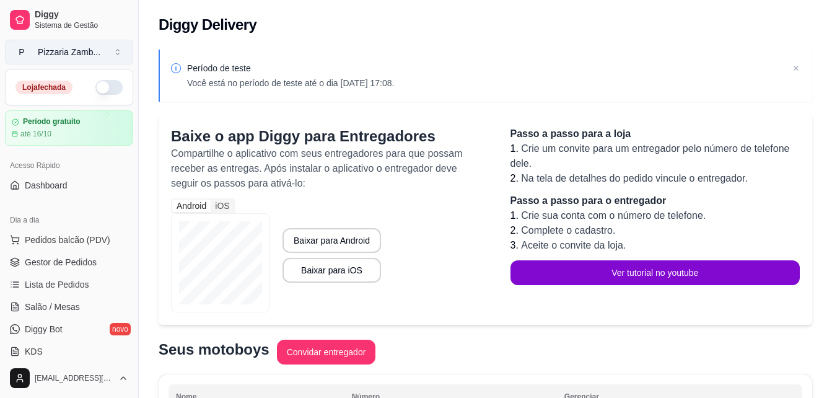
click at [88, 40] on button "P Pizzaria Zamb ..." at bounding box center [69, 52] width 128 height 25
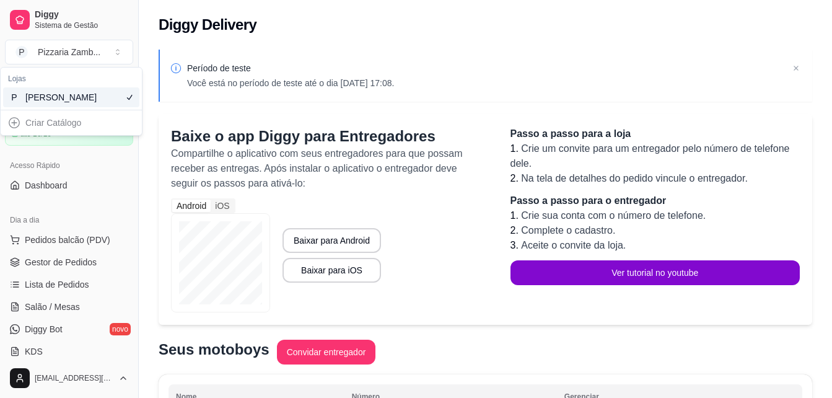
click at [67, 103] on div "[PERSON_NAME]" at bounding box center [53, 97] width 56 height 12
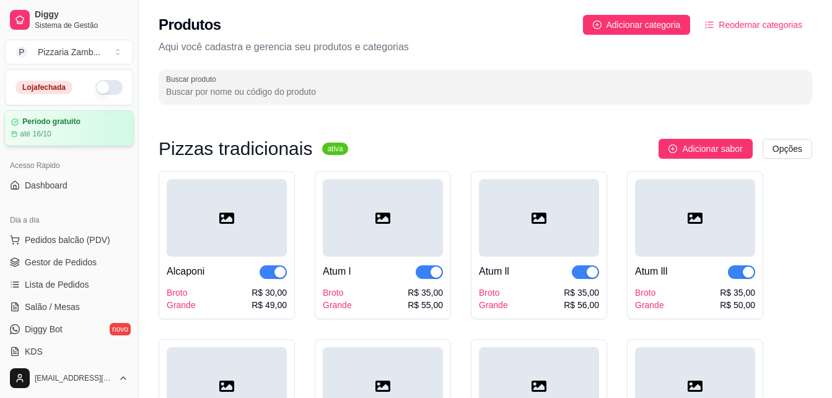
click at [72, 114] on div "Período gratuito até 16/10" at bounding box center [68, 128] width 129 height 36
click at [67, 180] on link "Dashboard" at bounding box center [69, 185] width 128 height 20
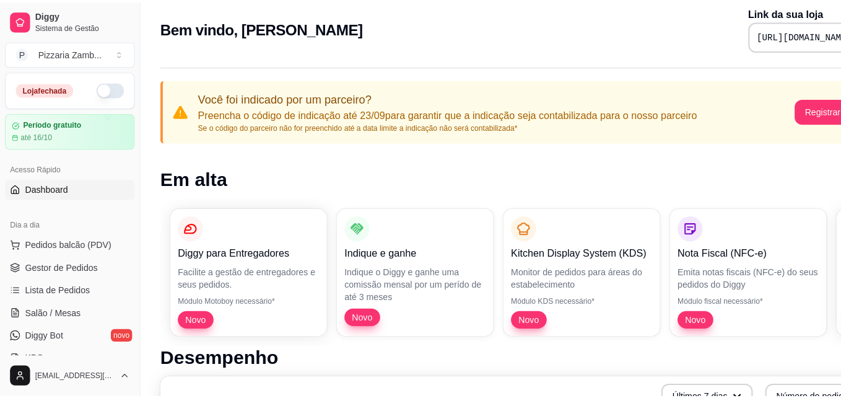
scroll to position [9, 0]
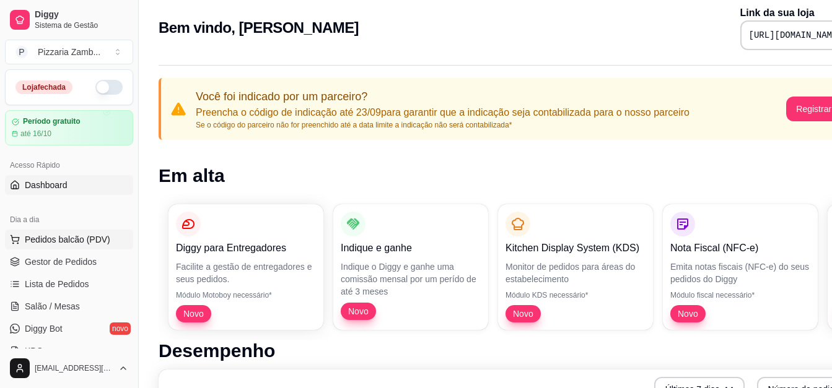
click at [75, 240] on span "Pedidos balcão (PDV)" at bounding box center [67, 240] width 85 height 12
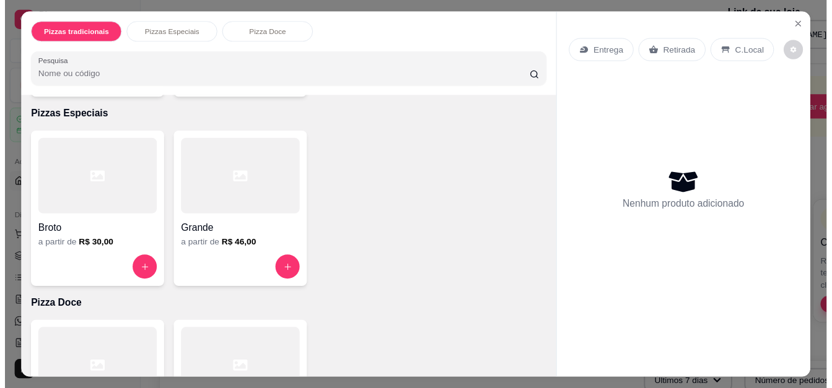
scroll to position [239, 0]
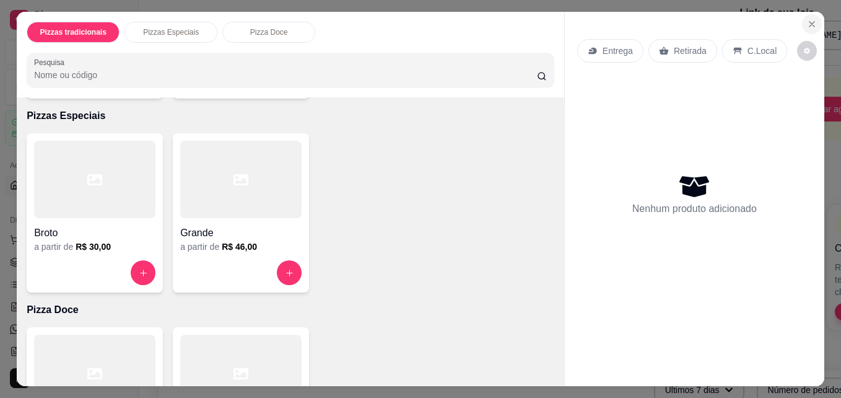
click at [808, 23] on icon "Close" at bounding box center [812, 24] width 10 height 10
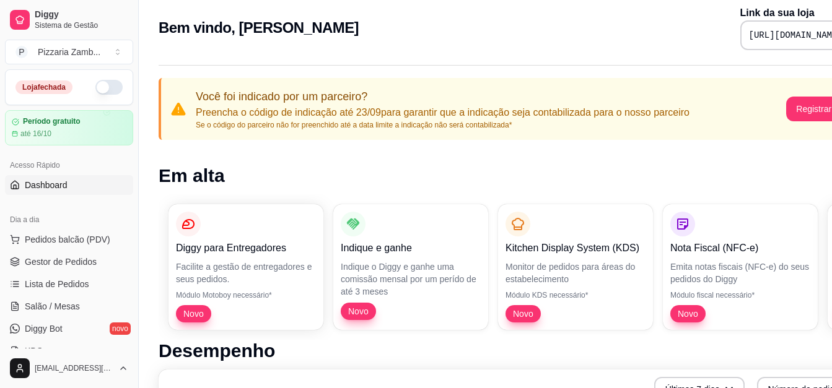
scroll to position [9, 61]
